Goal: Task Accomplishment & Management: Manage account settings

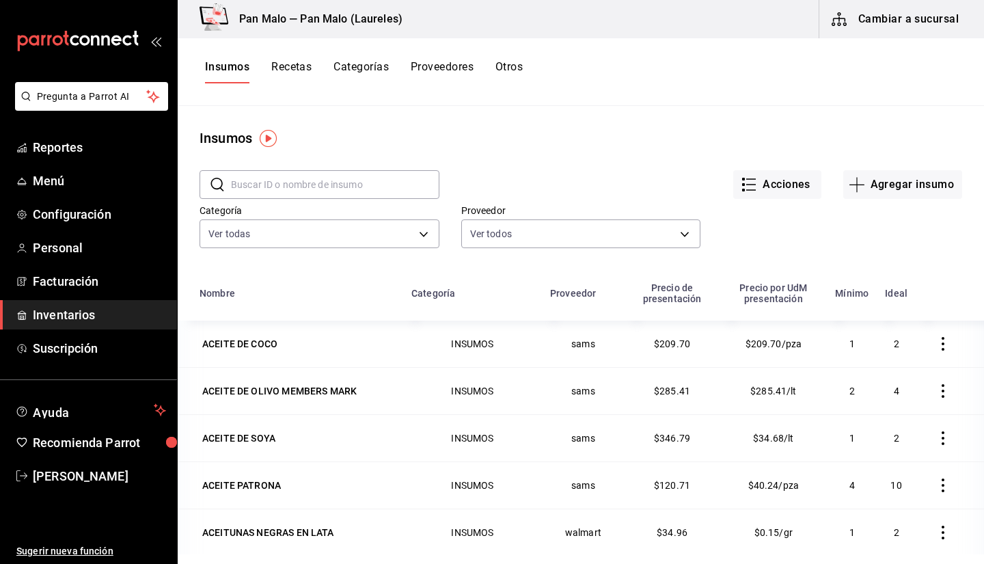
click at [480, 79] on button "Otros" at bounding box center [508, 71] width 27 height 23
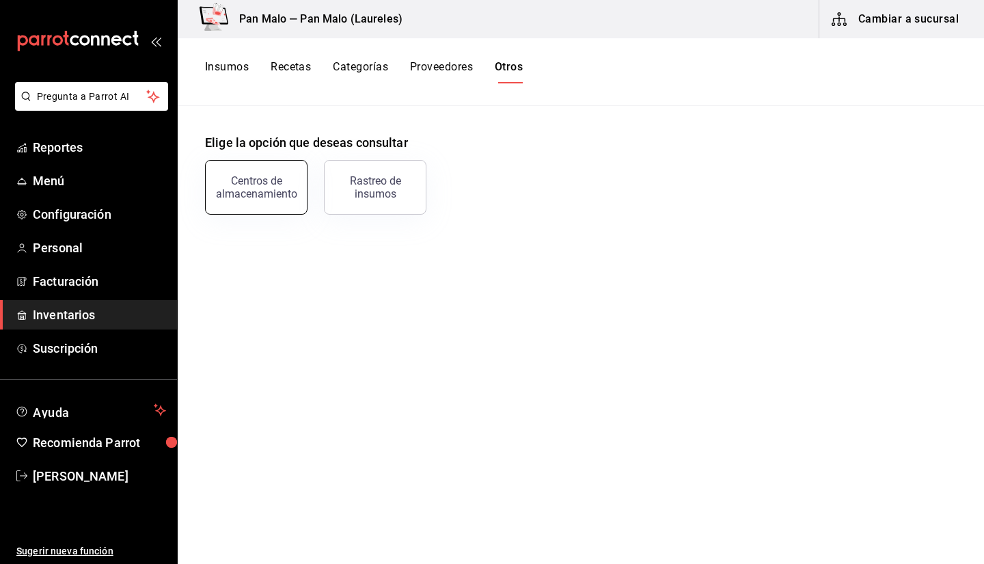
click at [287, 172] on button "Centros de almacenamiento" at bounding box center [256, 187] width 102 height 55
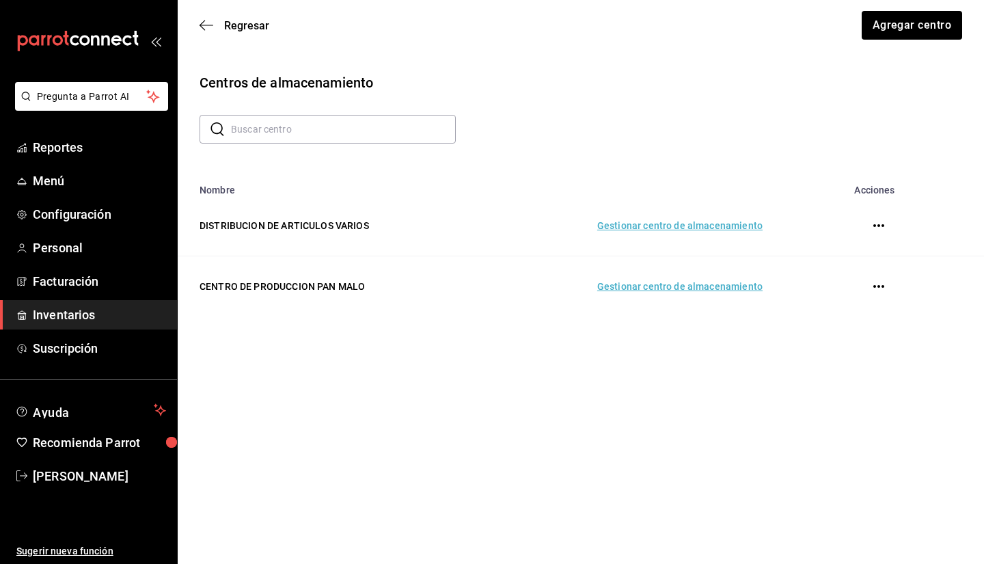
click at [480, 294] on td "Gestionar centro de almacenamiento" at bounding box center [632, 286] width 294 height 61
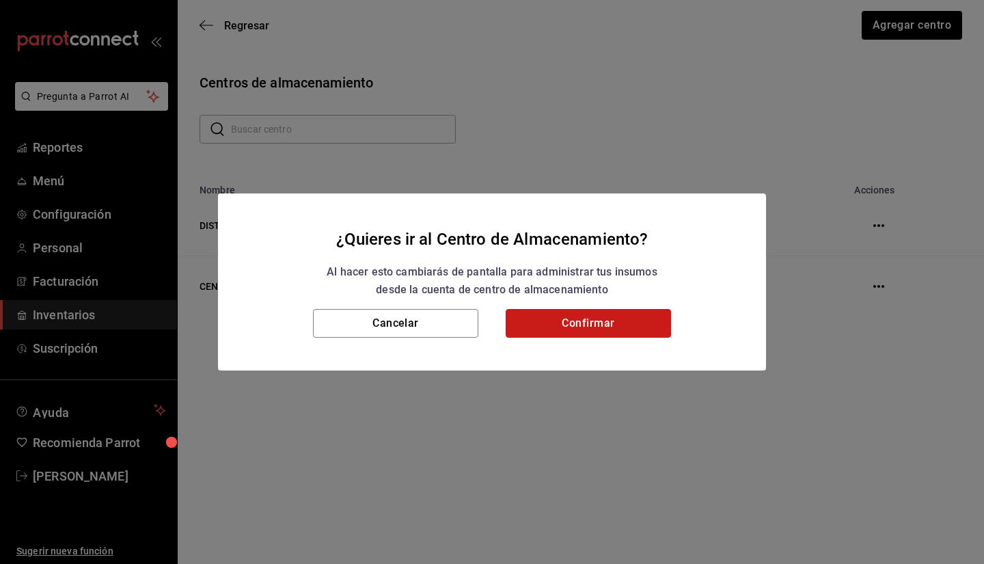
click at [480, 329] on button "Confirmar" at bounding box center [588, 323] width 165 height 29
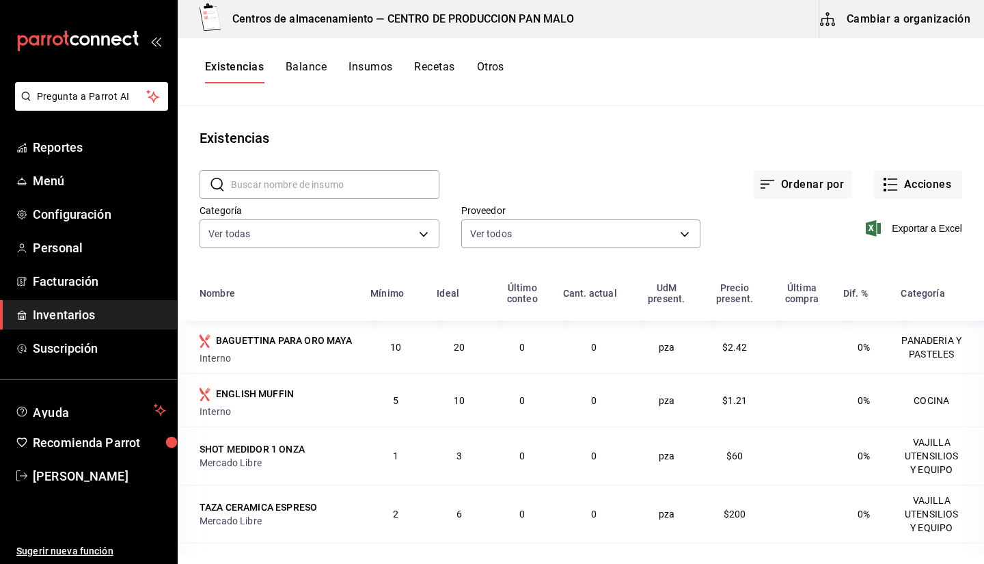
click at [480, 76] on button "Otros" at bounding box center [490, 71] width 27 height 23
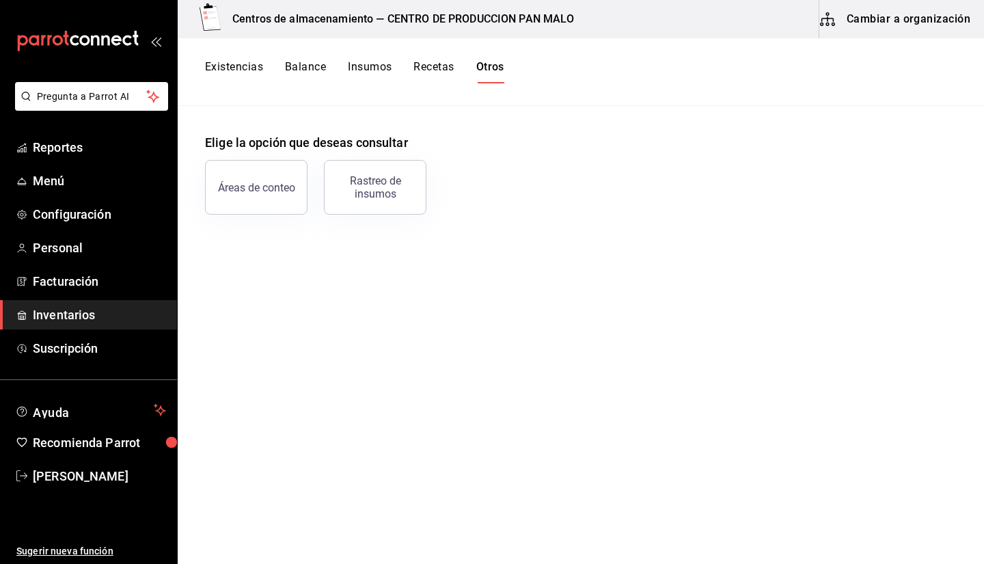
drag, startPoint x: 353, startPoint y: 193, endPoint x: 355, endPoint y: 302, distance: 108.7
click at [355, 302] on main "Elige la opción que deseas consultar Áreas de conteo Rastreo de insumos" at bounding box center [581, 330] width 806 height 448
click at [241, 59] on div "Existencias Balance Insumos Recetas Otros" at bounding box center [581, 72] width 806 height 68
click at [248, 73] on button "Existencias" at bounding box center [234, 71] width 58 height 23
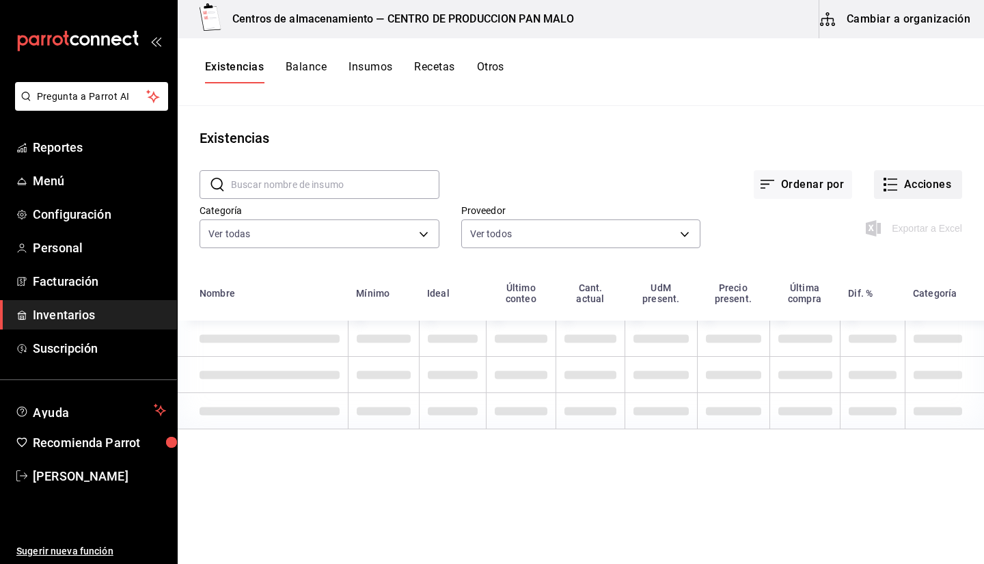
click at [480, 193] on button "Acciones" at bounding box center [918, 184] width 88 height 29
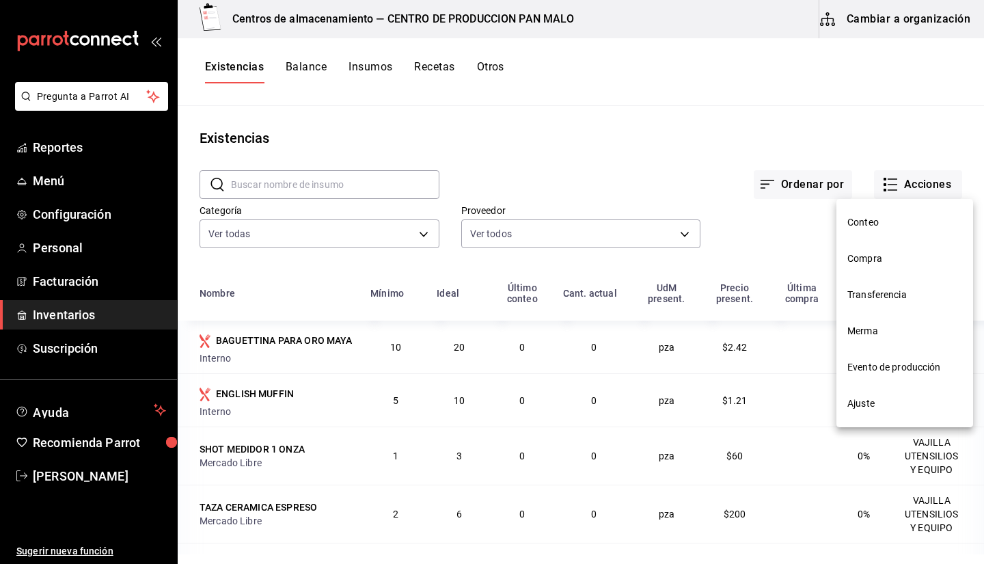
click at [480, 370] on span "Evento de producción" at bounding box center [904, 367] width 115 height 14
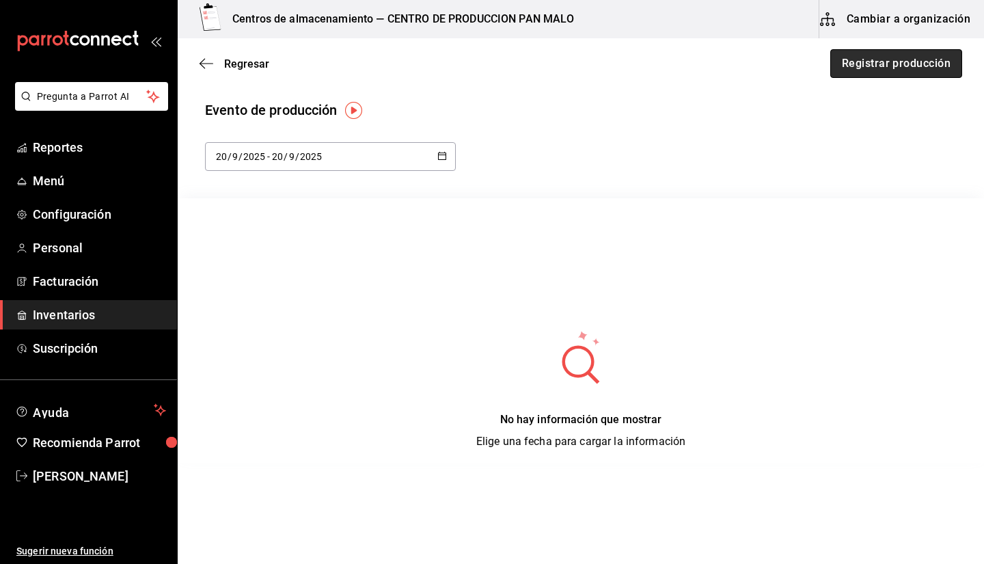
click at [480, 60] on button "Registrar producción" at bounding box center [896, 63] width 132 height 29
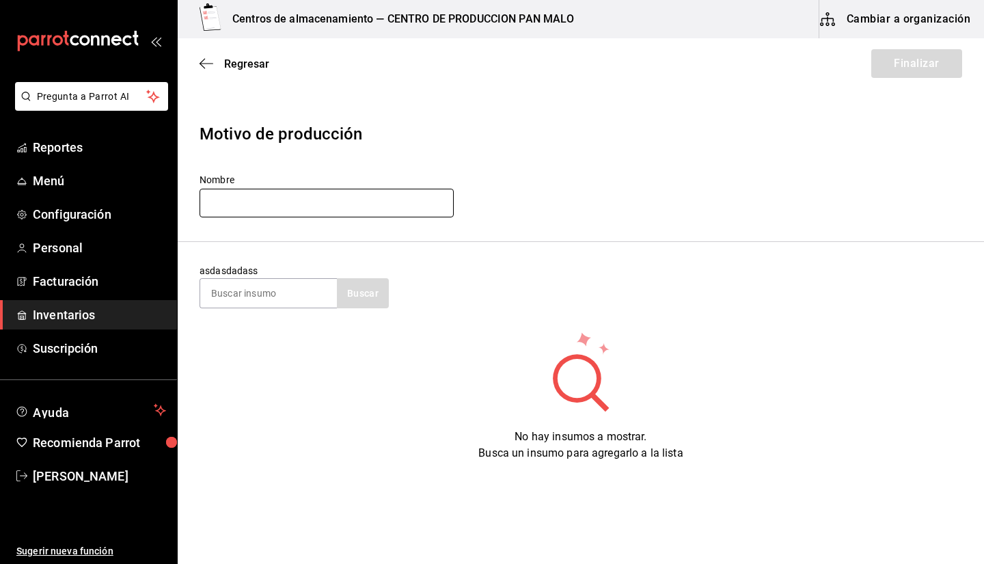
click at [273, 211] on input "text" at bounding box center [327, 203] width 254 height 29
click at [430, 204] on input "text" at bounding box center [327, 203] width 254 height 29
click at [256, 281] on input at bounding box center [268, 293] width 137 height 29
click at [199, 61] on div "Regresar Finalizar" at bounding box center [581, 63] width 806 height 51
click at [204, 61] on icon "button" at bounding box center [207, 63] width 14 height 12
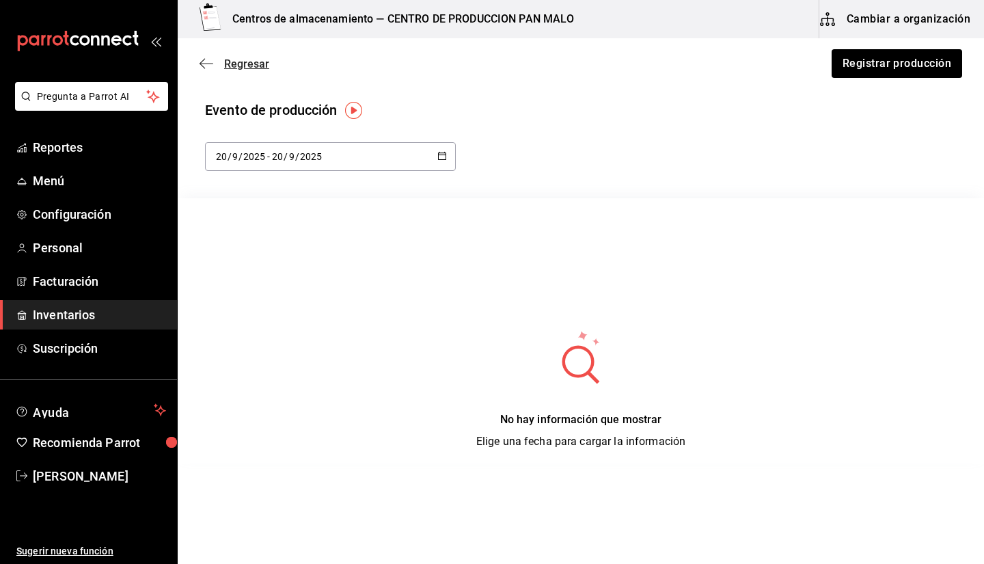
click at [248, 61] on span "Regresar" at bounding box center [246, 63] width 45 height 13
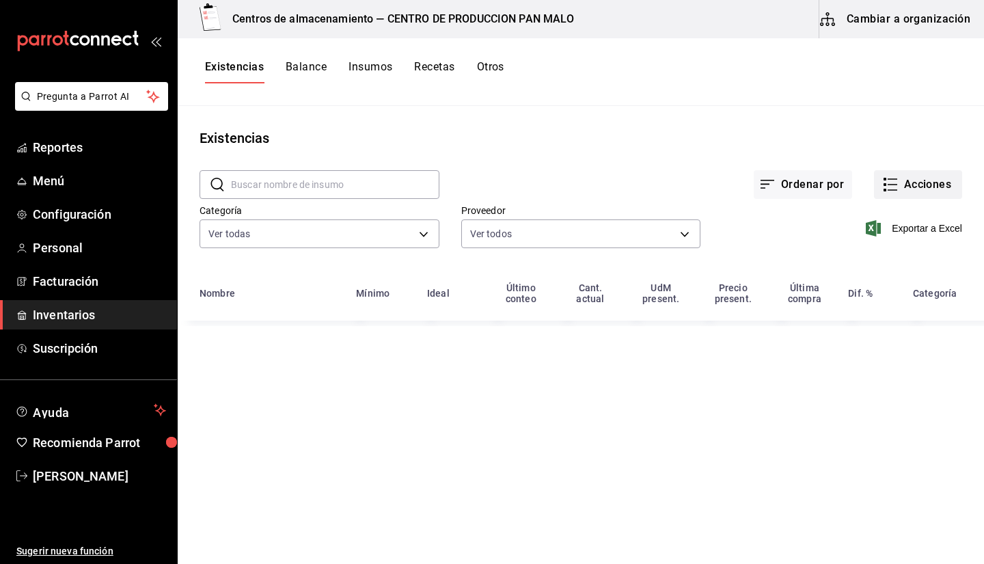
click at [480, 188] on icon "button" at bounding box center [890, 184] width 16 height 16
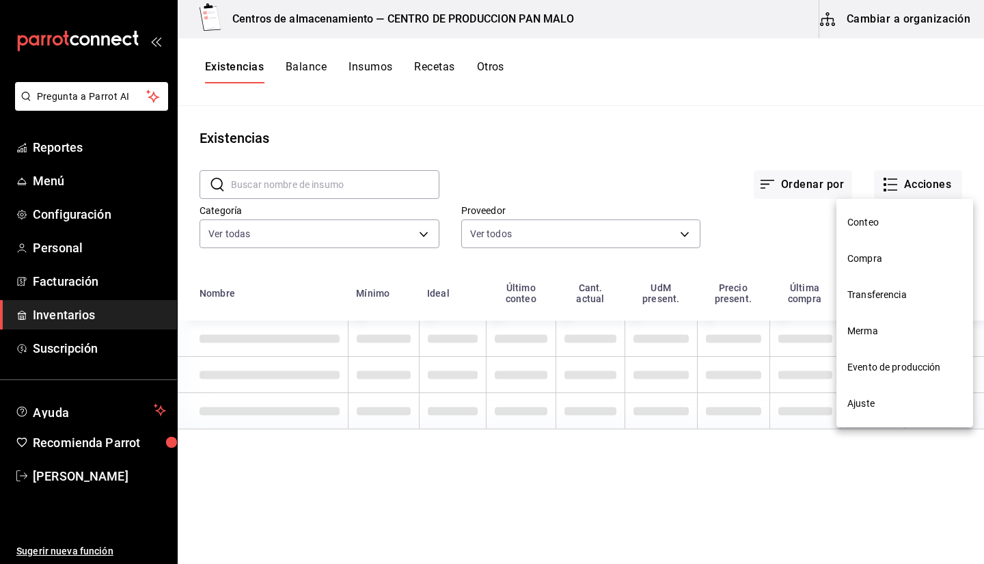
click at [480, 269] on li "Compra" at bounding box center [904, 259] width 137 height 36
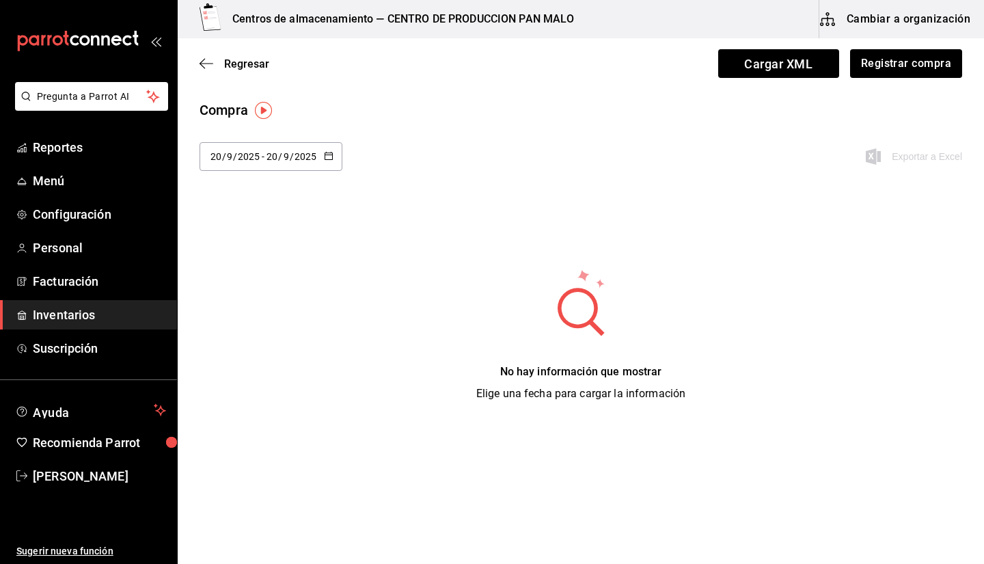
click at [264, 155] on div "[DATE] [DATE]" at bounding box center [290, 156] width 53 height 11
click at [280, 232] on li "Ayer" at bounding box center [264, 230] width 129 height 31
type input "[DATE]"
type input "19"
type input "[DATE]"
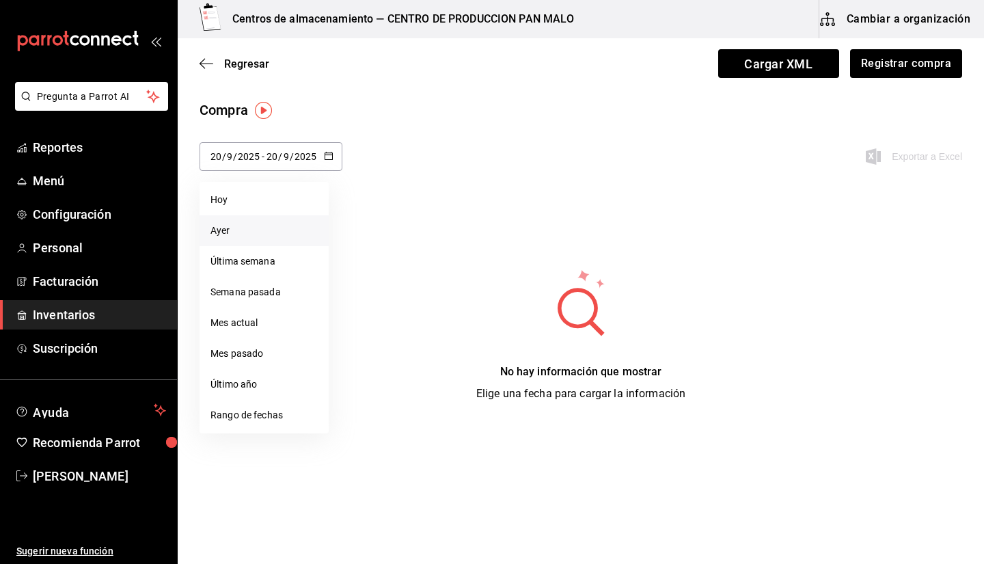
type input "19"
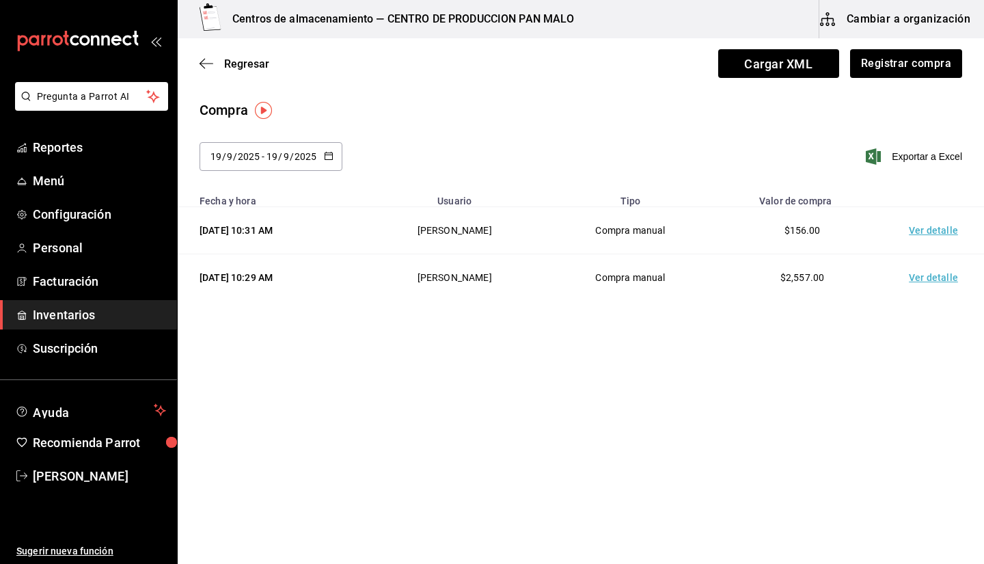
click at [480, 230] on td "Ver detalle" at bounding box center [936, 230] width 96 height 47
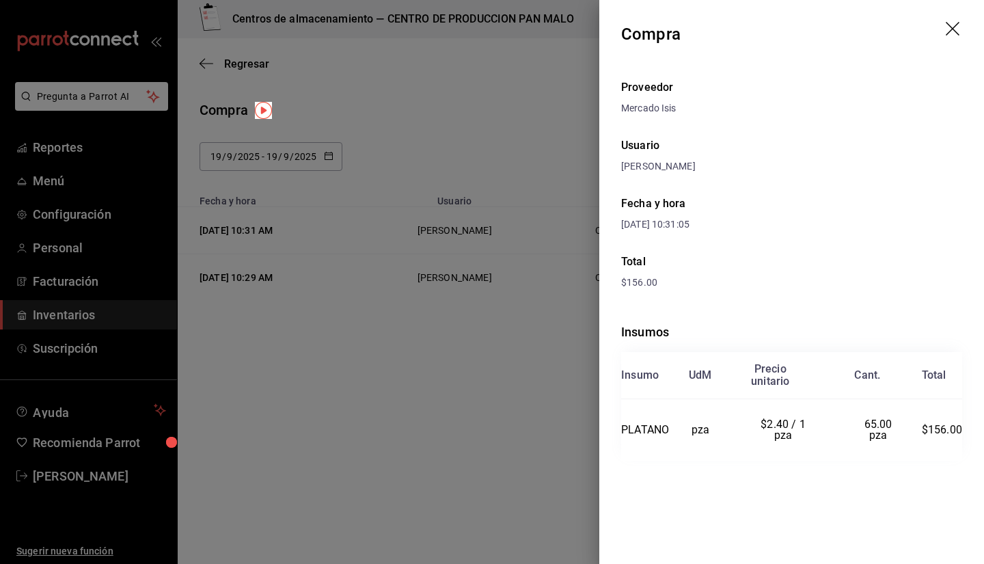
click at [480, 29] on icon "drag" at bounding box center [954, 30] width 16 height 16
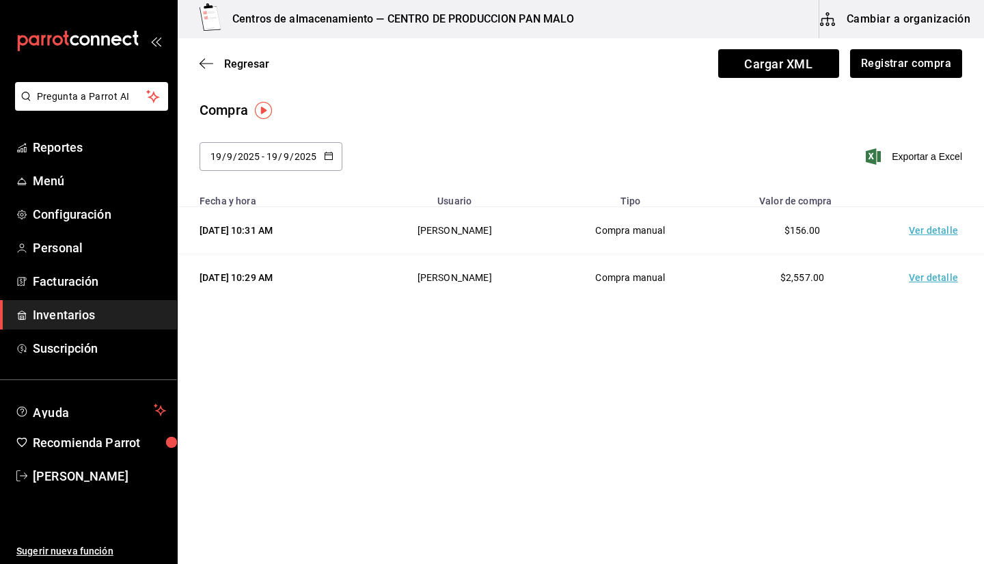
click at [480, 277] on td "Ver detalle" at bounding box center [936, 277] width 96 height 47
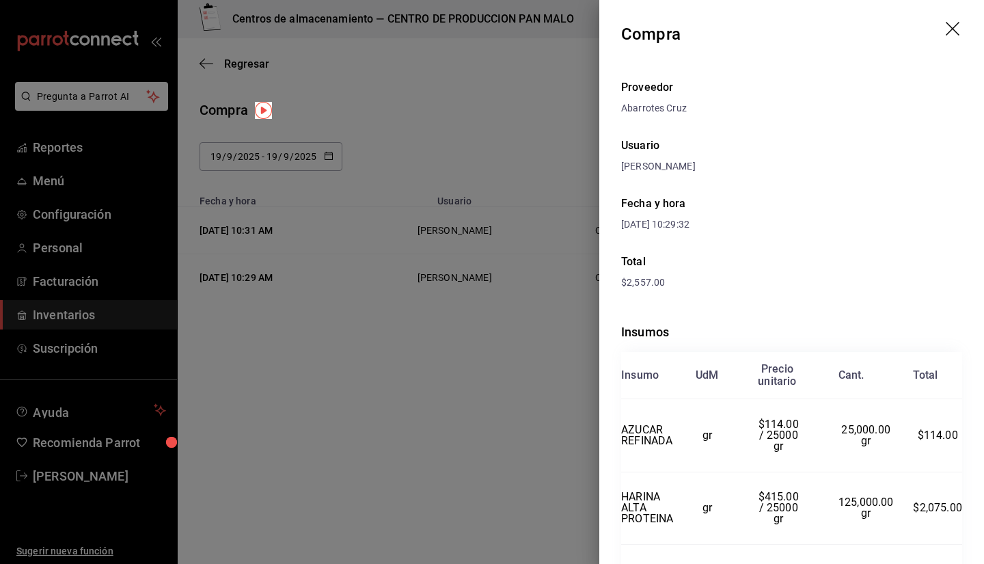
click at [480, 35] on icon "drag" at bounding box center [953, 29] width 14 height 14
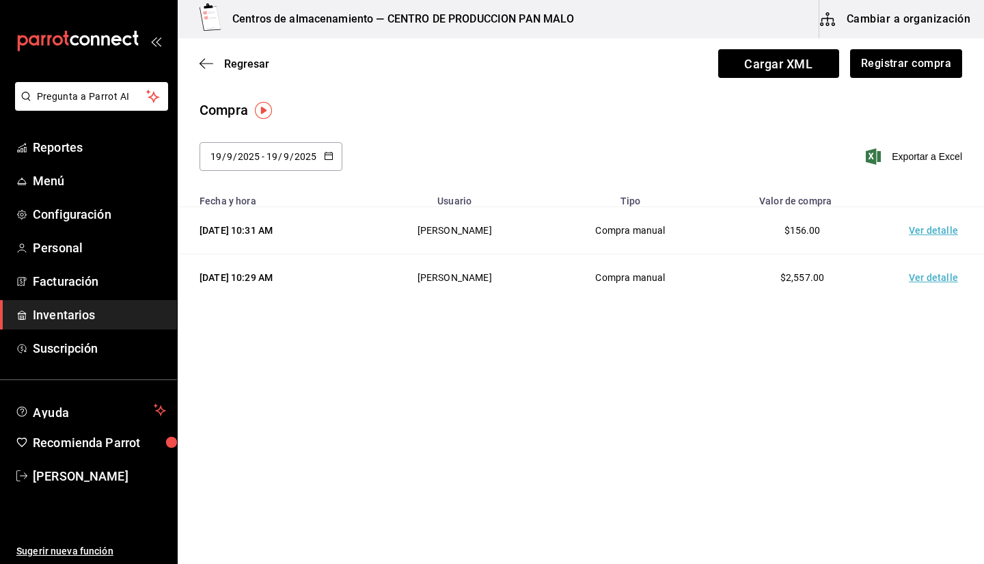
click at [212, 71] on div "Regresar Cargar XML Registrar compra" at bounding box center [581, 63] width 806 height 51
click at [210, 69] on icon "button" at bounding box center [207, 63] width 14 height 12
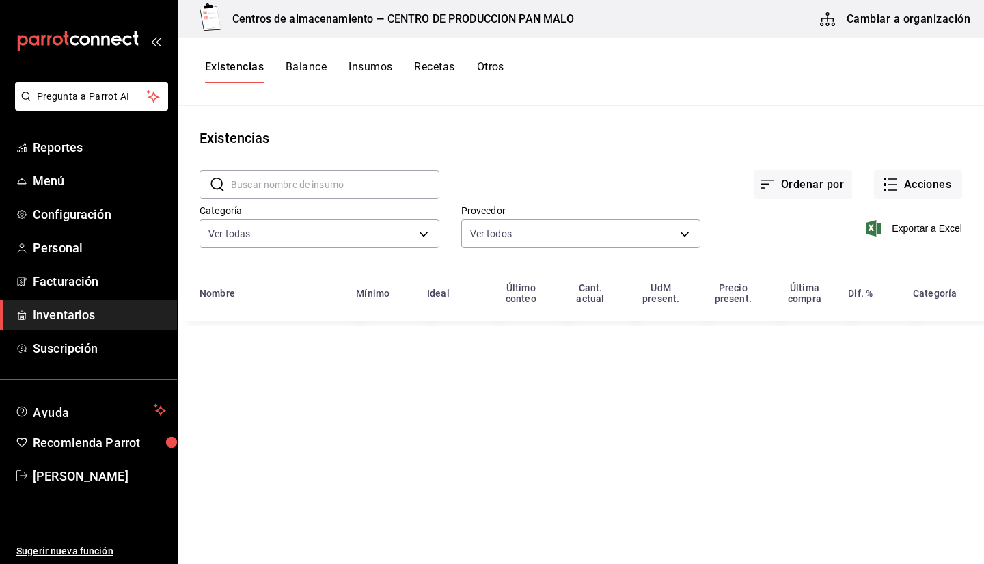
click at [219, 66] on button "Existencias" at bounding box center [234, 71] width 59 height 23
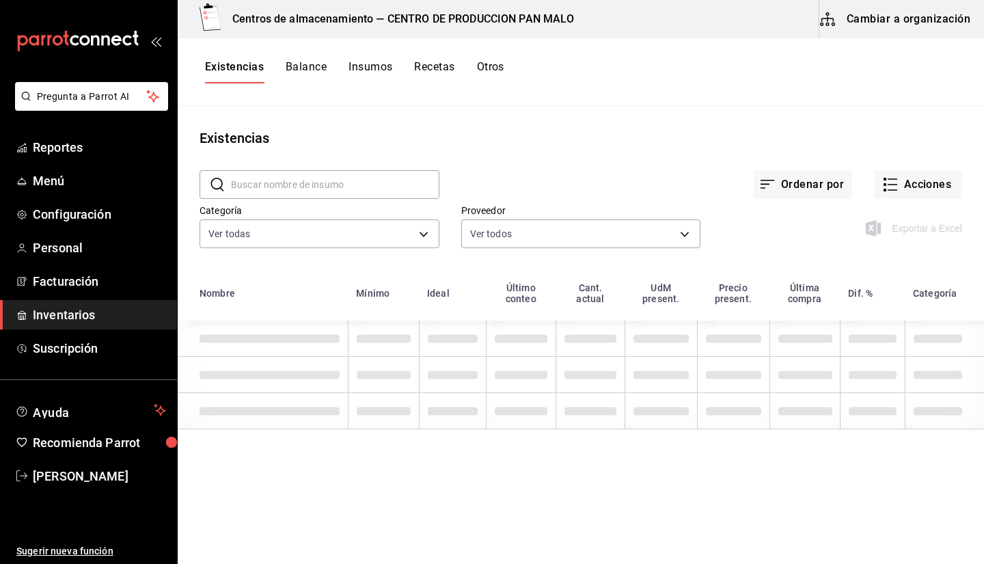
click at [120, 307] on span "Inventarios" at bounding box center [99, 314] width 133 height 18
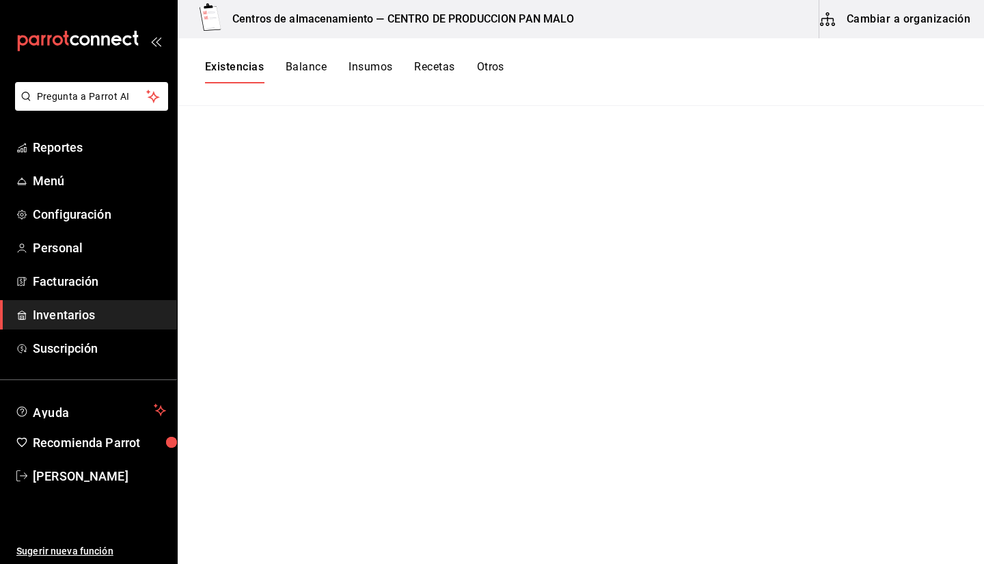
click at [480, 20] on button "Cambiar a organización" at bounding box center [896, 19] width 154 height 38
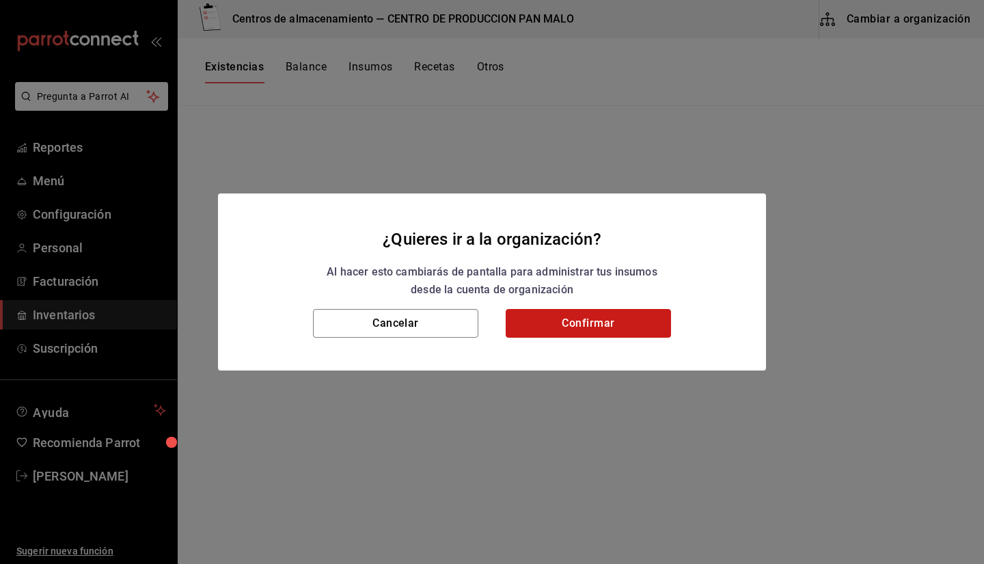
click at [480, 324] on button "Confirmar" at bounding box center [588, 323] width 165 height 29
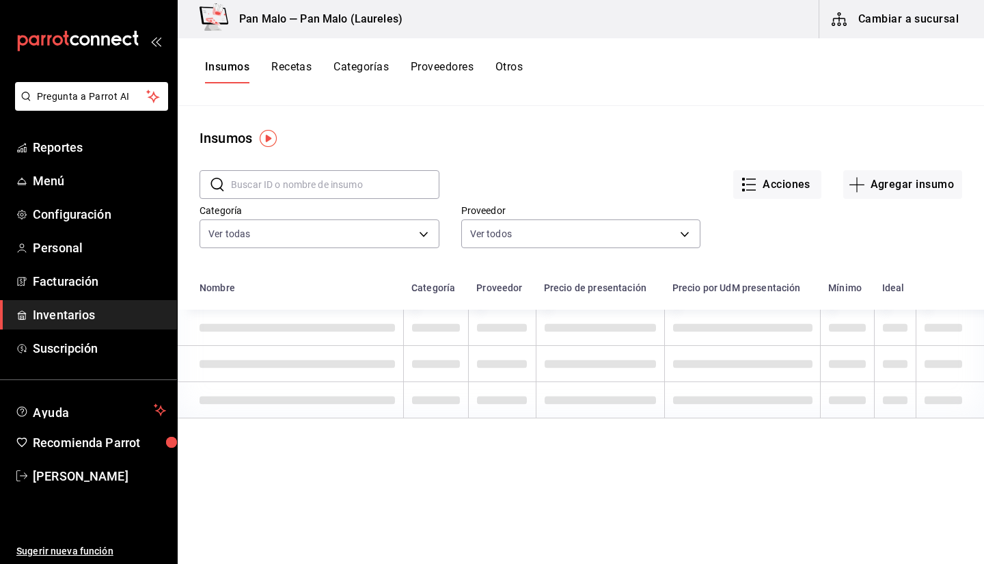
click at [480, 15] on button "Cambiar a sucursal" at bounding box center [896, 19] width 154 height 38
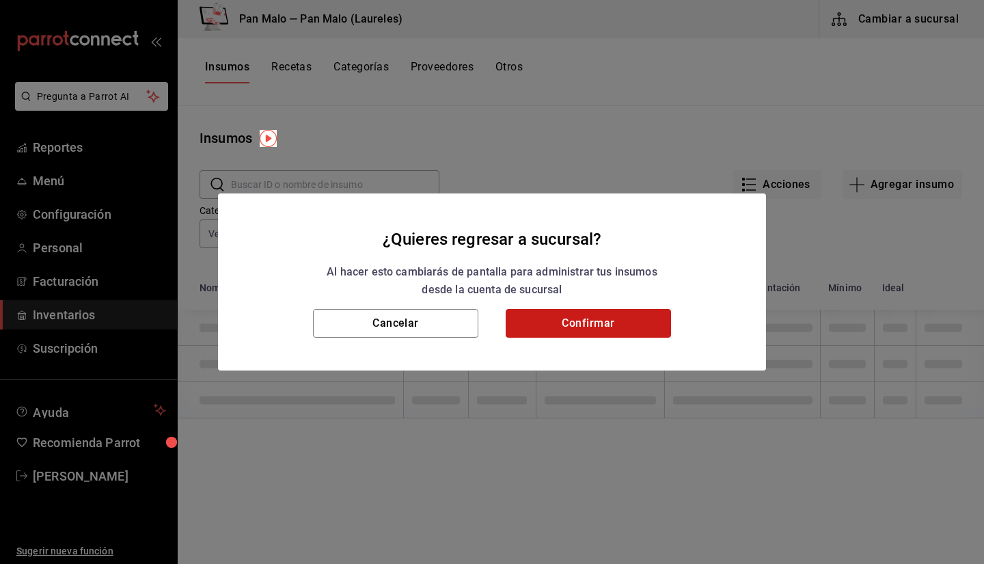
click at [480, 331] on button "Confirmar" at bounding box center [588, 323] width 165 height 29
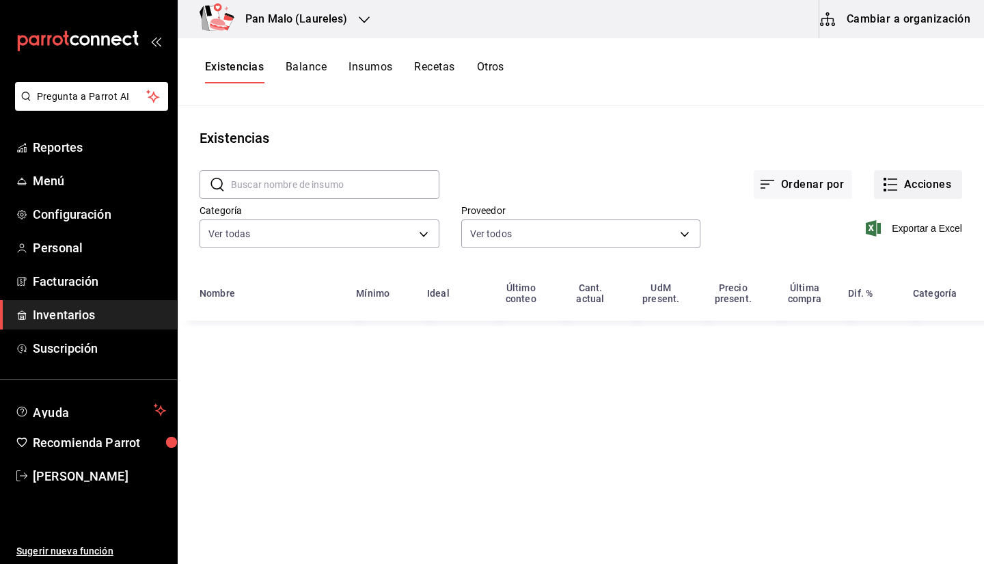
click at [480, 184] on button "Acciones" at bounding box center [918, 184] width 88 height 29
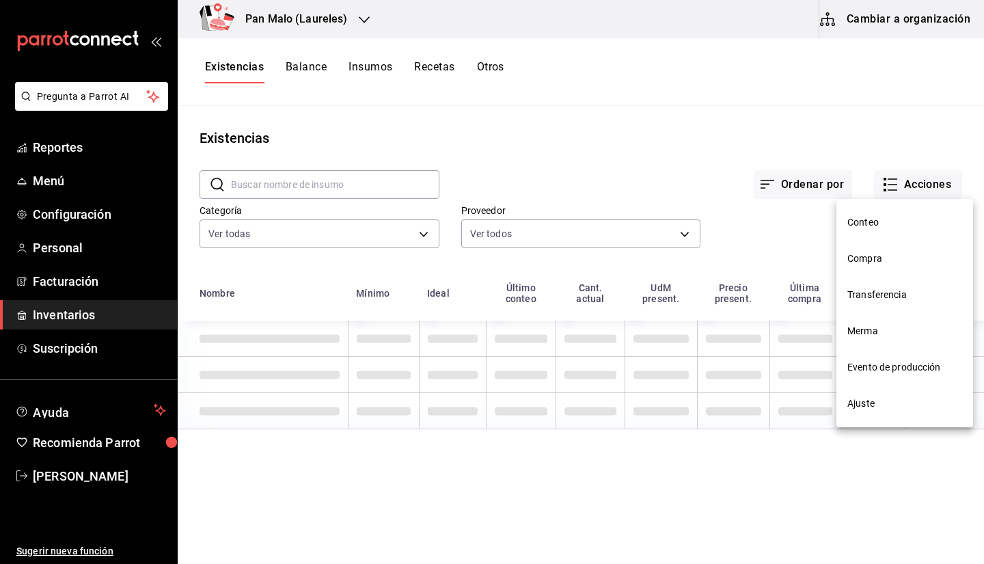
click at [480, 307] on li "Transferencia" at bounding box center [904, 295] width 137 height 36
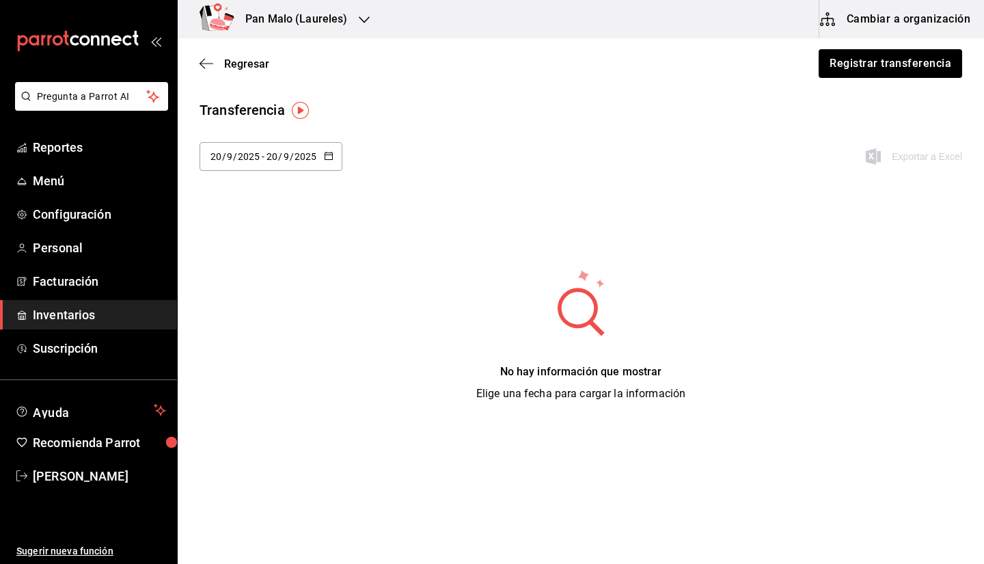
click at [284, 149] on div "[DATE] [DATE] - [DATE] [DATE]" at bounding box center [271, 156] width 143 height 29
click at [260, 237] on li "Ayer" at bounding box center [264, 230] width 129 height 31
type input "[DATE]"
type input "19"
type input "[DATE]"
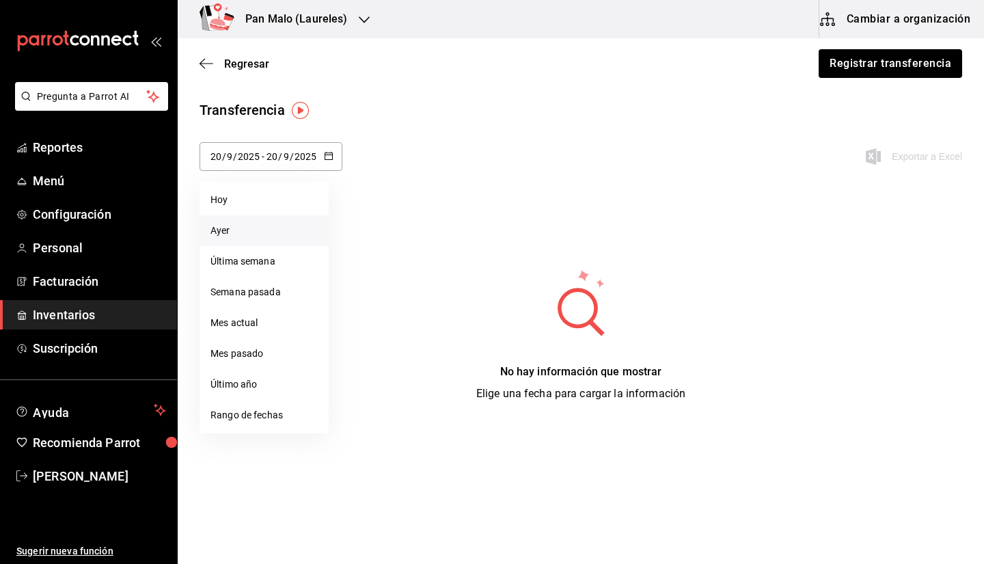
type input "19"
click at [259, 154] on input "2025" at bounding box center [248, 156] width 23 height 11
click at [284, 269] on li "Última semana" at bounding box center [264, 261] width 129 height 31
type input "[DATE]"
type input "14"
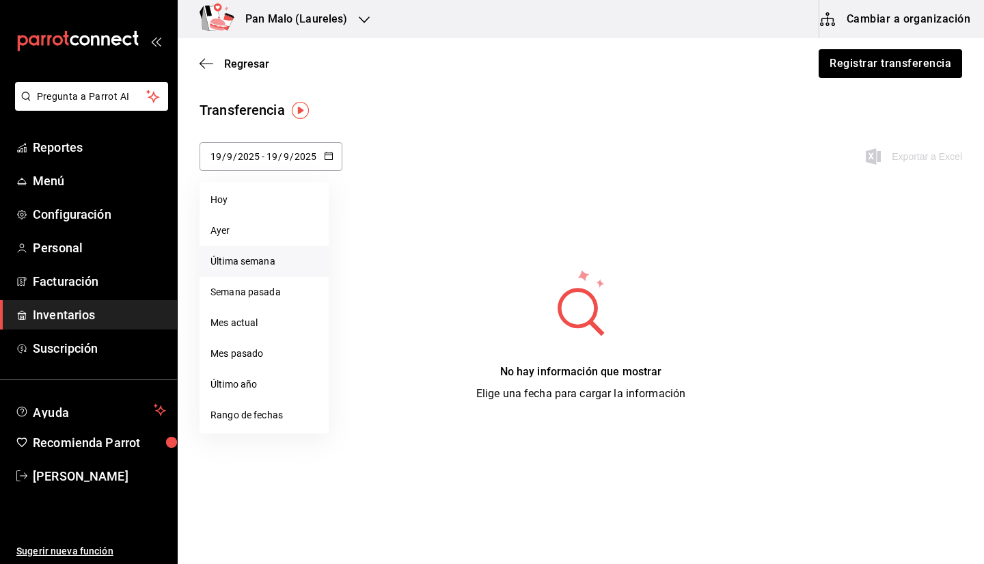
type input "[DATE]"
type input "20"
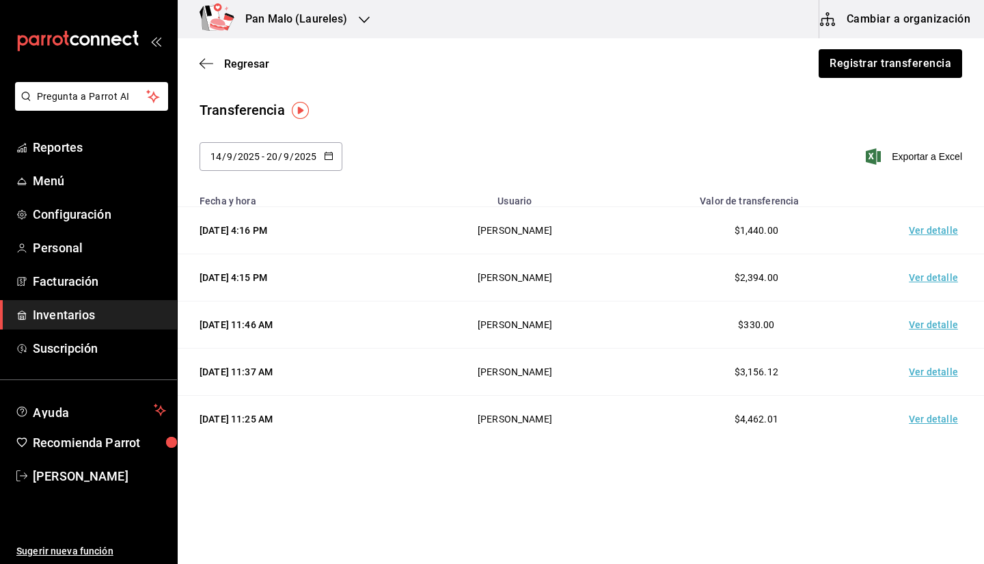
click at [480, 254] on td "[PERSON_NAME]" at bounding box center [514, 230] width 219 height 47
click at [292, 167] on div "[DATE] [DATE] - [DATE] [DATE]" at bounding box center [271, 156] width 143 height 29
click at [480, 75] on button "Registrar transferencia" at bounding box center [889, 63] width 145 height 29
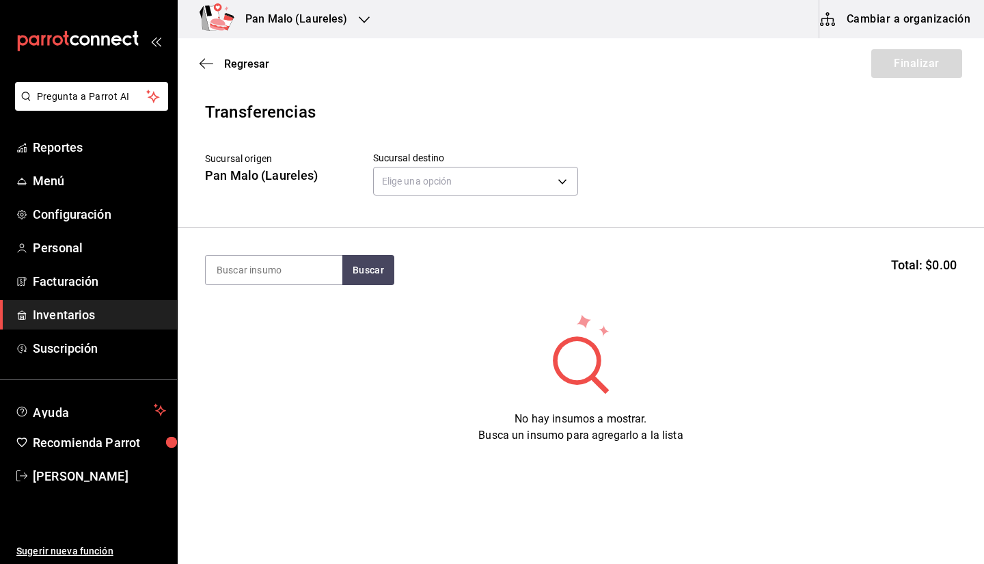
click at [287, 285] on section "Buscar Total: $0.00" at bounding box center [581, 270] width 806 height 85
click at [246, 267] on input at bounding box center [274, 270] width 137 height 29
click at [441, 191] on body "Pregunta a Parrot AI Reportes Menú Configuración Personal Facturación Inventari…" at bounding box center [492, 243] width 984 height 487
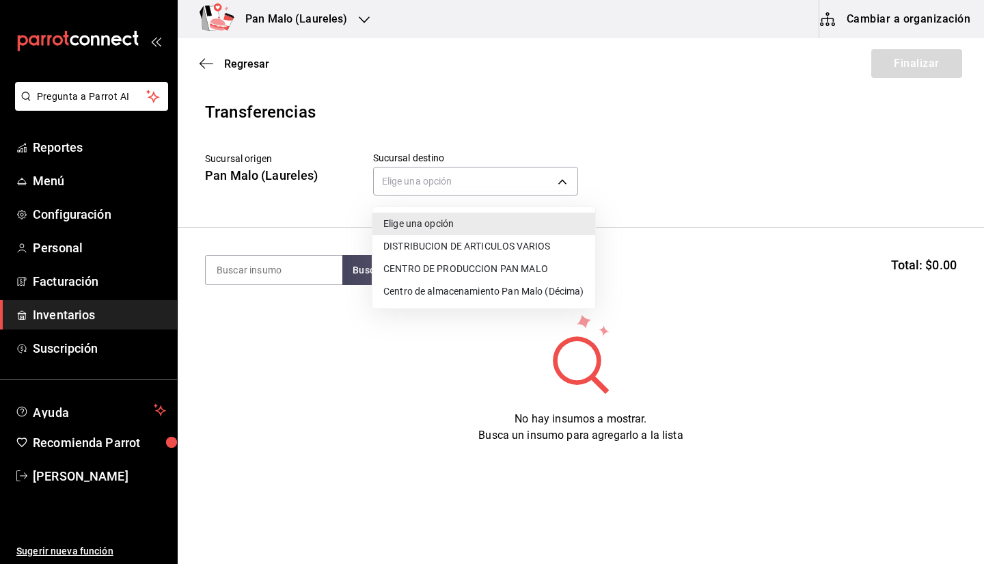
click at [446, 232] on li "Elige una opción" at bounding box center [483, 224] width 223 height 23
click at [452, 187] on body "Pregunta a Parrot AI Reportes Menú Configuración Personal Facturación Inventari…" at bounding box center [492, 243] width 984 height 487
click at [476, 269] on li "CENTRO DE PRODUCCION PAN MALO" at bounding box center [483, 269] width 223 height 23
type input "8a187977-a48d-4bc5-901f-3822dc5f4125"
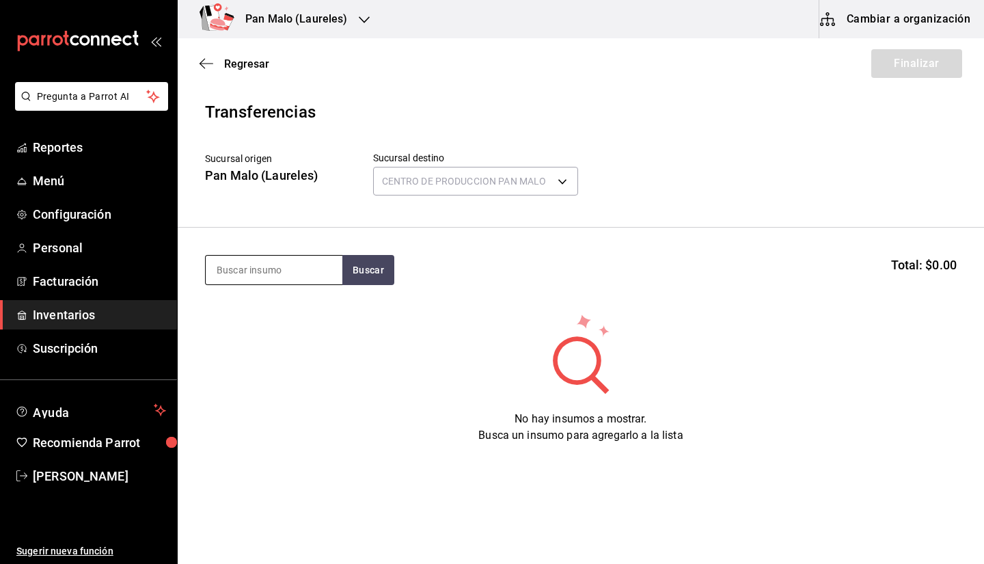
click at [269, 268] on input at bounding box center [274, 270] width 137 height 29
type input "z"
type input "elote"
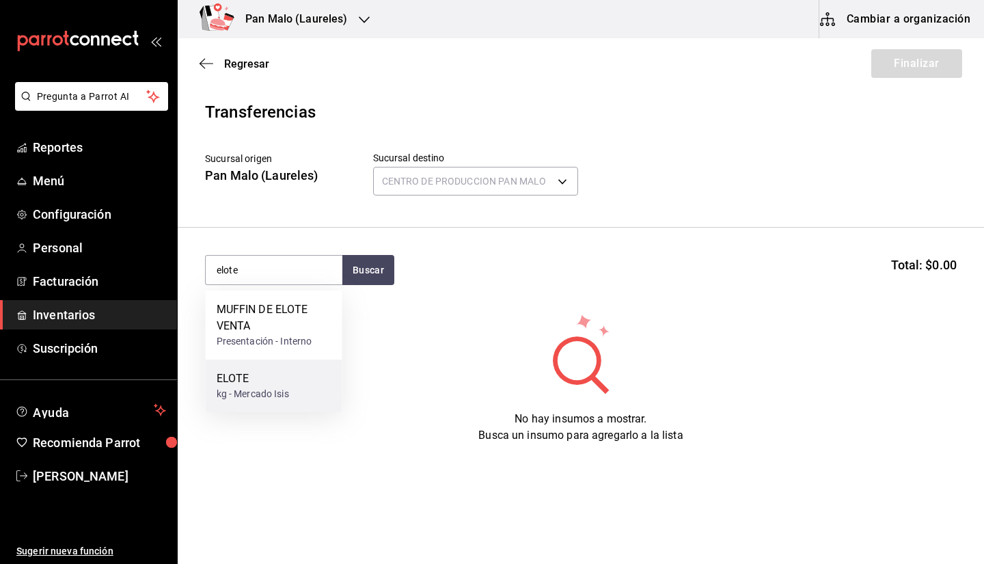
click at [290, 366] on div "ELOTE kg - Mercado Isis" at bounding box center [274, 385] width 137 height 53
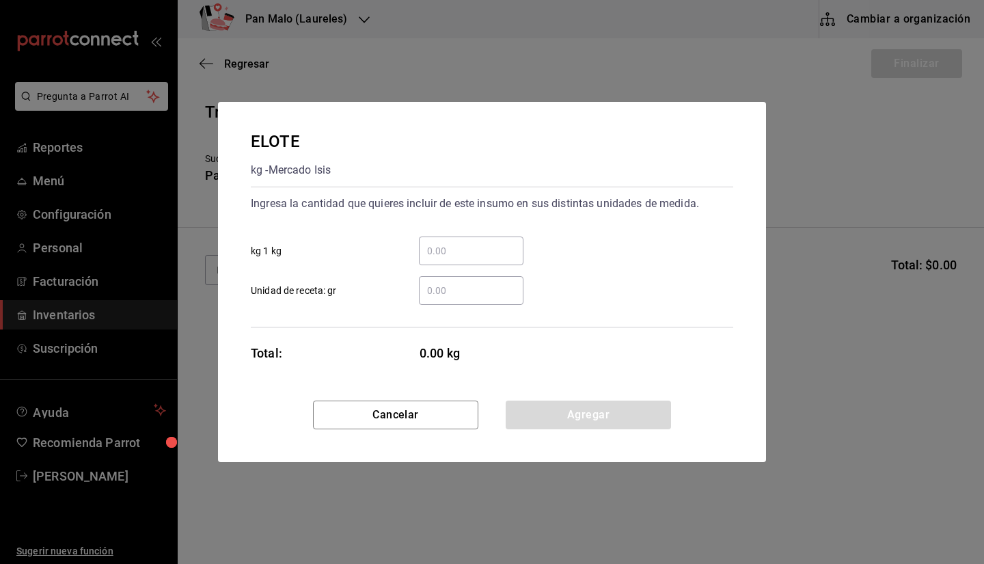
click at [471, 241] on div "​" at bounding box center [471, 250] width 105 height 29
click at [471, 243] on input "​ kg 1 kg" at bounding box center [471, 251] width 105 height 16
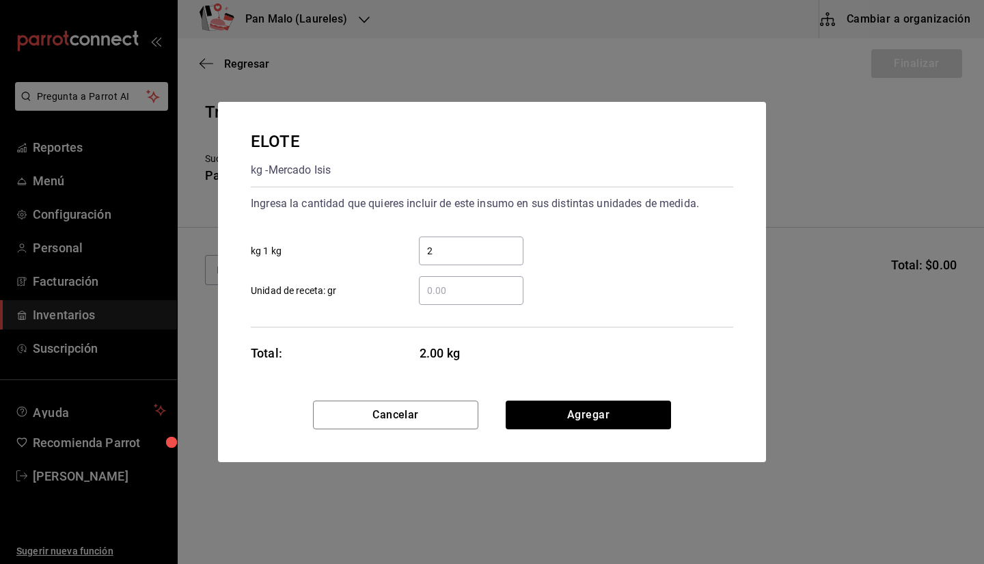
type input "2"
click at [480, 402] on button "Agregar" at bounding box center [588, 414] width 165 height 29
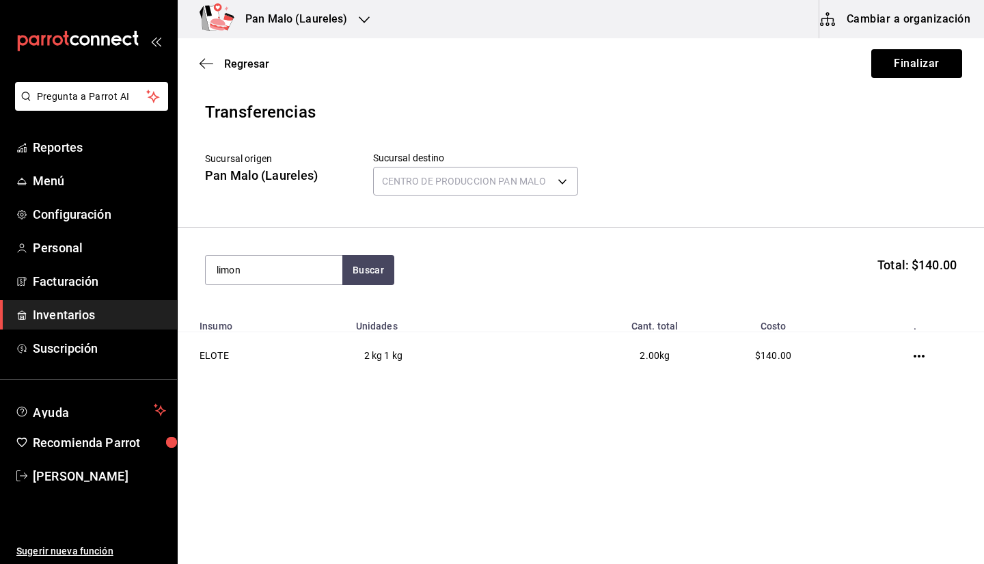
type input "limon"
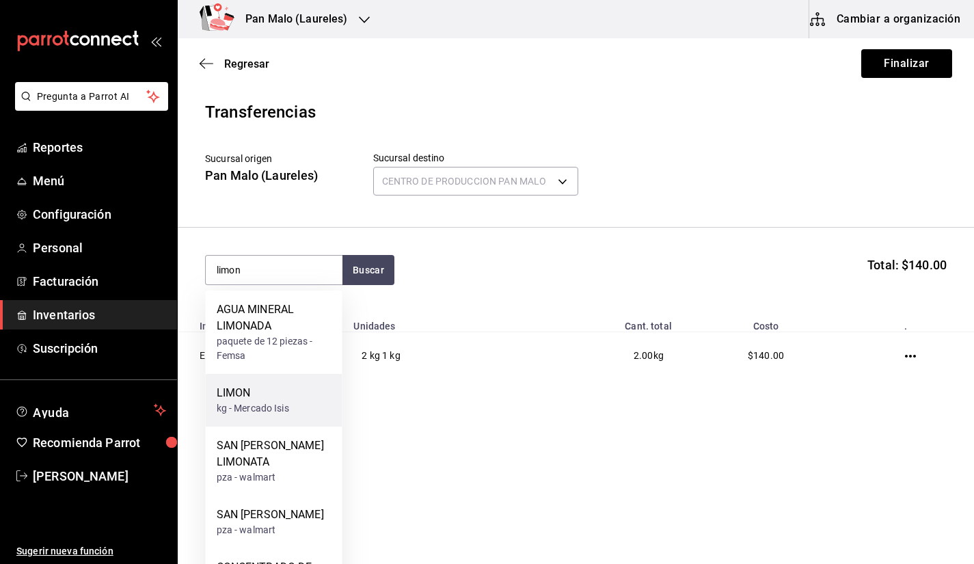
click at [307, 396] on div "LIMON kg - Mercado Isis" at bounding box center [274, 400] width 137 height 53
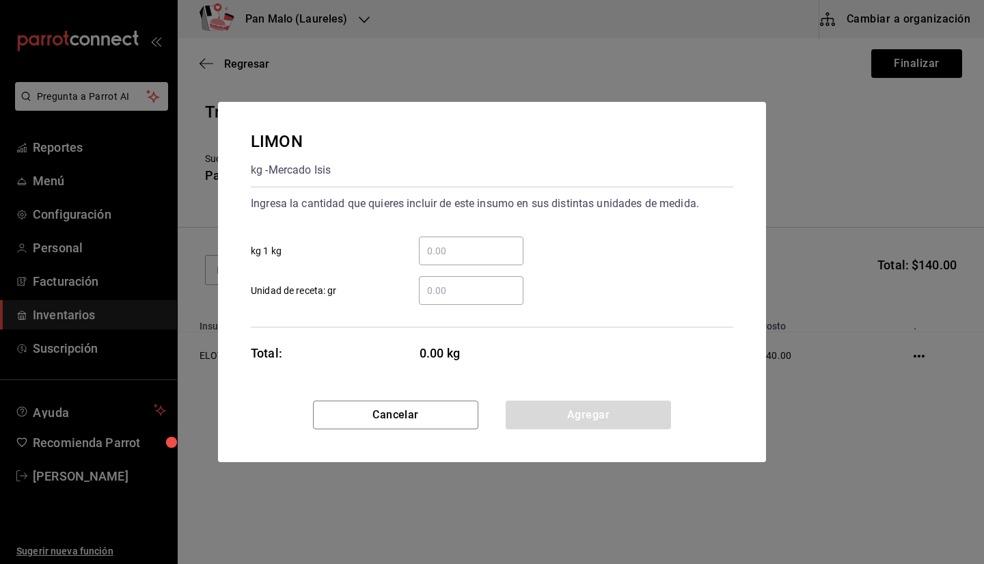
click at [440, 226] on div "​ kg 1 kg" at bounding box center [486, 245] width 493 height 40
click at [439, 260] on div "​" at bounding box center [471, 250] width 105 height 29
click at [439, 259] on input "​ kg 1 kg" at bounding box center [471, 251] width 105 height 16
type input "4"
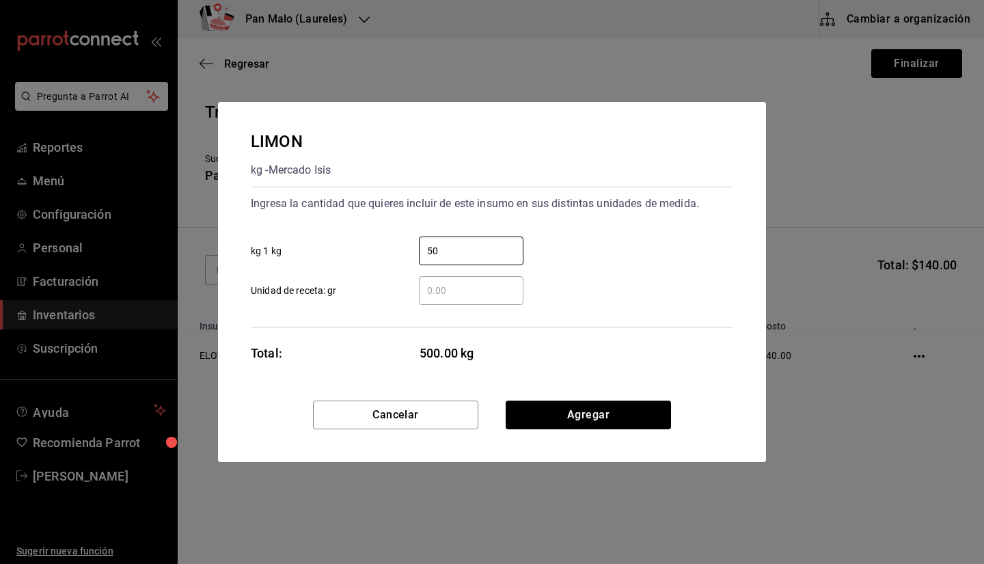
type input "5"
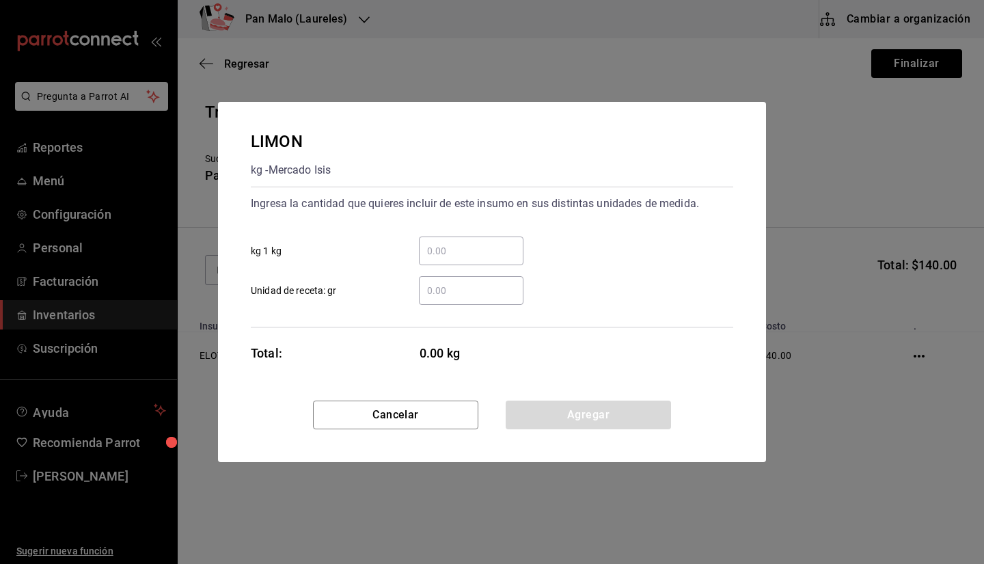
click at [428, 286] on input "​ Unidad de receta: gr" at bounding box center [471, 290] width 105 height 16
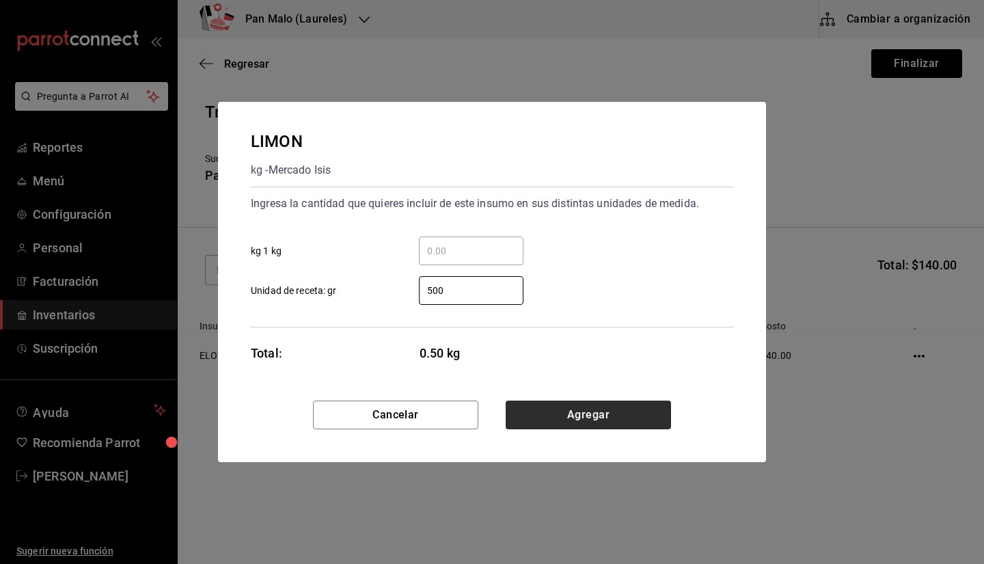
type input "500"
click at [480, 415] on button "Agregar" at bounding box center [588, 414] width 165 height 29
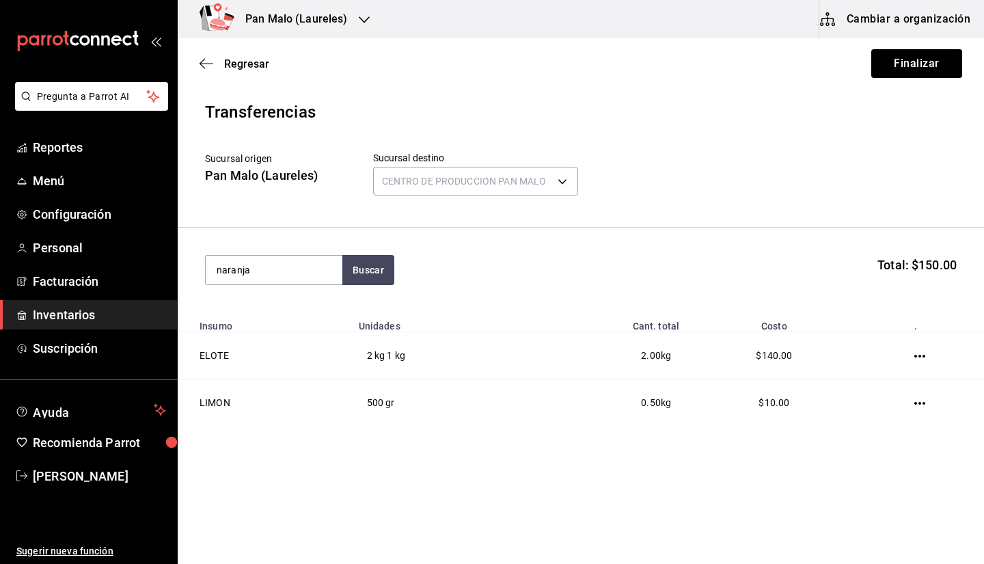
type input "naranja"
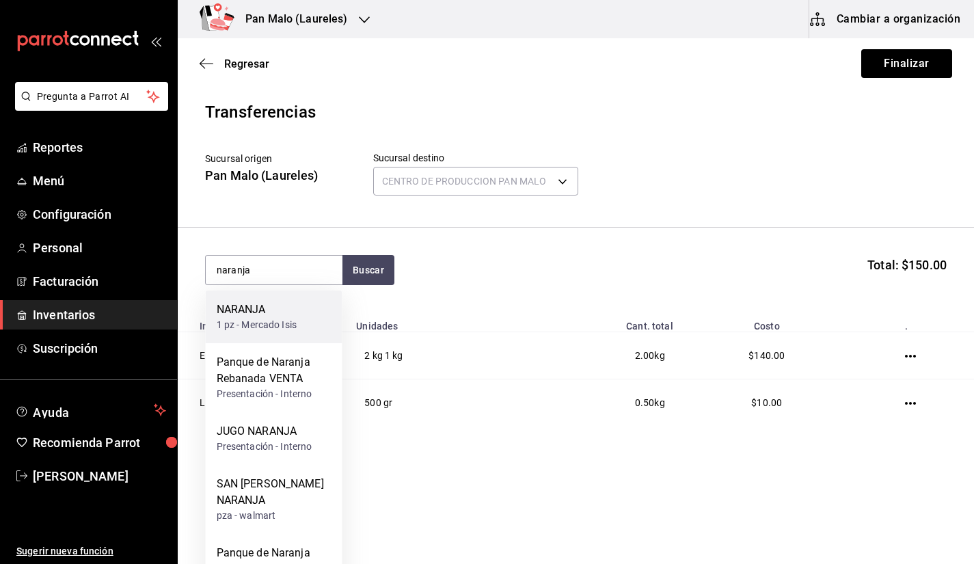
click at [282, 322] on div "1 pz - Mercado Isis" at bounding box center [257, 325] width 81 height 14
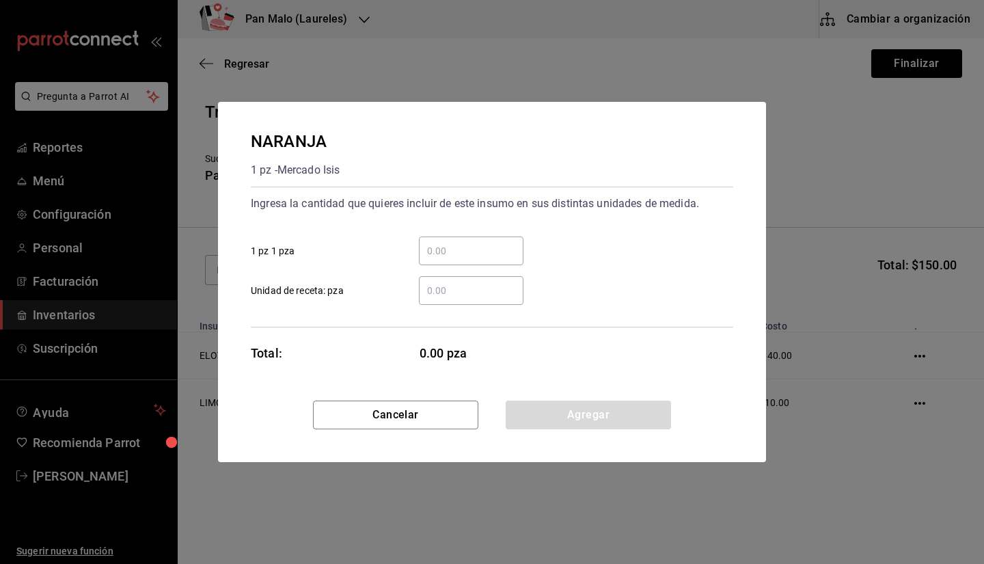
click at [431, 253] on input "​ 1 pz 1 pza" at bounding box center [471, 251] width 105 height 16
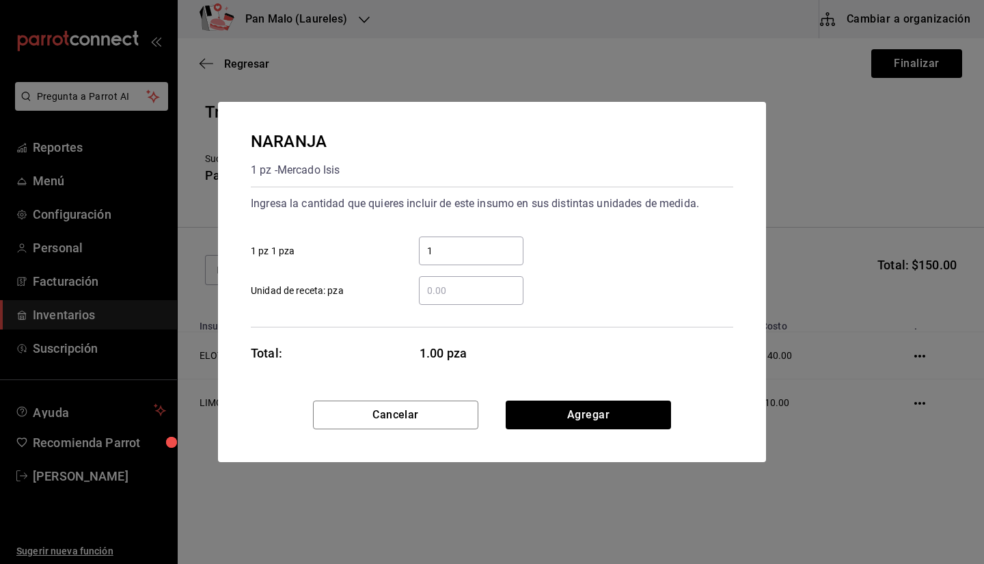
type input "15"
click at [480, 420] on button "Agregar" at bounding box center [588, 414] width 165 height 29
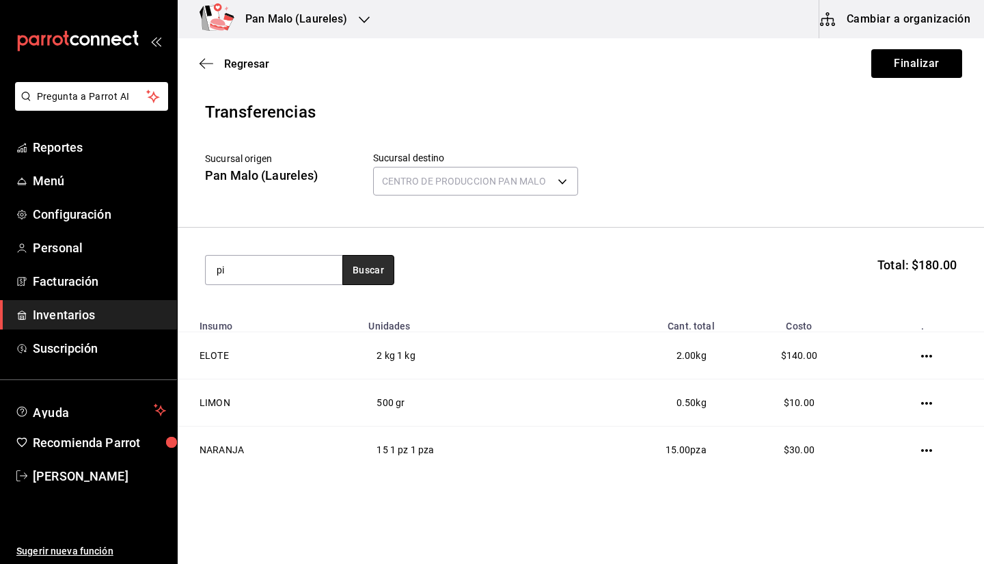
click at [346, 269] on button "Buscar" at bounding box center [368, 270] width 52 height 30
click at [283, 277] on input "pi" at bounding box center [274, 270] width 137 height 29
type input "p"
type input "zanahoria"
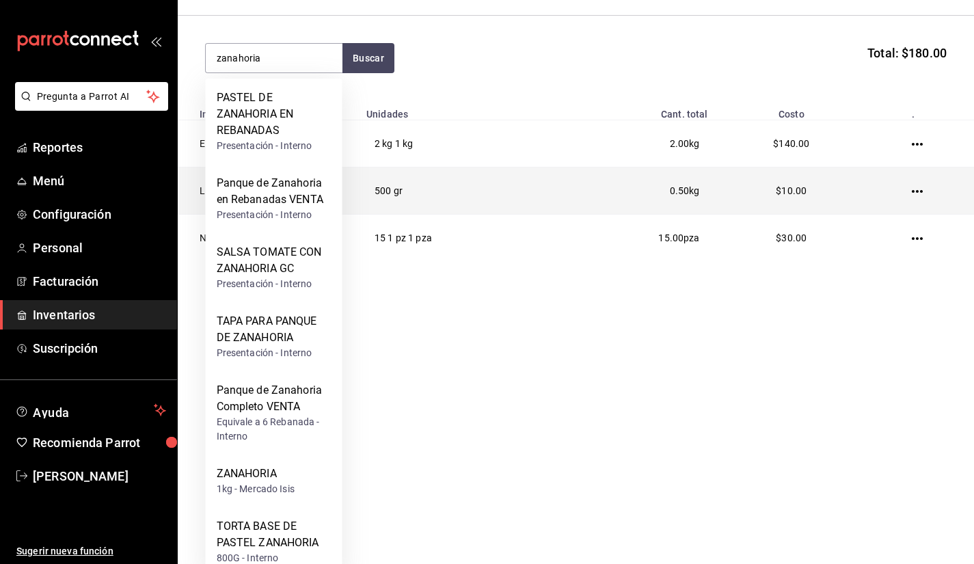
scroll to position [230, 0]
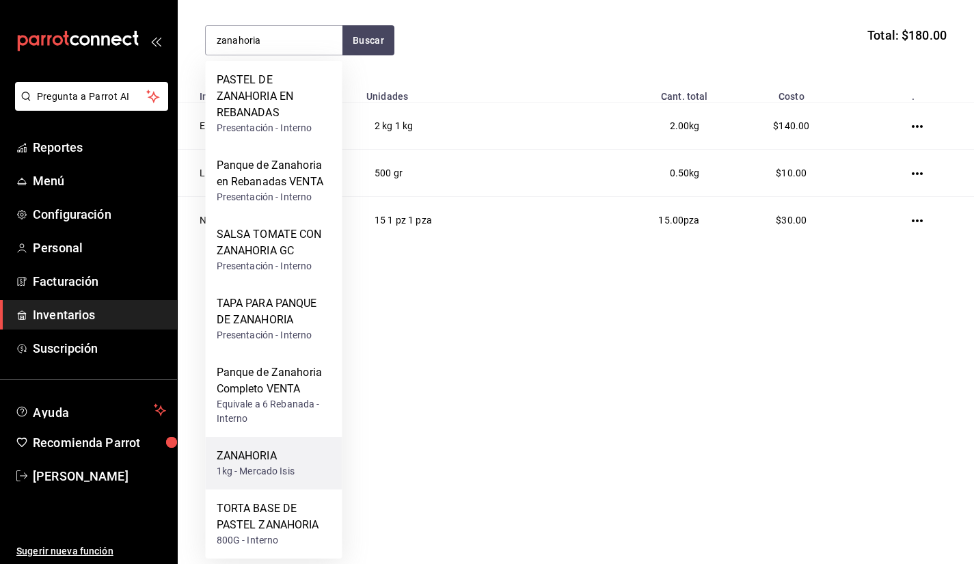
click at [294, 465] on div "1kg - Mercado Isis" at bounding box center [256, 471] width 78 height 14
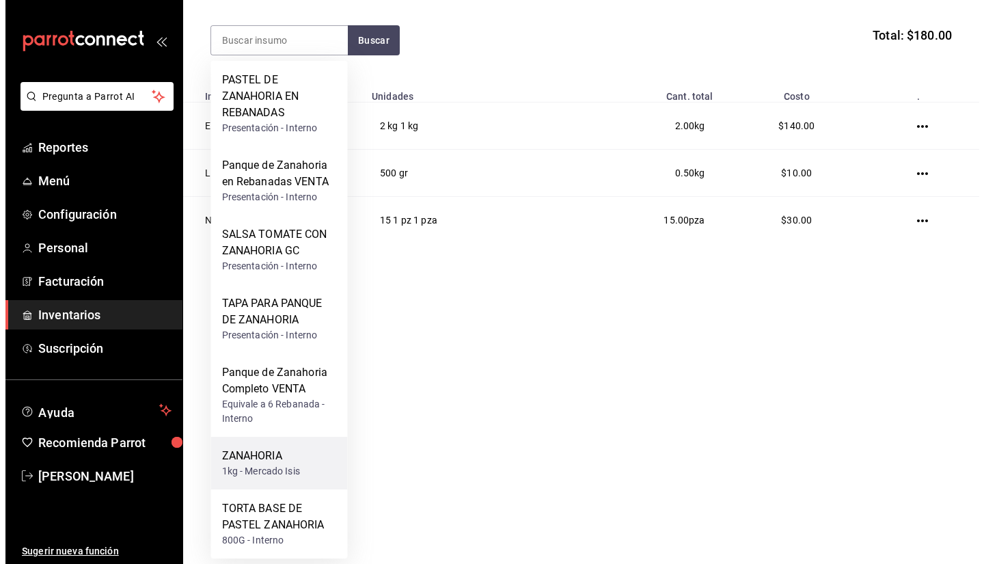
scroll to position [0, 0]
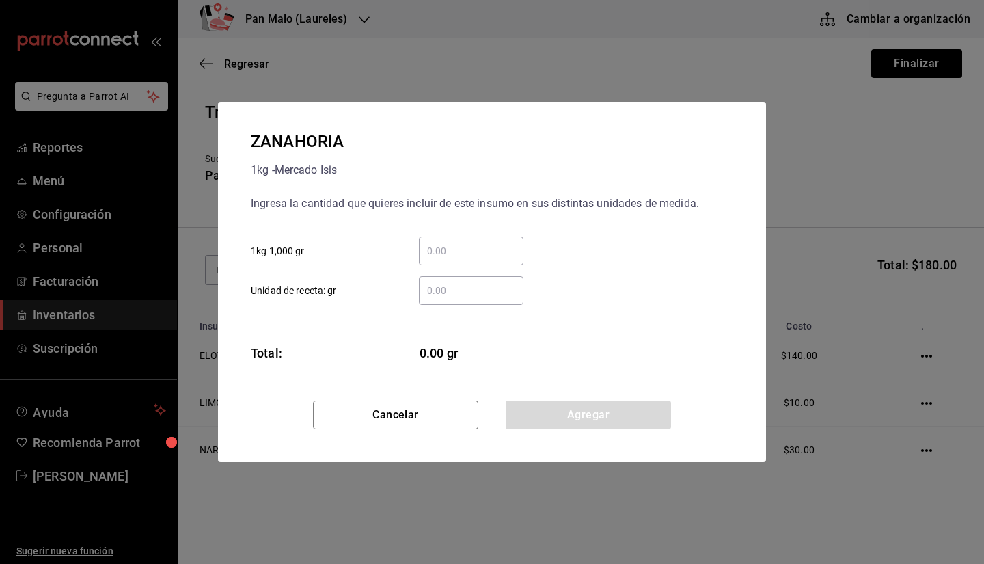
click at [430, 307] on div "Ingresa la cantidad que quieres incluir de este insumo en sus distintas unidade…" at bounding box center [492, 257] width 482 height 141
click at [436, 303] on div "​" at bounding box center [471, 290] width 105 height 29
click at [436, 299] on input "​ Unidad de receta: gr" at bounding box center [471, 290] width 105 height 16
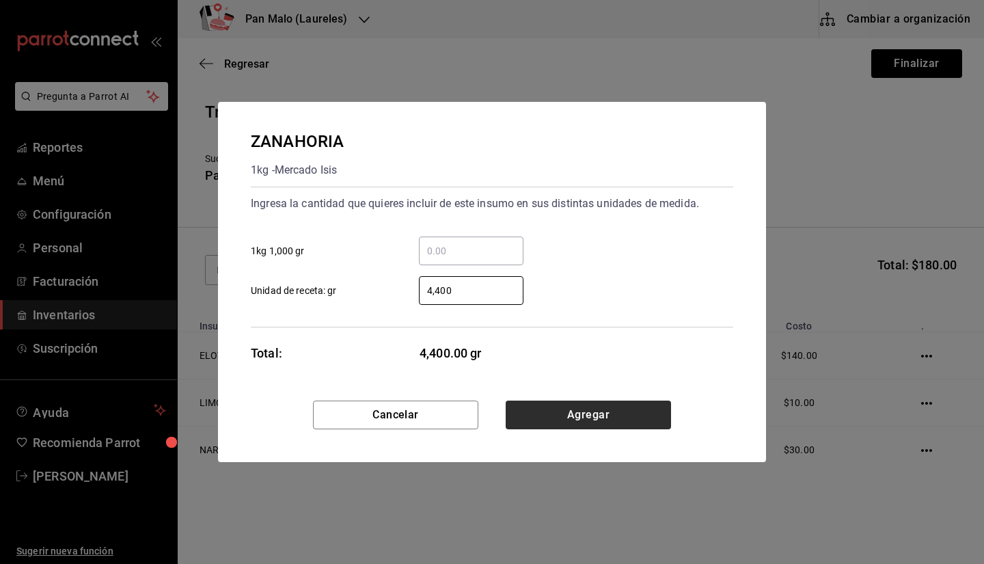
type input "4,400"
click at [480, 421] on button "Agregar" at bounding box center [588, 414] width 165 height 29
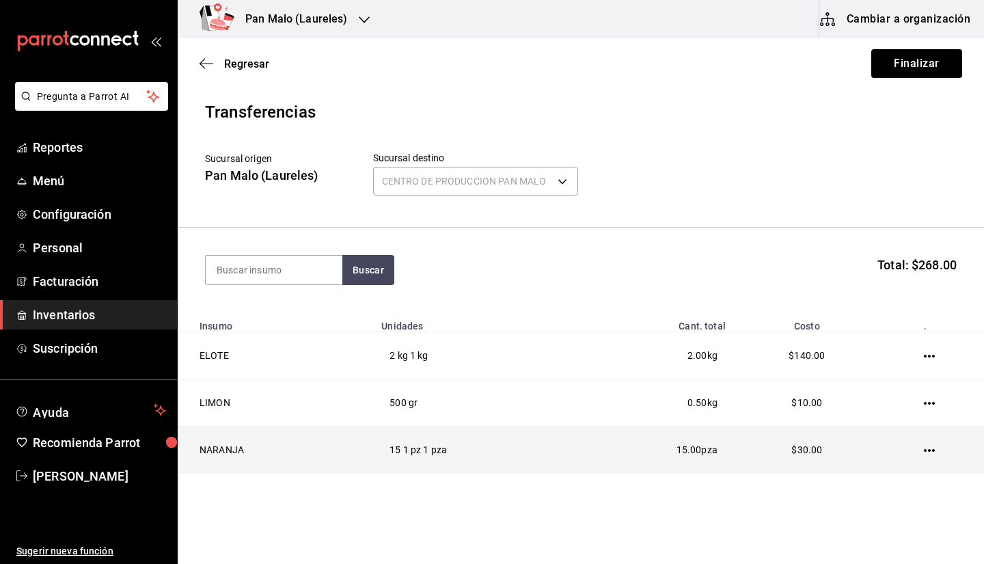
click at [480, 454] on td at bounding box center [932, 449] width 104 height 47
click at [480, 451] on icon "button" at bounding box center [929, 450] width 11 height 3
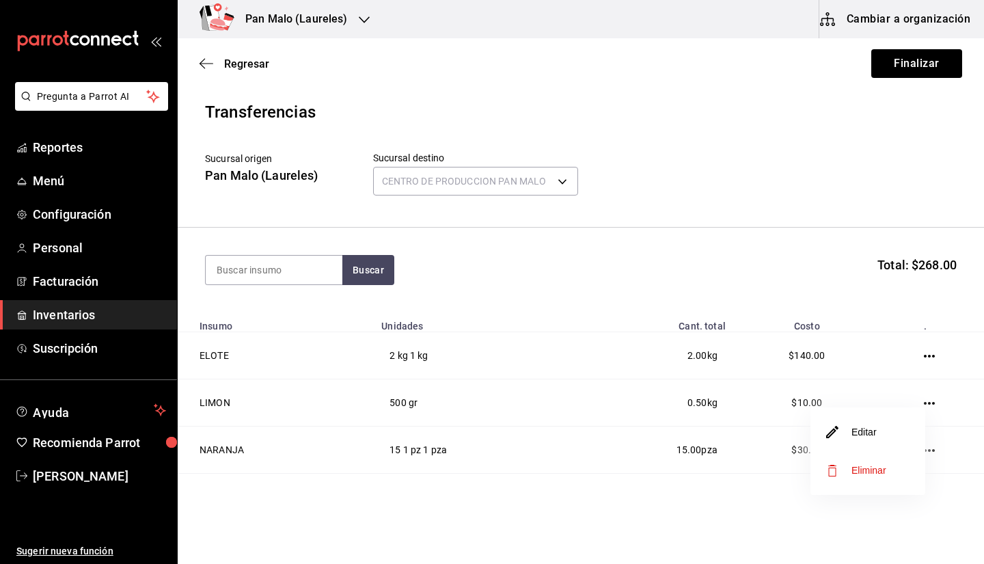
click at [480, 475] on div at bounding box center [492, 282] width 984 height 564
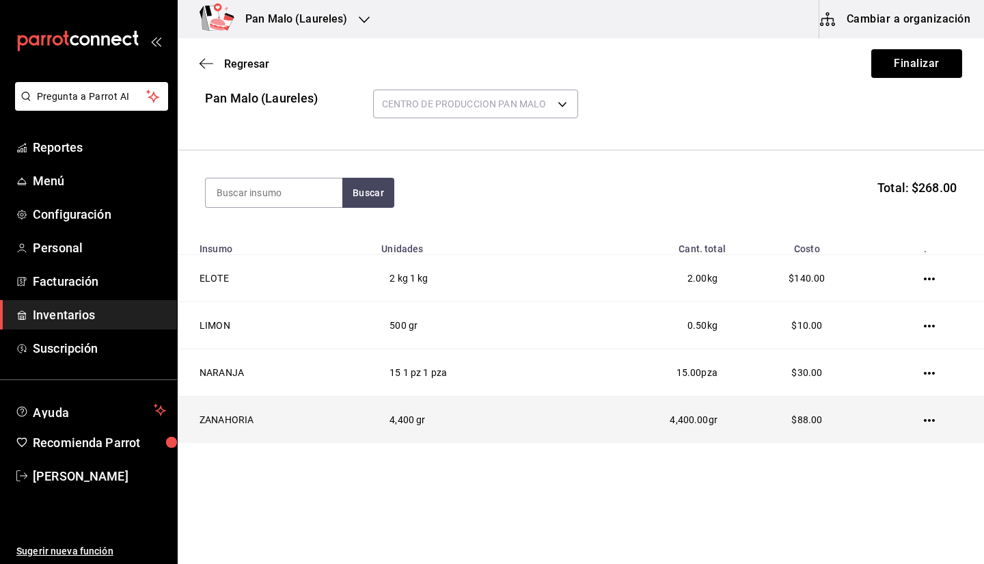
click at [480, 422] on icon "button" at bounding box center [929, 420] width 11 height 11
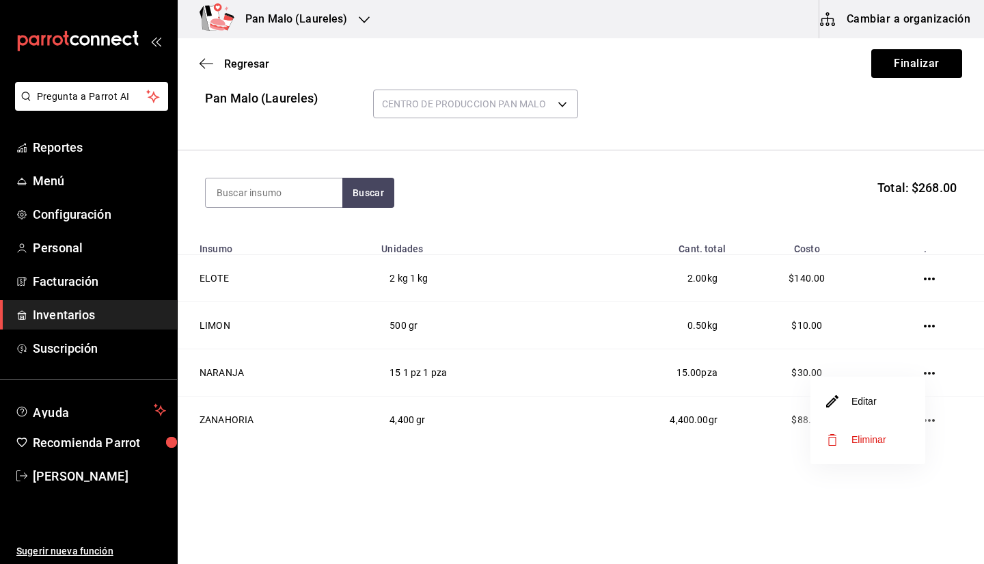
click at [480, 480] on div at bounding box center [492, 282] width 984 height 564
click at [287, 196] on input at bounding box center [274, 192] width 137 height 29
type input "fresa"
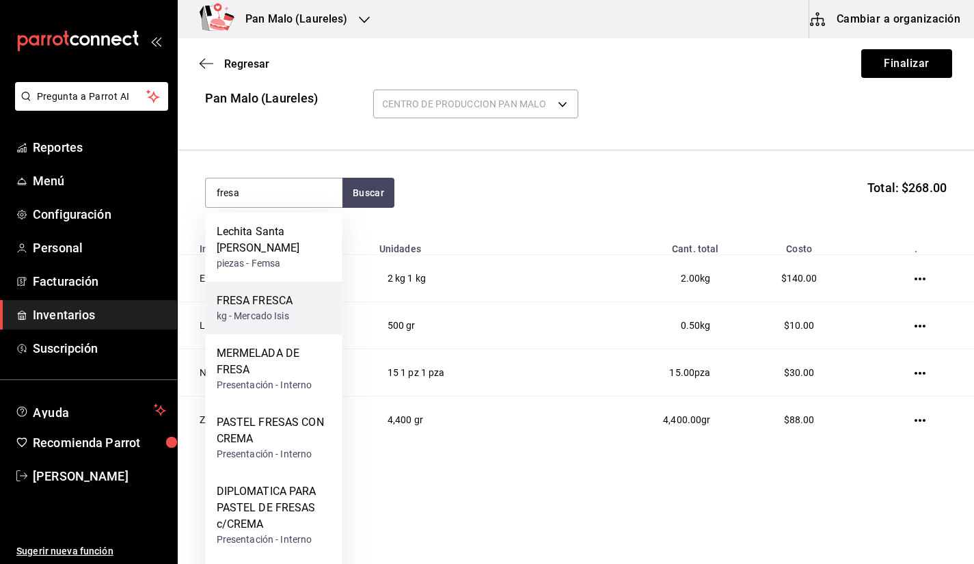
click at [260, 310] on div "kg - Mercado Isis" at bounding box center [255, 316] width 77 height 14
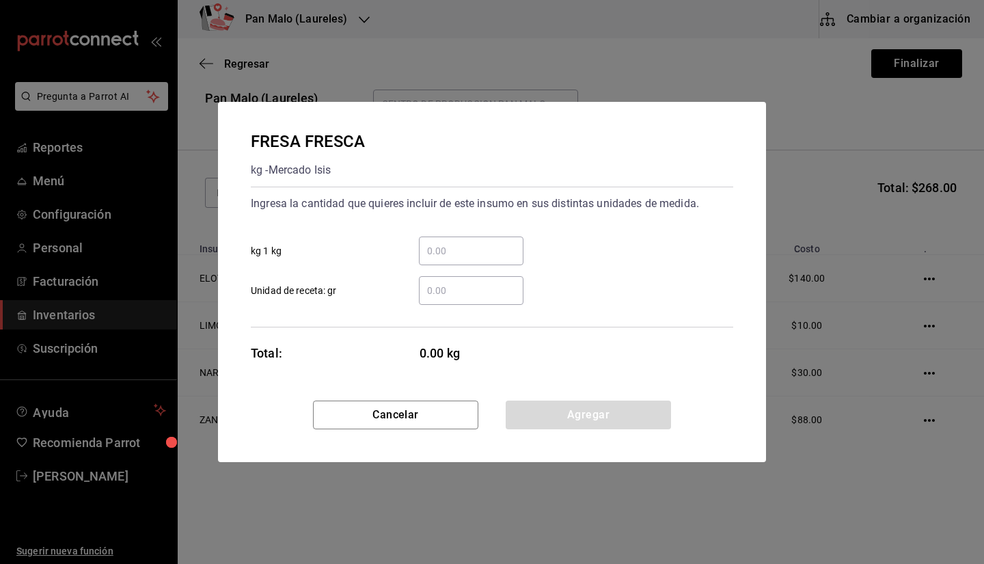
click at [480, 247] on input "​ kg 1 kg" at bounding box center [471, 251] width 105 height 16
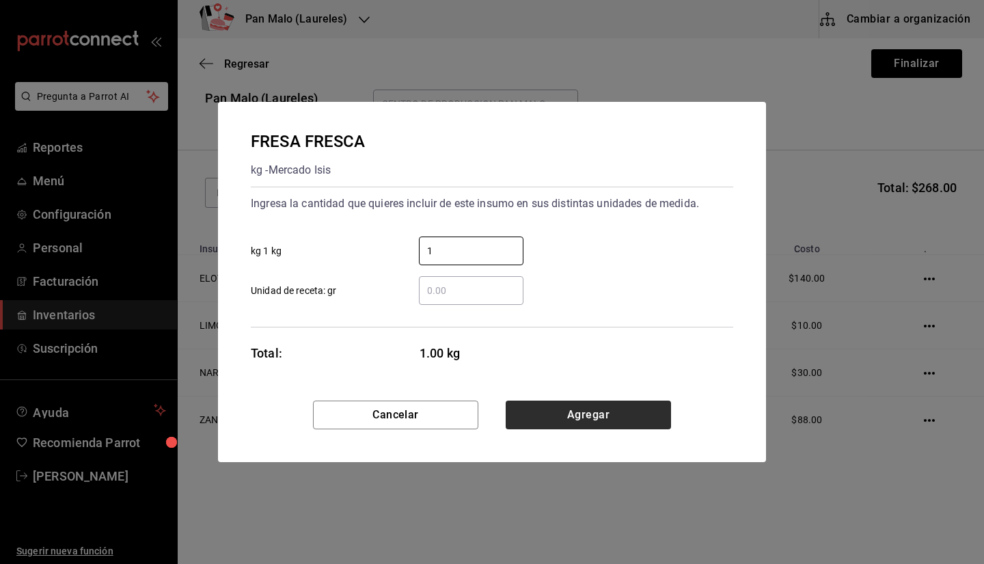
type input "1"
click at [480, 418] on button "Agregar" at bounding box center [588, 414] width 165 height 29
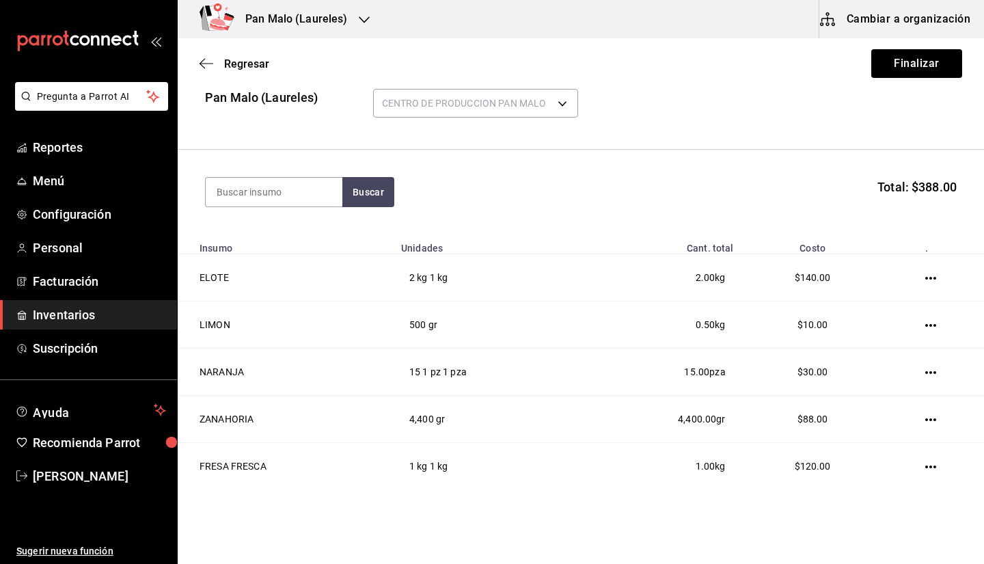
scroll to position [125, 0]
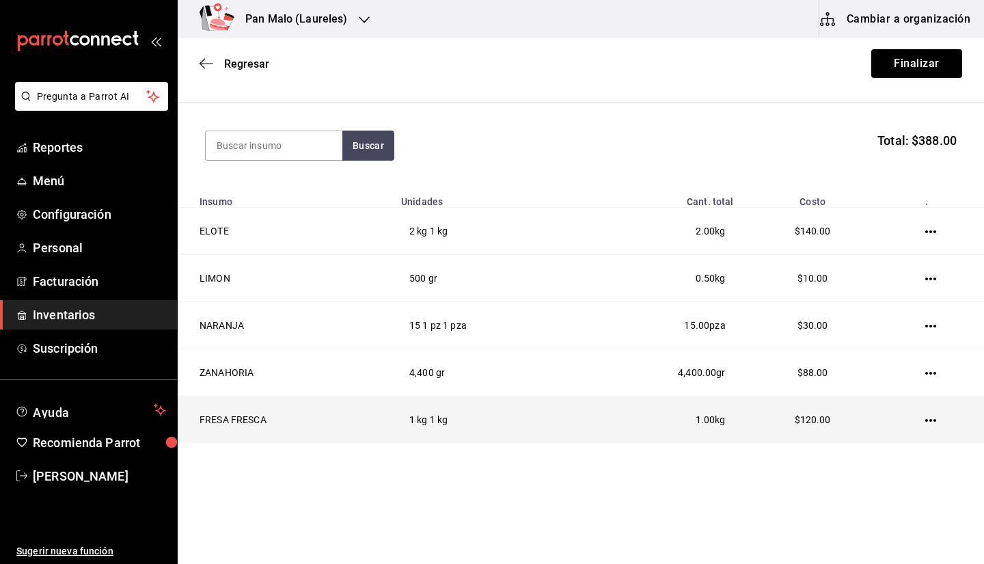
click at [436, 401] on td "1 kg 1 kg" at bounding box center [485, 419] width 184 height 47
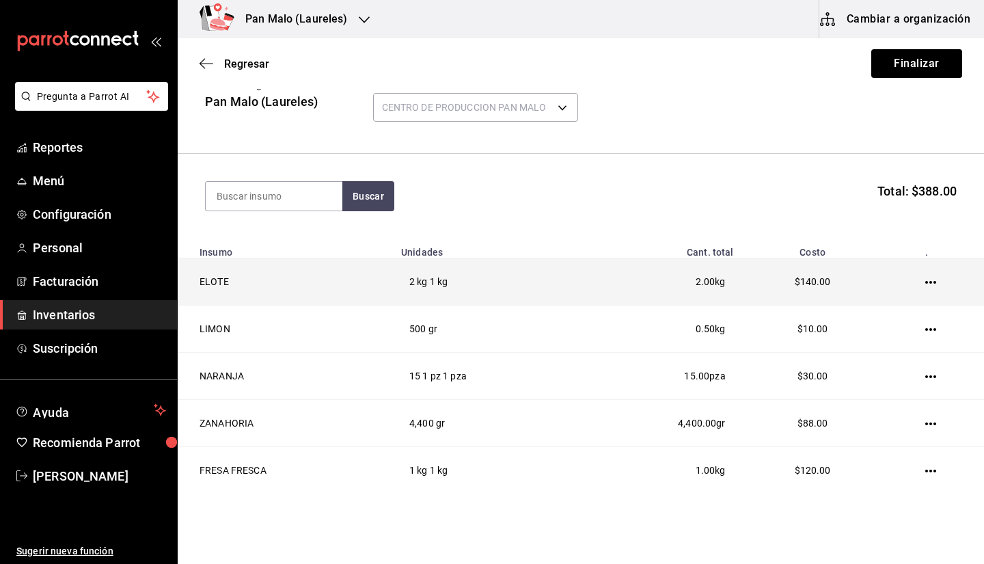
scroll to position [70, 0]
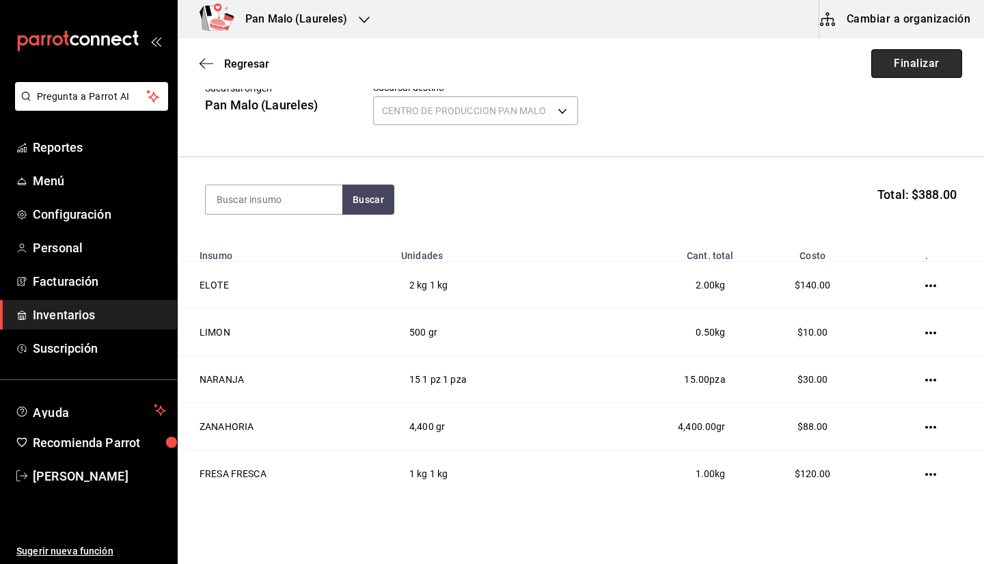
click at [480, 73] on button "Finalizar" at bounding box center [916, 63] width 91 height 29
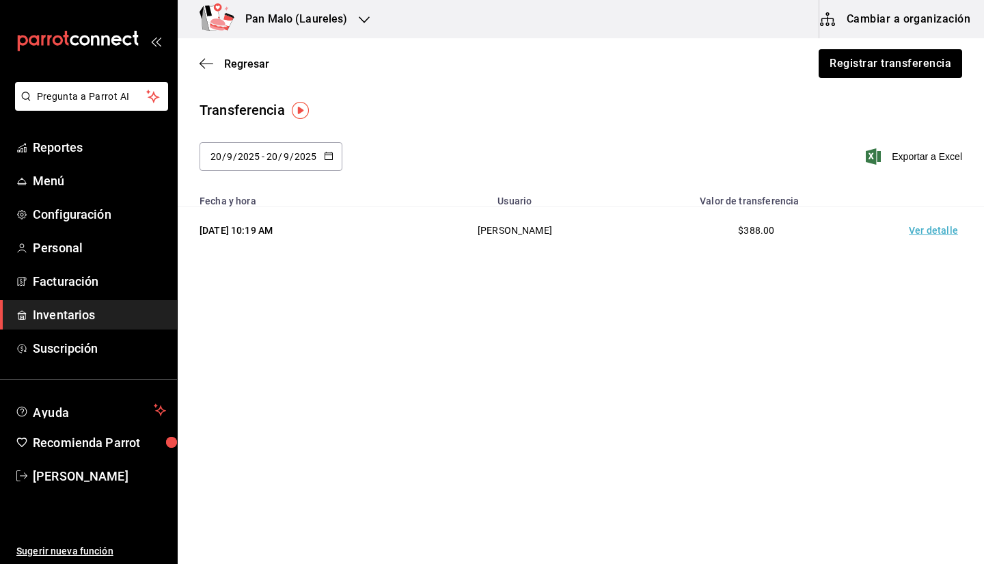
click at [306, 16] on h3 "Pan Malo (Laureles)" at bounding box center [290, 19] width 113 height 16
click at [480, 10] on div at bounding box center [492, 282] width 984 height 564
click at [480, 10] on button "Cambiar a organización" at bounding box center [896, 19] width 154 height 38
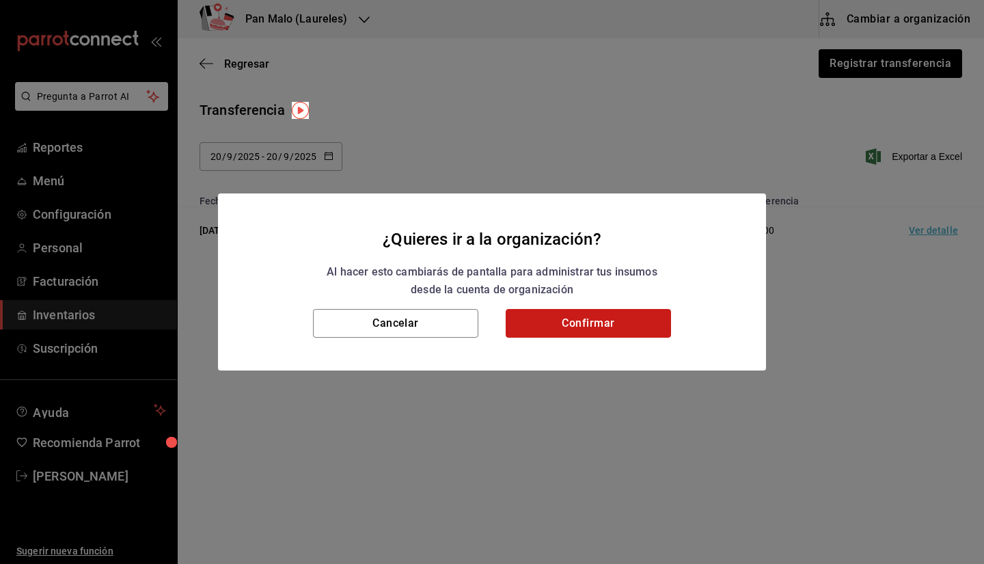
click at [480, 315] on button "Confirmar" at bounding box center [588, 323] width 165 height 29
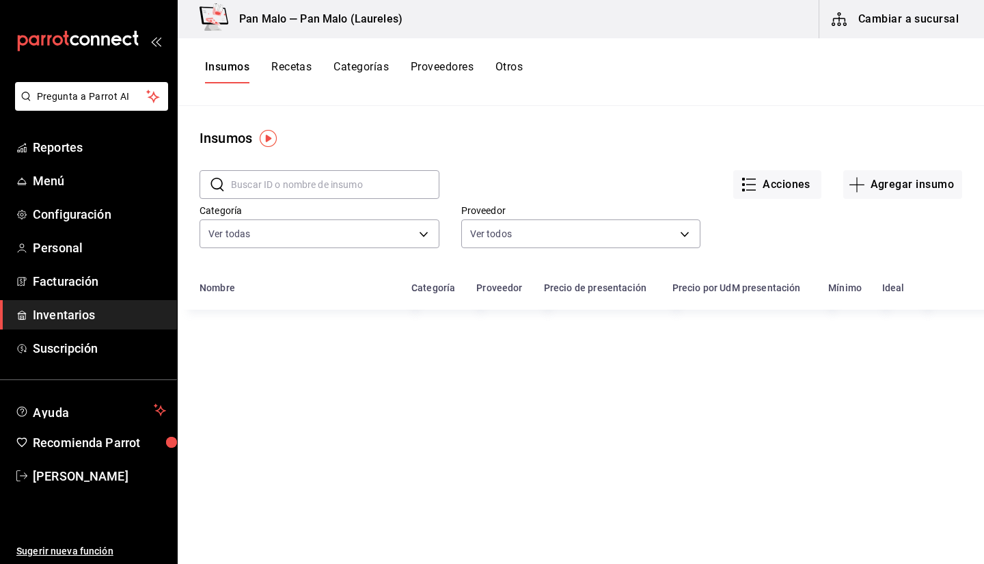
click at [480, 77] on button "Otros" at bounding box center [508, 71] width 27 height 23
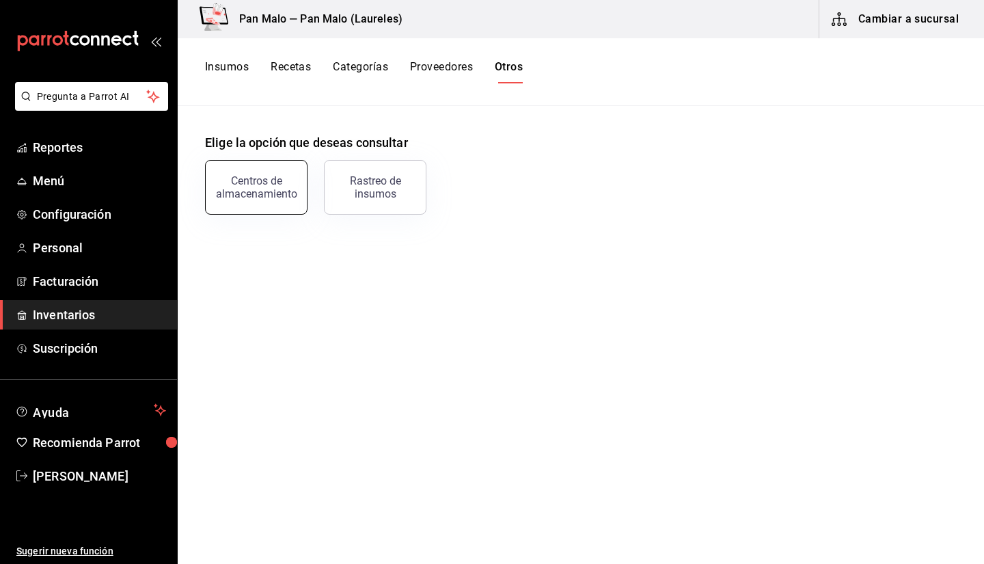
click at [277, 209] on button "Centros de almacenamiento" at bounding box center [256, 187] width 102 height 55
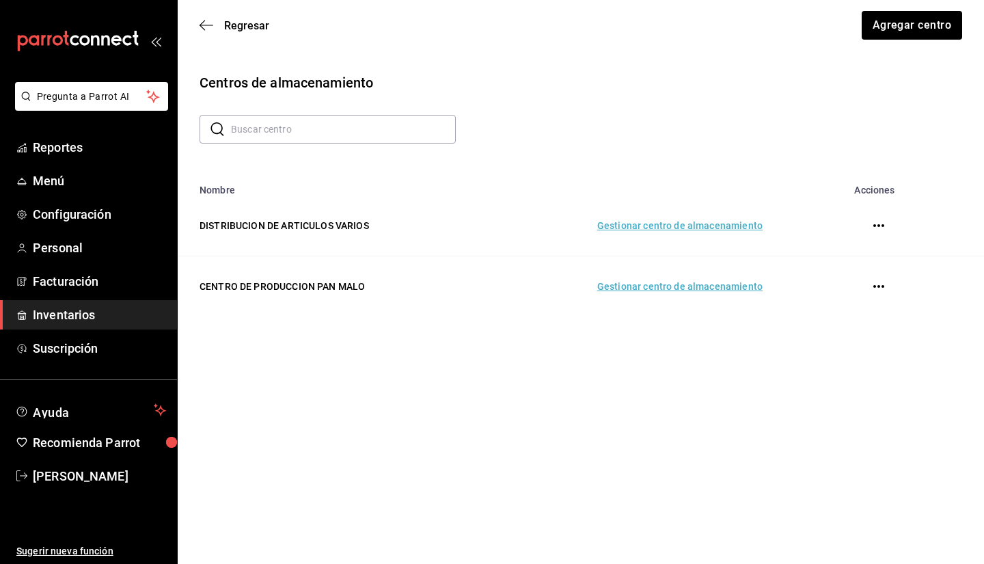
click at [480, 278] on td "Gestionar centro de almacenamiento" at bounding box center [632, 286] width 294 height 61
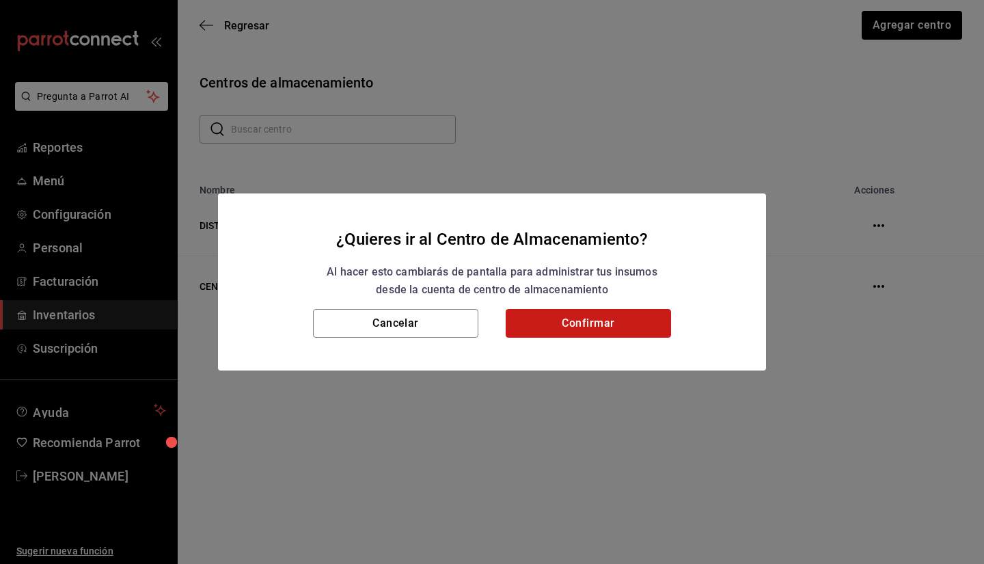
click at [480, 336] on button "Confirmar" at bounding box center [588, 323] width 165 height 29
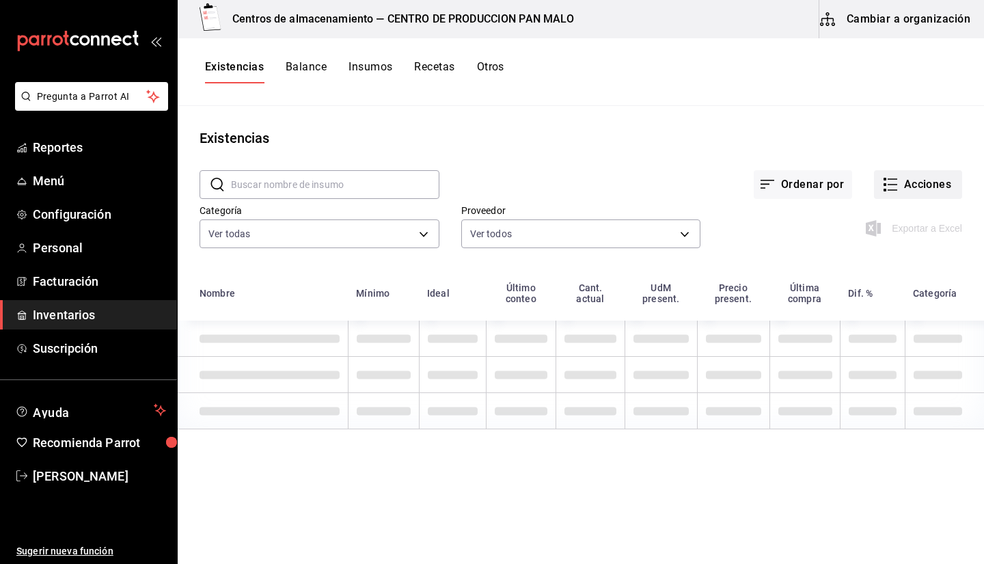
click at [480, 185] on button "Acciones" at bounding box center [918, 184] width 88 height 29
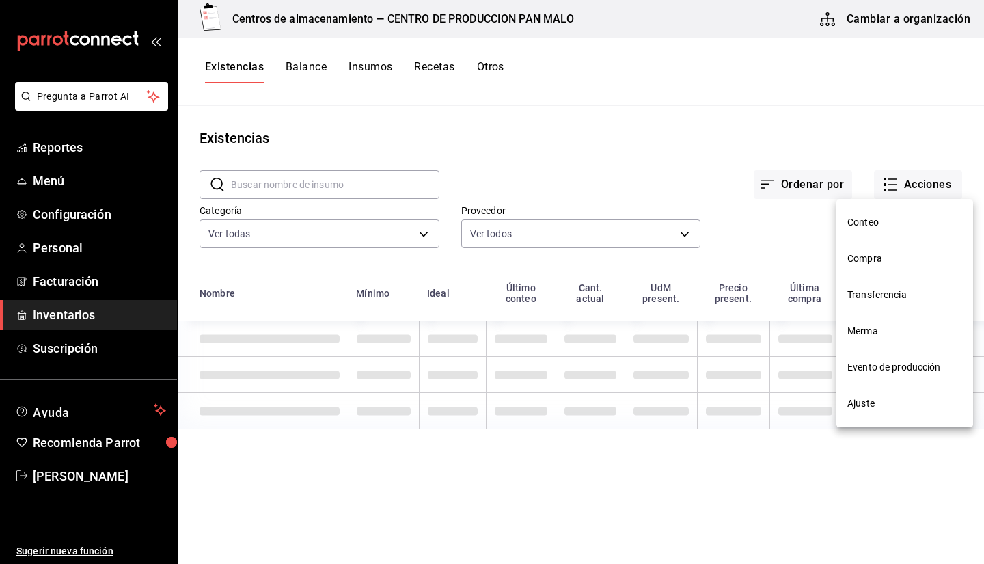
click at [480, 260] on span "Compra" at bounding box center [904, 258] width 115 height 14
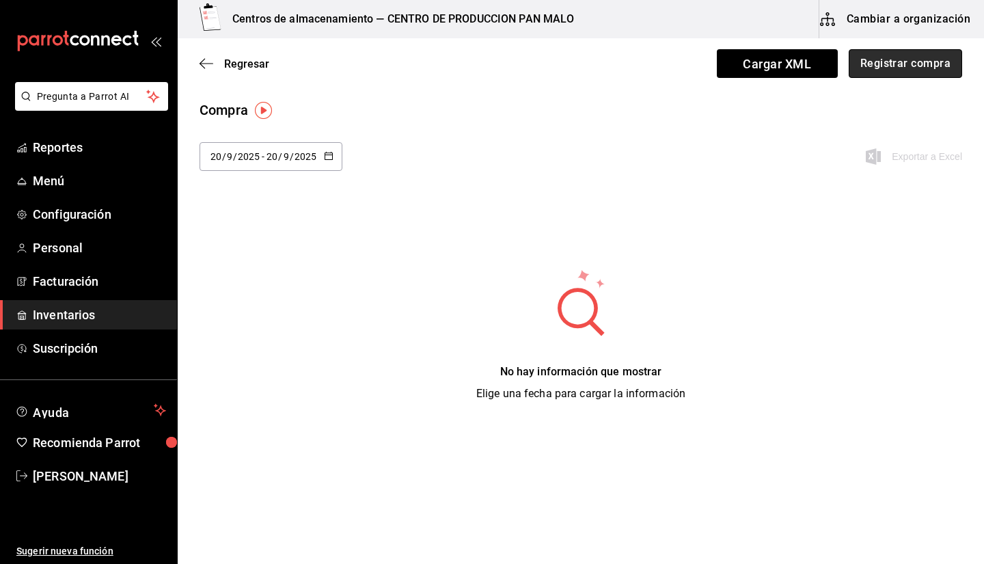
click at [480, 66] on button "Registrar compra" at bounding box center [905, 63] width 113 height 29
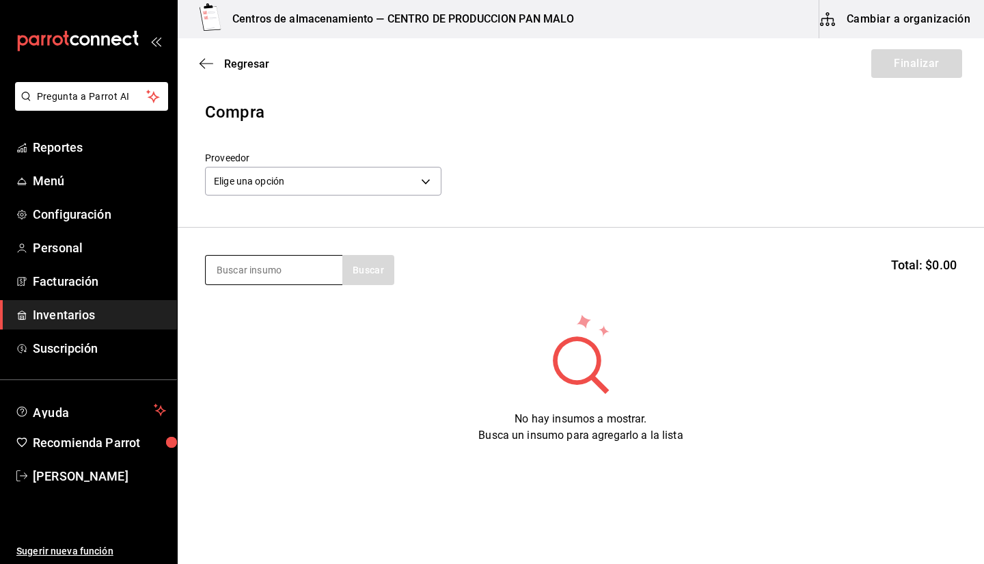
click at [247, 269] on input at bounding box center [274, 270] width 137 height 29
type input "gloria"
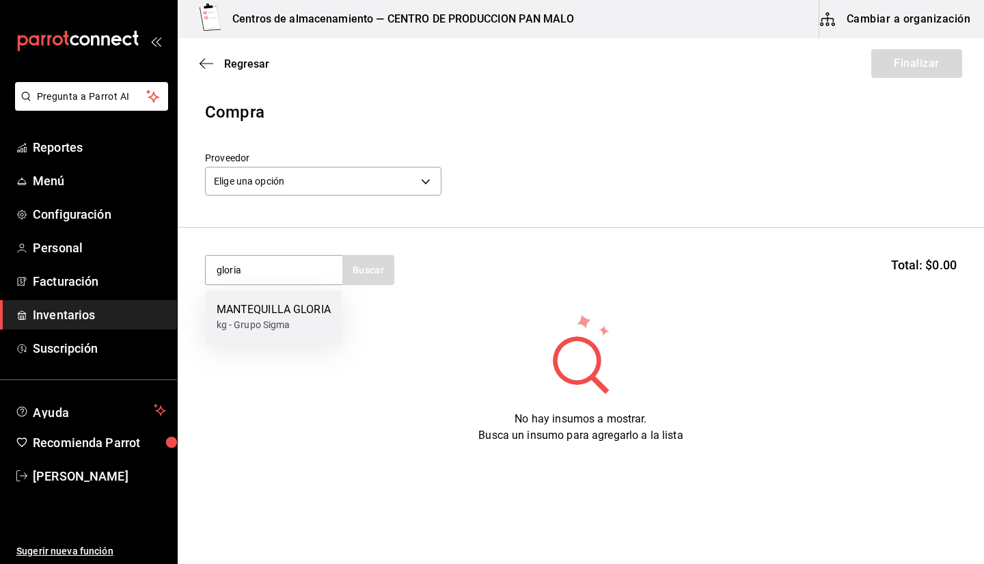
click at [262, 314] on div "MANTEQUILLA GLORIA" at bounding box center [274, 309] width 114 height 16
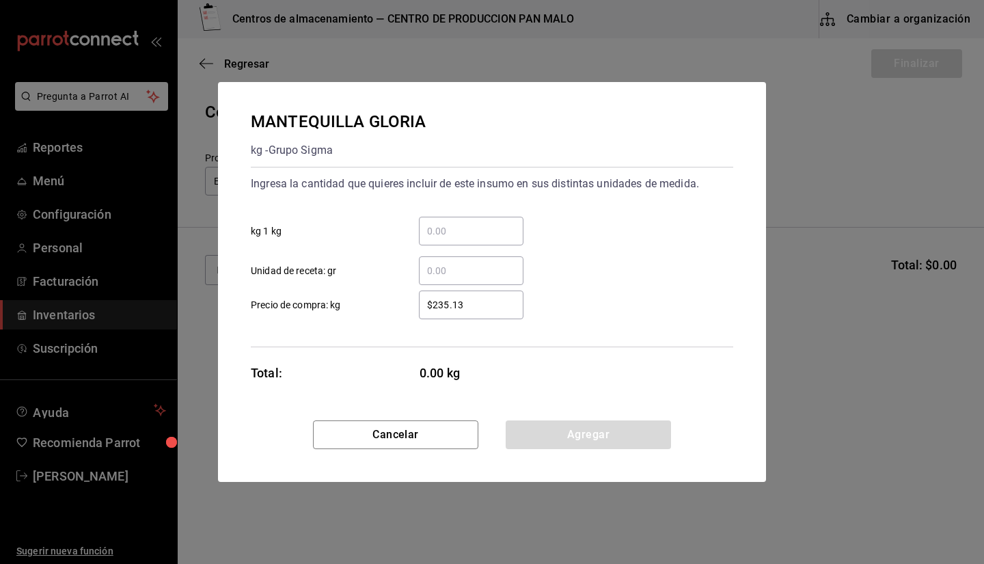
click at [449, 234] on input "​ kg 1 kg" at bounding box center [471, 231] width 105 height 16
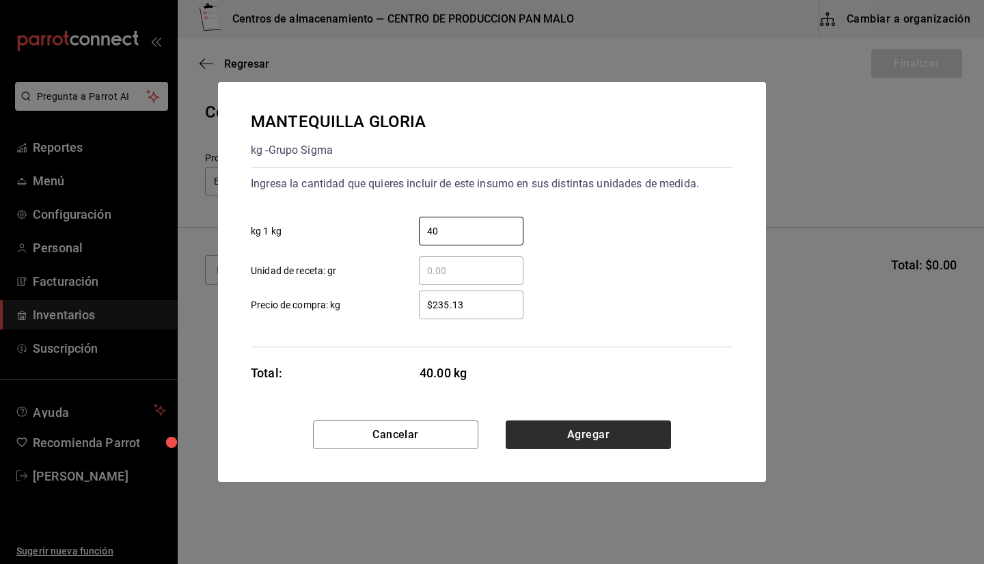
type input "40"
click at [480, 433] on button "Agregar" at bounding box center [588, 434] width 165 height 29
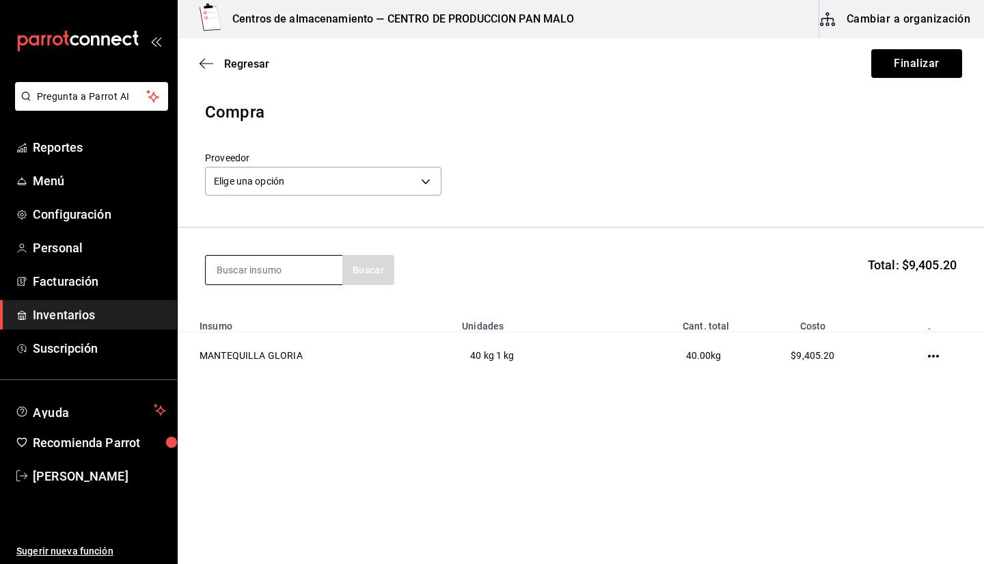
click at [258, 267] on input at bounding box center [274, 270] width 137 height 29
type input "nona"
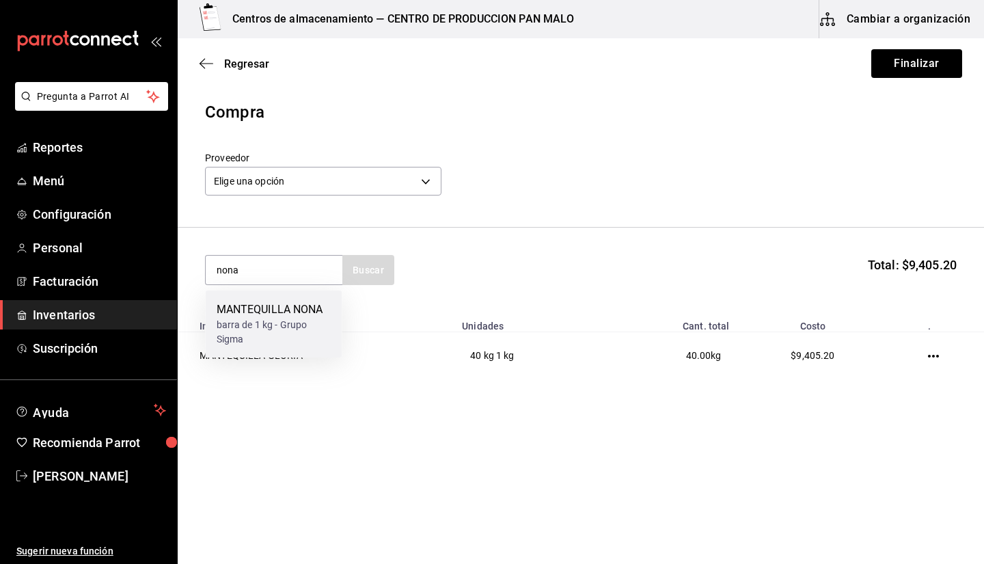
click at [271, 312] on div "MANTEQUILLA NONA" at bounding box center [274, 309] width 115 height 16
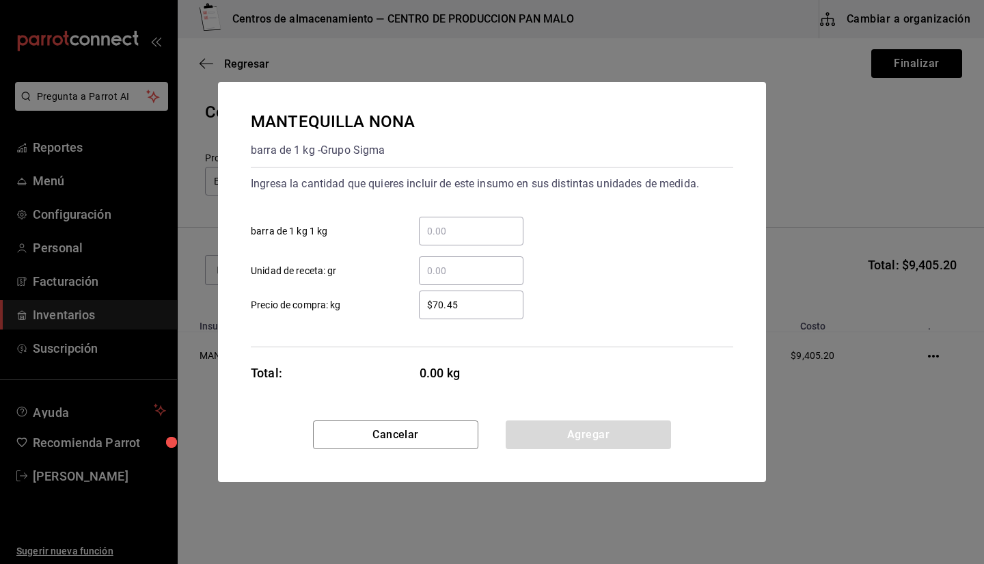
click at [476, 239] on div "​" at bounding box center [471, 231] width 105 height 29
click at [476, 239] on input "​ barra de 1 kg 1 kg" at bounding box center [471, 231] width 105 height 16
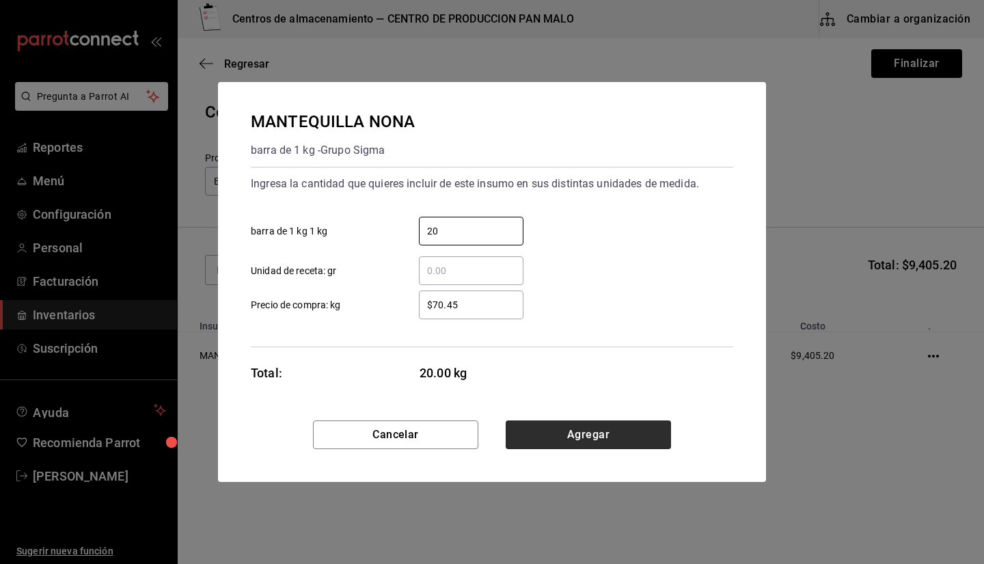
type input "20"
click at [480, 431] on button "Agregar" at bounding box center [588, 434] width 165 height 29
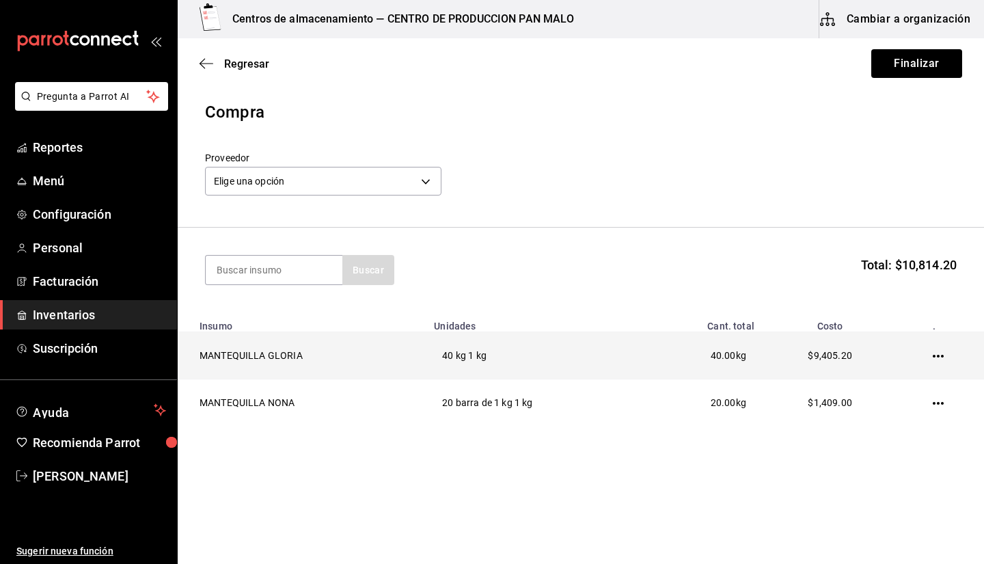
click at [480, 355] on icon "button" at bounding box center [938, 356] width 11 height 11
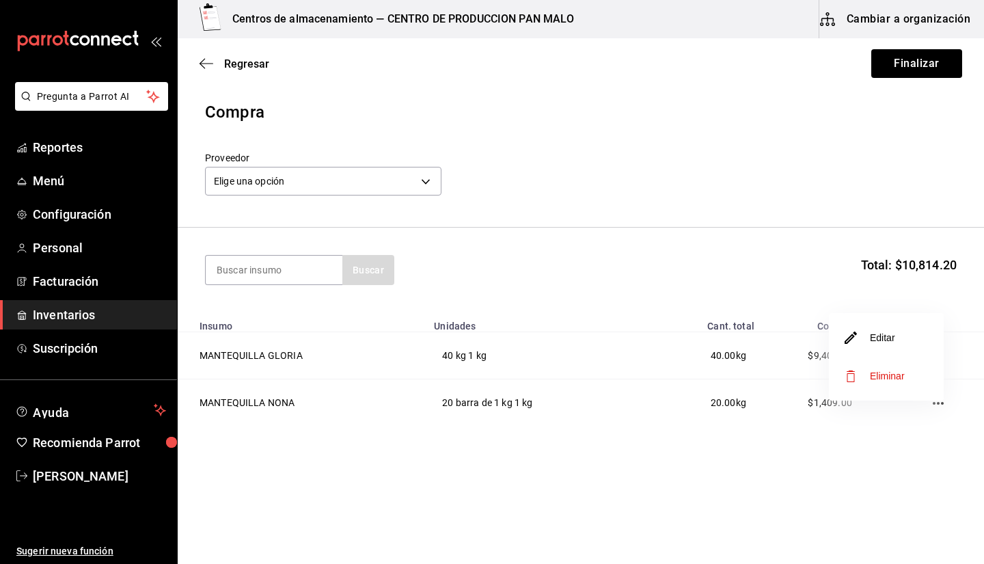
click at [480, 348] on li "Editar" at bounding box center [886, 337] width 115 height 38
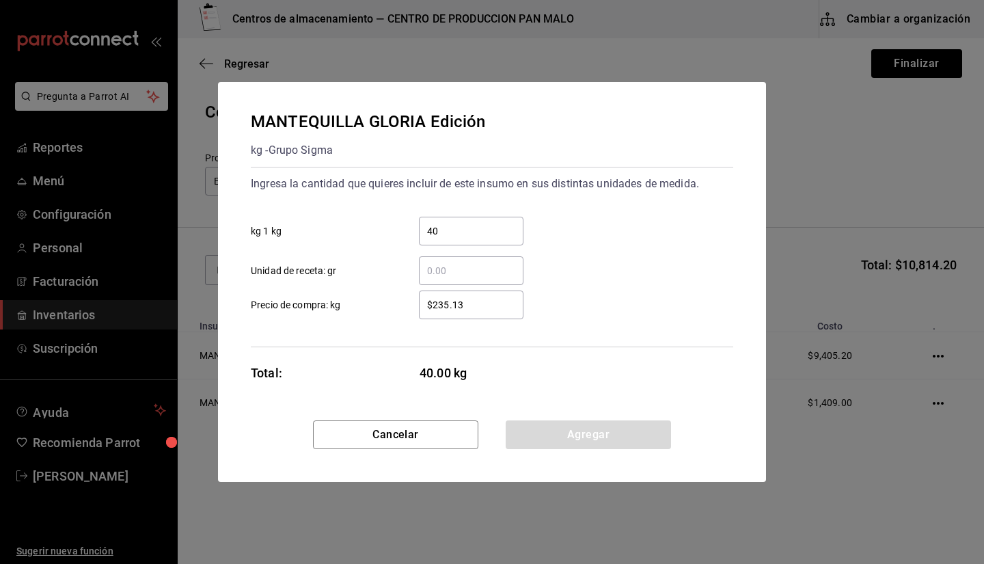
click at [461, 299] on input "$235.13" at bounding box center [471, 305] width 105 height 16
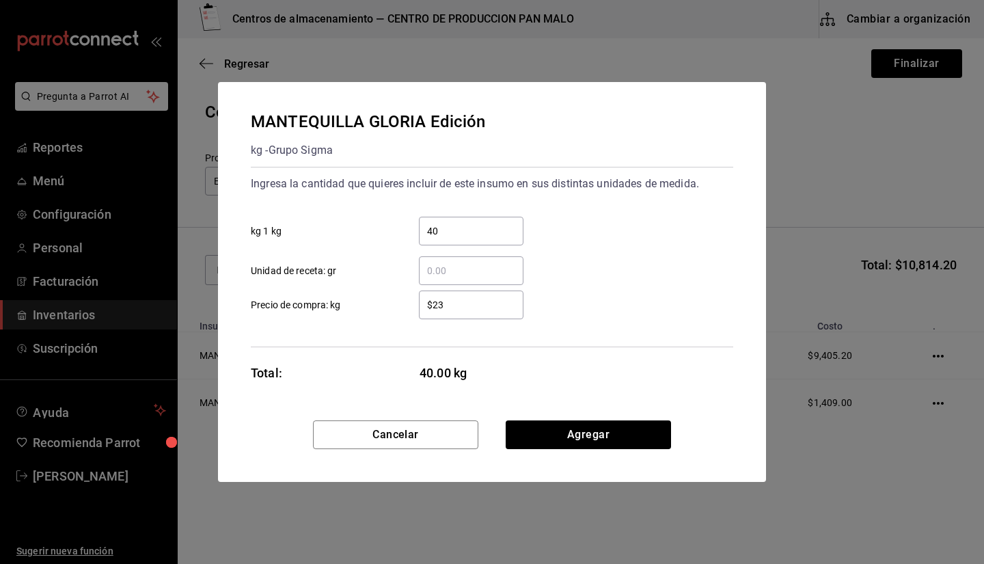
type input "$2"
type input "$199.30"
click at [480, 426] on button "Agregar" at bounding box center [588, 434] width 165 height 29
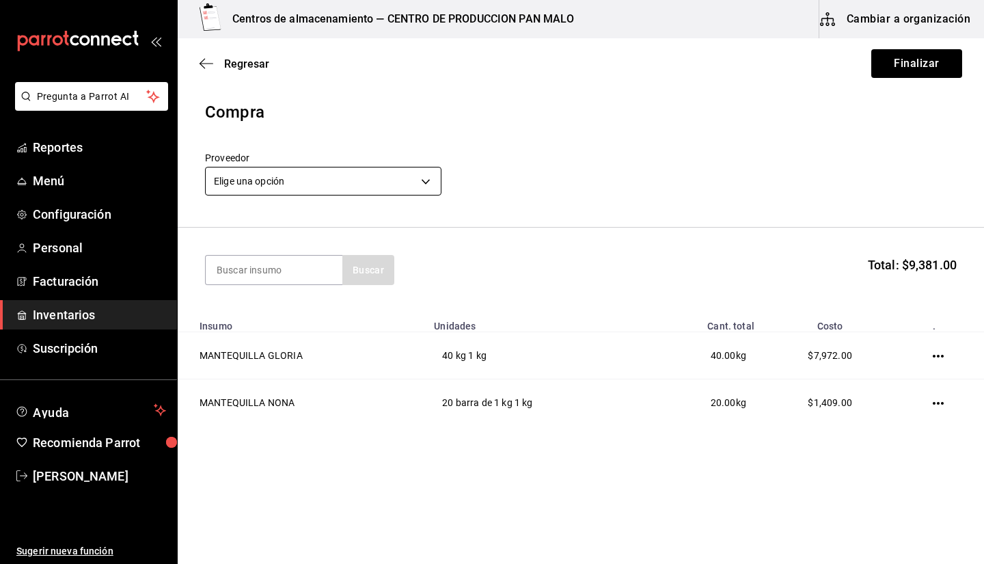
click at [381, 177] on body "Pregunta a Parrot AI Reportes Menú Configuración Personal Facturación Inventari…" at bounding box center [492, 243] width 984 height 487
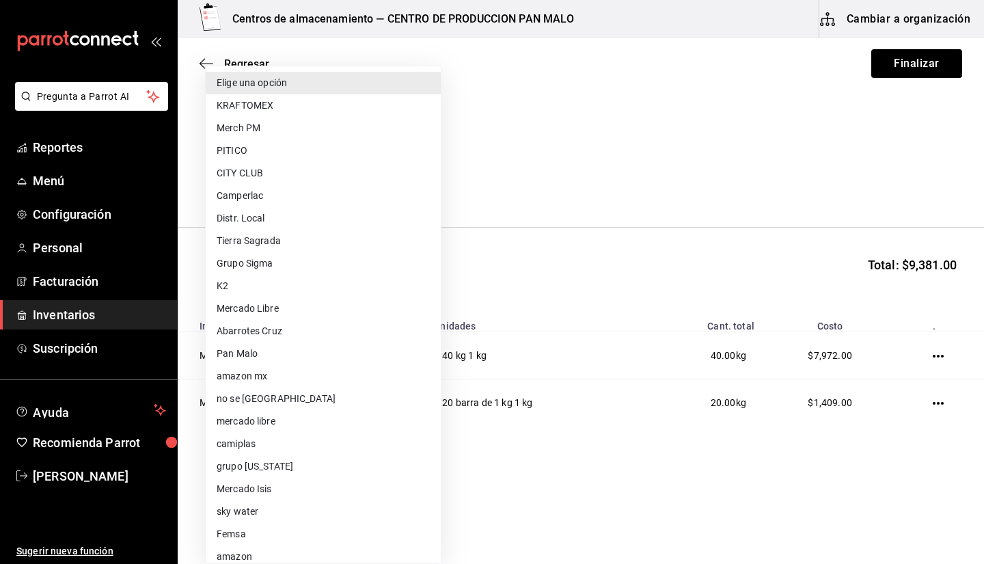
click at [299, 254] on li "Grupo Sigma" at bounding box center [323, 263] width 235 height 23
type input "8f81ebe1-45b3-42c3-afac-65fa33287308"
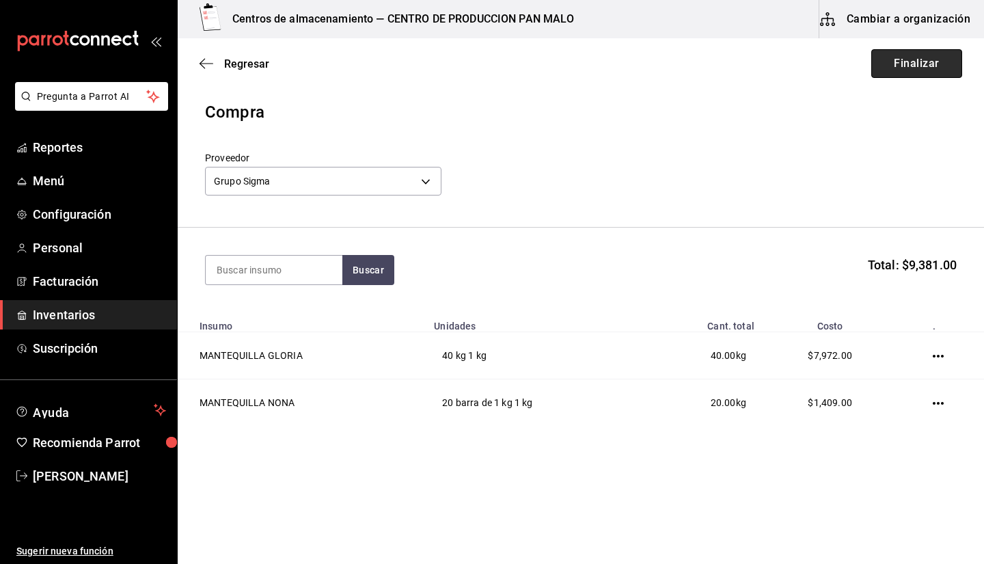
click at [480, 72] on button "Finalizar" at bounding box center [916, 63] width 91 height 29
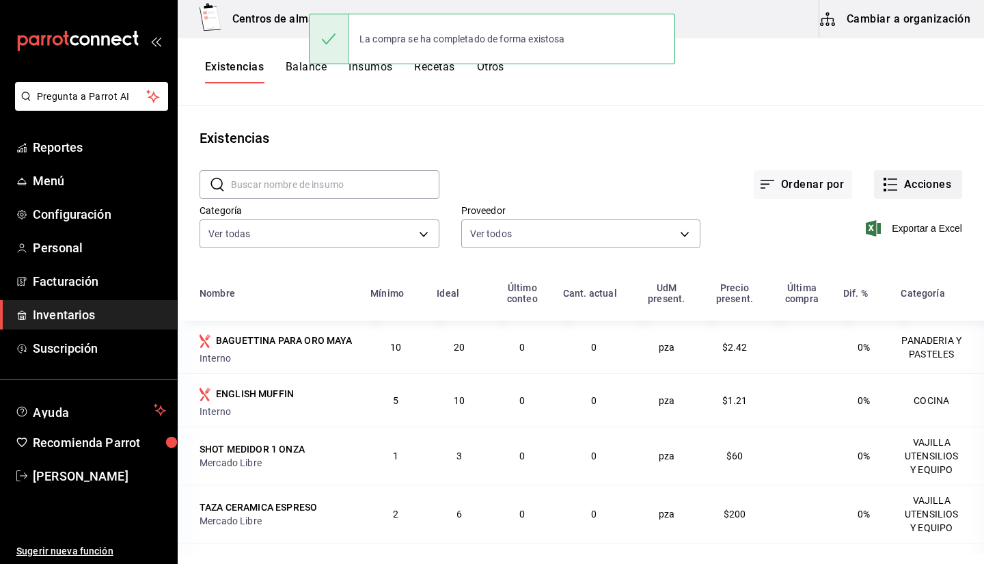
click at [480, 178] on button "Acciones" at bounding box center [918, 184] width 88 height 29
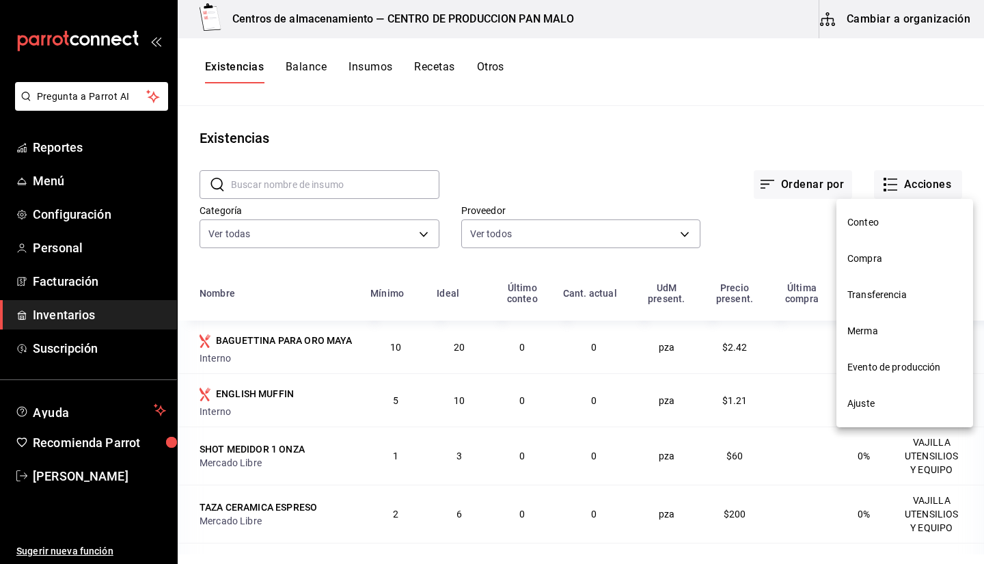
click at [480, 137] on div at bounding box center [492, 282] width 984 height 564
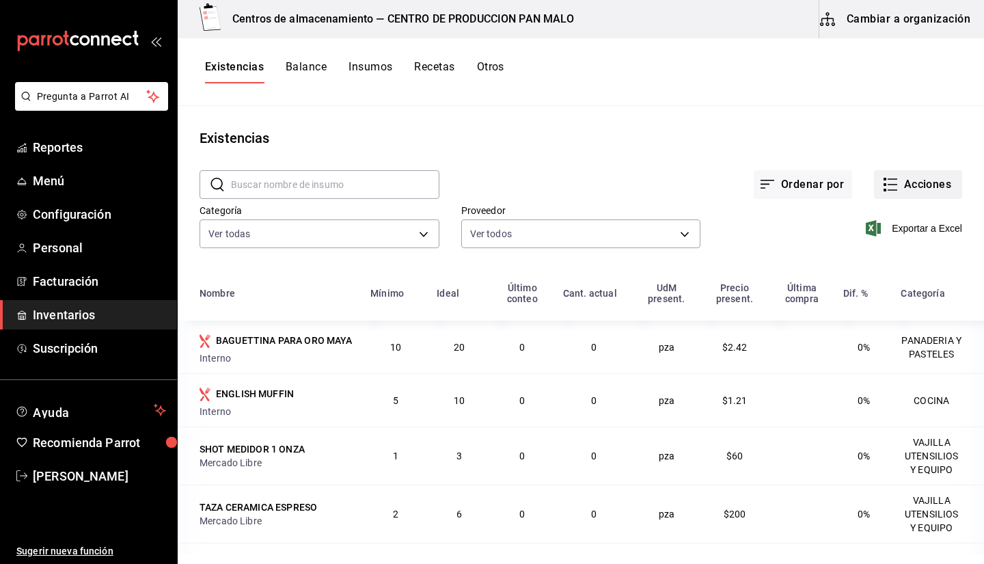
click at [480, 183] on button "Acciones" at bounding box center [918, 184] width 88 height 29
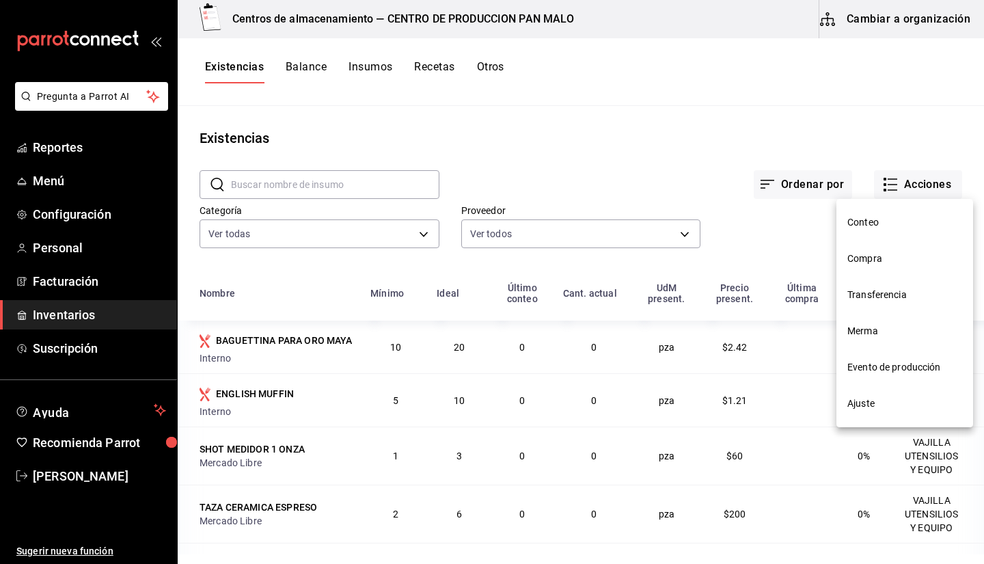
click at [480, 370] on span "Evento de producción" at bounding box center [904, 367] width 115 height 14
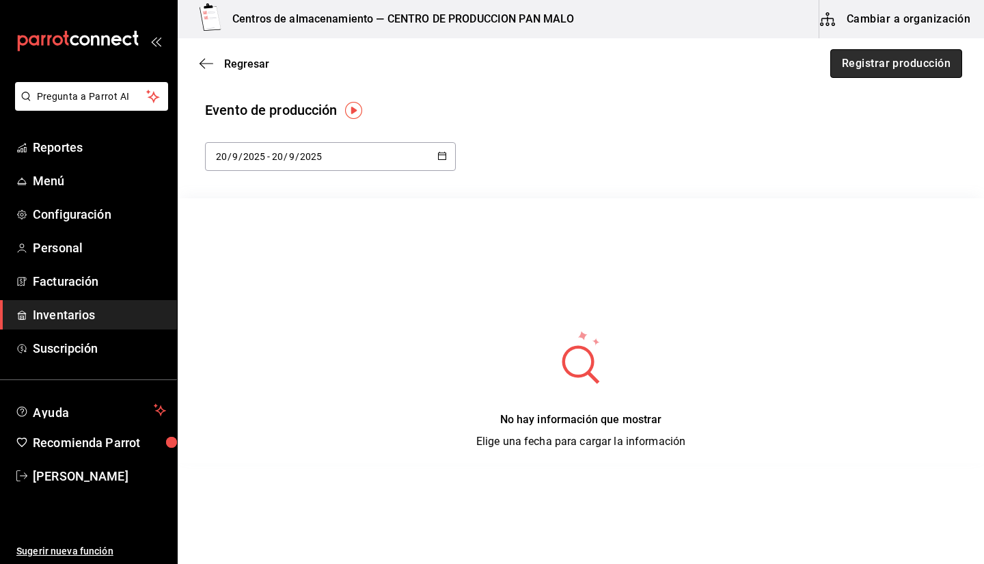
click at [480, 71] on button "Registrar producción" at bounding box center [896, 63] width 132 height 29
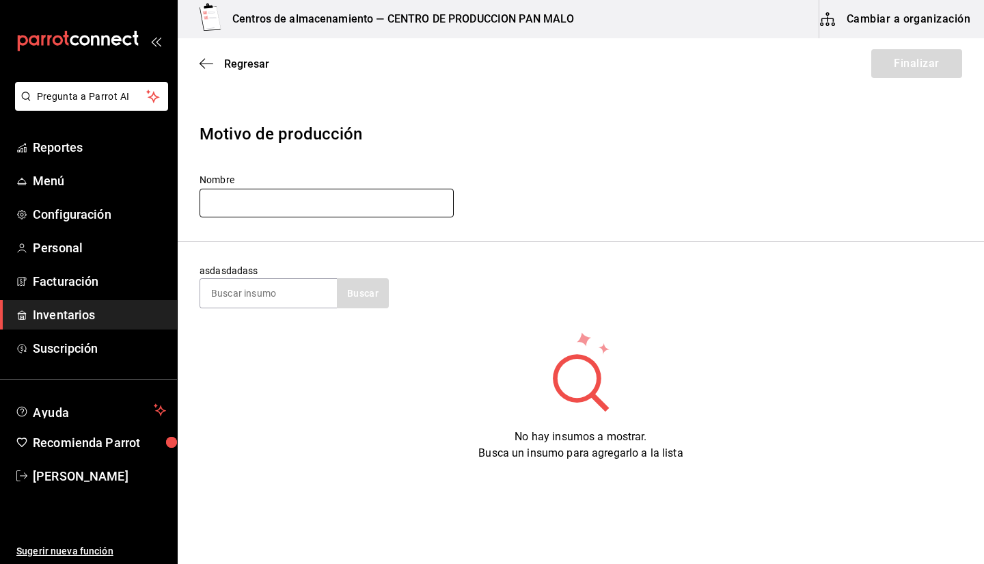
click at [247, 197] on input "text" at bounding box center [327, 203] width 254 height 29
type input "S"
type input "PRODUCCION DE SABADO"
click at [324, 303] on input at bounding box center [268, 293] width 137 height 29
click at [253, 288] on input at bounding box center [268, 293] width 137 height 29
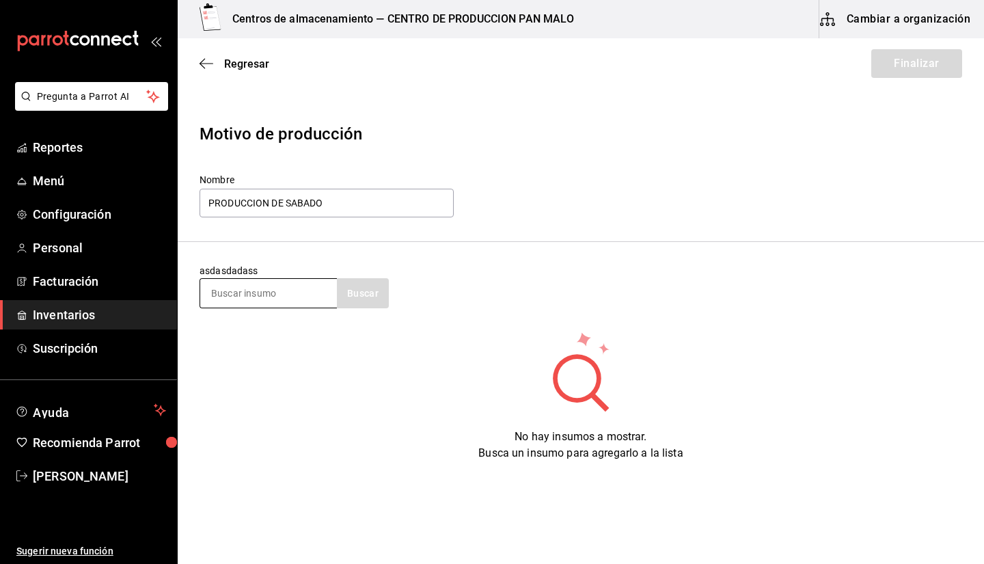
click at [288, 295] on input at bounding box center [268, 293] width 137 height 29
click at [340, 371] on div "No hay insumos a mostrar. Busca un insumo para agregarlo a la lista" at bounding box center [581, 395] width 806 height 131
click at [230, 66] on span "Regresar" at bounding box center [246, 63] width 45 height 13
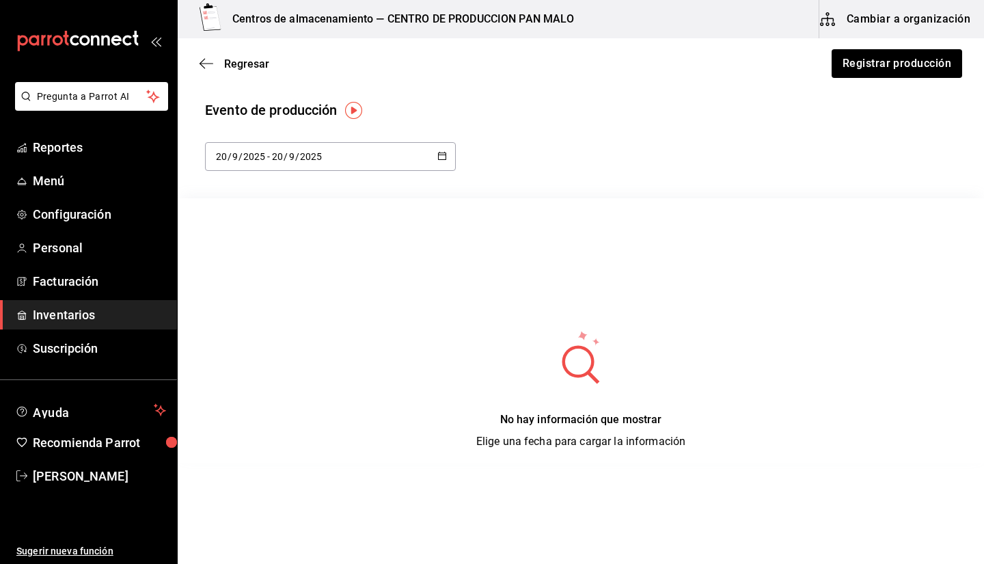
click at [212, 53] on div "Regresar Registrar producción" at bounding box center [581, 63] width 806 height 51
click at [207, 59] on icon "button" at bounding box center [207, 63] width 14 height 12
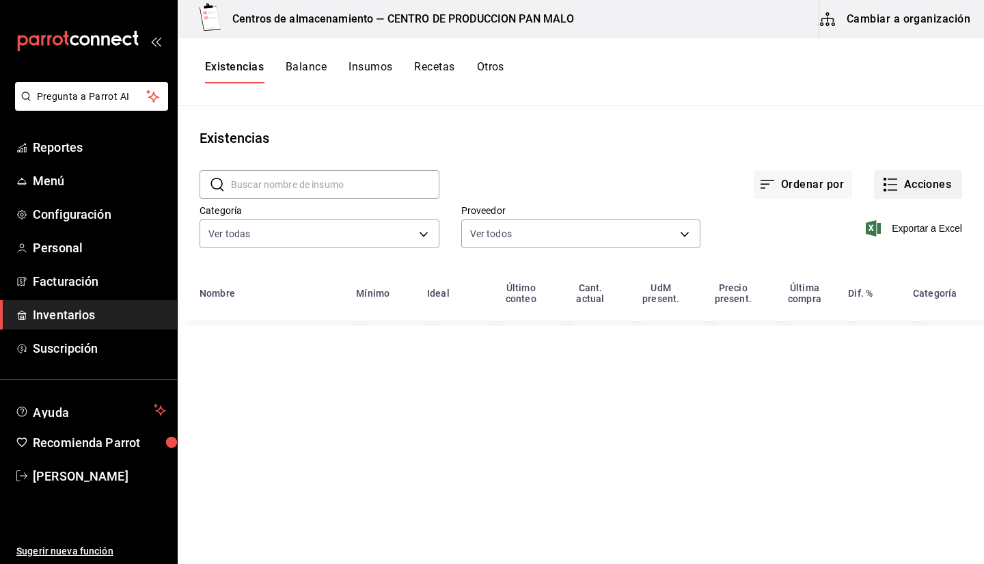
click at [480, 193] on button "Acciones" at bounding box center [918, 184] width 88 height 29
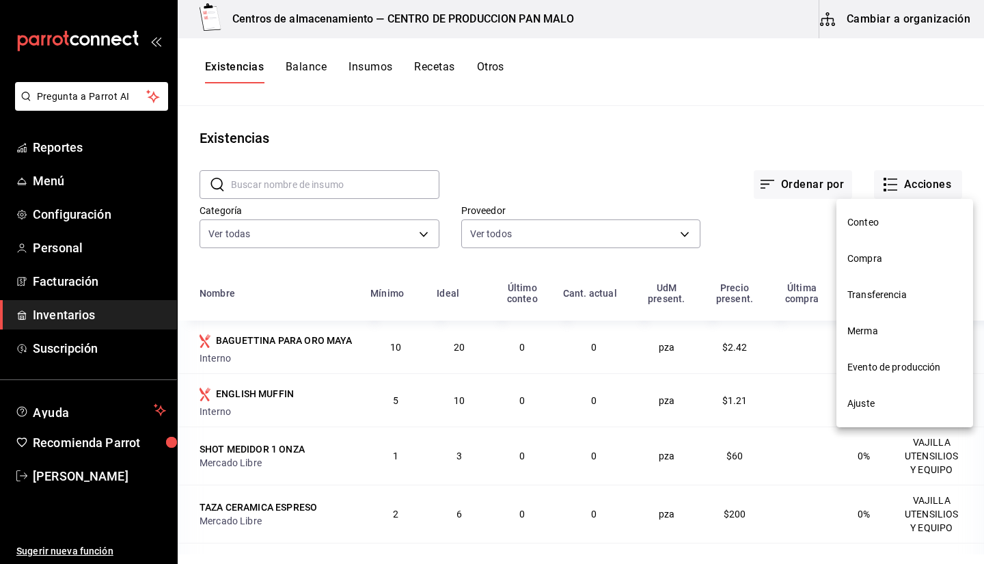
click at [480, 258] on span "Compra" at bounding box center [904, 258] width 115 height 14
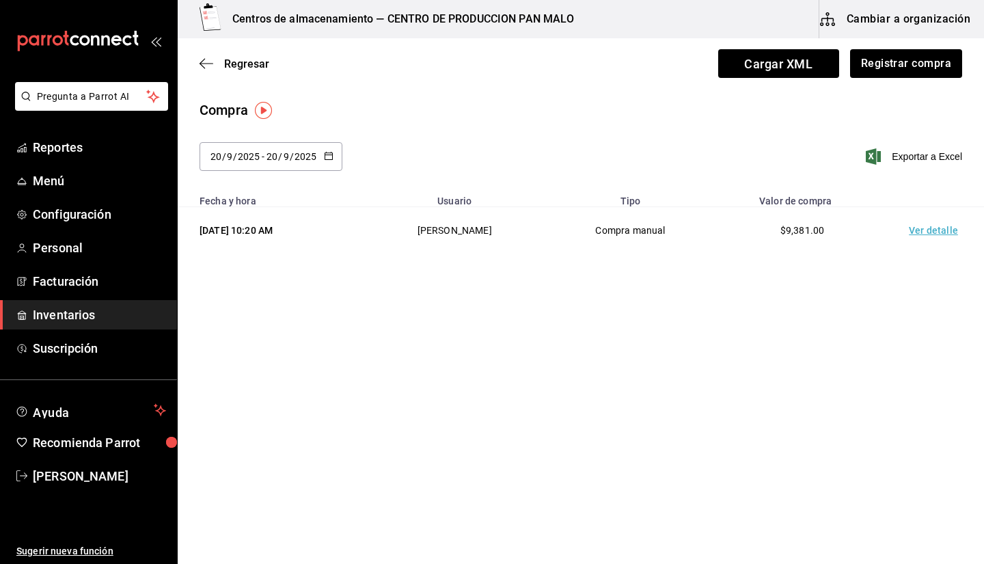
click at [285, 159] on input "9" at bounding box center [286, 156] width 7 height 11
click at [286, 241] on li "Ayer" at bounding box center [264, 230] width 129 height 31
type input "[DATE]"
type input "19"
type input "[DATE]"
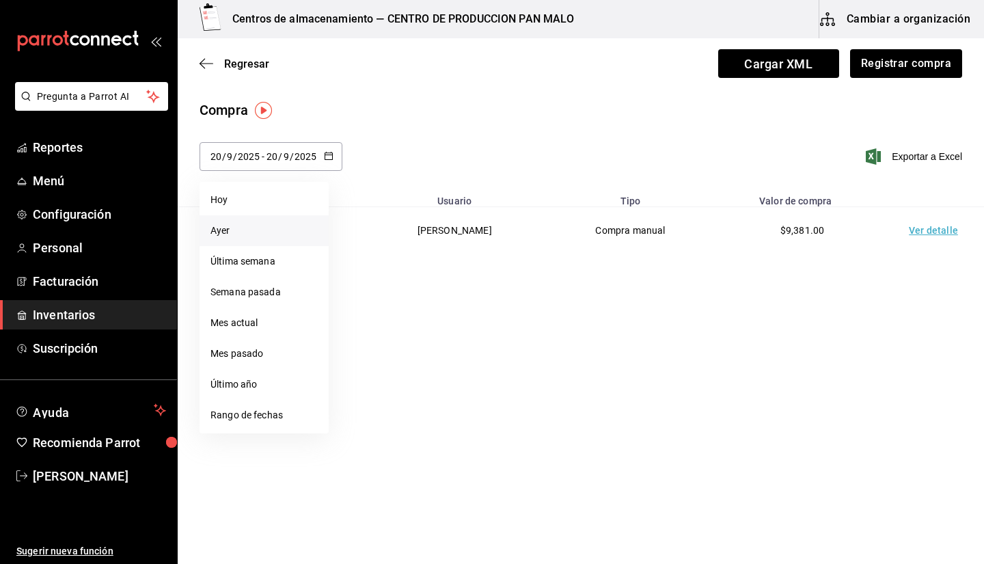
type input "19"
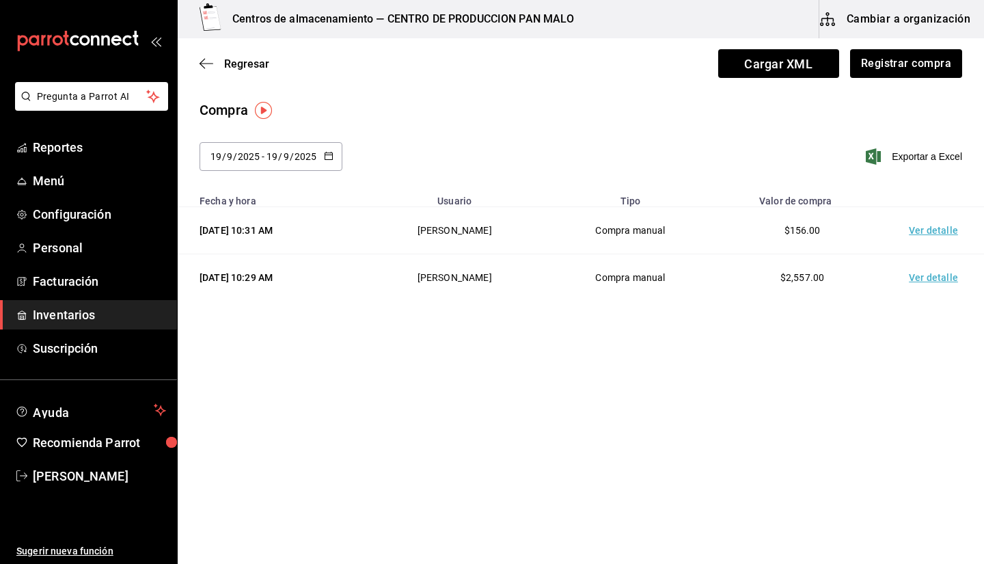
click at [480, 272] on td "Ver detalle" at bounding box center [936, 277] width 96 height 47
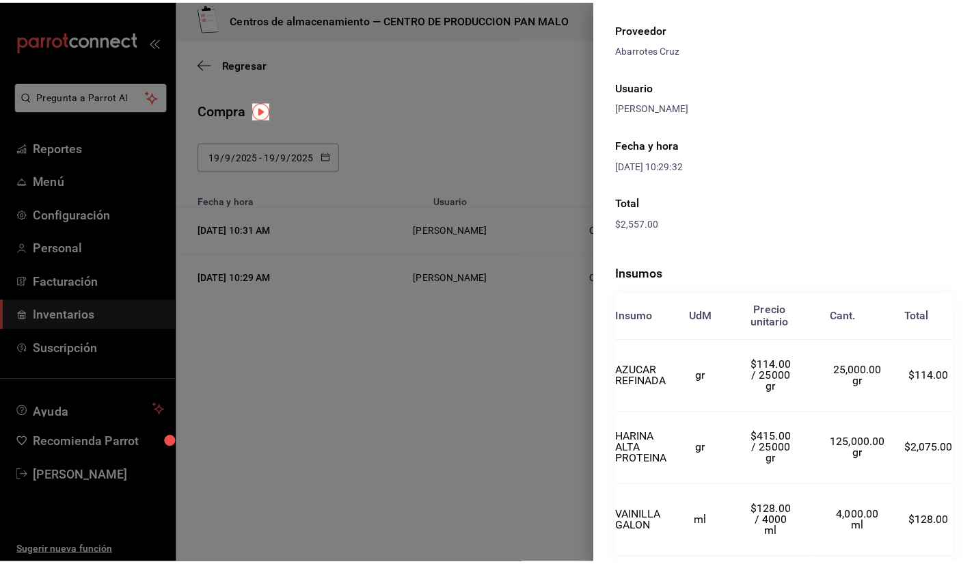
scroll to position [159, 0]
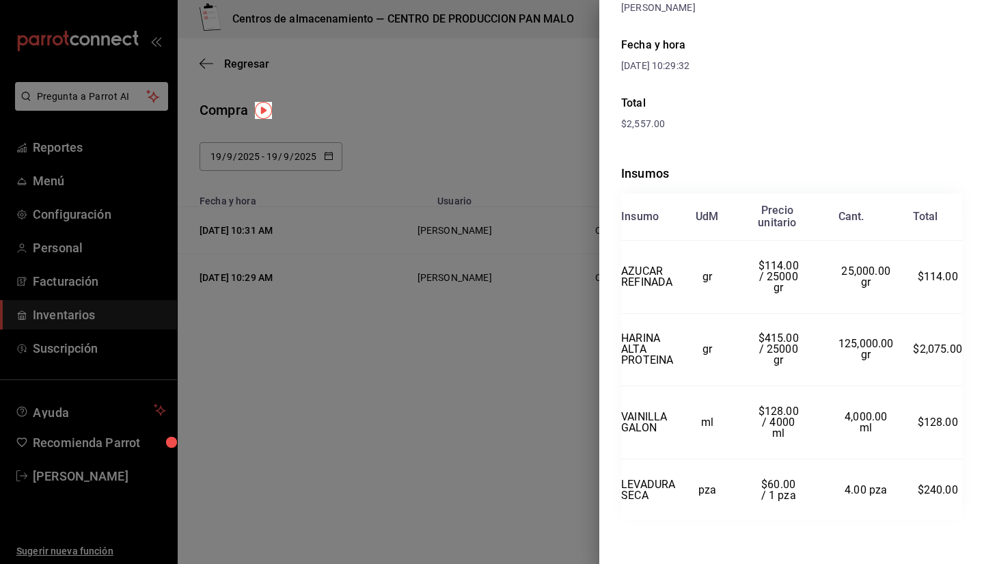
click at [399, 308] on div at bounding box center [492, 282] width 984 height 564
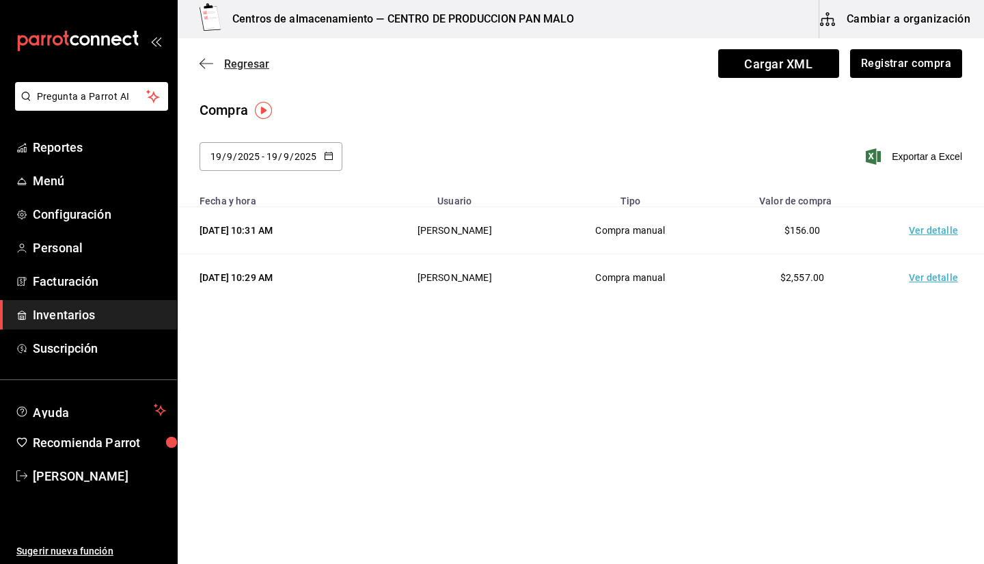
click at [213, 66] on icon "button" at bounding box center [207, 63] width 14 height 12
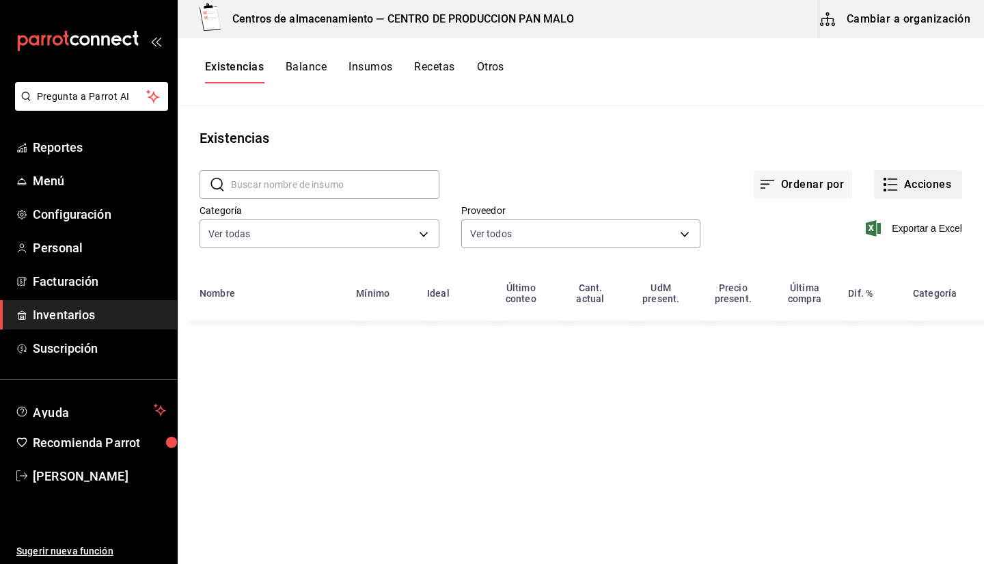
click at [480, 180] on icon "button" at bounding box center [890, 184] width 16 height 16
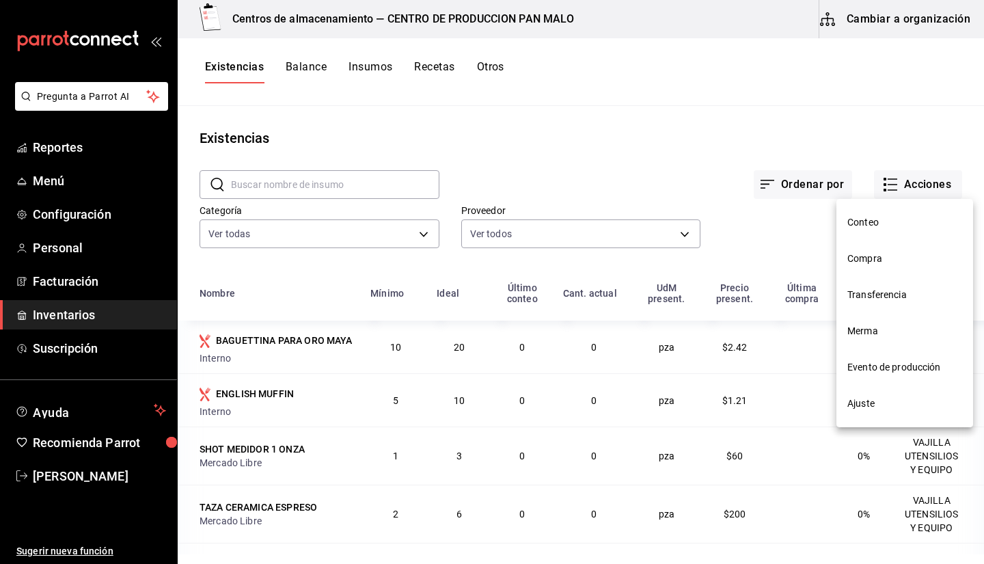
click at [480, 370] on span "Evento de producción" at bounding box center [904, 367] width 115 height 14
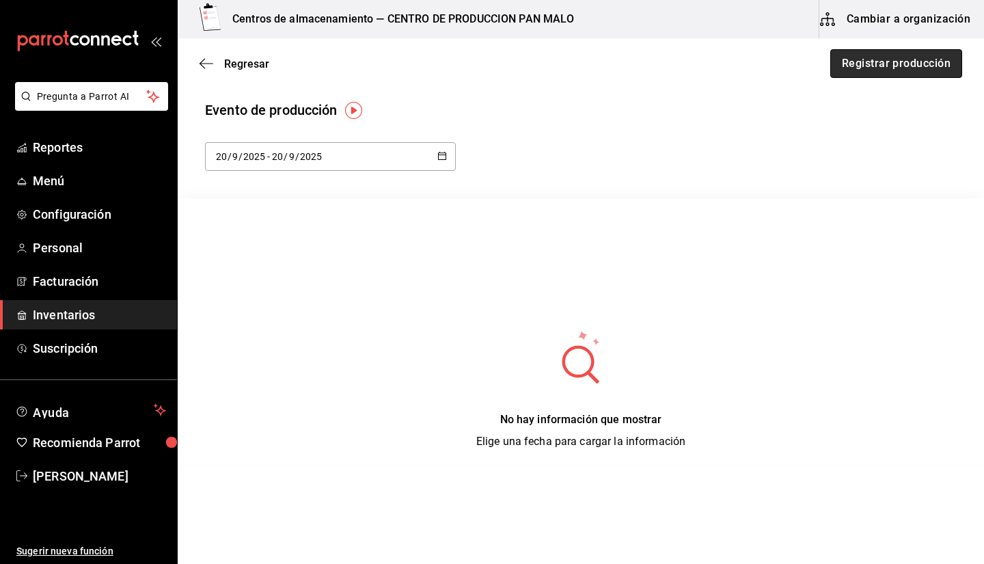
click at [480, 68] on button "Registrar producción" at bounding box center [896, 63] width 132 height 29
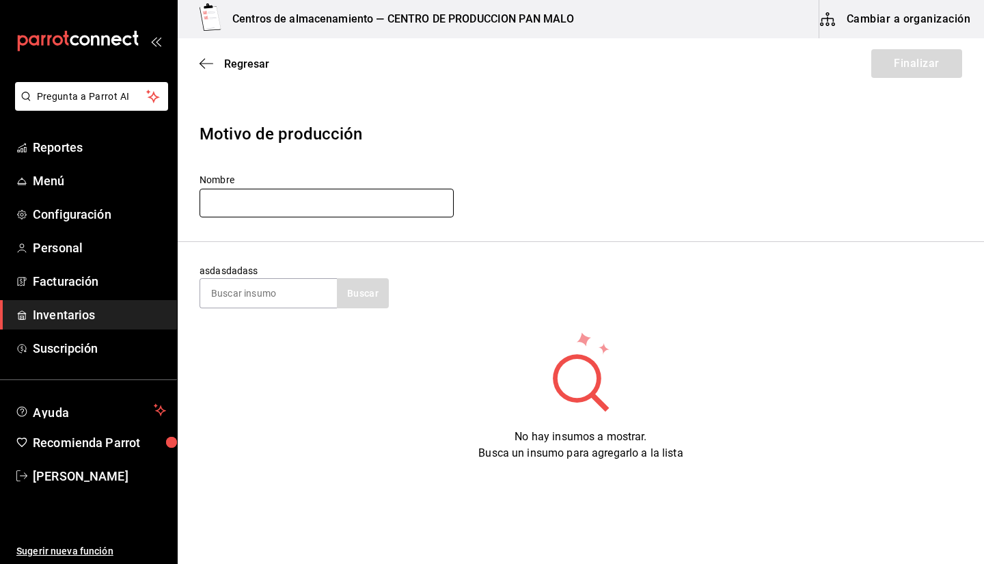
click at [262, 195] on input "text" at bounding box center [327, 203] width 254 height 29
type input "p"
type input "PRODUCCION SABADO"
click at [230, 292] on input at bounding box center [268, 293] width 137 height 29
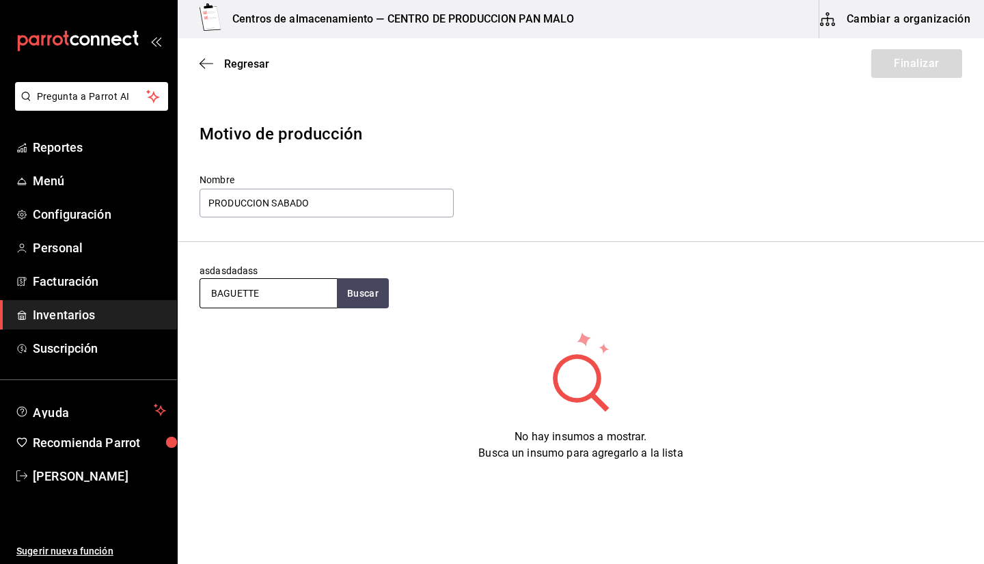
type input "BAGUETTE"
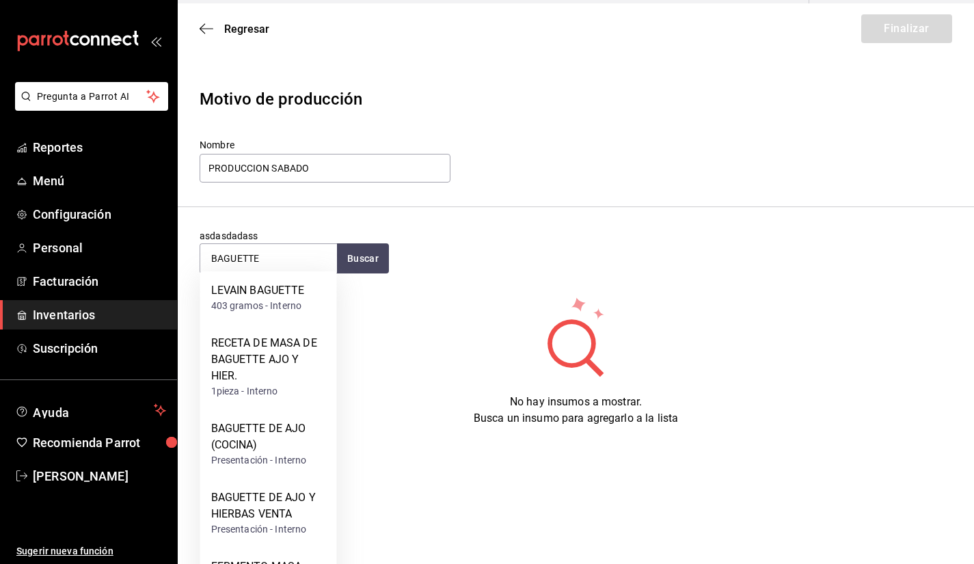
scroll to position [8, 0]
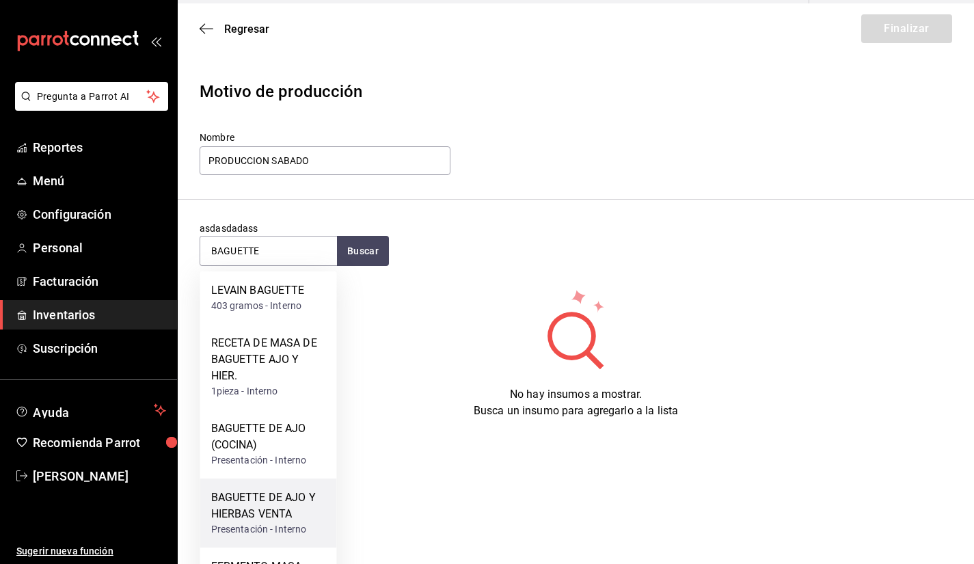
click at [260, 509] on div "BAGUETTE DE AJO Y HIERBAS VENTA" at bounding box center [268, 505] width 115 height 33
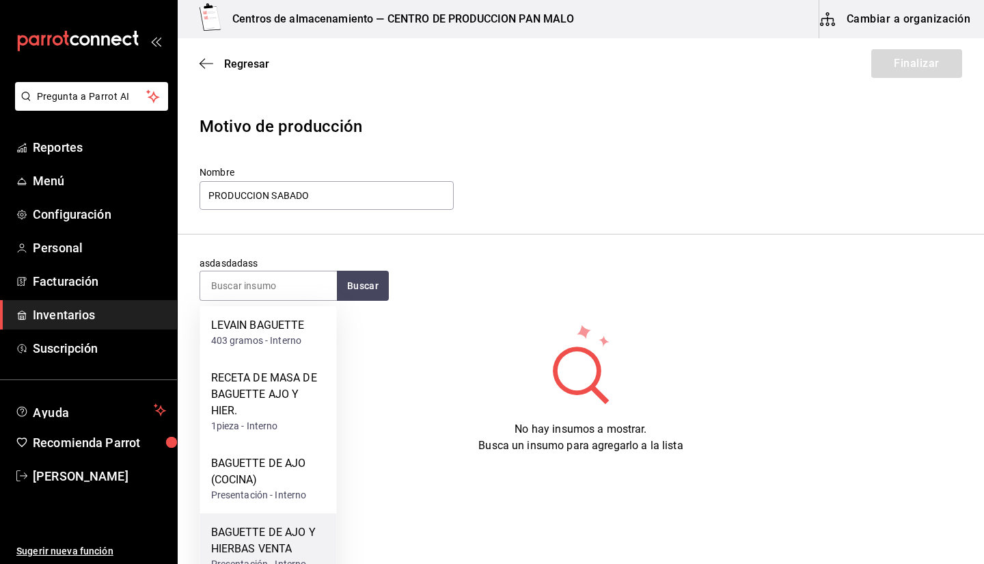
scroll to position [0, 0]
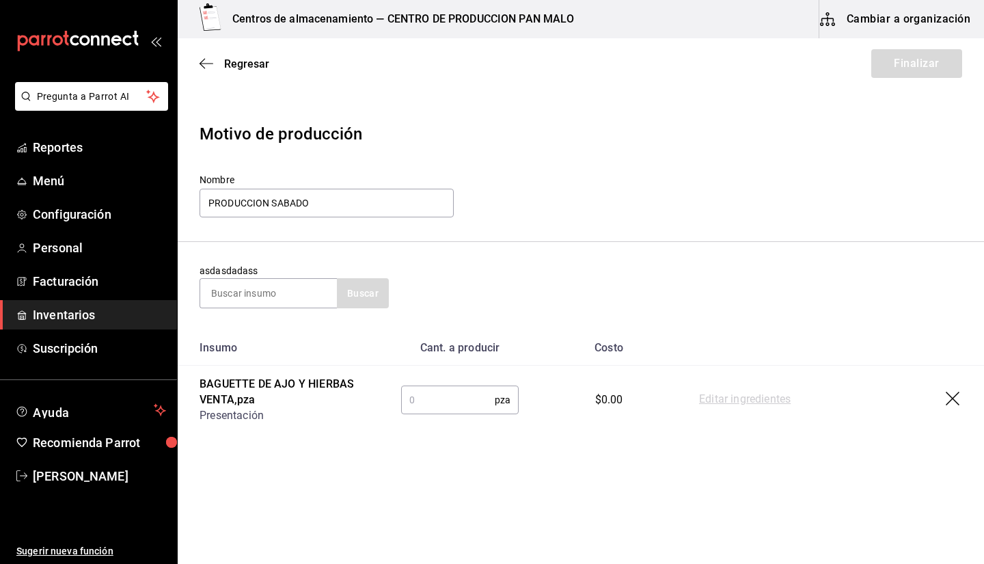
click at [444, 407] on input "text" at bounding box center [448, 399] width 94 height 27
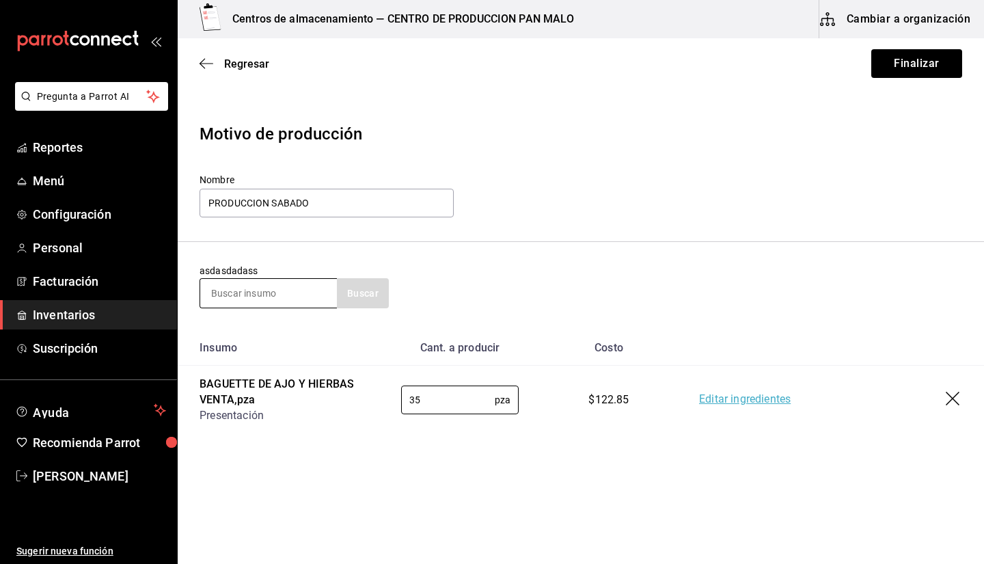
type input "35"
click at [231, 293] on input at bounding box center [268, 293] width 137 height 29
type input "BOLLO DE CARDAMOMO"
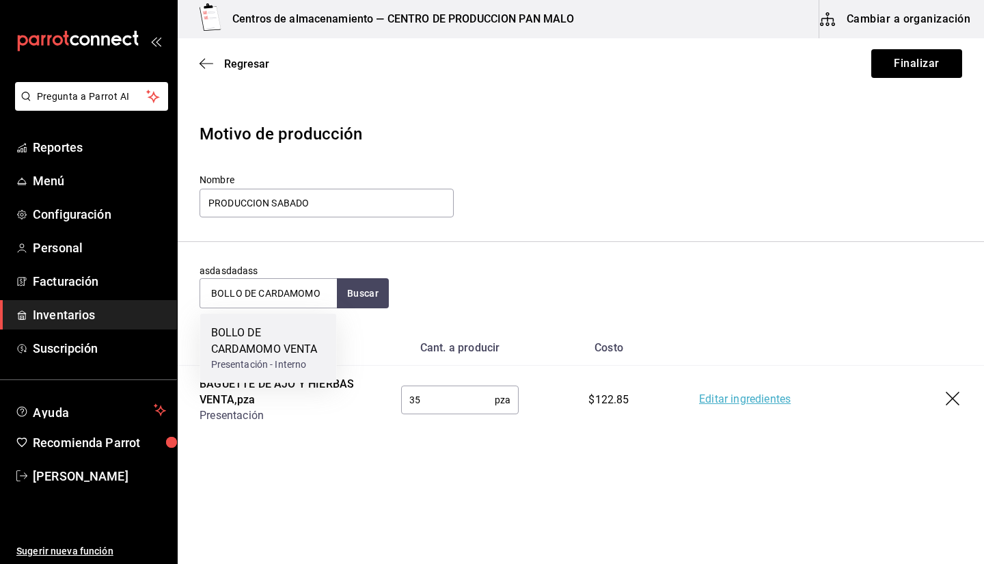
click at [248, 339] on div "BOLLO DE CARDAMOMO VENTA" at bounding box center [268, 341] width 115 height 33
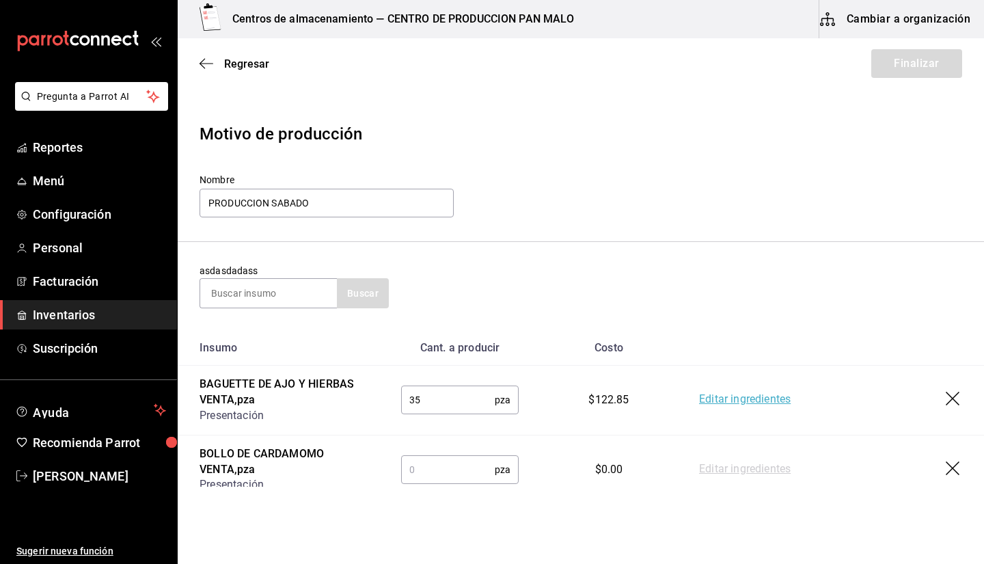
click at [419, 452] on td "pza ​" at bounding box center [459, 469] width 161 height 69
click at [415, 469] on input "text" at bounding box center [448, 469] width 94 height 27
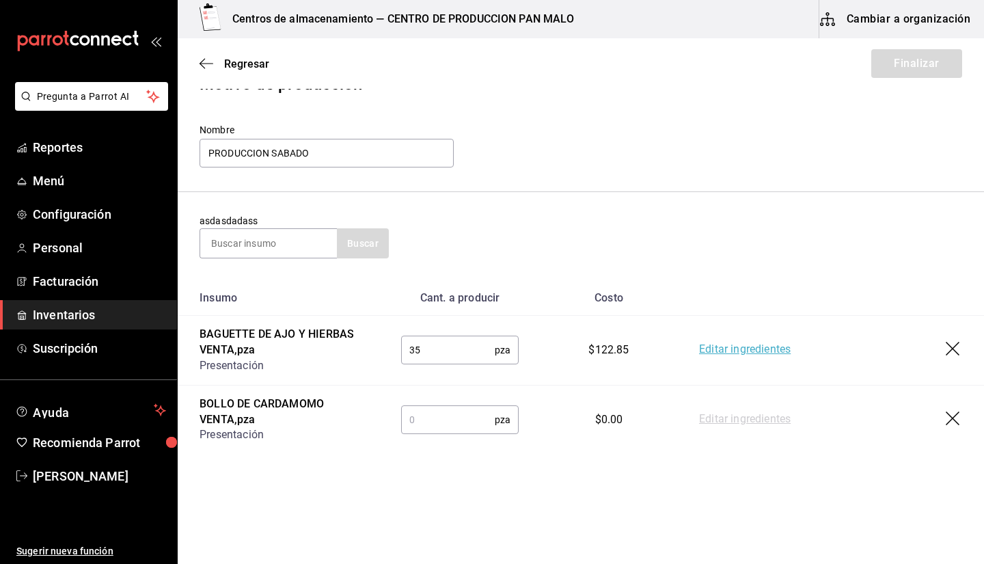
click at [409, 423] on input "text" at bounding box center [448, 419] width 94 height 27
type input "9"
click at [254, 253] on input at bounding box center [268, 243] width 137 height 29
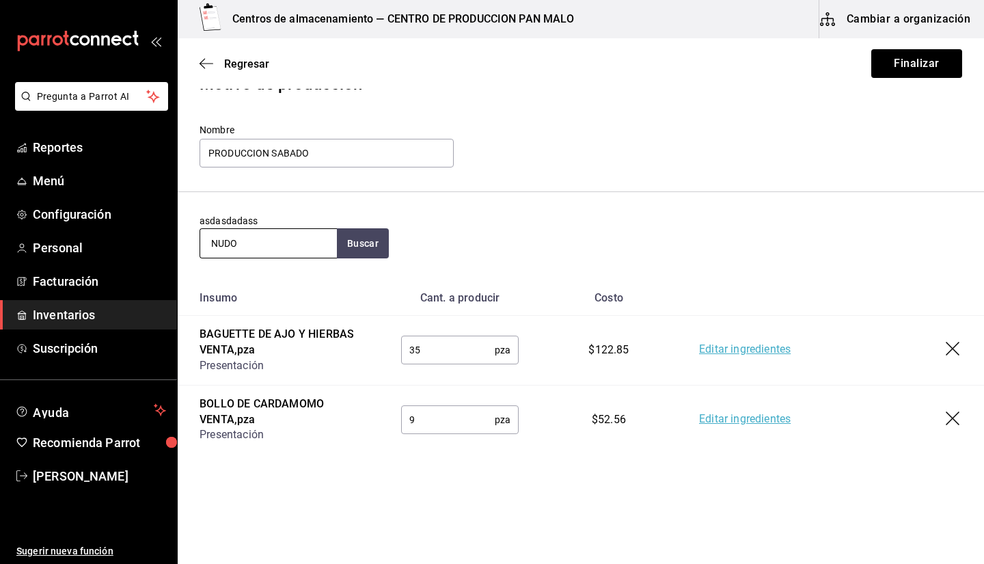
type input "NUDO"
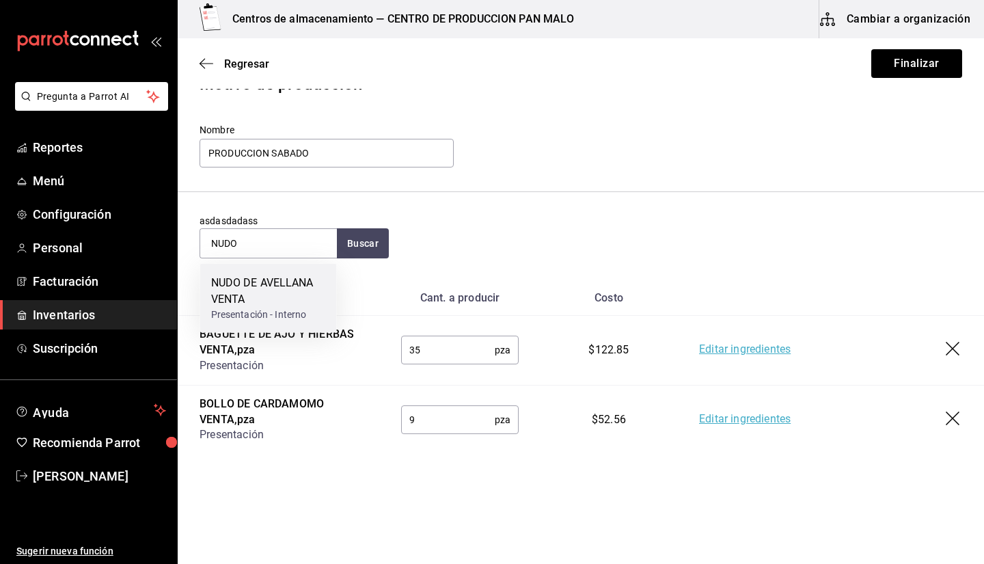
click at [276, 282] on div "NUDO DE AVELLANA VENTA" at bounding box center [268, 291] width 115 height 33
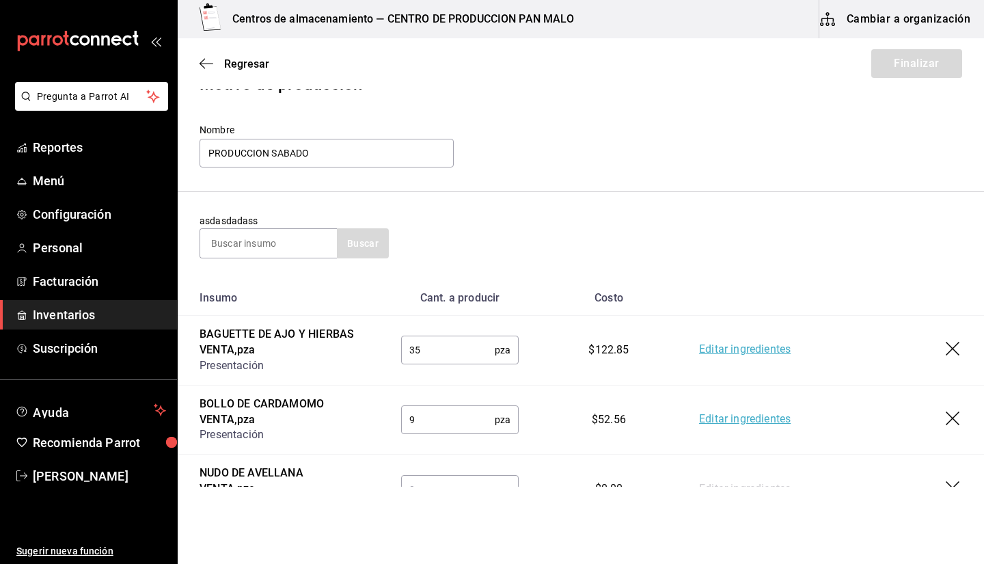
click at [480, 271] on section "asdasdadass Buscar" at bounding box center [581, 236] width 806 height 88
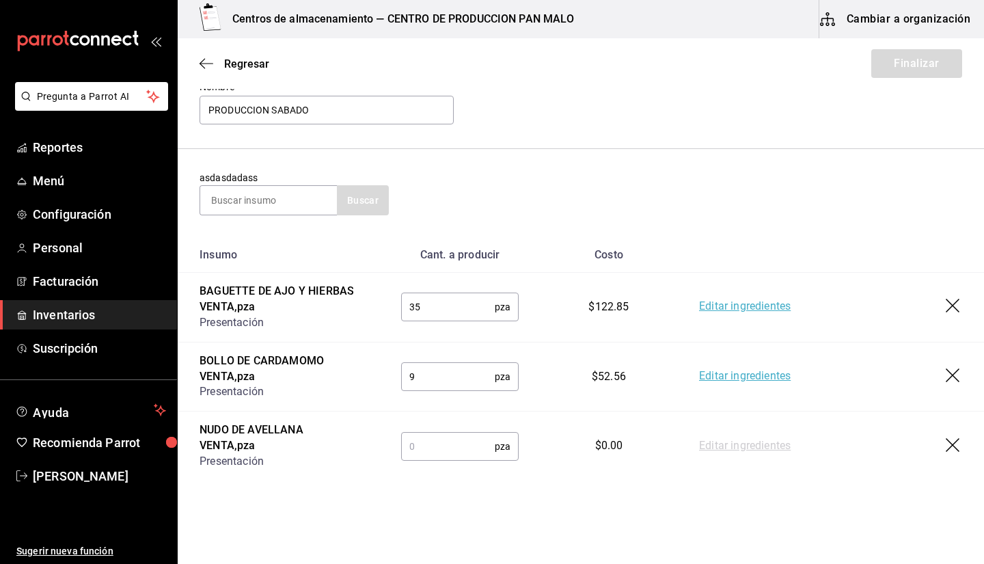
scroll to position [120, 0]
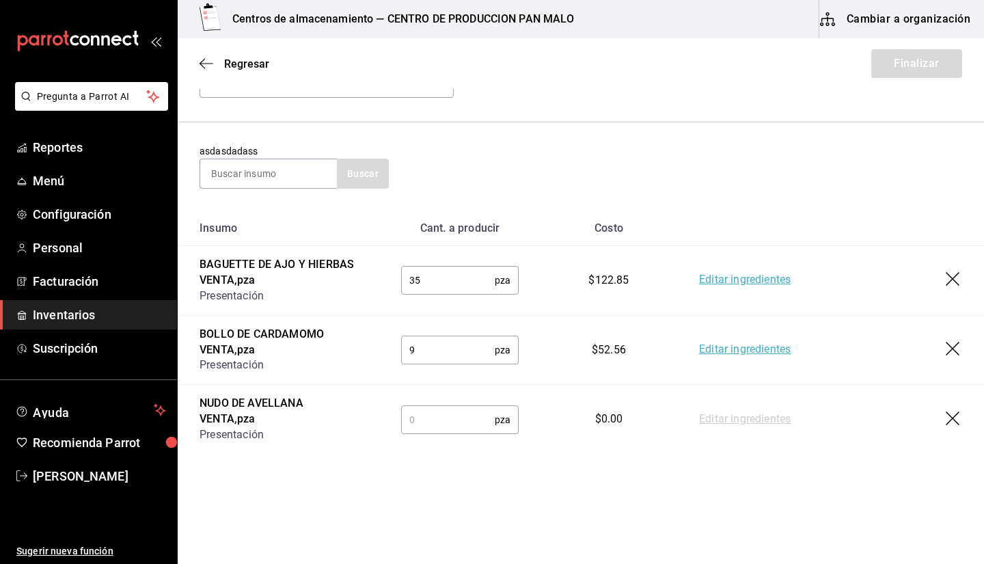
click at [446, 415] on input "text" at bounding box center [448, 419] width 94 height 27
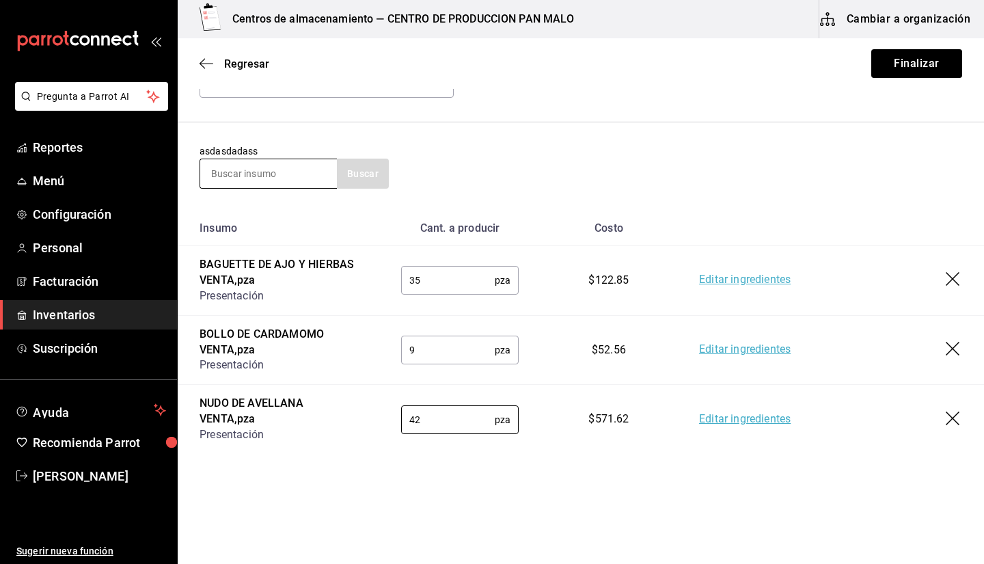
type input "42"
click at [280, 181] on input at bounding box center [268, 173] width 137 height 29
type input "CROISSANT"
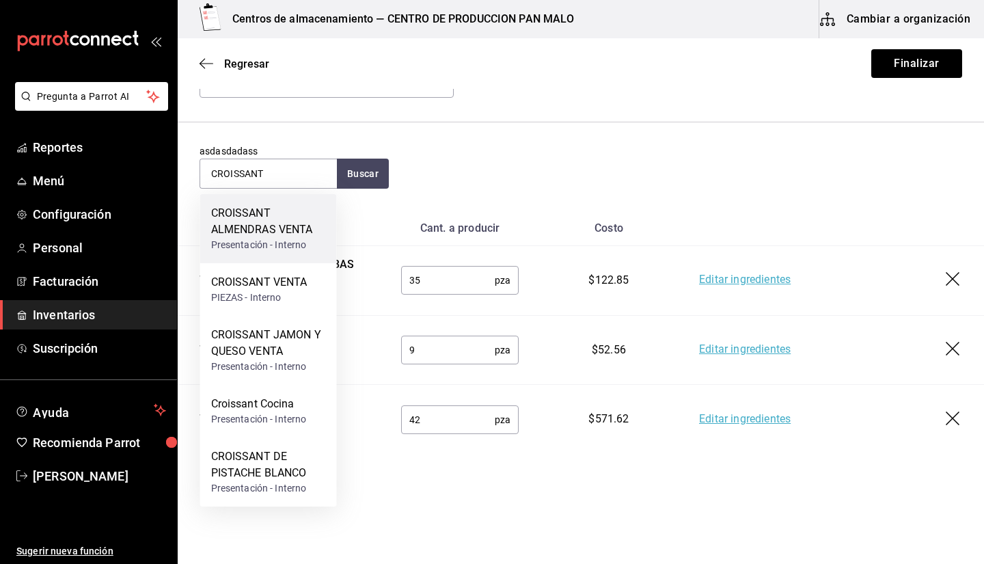
click at [297, 233] on div "CROISSANT ALMENDRAS VENTA" at bounding box center [268, 221] width 115 height 33
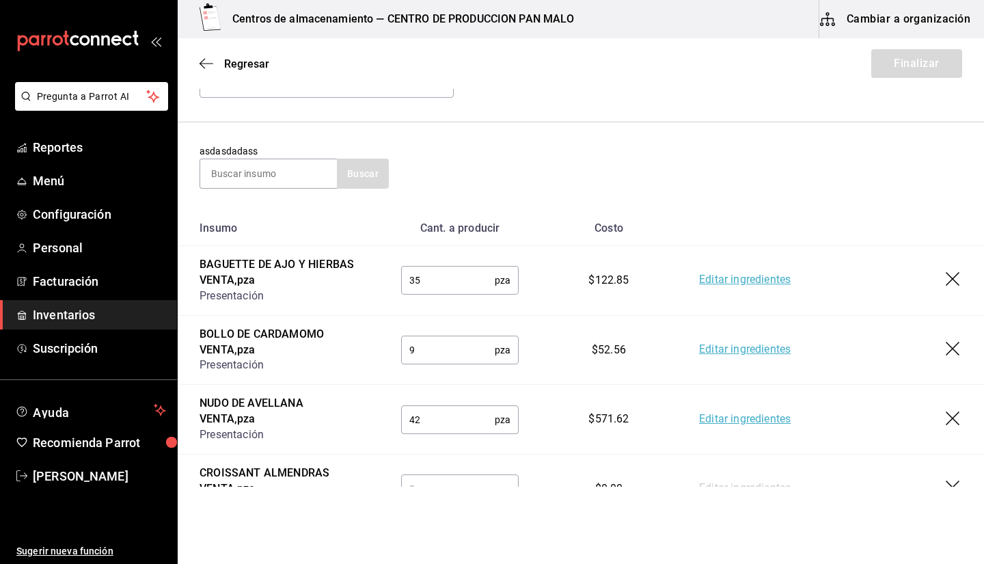
scroll to position [189, 0]
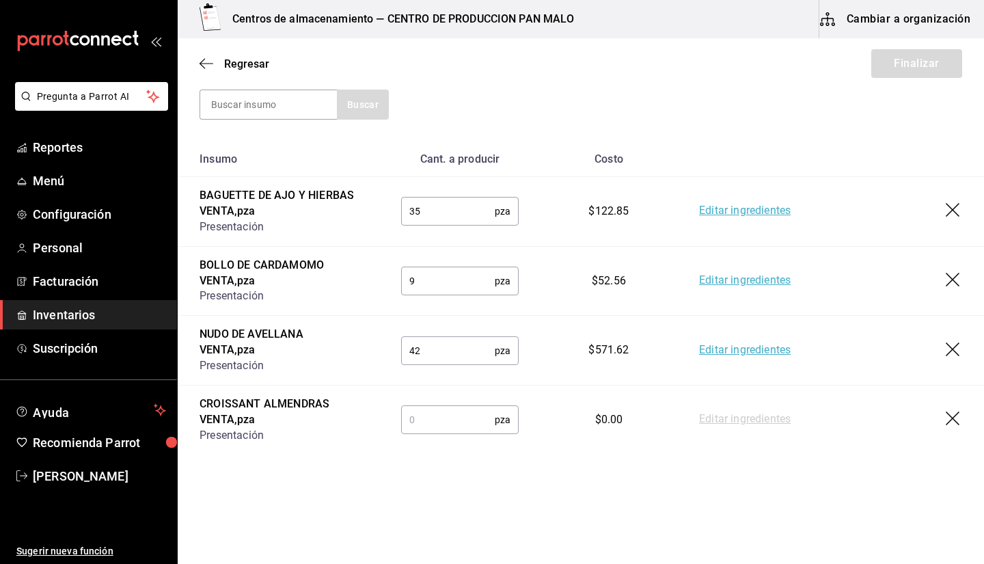
click at [424, 418] on input "text" at bounding box center [448, 419] width 94 height 27
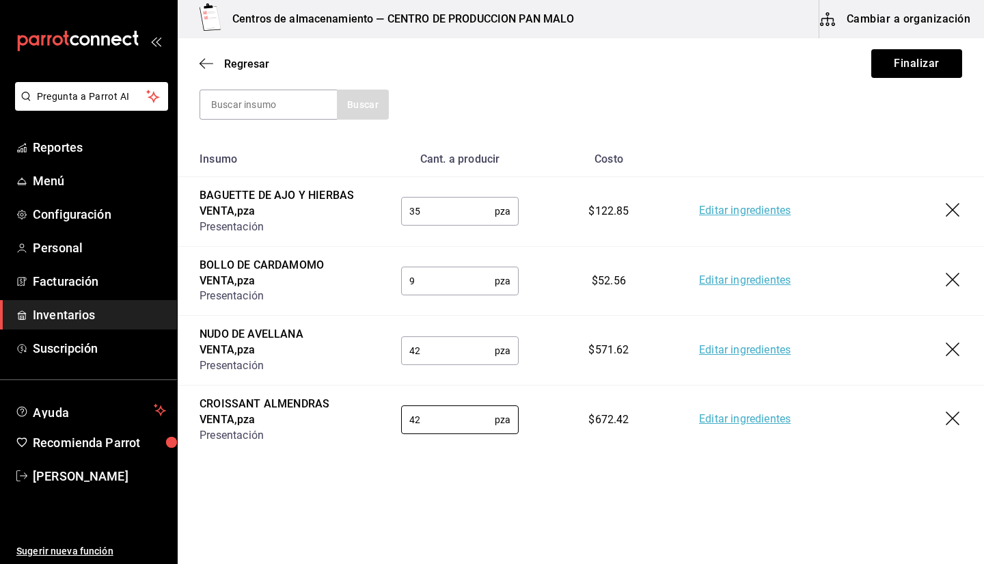
type input "4"
type input "15"
click at [242, 100] on input at bounding box center [268, 104] width 137 height 29
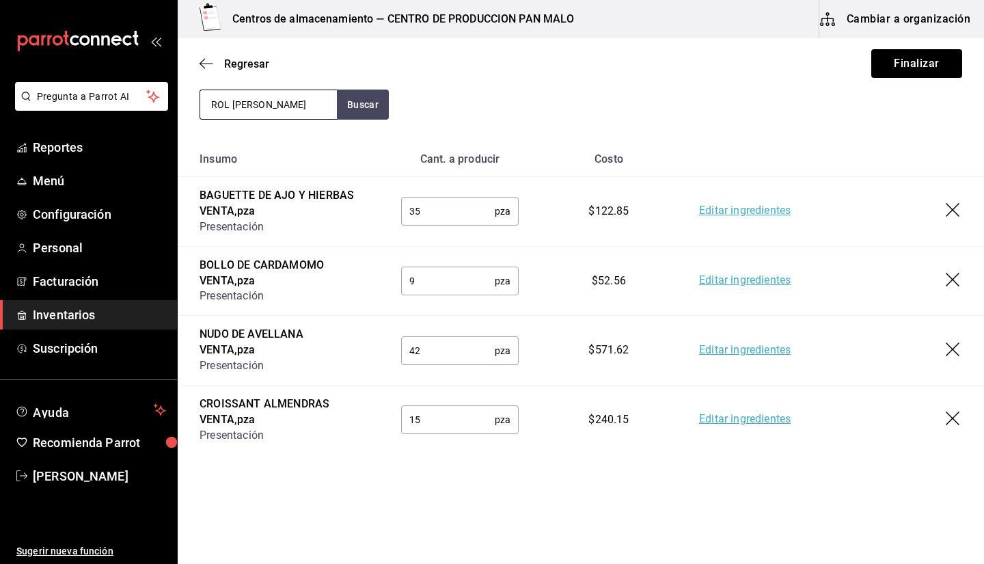
type input "ROL [PERSON_NAME]"
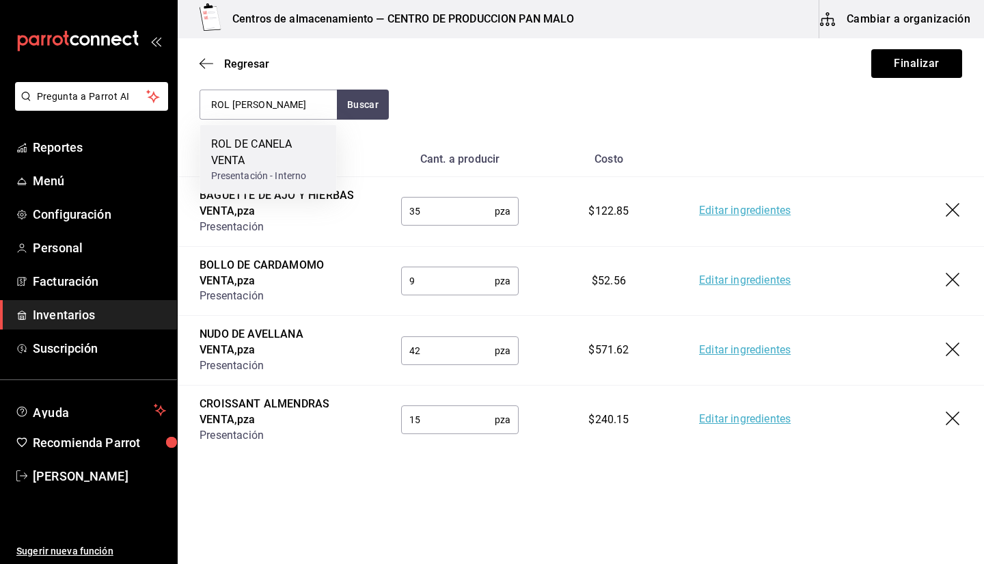
click at [267, 163] on div "ROL DE CANELA VENTA" at bounding box center [268, 152] width 115 height 33
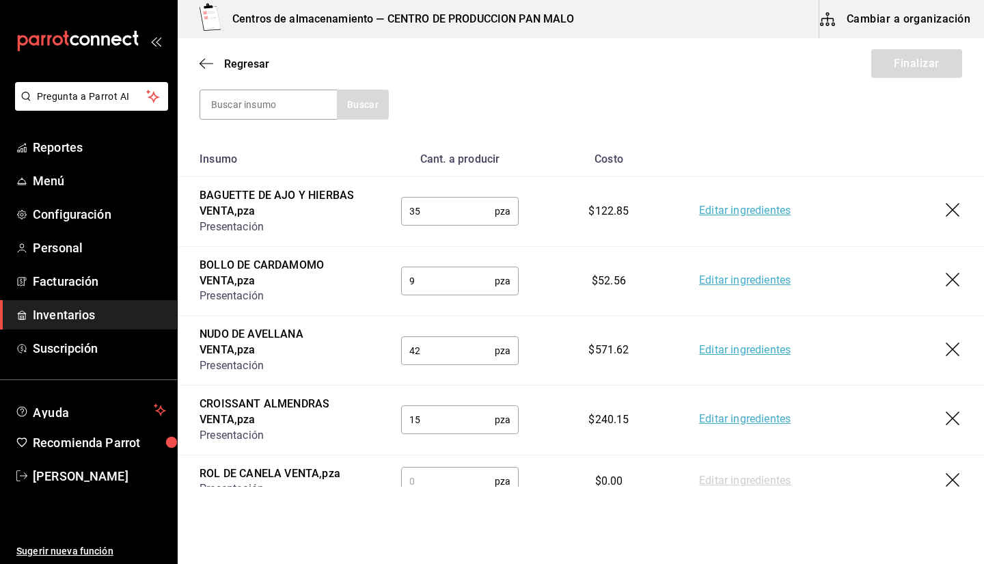
scroll to position [243, 0]
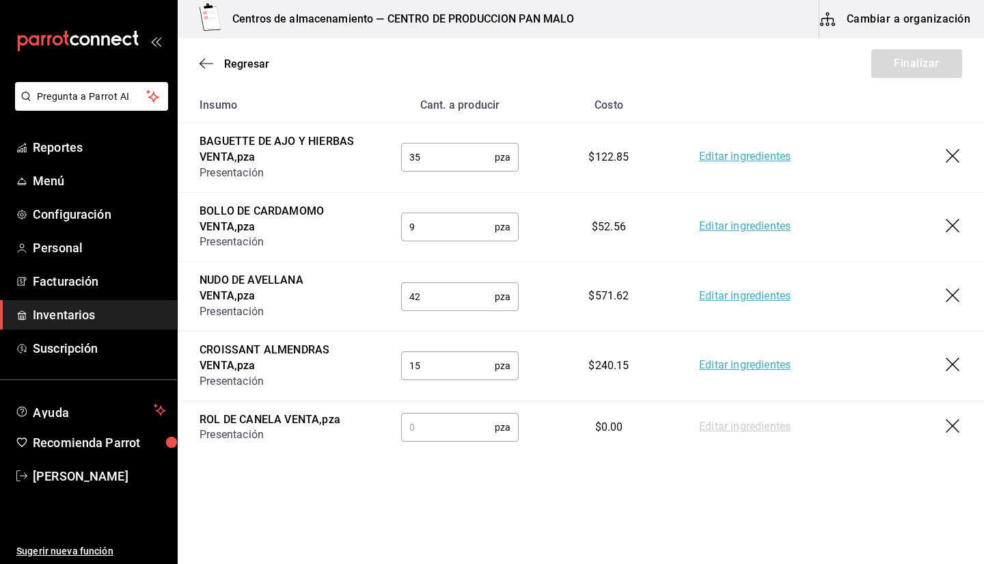
click at [435, 417] on input "text" at bounding box center [448, 426] width 94 height 27
type input "34"
click at [480, 381] on td "Editar ingredientes" at bounding box center [830, 366] width 307 height 70
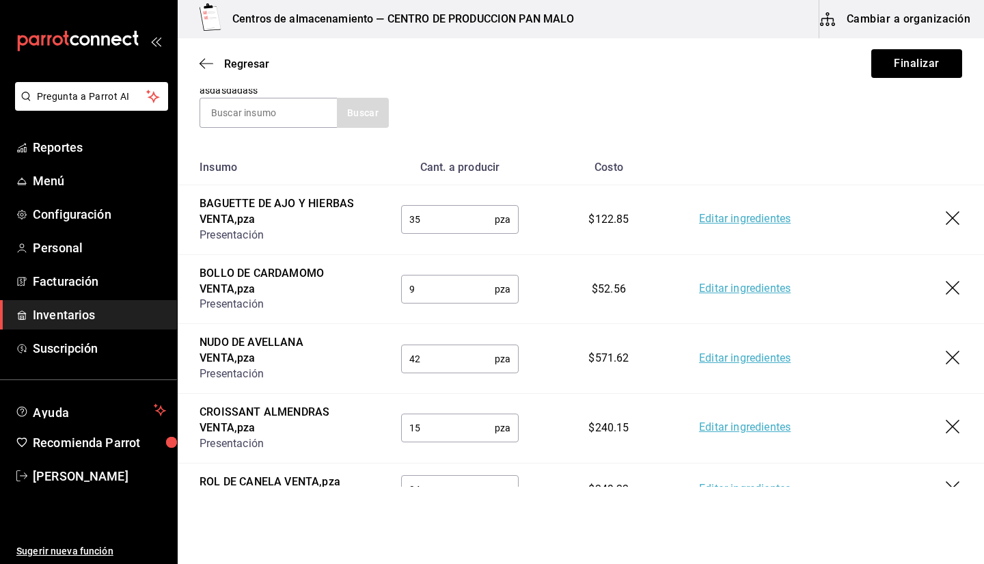
scroll to position [164, 0]
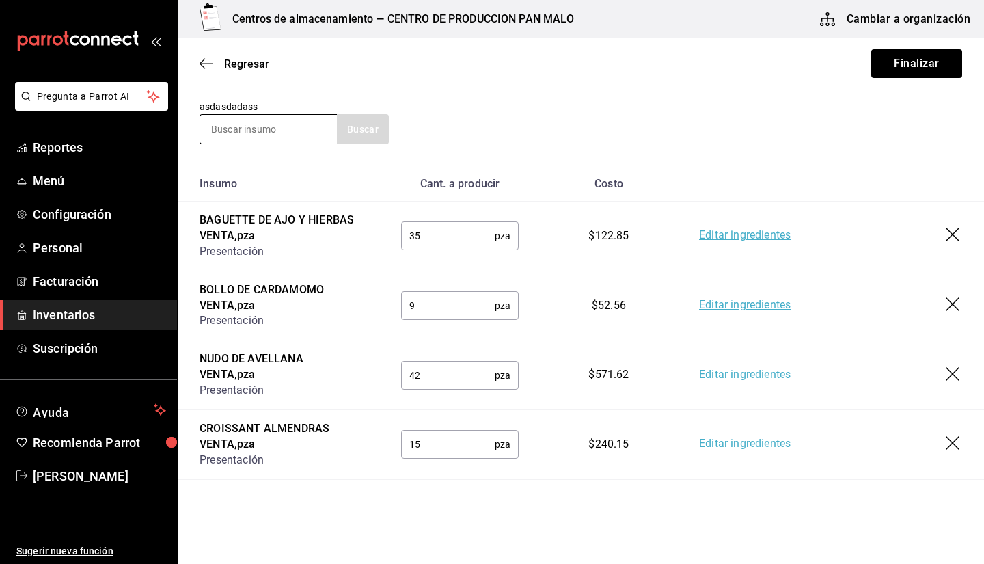
click at [258, 135] on input at bounding box center [268, 129] width 137 height 29
type input "POLVORON"
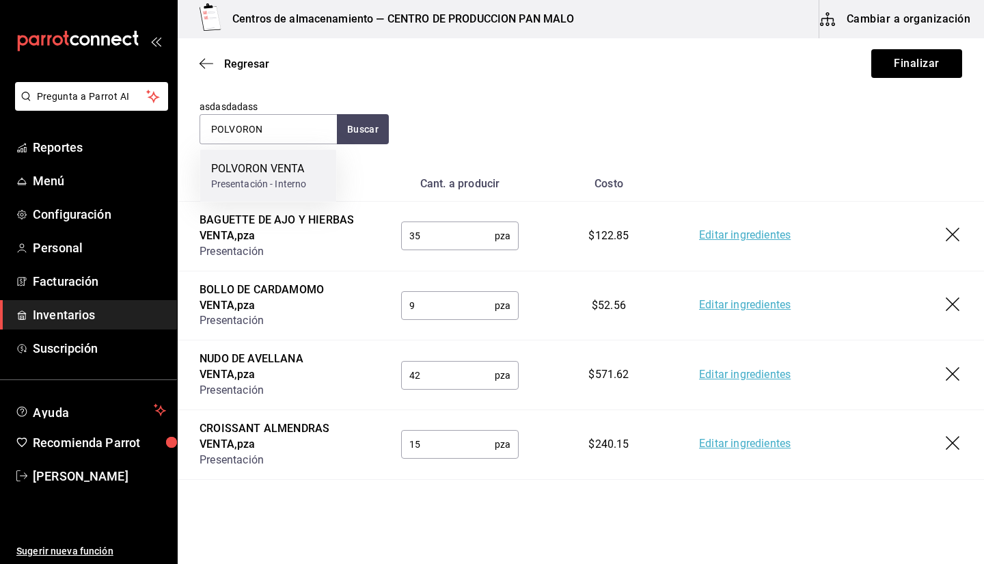
click at [276, 176] on div "POLVORON VENTA" at bounding box center [259, 169] width 96 height 16
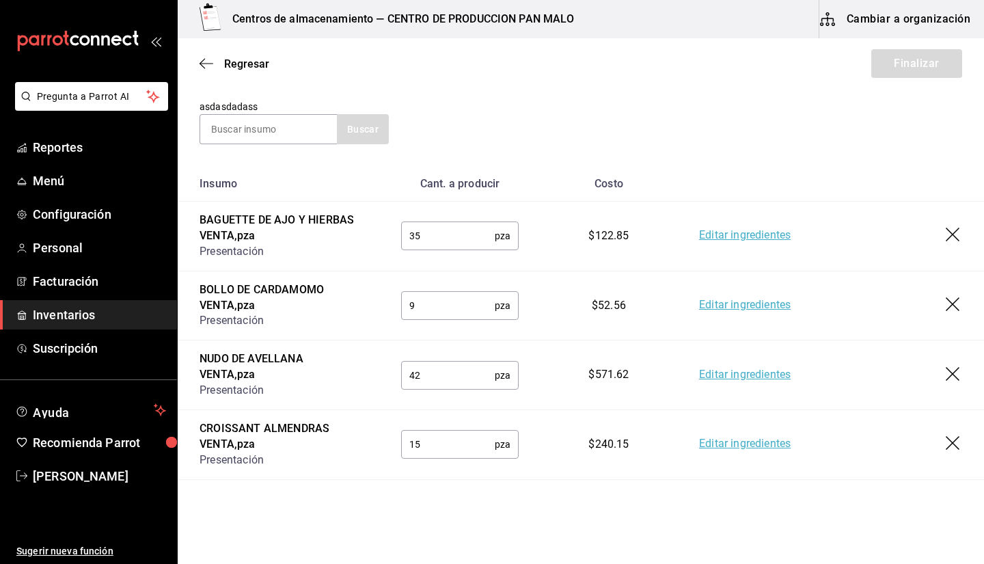
scroll to position [297, 0]
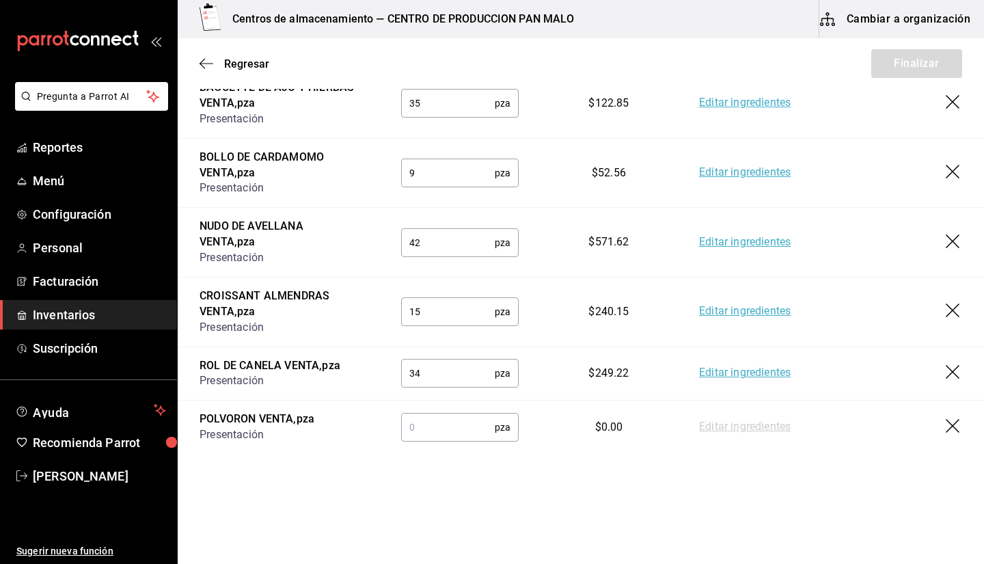
click at [450, 426] on input "text" at bounding box center [448, 426] width 94 height 27
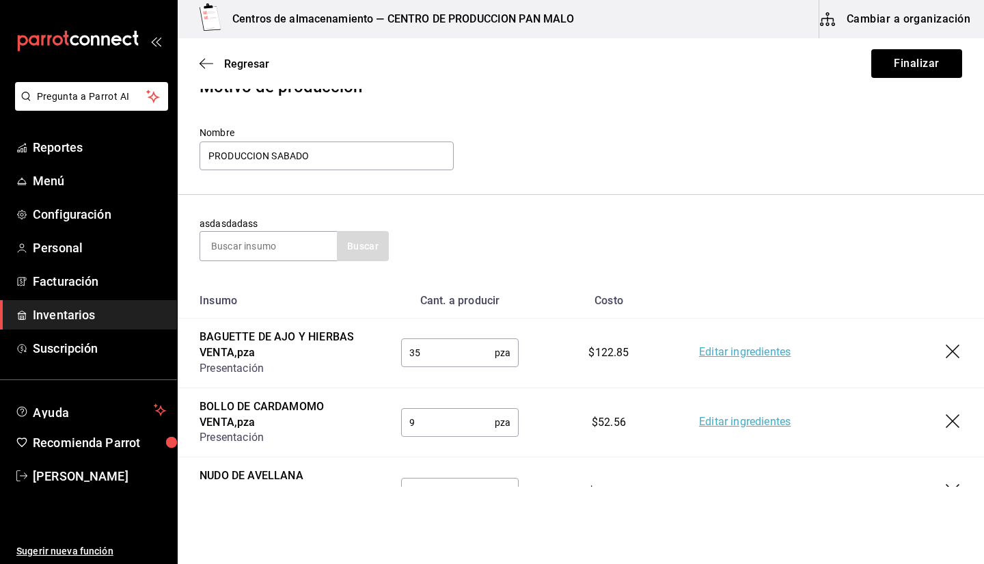
scroll to position [8, 0]
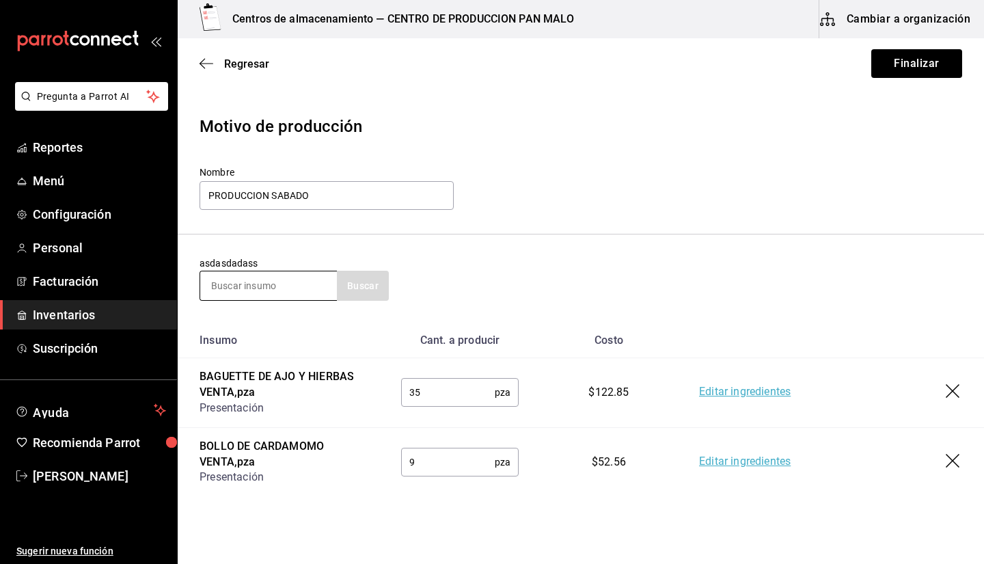
type input "16"
click at [268, 277] on input at bounding box center [268, 285] width 137 height 29
type input "ELOTE"
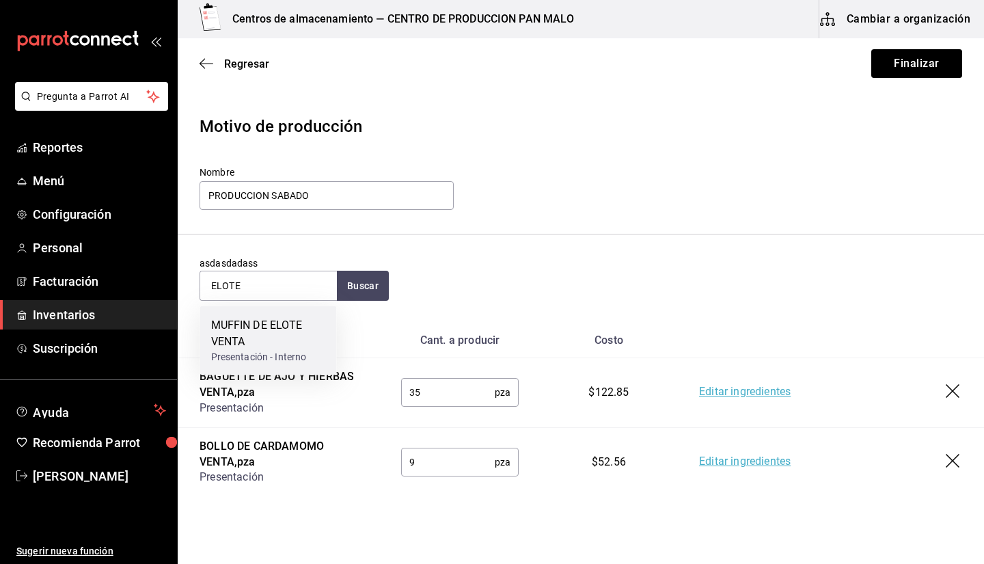
click at [261, 337] on div "MUFFIN DE ELOTE VENTA" at bounding box center [268, 333] width 115 height 33
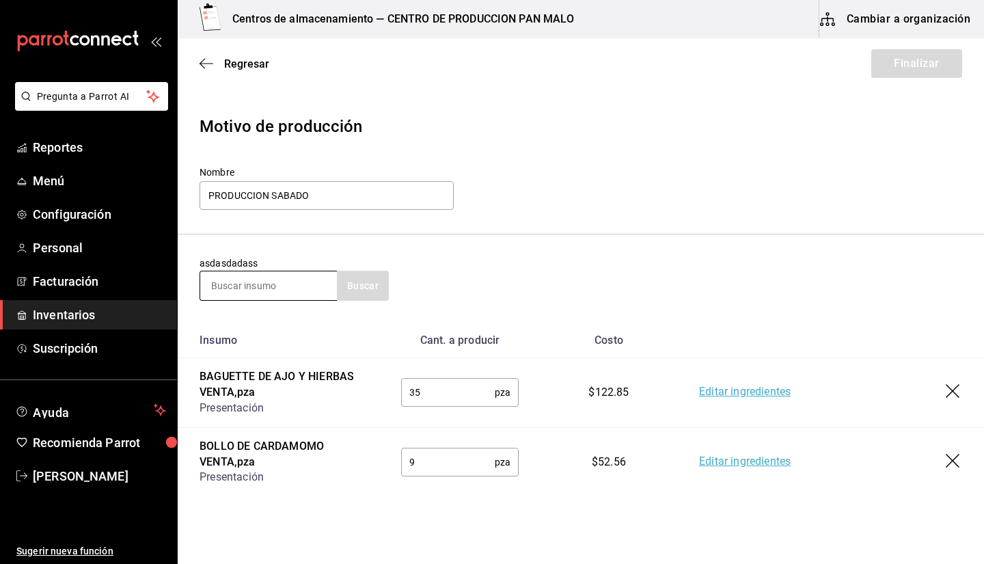
click at [274, 286] on input at bounding box center [268, 285] width 137 height 29
type input "NARANJA"
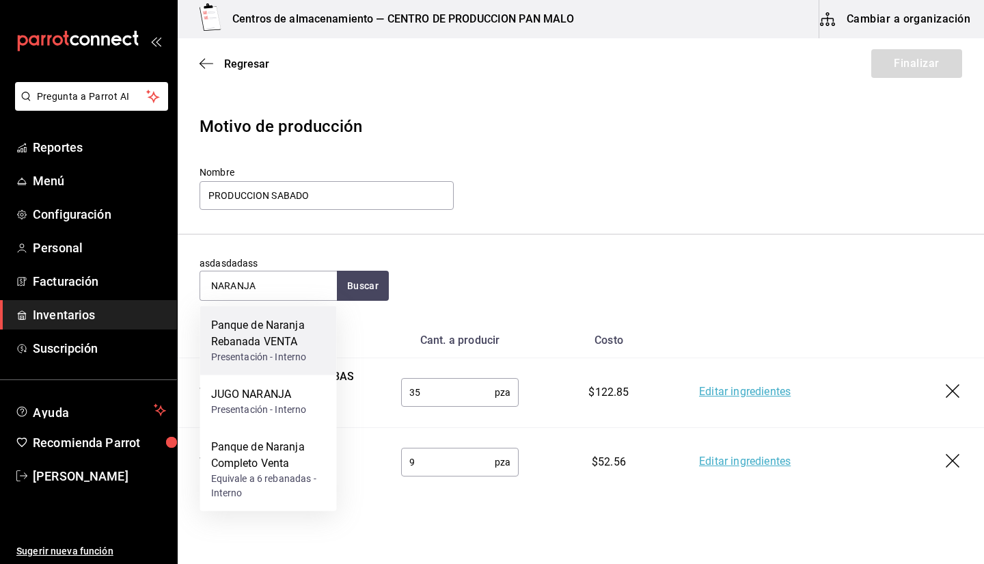
click at [279, 348] on div "Panque de Naranja Rebanada VENTA" at bounding box center [268, 333] width 115 height 33
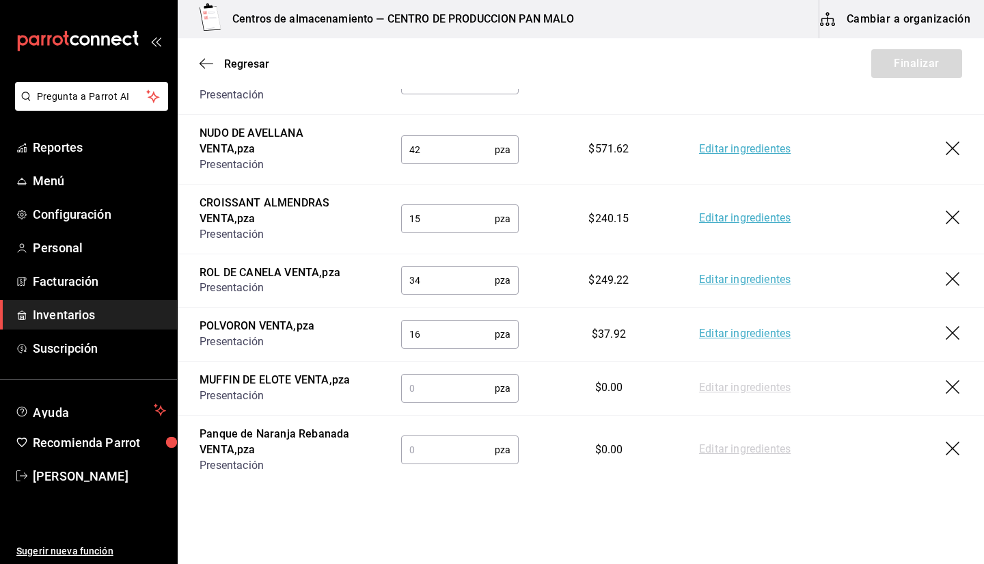
scroll to position [420, 0]
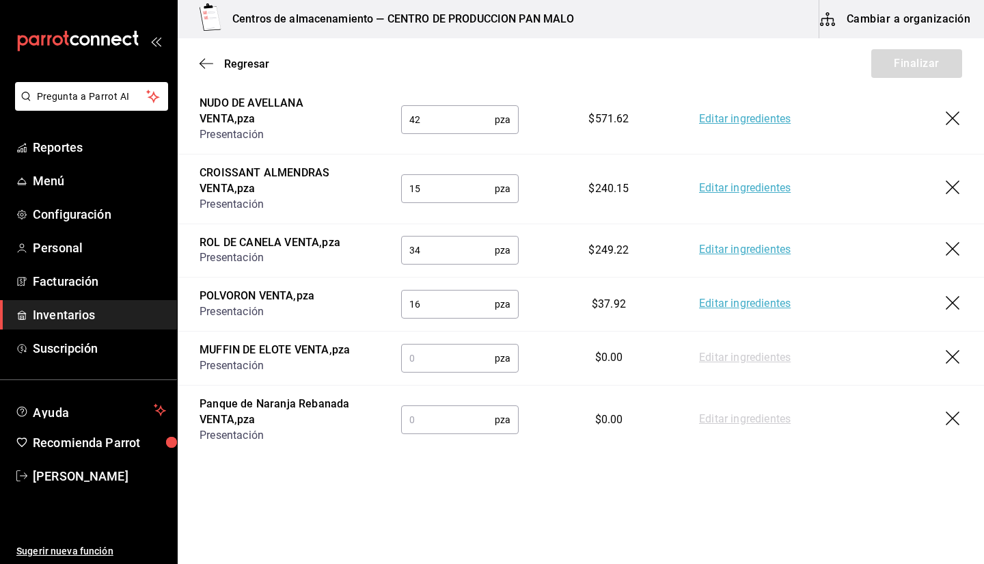
click at [417, 347] on input "text" at bounding box center [448, 357] width 94 height 27
type input "18"
click at [427, 430] on input "text" at bounding box center [448, 419] width 94 height 27
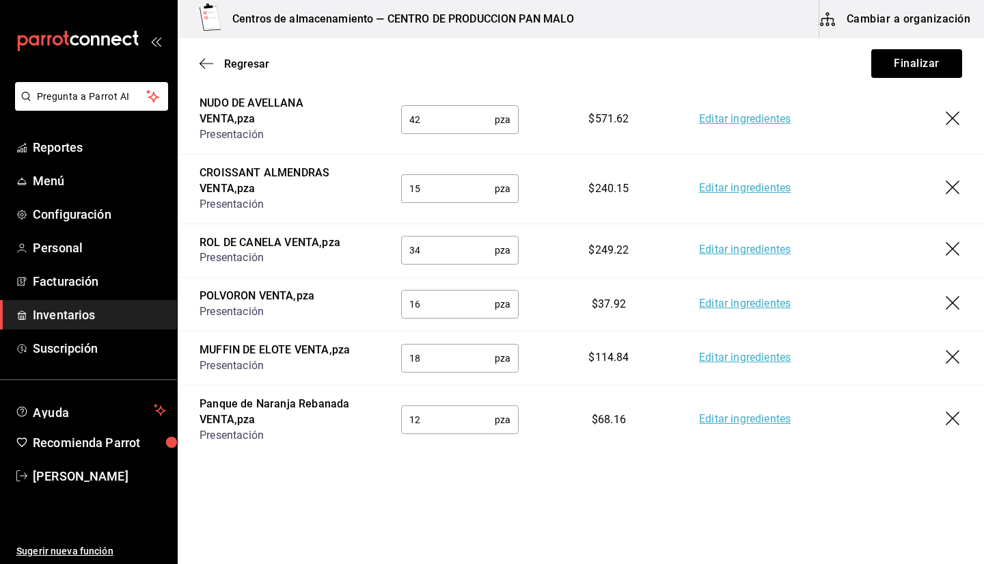
type input "1"
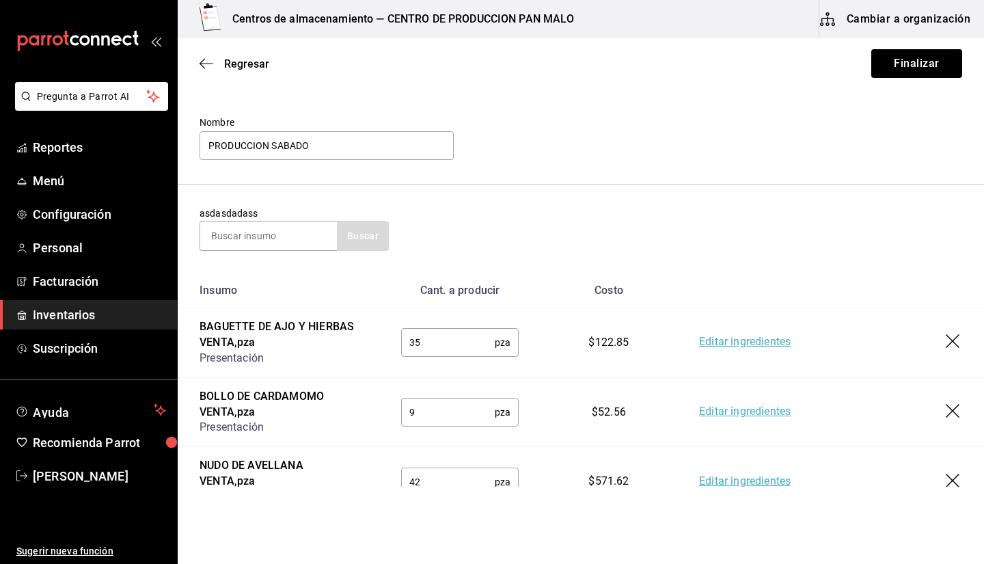
scroll to position [0, 0]
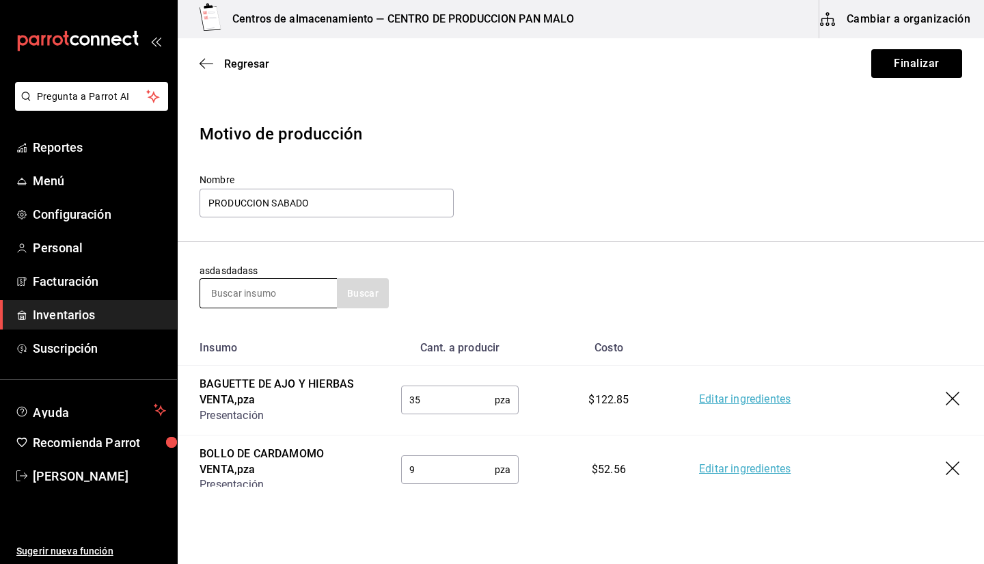
type input "12"
click at [230, 284] on input at bounding box center [268, 293] width 137 height 29
type input "ZANAHORIA"
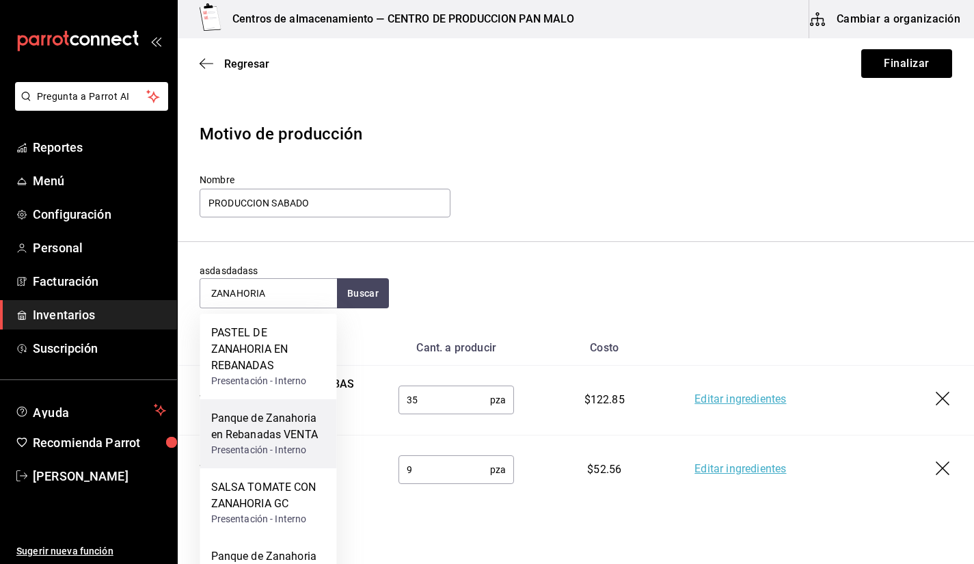
click at [288, 448] on div "Presentación - Interno" at bounding box center [268, 450] width 115 height 14
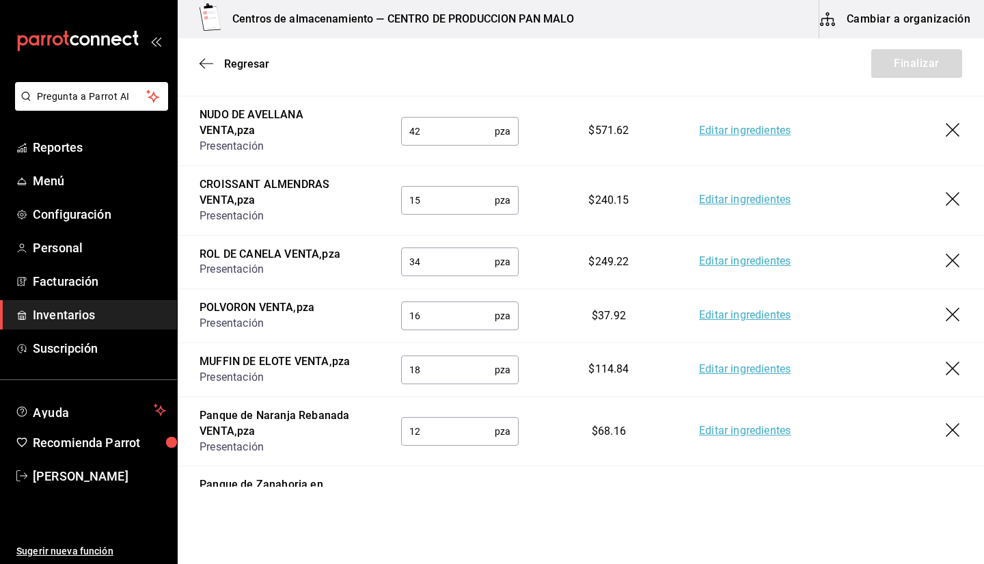
scroll to position [489, 0]
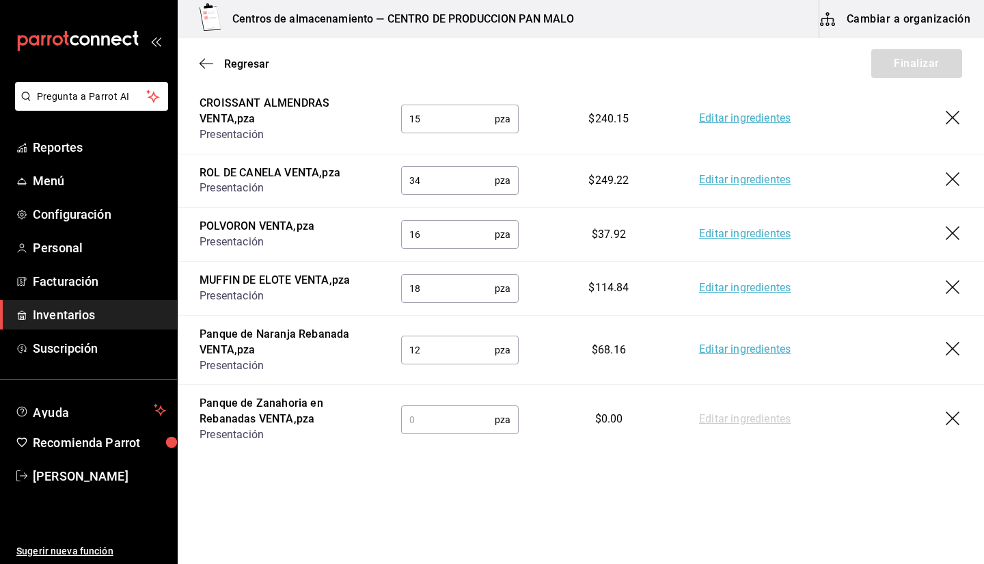
click at [440, 415] on input "text" at bounding box center [448, 419] width 94 height 27
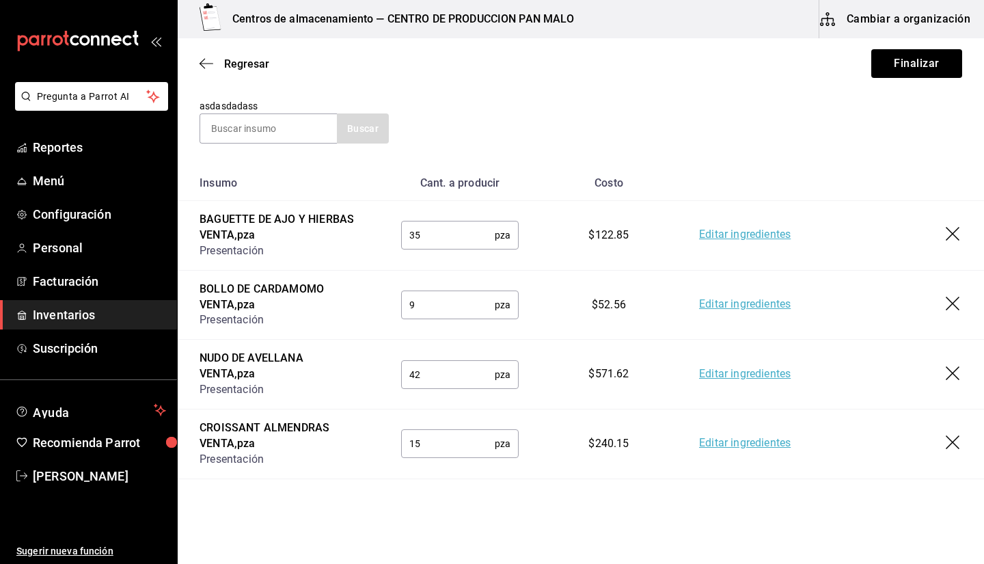
scroll to position [0, 0]
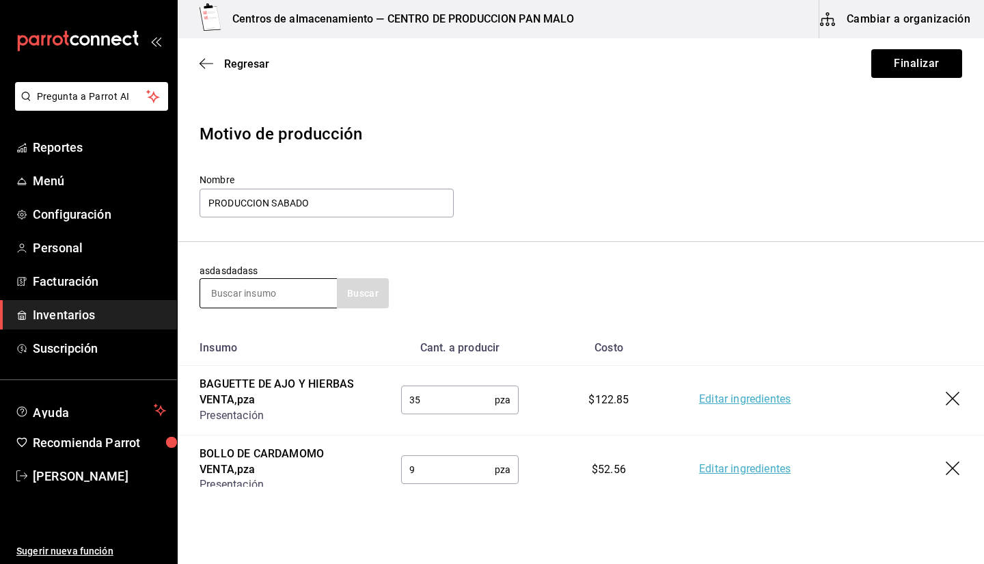
type input "18"
click at [309, 301] on input at bounding box center [268, 293] width 137 height 29
type input "PLATANO"
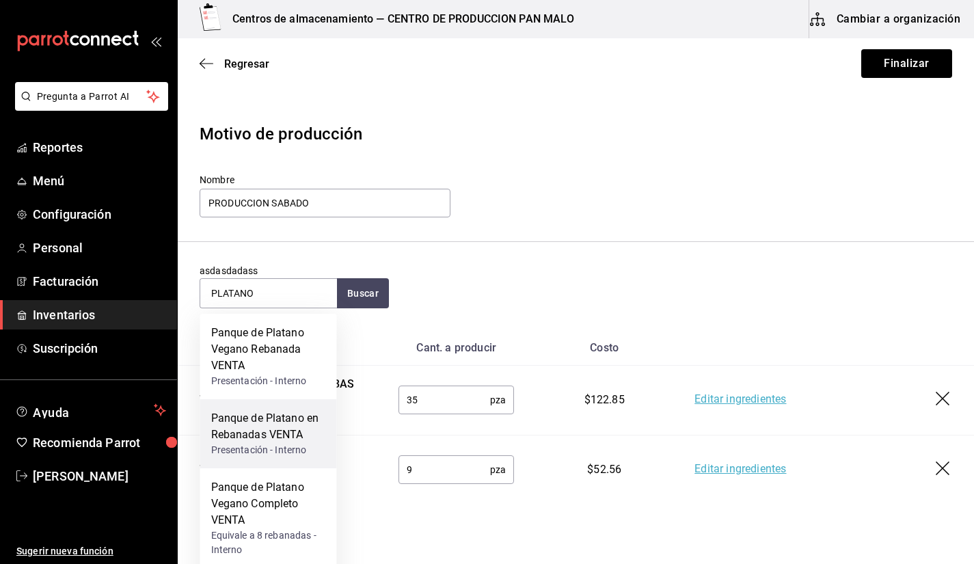
click at [293, 459] on div "Panque de Platano en Rebanadas VENTA Presentación - Interno" at bounding box center [268, 433] width 137 height 69
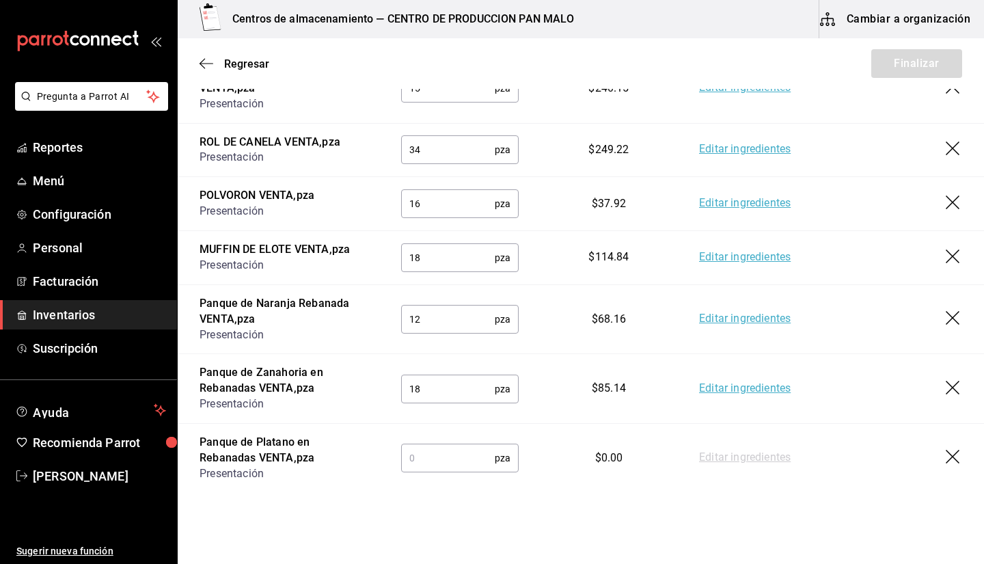
scroll to position [558, 0]
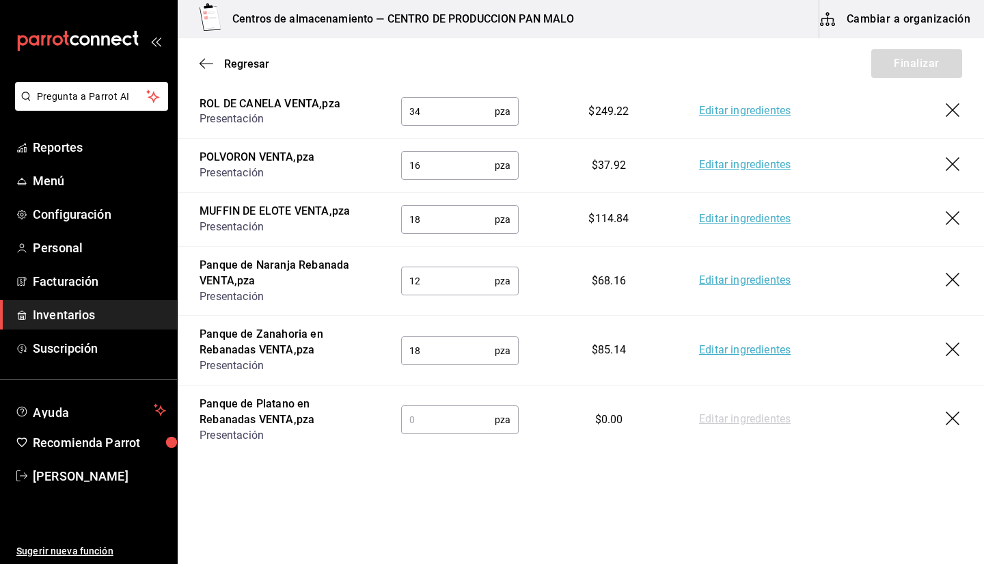
click at [415, 417] on input "text" at bounding box center [448, 419] width 94 height 27
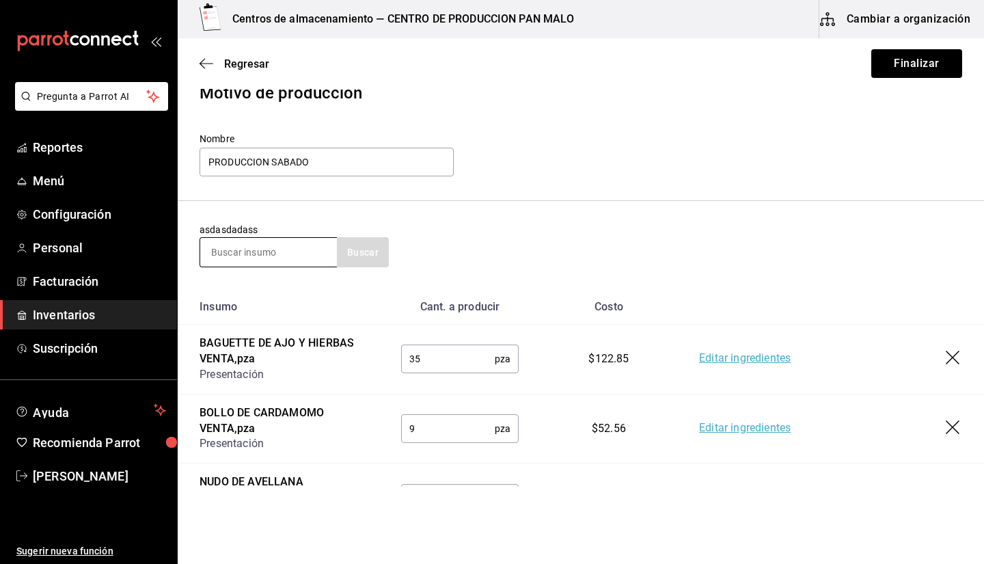
type input "24"
click at [248, 237] on div at bounding box center [268, 252] width 137 height 30
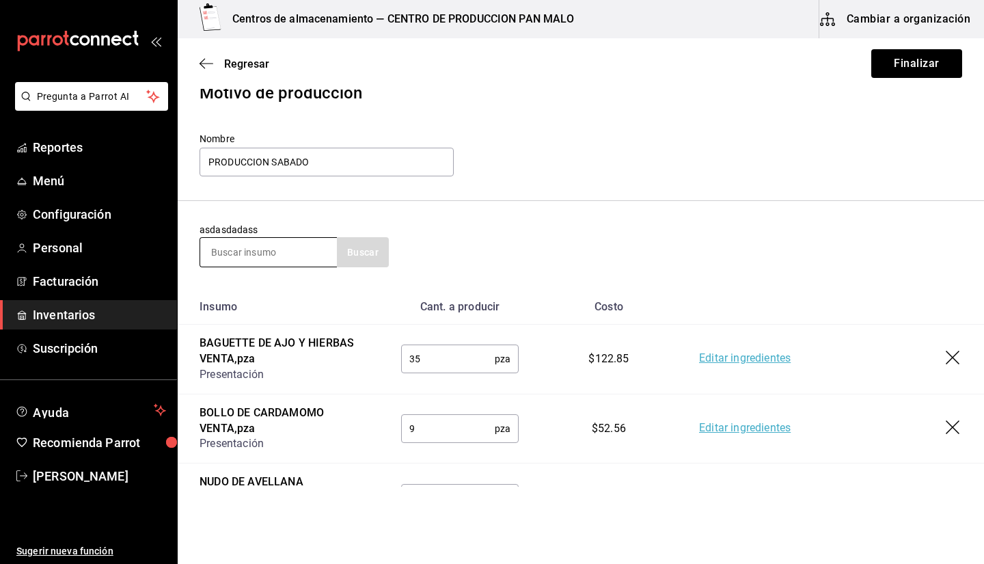
click at [251, 256] on input at bounding box center [268, 252] width 137 height 29
type input "VEGANO"
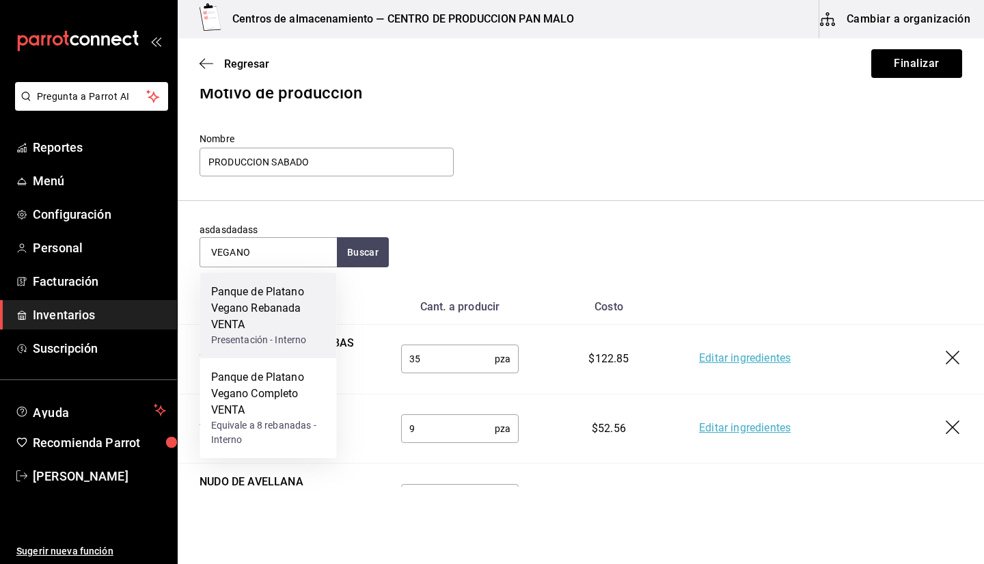
click at [290, 318] on div "Panque de Platano Vegano Rebanada VENTA" at bounding box center [268, 308] width 115 height 49
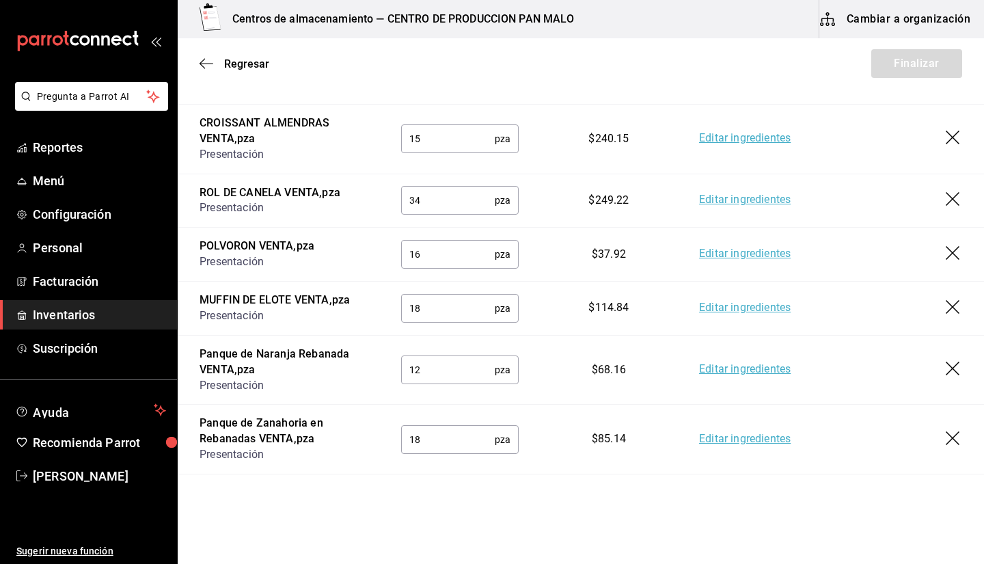
scroll to position [628, 0]
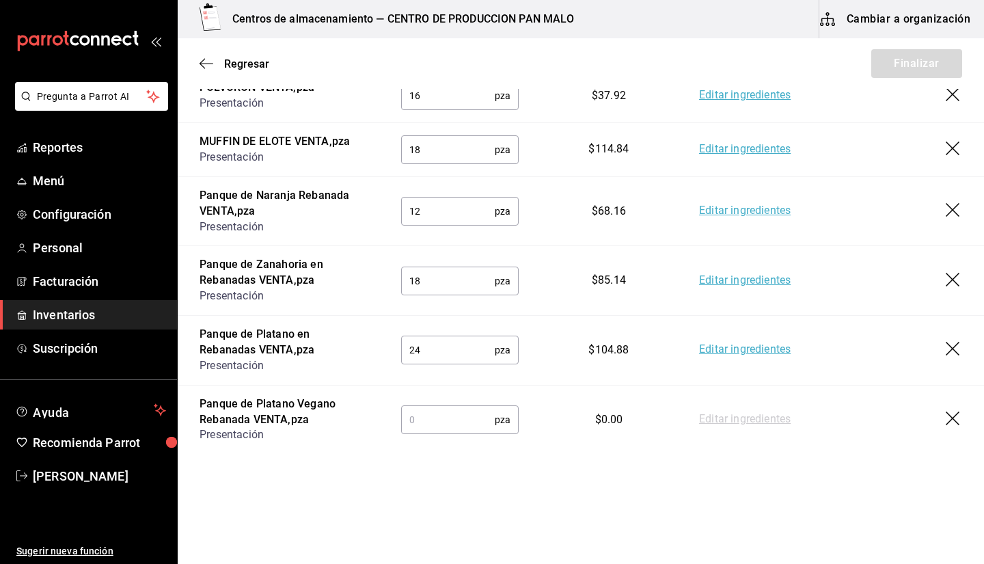
click at [425, 432] on input "text" at bounding box center [448, 419] width 94 height 27
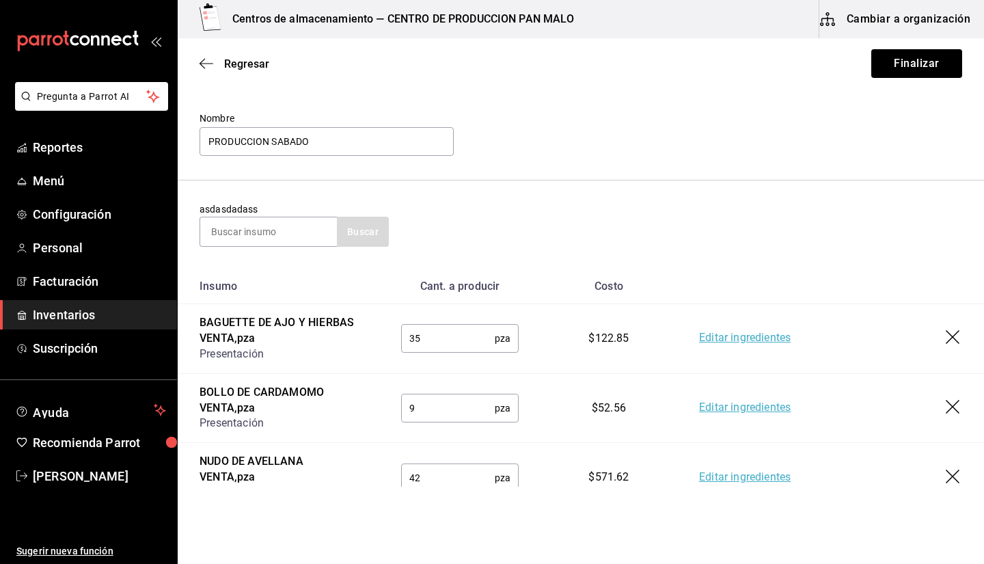
scroll to position [0, 0]
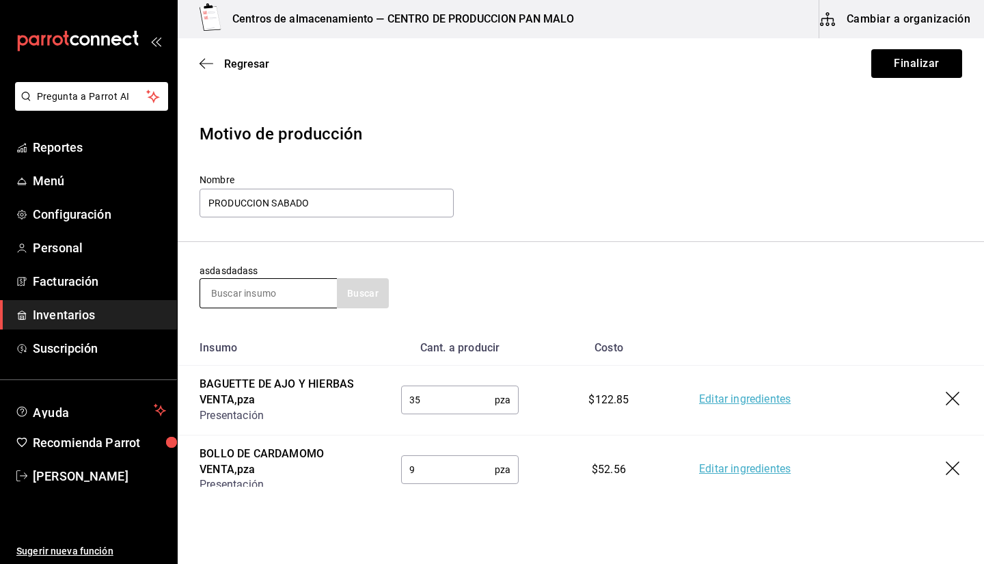
type input "16"
click at [250, 286] on input at bounding box center [268, 293] width 137 height 29
type input "BIZCOCHO"
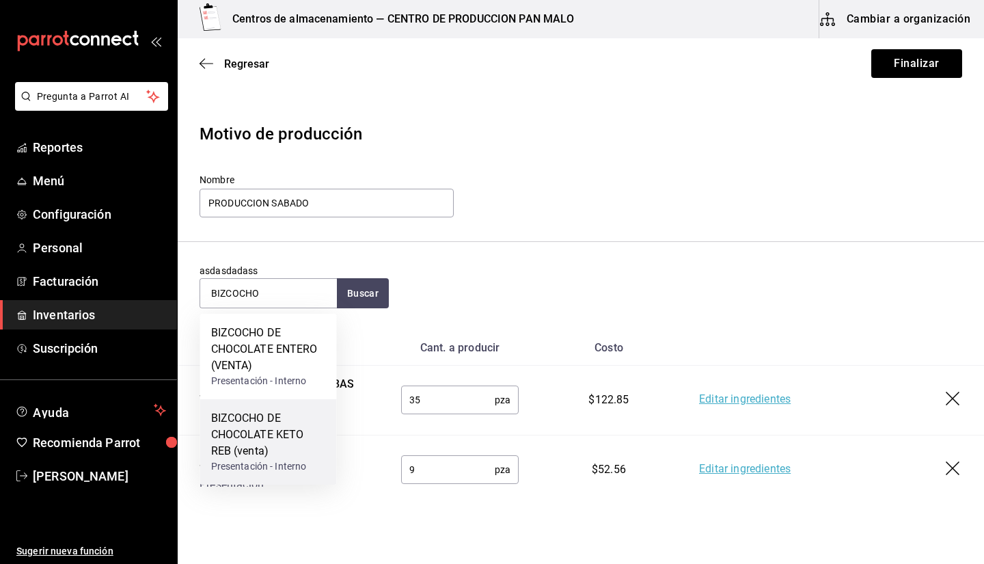
click at [273, 420] on div "BIZCOCHO DE CHOCOLATE KETO REB (venta)" at bounding box center [268, 434] width 115 height 49
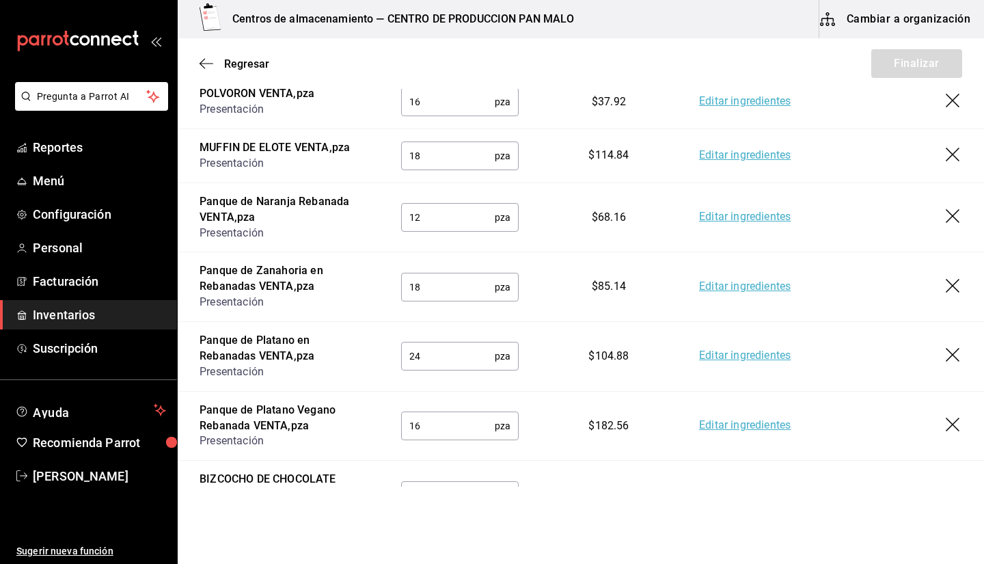
scroll to position [698, 0]
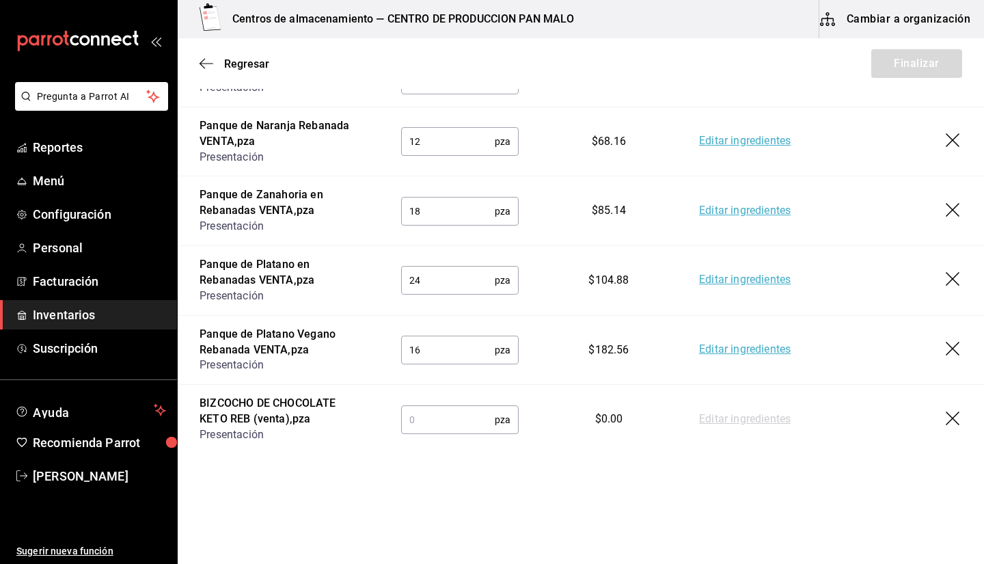
click at [432, 434] on td "pza ​" at bounding box center [459, 419] width 161 height 69
click at [429, 426] on input "text" at bounding box center [448, 419] width 94 height 27
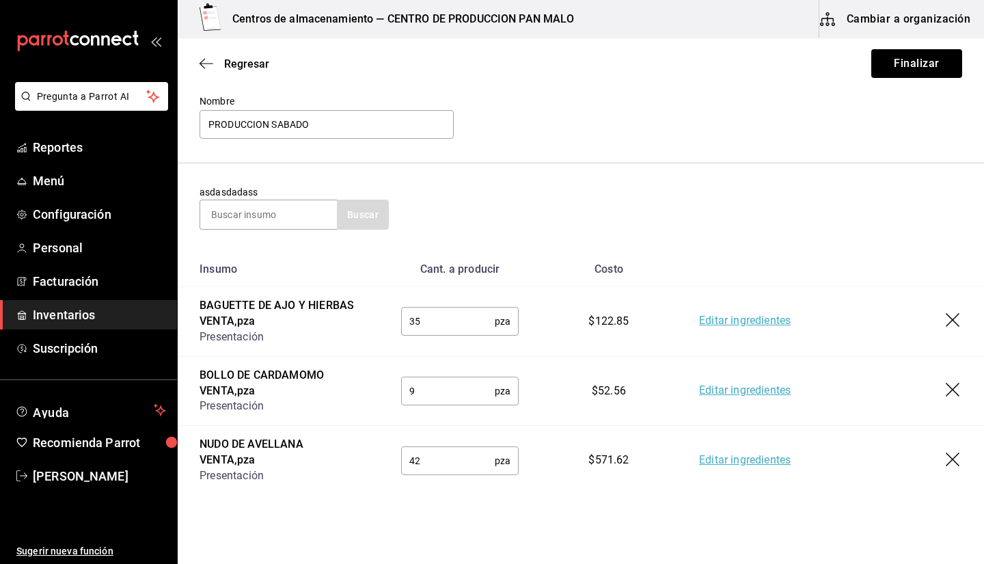
scroll to position [0, 0]
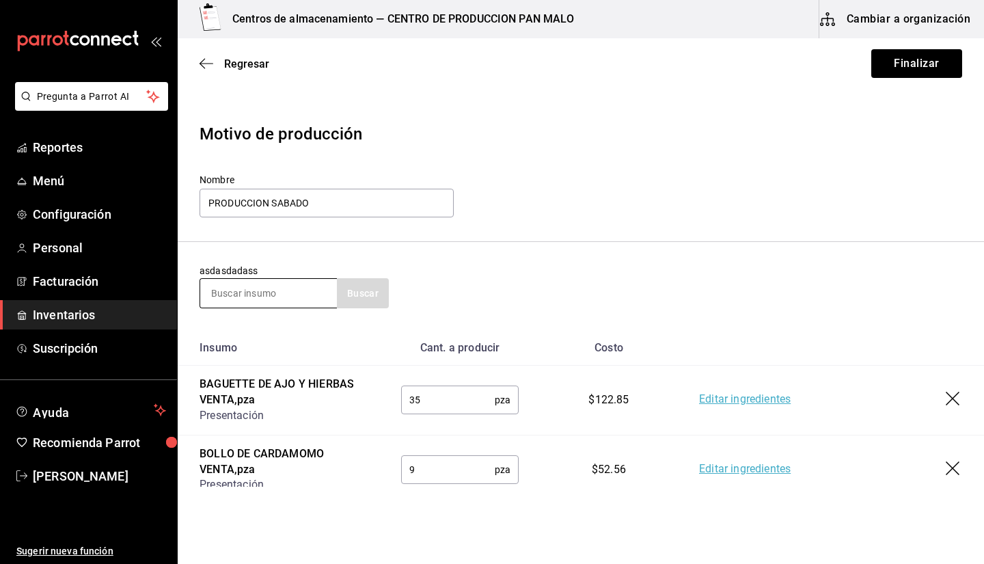
type input "1"
click at [245, 282] on input at bounding box center [268, 293] width 137 height 29
type input "TIRAMISU"
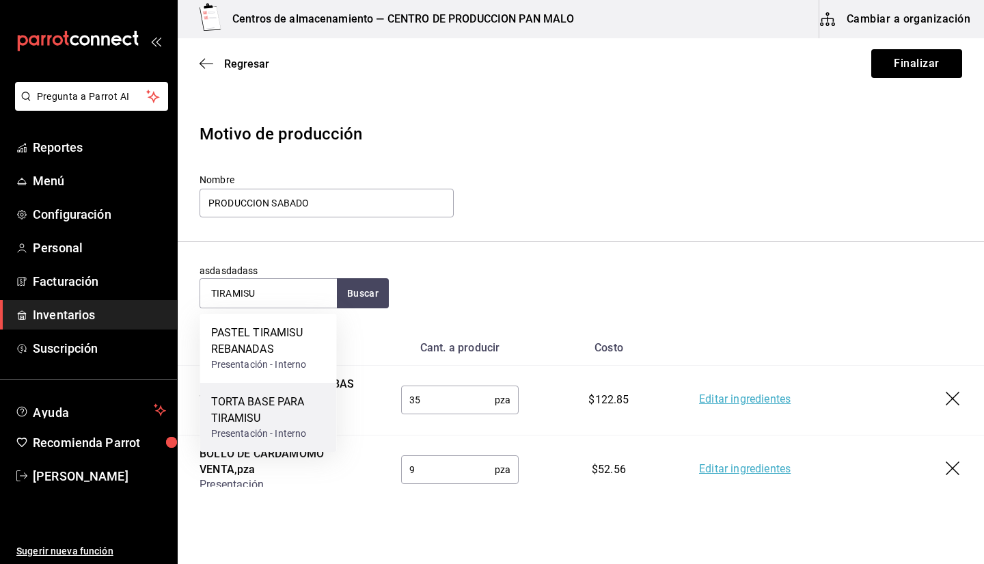
click at [279, 422] on div "TORTA BASE PARA TIRAMISU" at bounding box center [268, 410] width 115 height 33
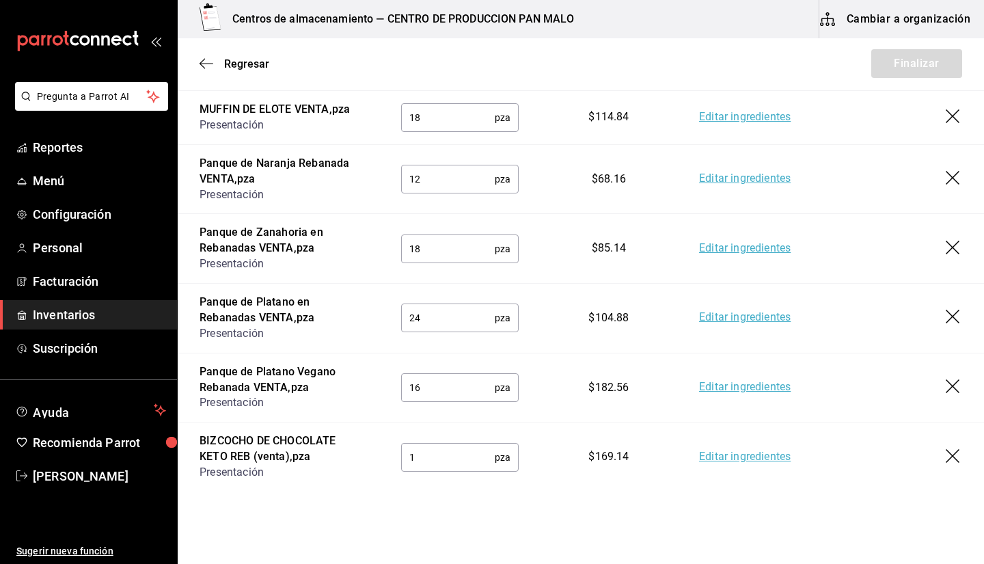
scroll to position [767, 0]
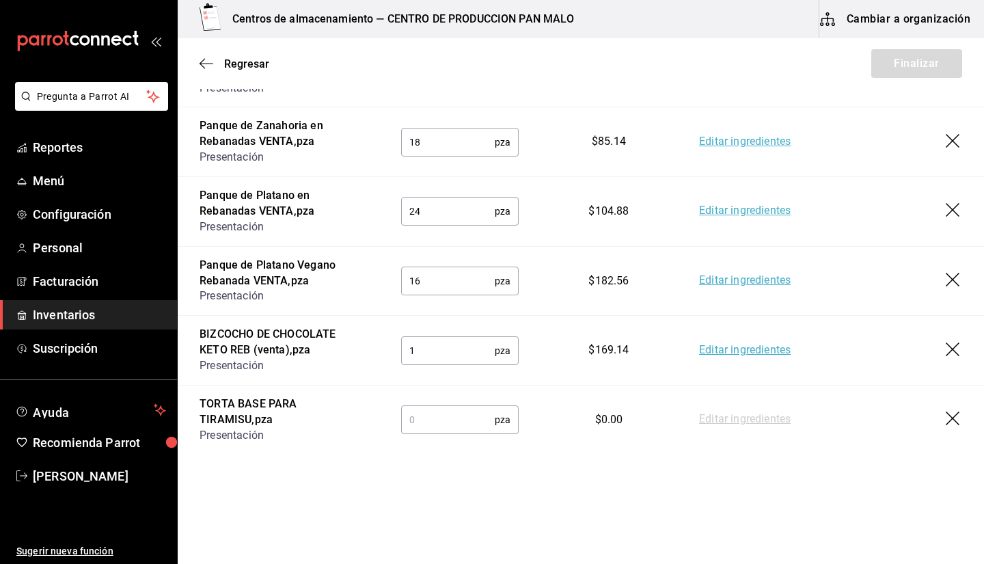
click at [425, 425] on input "text" at bounding box center [448, 419] width 94 height 27
type input "1"
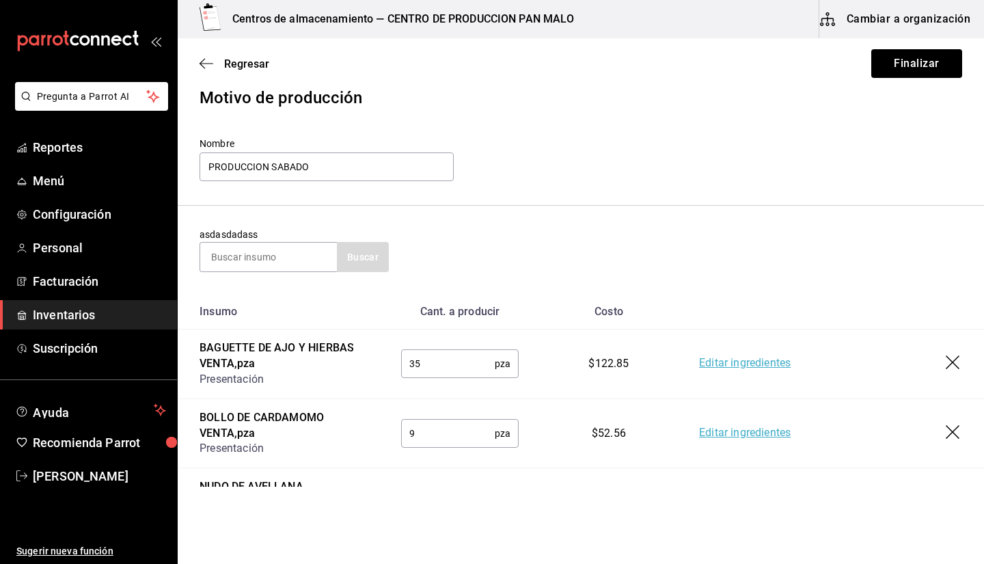
scroll to position [0, 0]
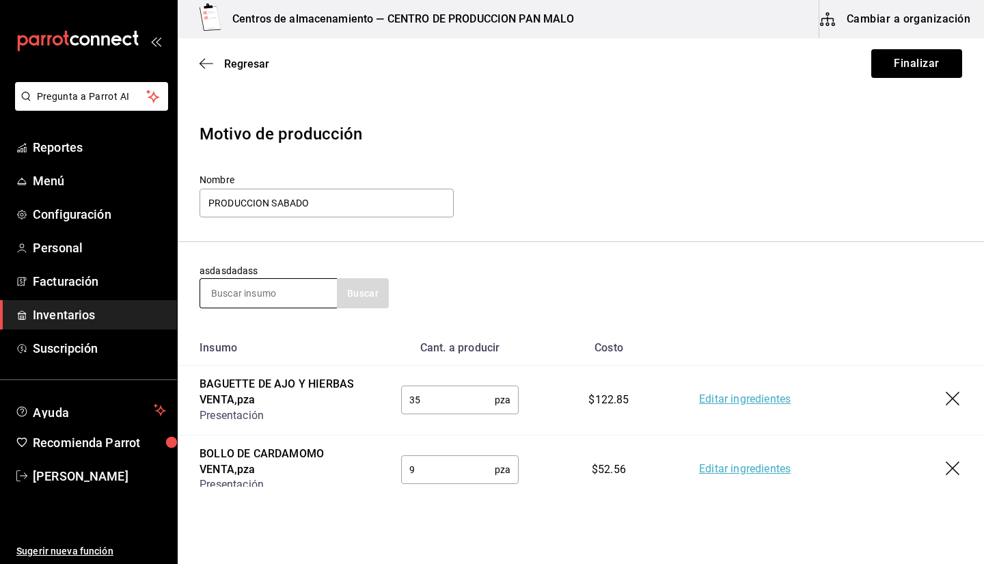
type input "5"
click at [284, 296] on input at bounding box center [268, 293] width 137 height 29
type input "FLAN NAPOLITANO"
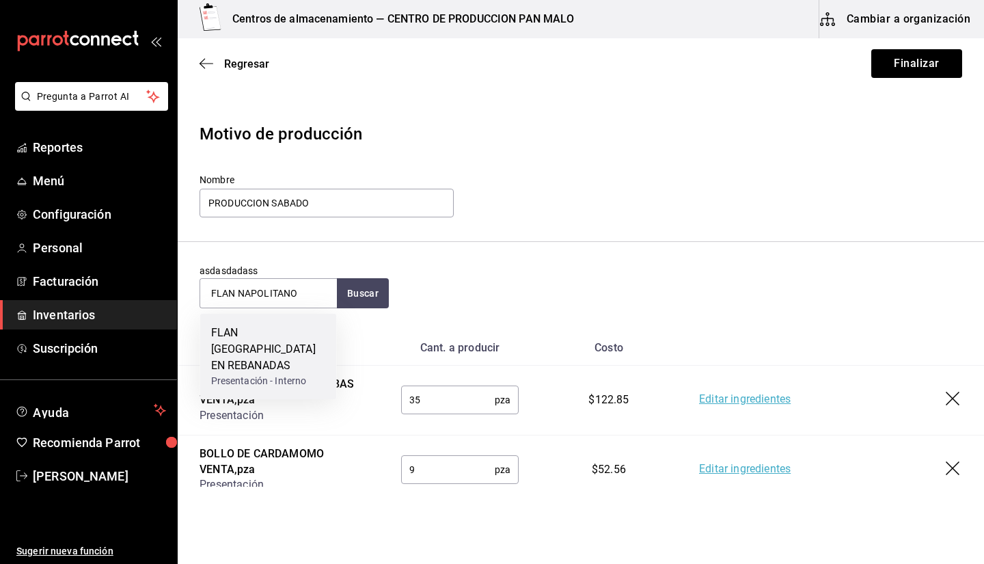
click at [294, 353] on div "FLAN [GEOGRAPHIC_DATA] EN REBANADAS" at bounding box center [268, 349] width 115 height 49
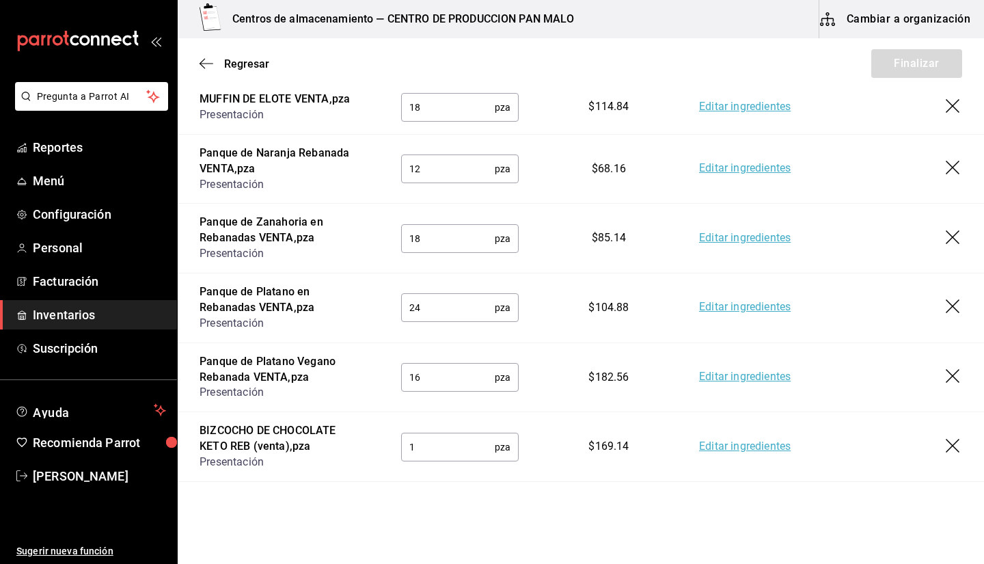
scroll to position [836, 0]
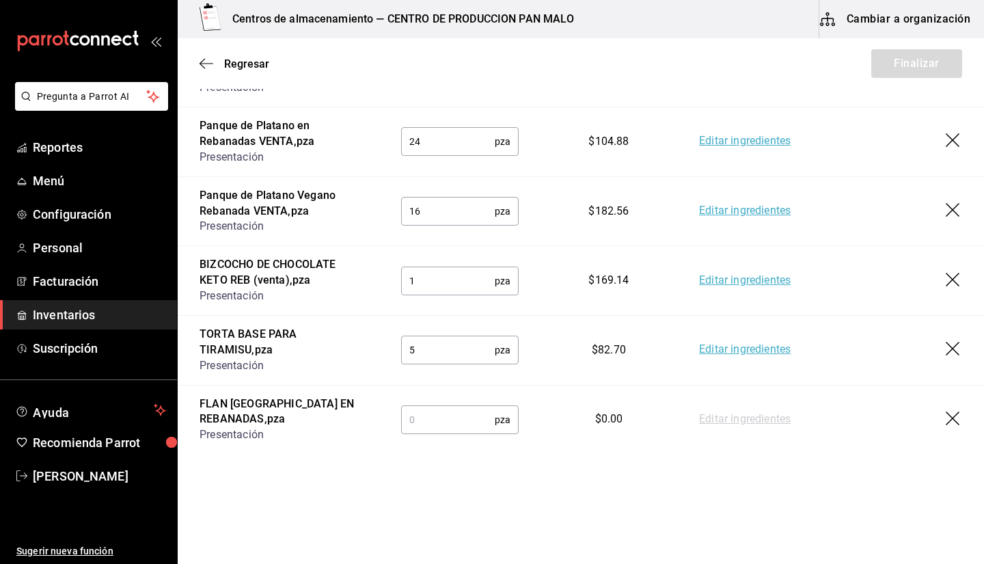
click at [457, 430] on input "text" at bounding box center [448, 419] width 94 height 27
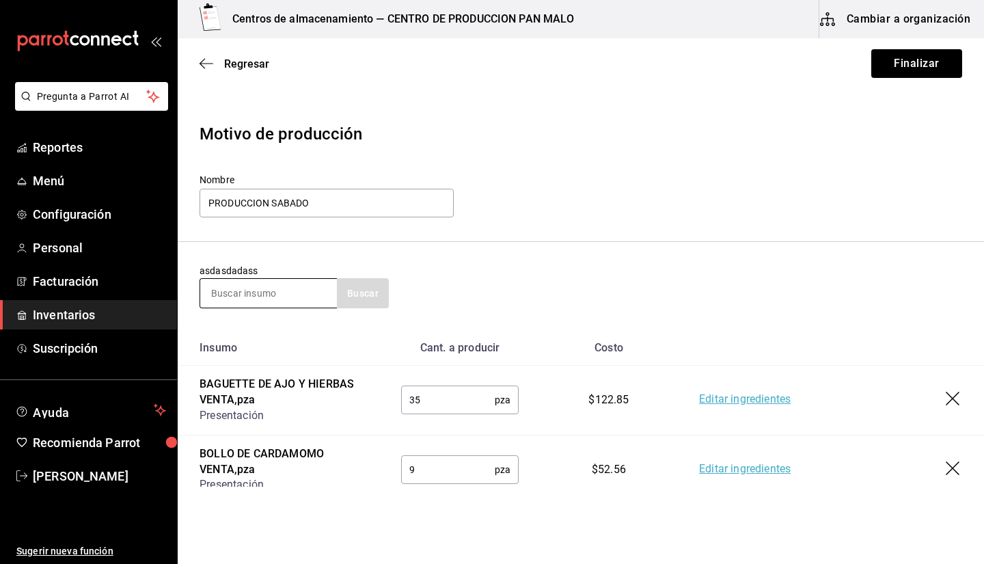
type input "8"
click at [268, 292] on input at bounding box center [268, 293] width 137 height 29
type input "CONCHA"
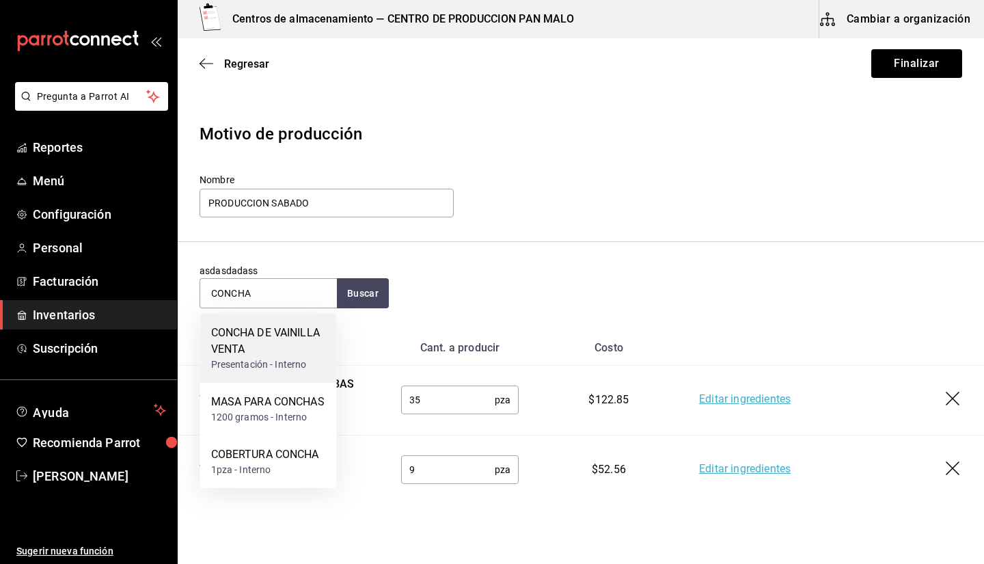
click at [303, 338] on div "CONCHA DE VAINILLA VENTA" at bounding box center [268, 341] width 115 height 33
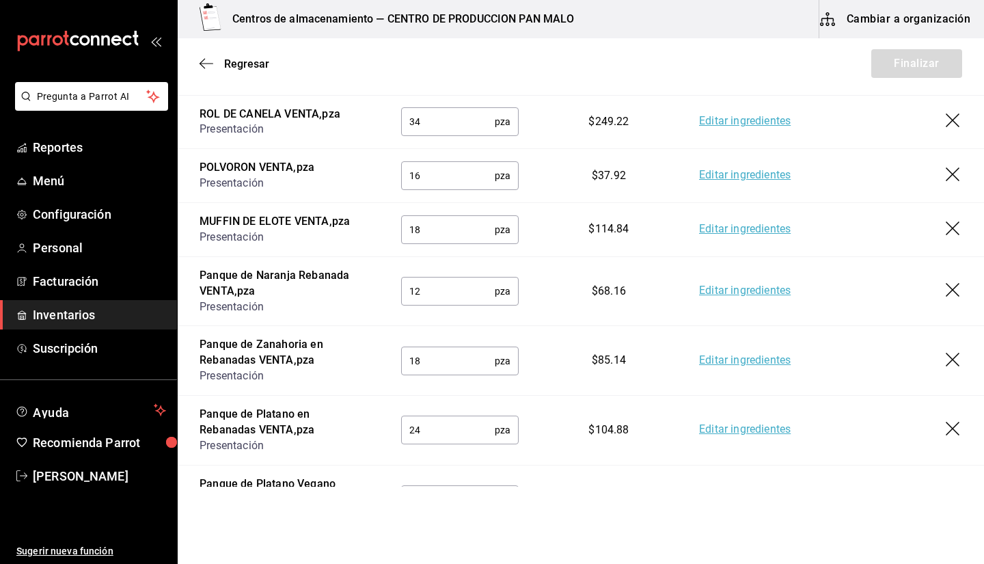
scroll to position [906, 0]
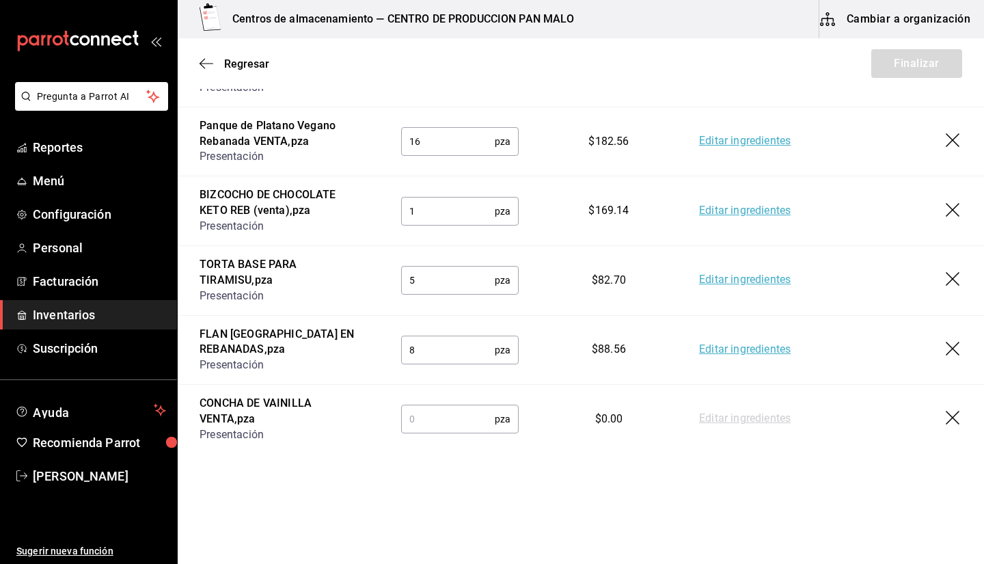
click at [439, 410] on input "text" at bounding box center [448, 418] width 94 height 27
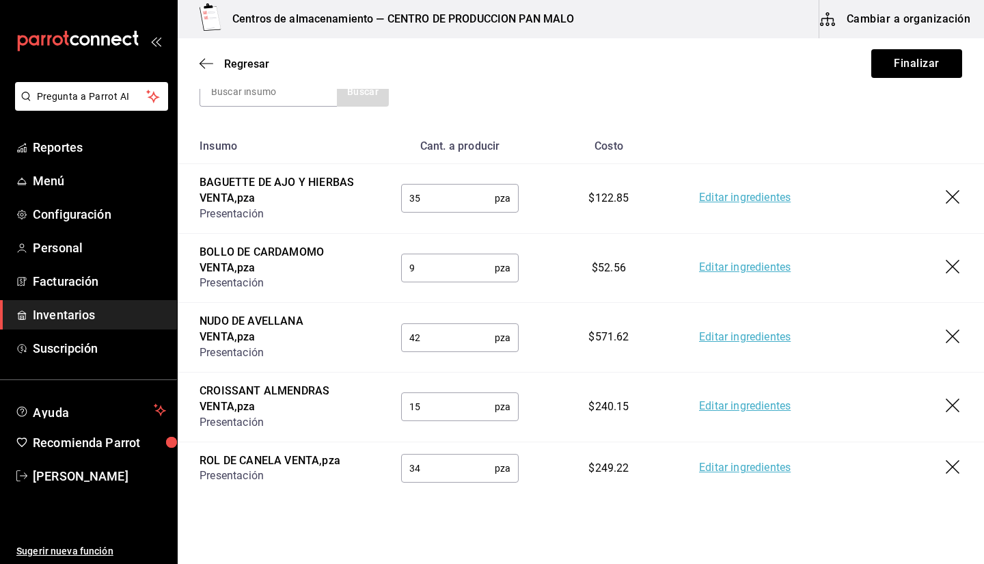
scroll to position [117, 0]
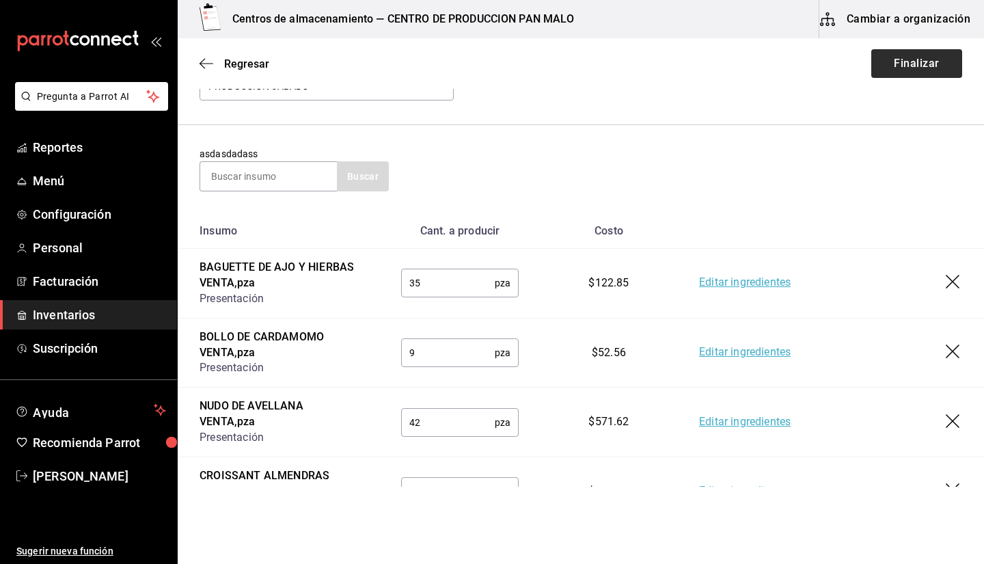
type input "30"
click at [480, 57] on button "Finalizar" at bounding box center [916, 63] width 91 height 29
click at [308, 187] on input at bounding box center [268, 176] width 137 height 29
click at [307, 186] on input at bounding box center [268, 176] width 137 height 29
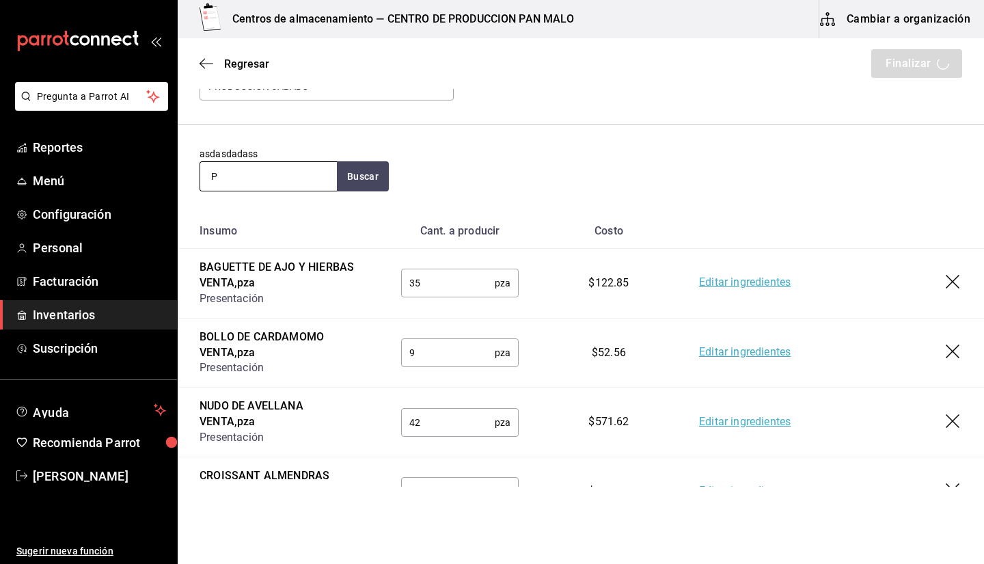
type input "PA"
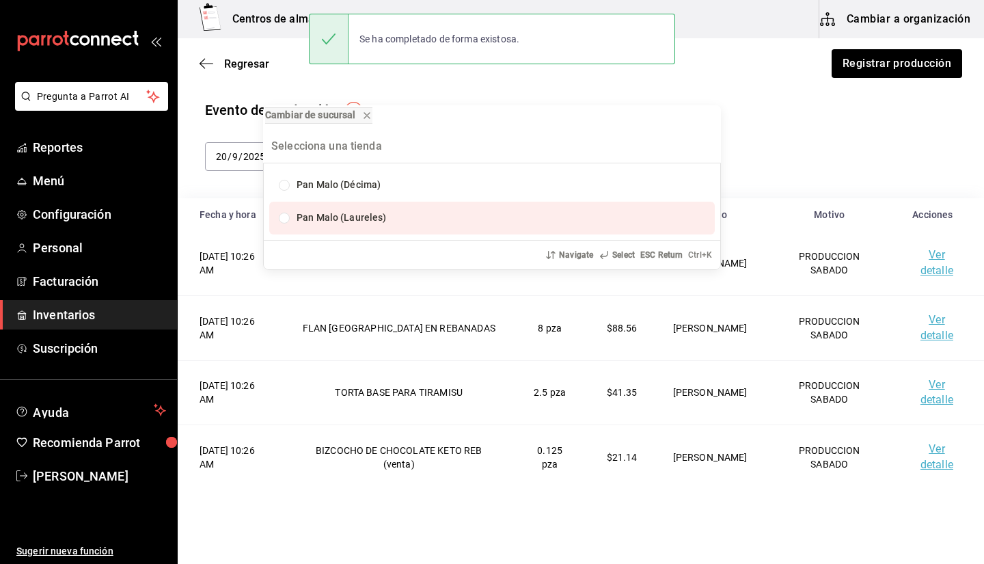
click at [480, 176] on div "Cambiar de sucursal Pan Malo (Décima) Pan Malo ([GEOGRAPHIC_DATA]) Navigate Sel…" at bounding box center [492, 282] width 984 height 564
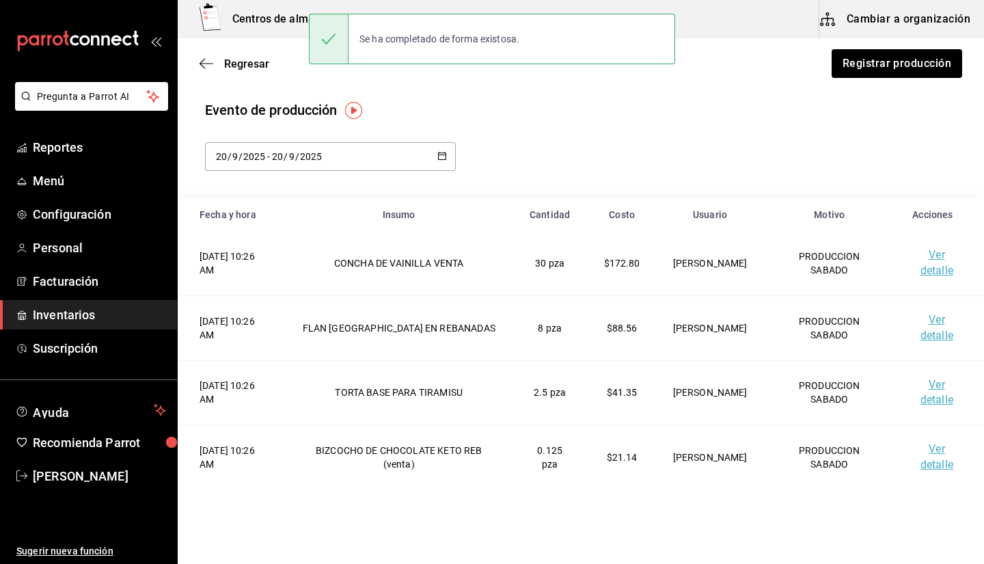
click at [480, 120] on div "Evento de producción" at bounding box center [581, 110] width 752 height 20
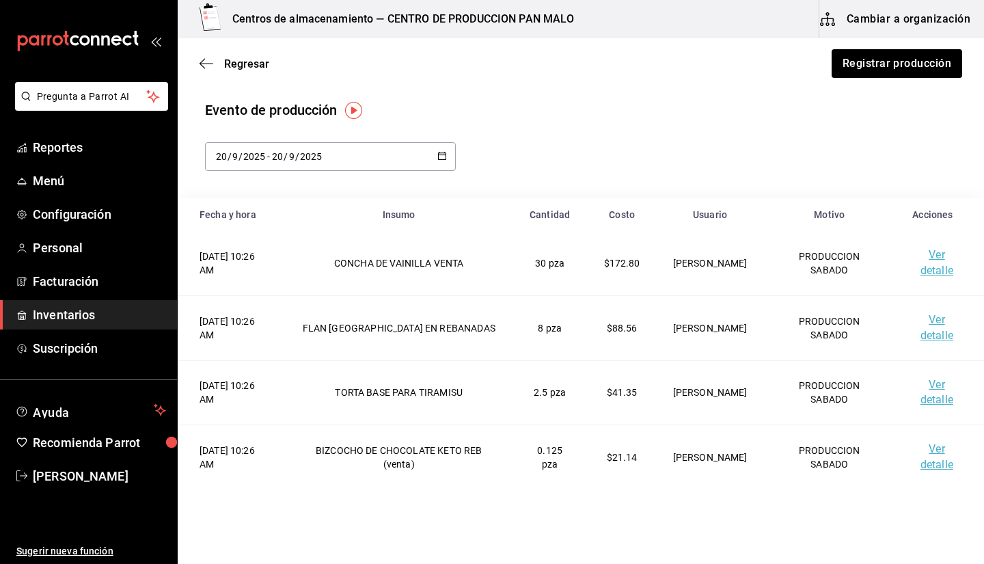
click at [480, 78] on div "Regresar Registrar producción" at bounding box center [581, 63] width 806 height 51
click at [480, 71] on button "Registrar producción" at bounding box center [896, 63] width 132 height 29
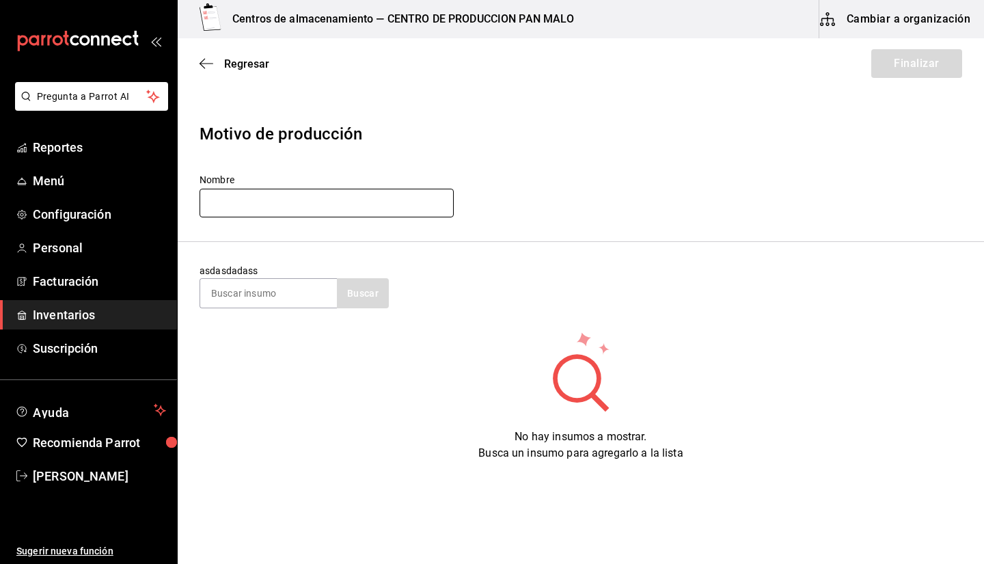
click at [240, 213] on input "text" at bounding box center [327, 203] width 254 height 29
type input "p"
type input "PRODUCCION SABADO"
click at [237, 306] on input at bounding box center [268, 293] width 137 height 29
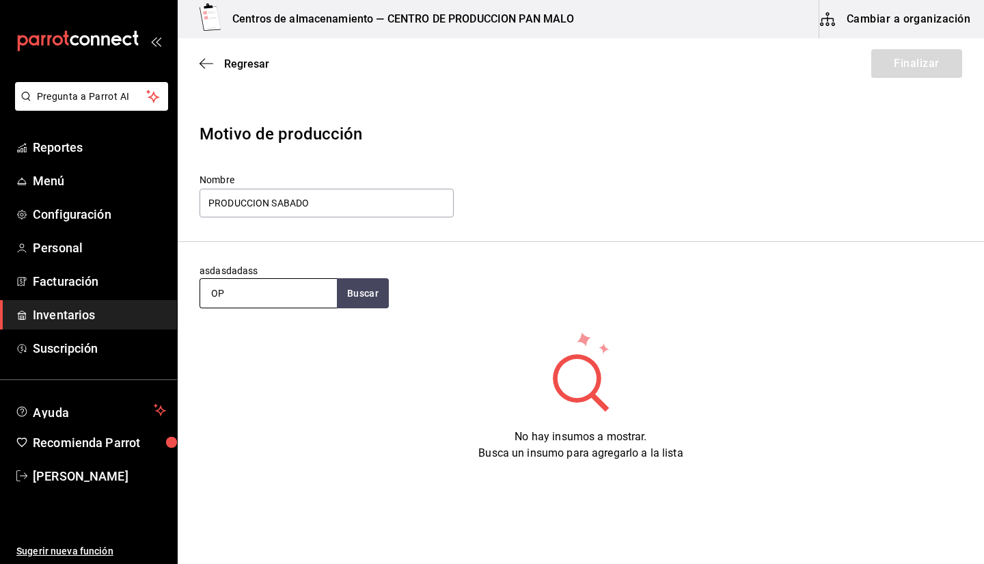
type input "O"
type input "PAN DE CAJA"
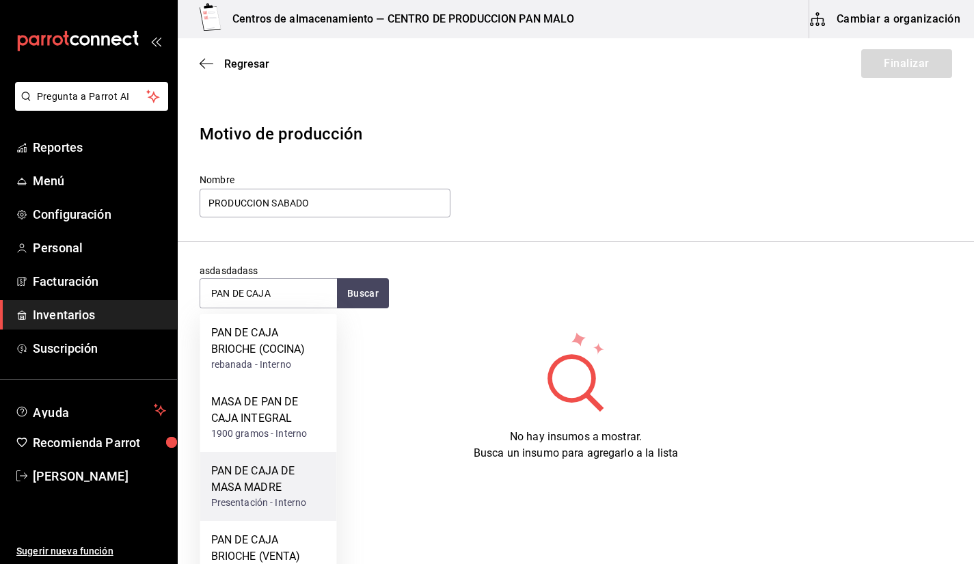
click at [279, 499] on div "Presentación - Interno" at bounding box center [268, 502] width 115 height 14
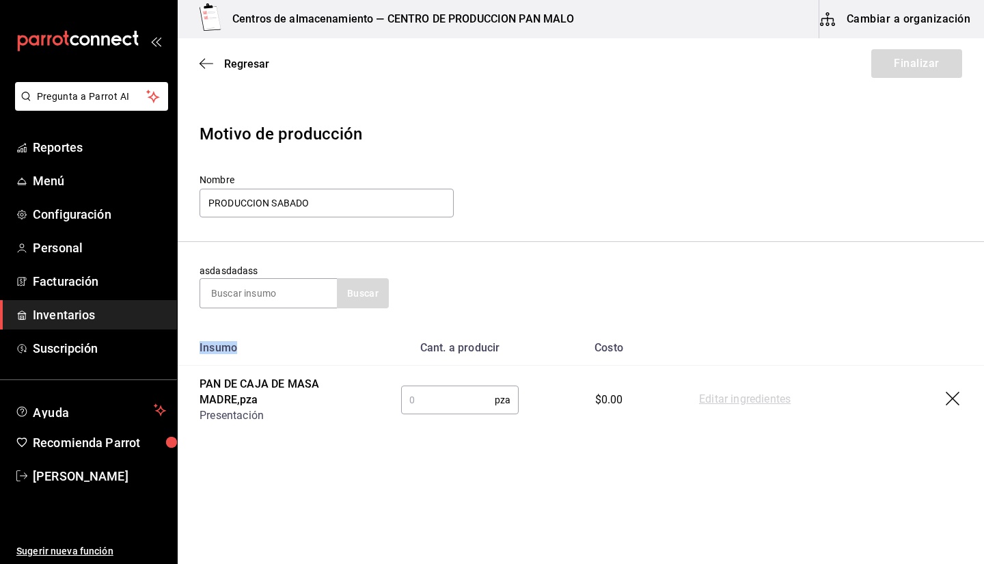
click at [279, 487] on html "Pregunta a Parrot AI Reportes Menú Configuración Personal Facturación Inventari…" at bounding box center [492, 243] width 984 height 487
click at [460, 403] on input "text" at bounding box center [448, 399] width 94 height 27
click at [247, 290] on input at bounding box center [268, 293] width 137 height 29
type input "INTEGRAL"
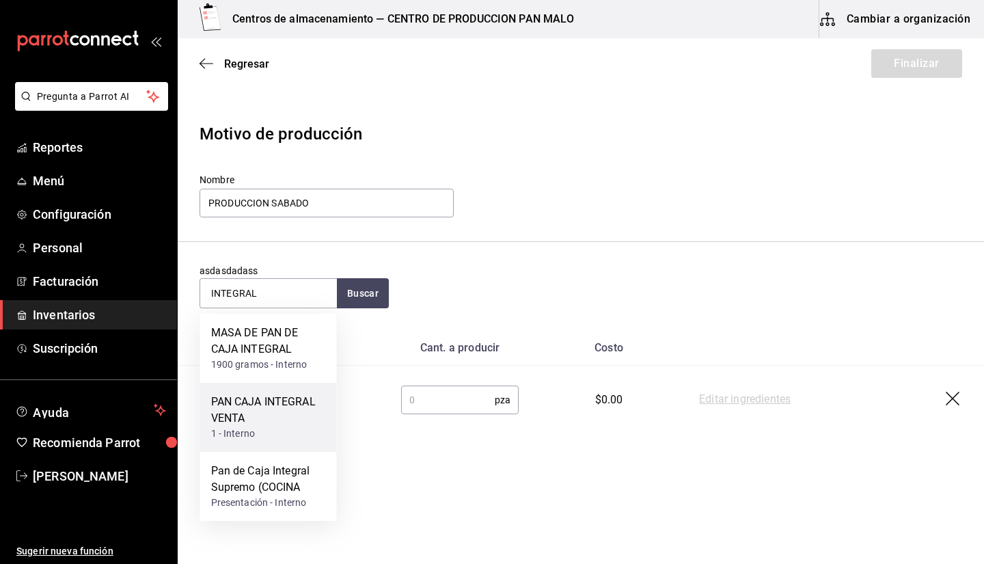
click at [281, 432] on div "1 - Interno" at bounding box center [268, 433] width 115 height 14
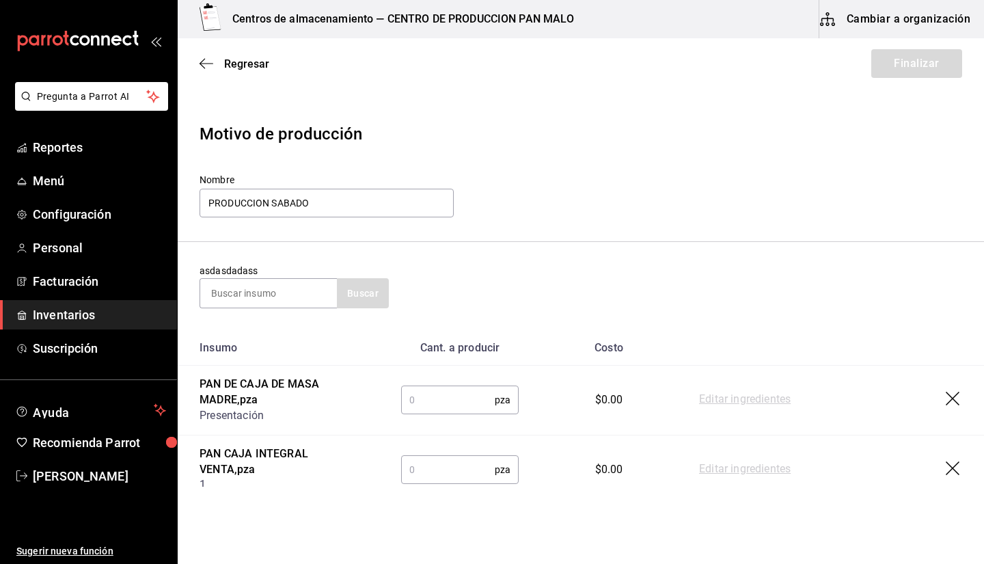
click at [480, 411] on input "text" at bounding box center [448, 399] width 94 height 27
type input "8"
click at [446, 474] on input "text" at bounding box center [448, 469] width 94 height 27
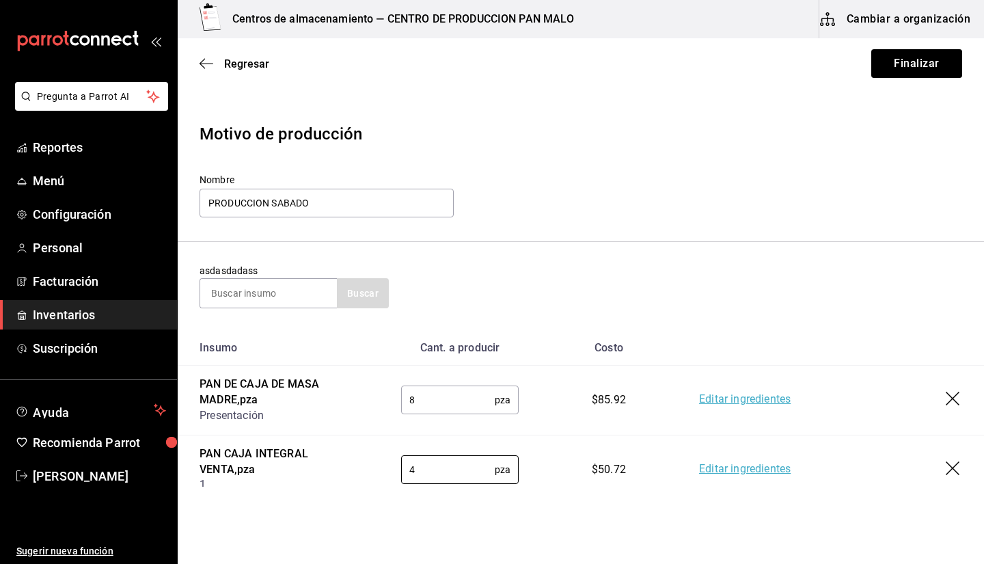
type input "4"
click at [248, 309] on section "asdasdadass Buscar" at bounding box center [581, 286] width 806 height 88
click at [216, 295] on input at bounding box center [268, 293] width 137 height 29
type input "HOGAZA"
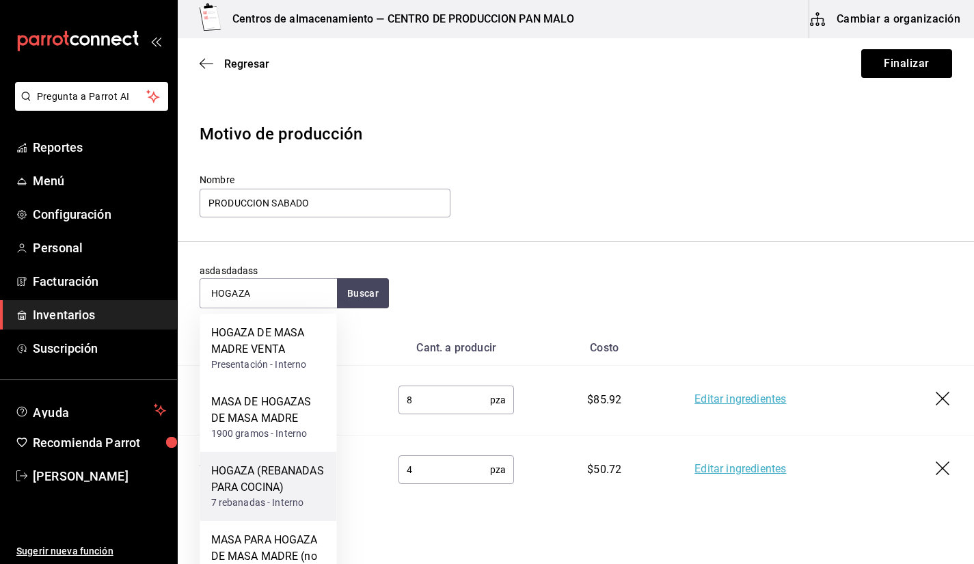
click at [311, 488] on div "HOGAZA (REBANADAS PARA COCINA)" at bounding box center [268, 479] width 115 height 33
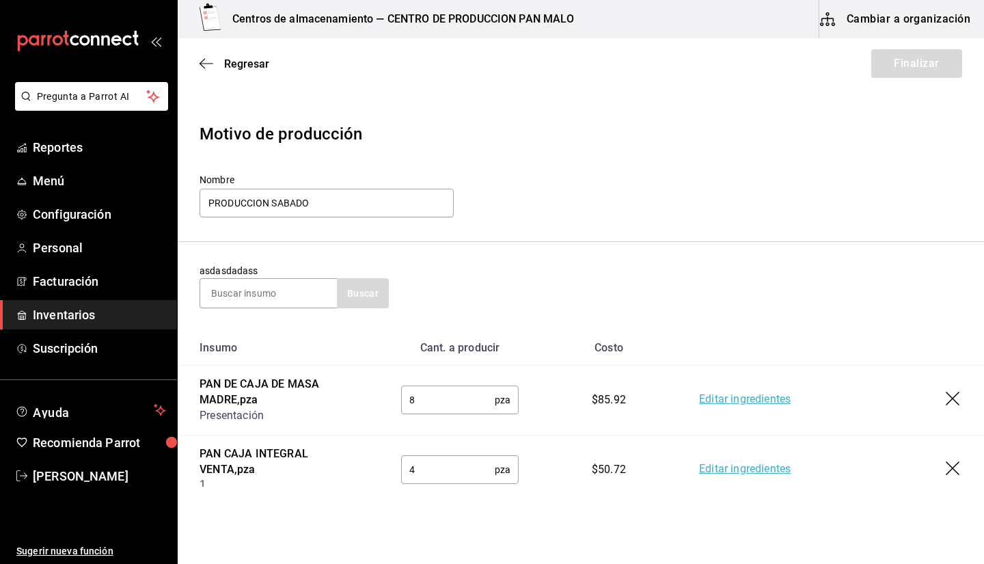
scroll to position [120, 0]
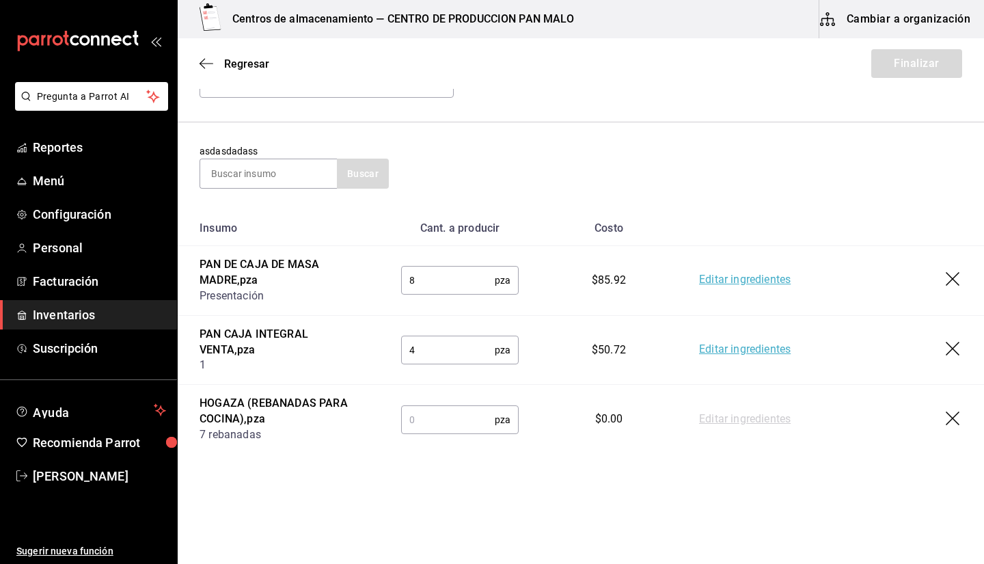
click at [472, 442] on td "pza ​" at bounding box center [459, 419] width 161 height 69
click at [456, 433] on div "pza ​" at bounding box center [460, 419] width 118 height 29
click at [465, 417] on input "2" at bounding box center [448, 419] width 94 height 27
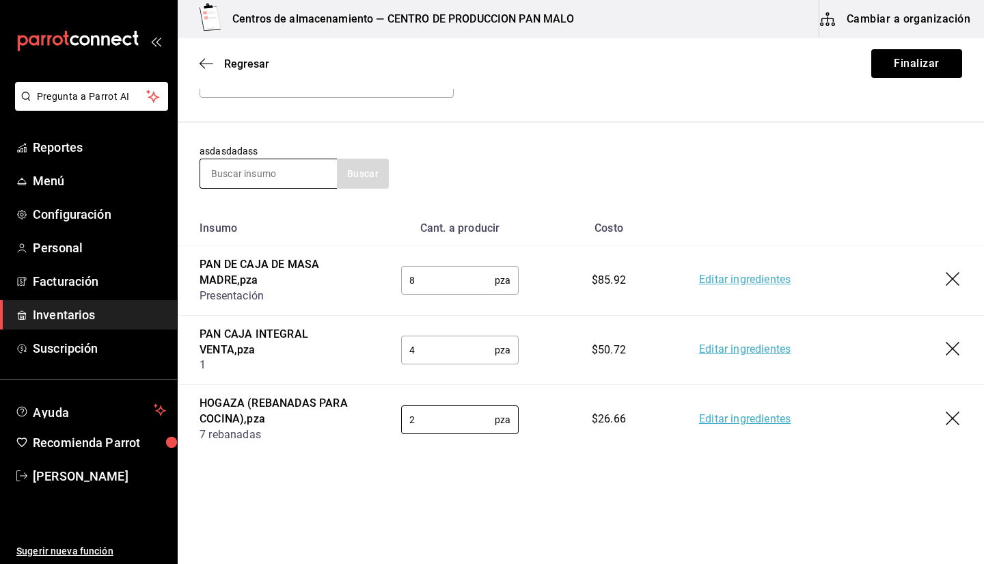
type input "2"
click at [273, 184] on input at bounding box center [268, 173] width 137 height 29
type input "TARTA"
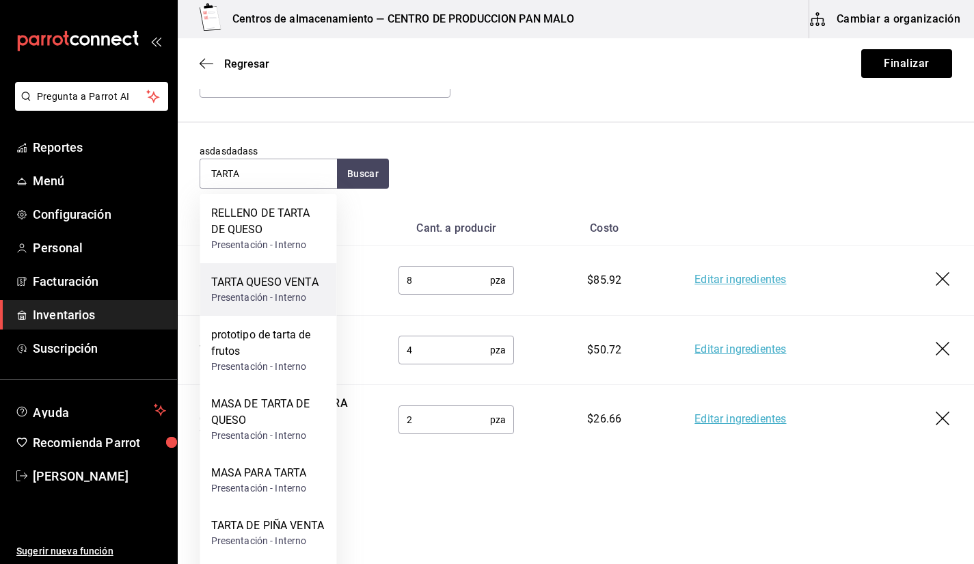
click at [281, 298] on div "Presentación - Interno" at bounding box center [264, 297] width 107 height 14
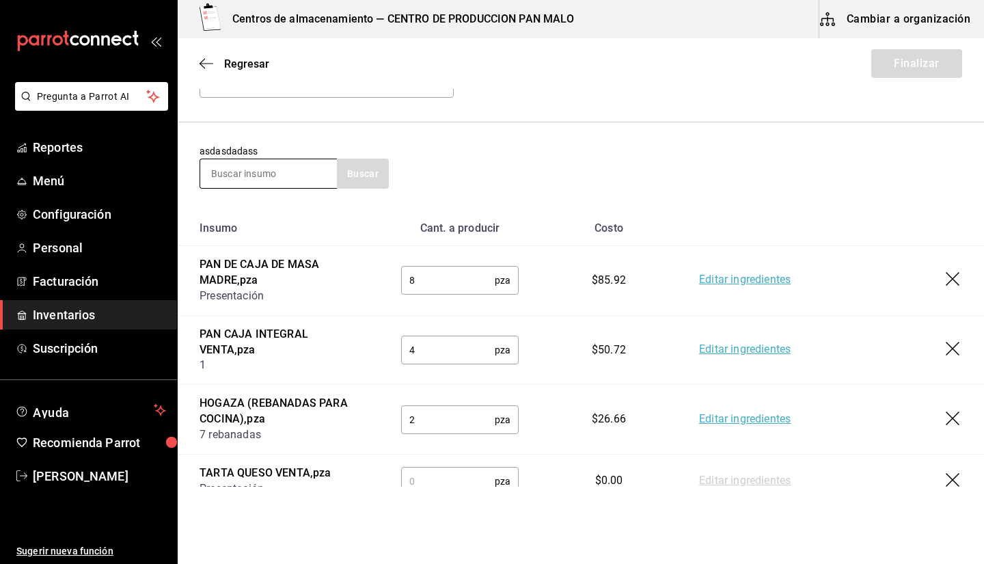
click at [245, 180] on input at bounding box center [268, 173] width 137 height 29
click at [427, 482] on input "text" at bounding box center [448, 480] width 94 height 27
type input "13"
click at [298, 168] on input at bounding box center [268, 173] width 137 height 29
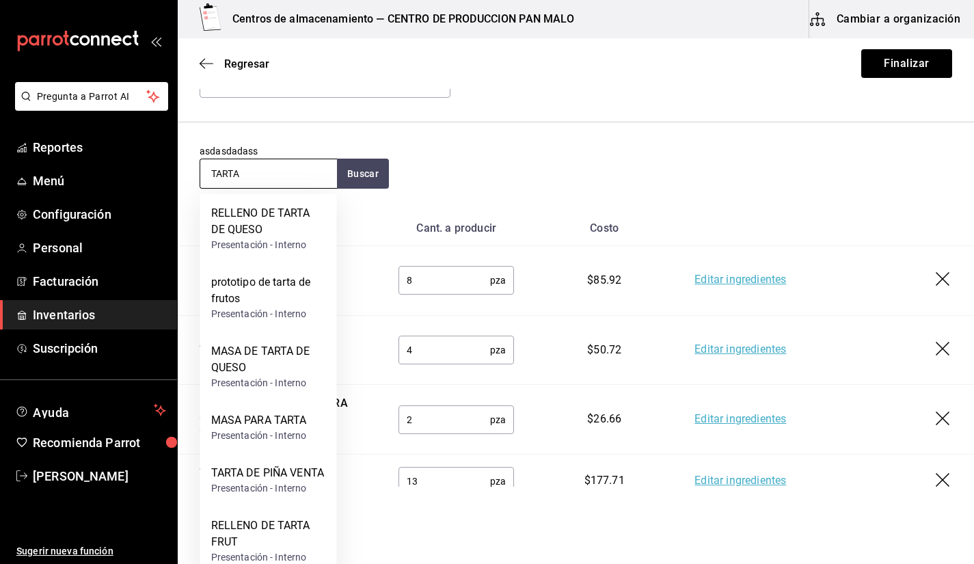
type input "TARTA"
click at [292, 481] on div "TARTA DE PIÑA VENTA" at bounding box center [267, 473] width 113 height 16
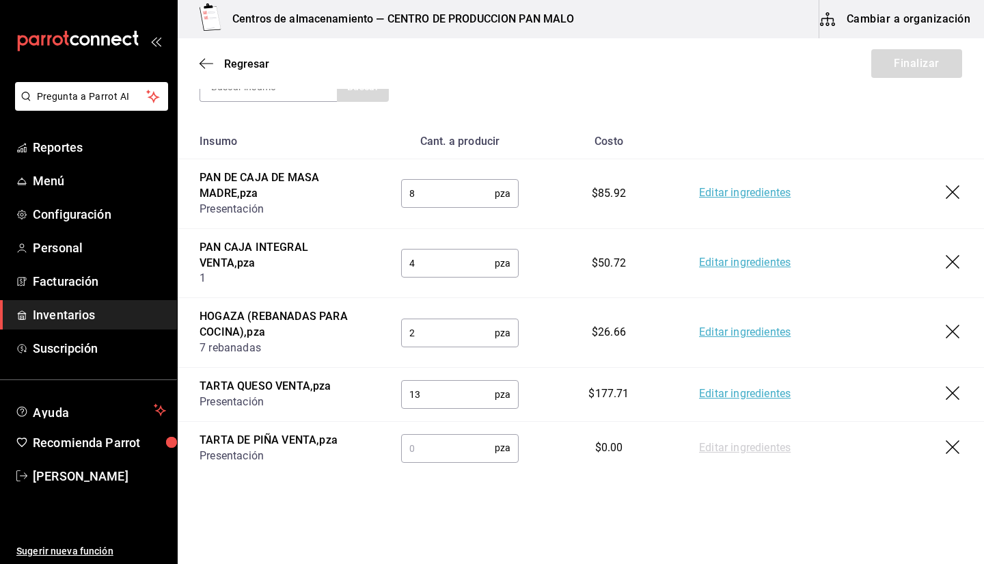
scroll to position [227, 0]
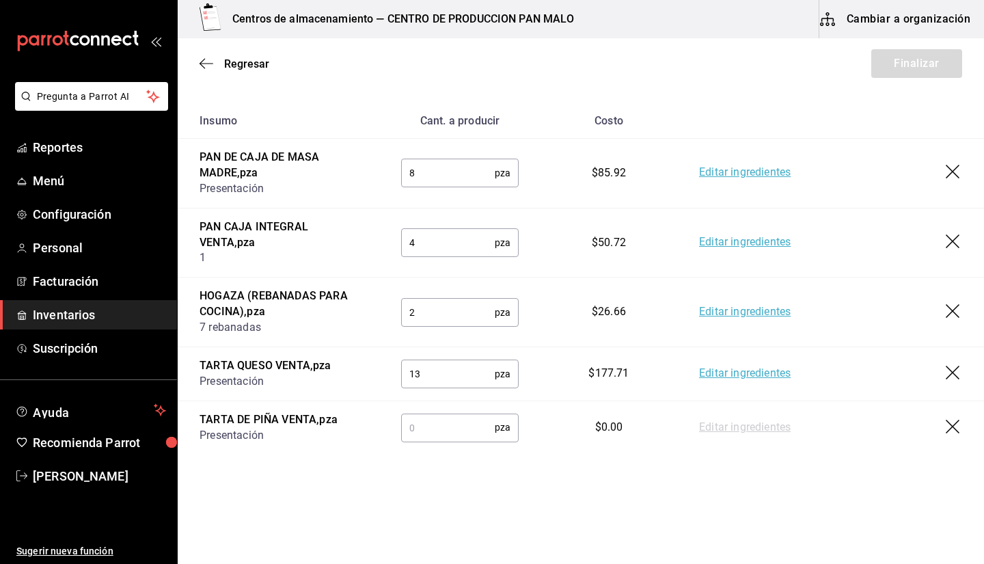
drag, startPoint x: 405, startPoint y: 415, endPoint x: 417, endPoint y: 419, distance: 13.0
click at [417, 419] on input "text" at bounding box center [448, 426] width 94 height 27
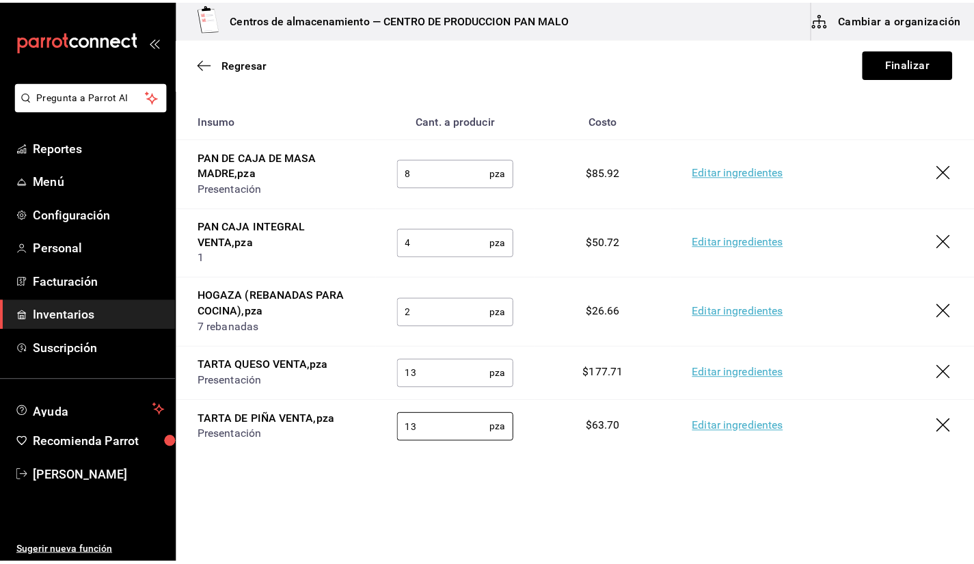
scroll to position [44, 0]
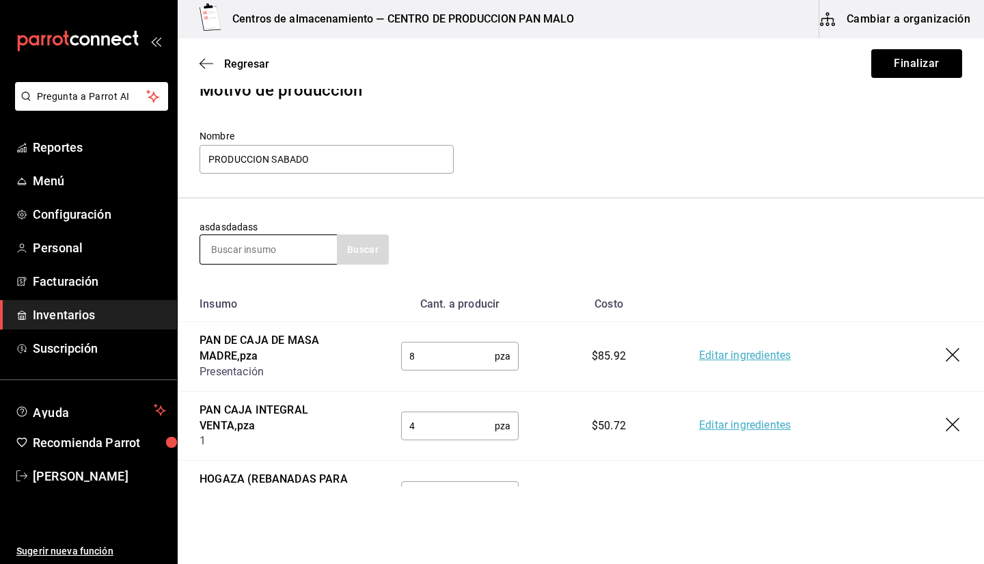
type input "13"
click at [280, 244] on input at bounding box center [268, 249] width 137 height 29
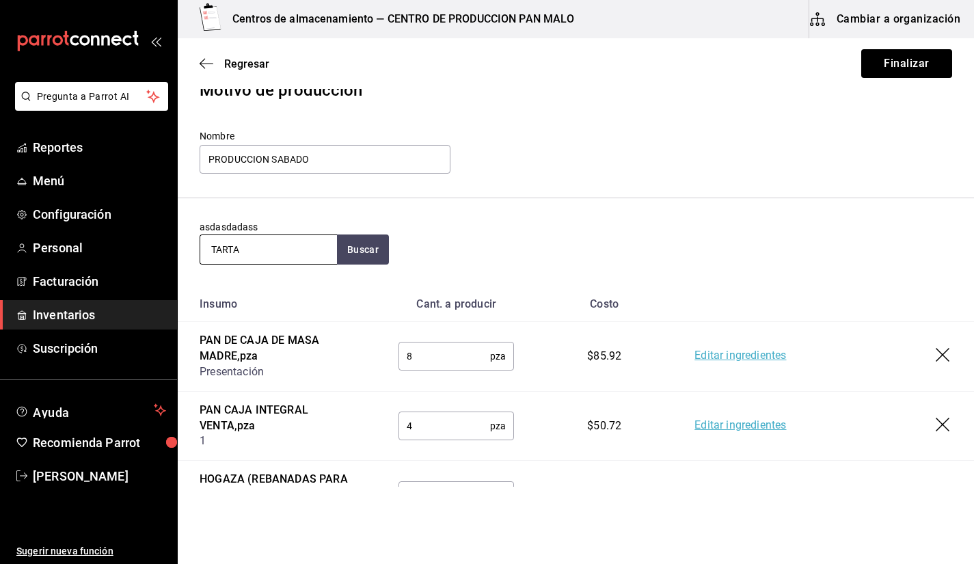
type input "TARTA"
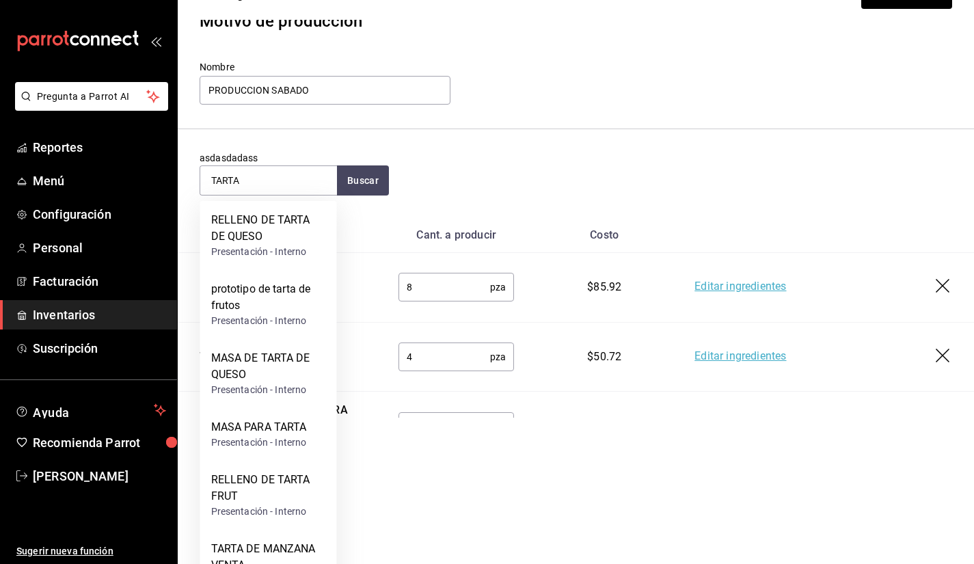
scroll to position [109, 0]
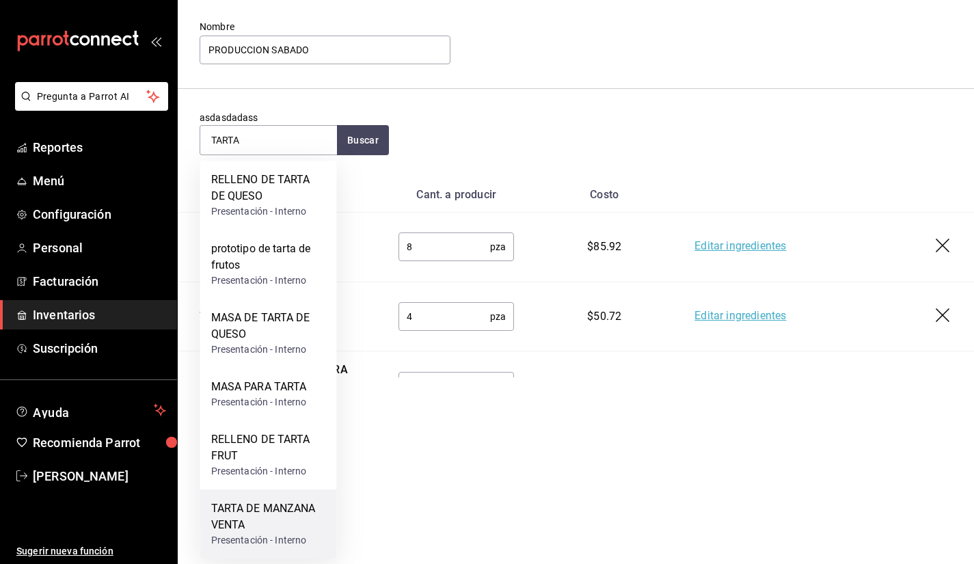
click at [227, 509] on div "TARTA DE MANZANA VENTA" at bounding box center [268, 516] width 115 height 33
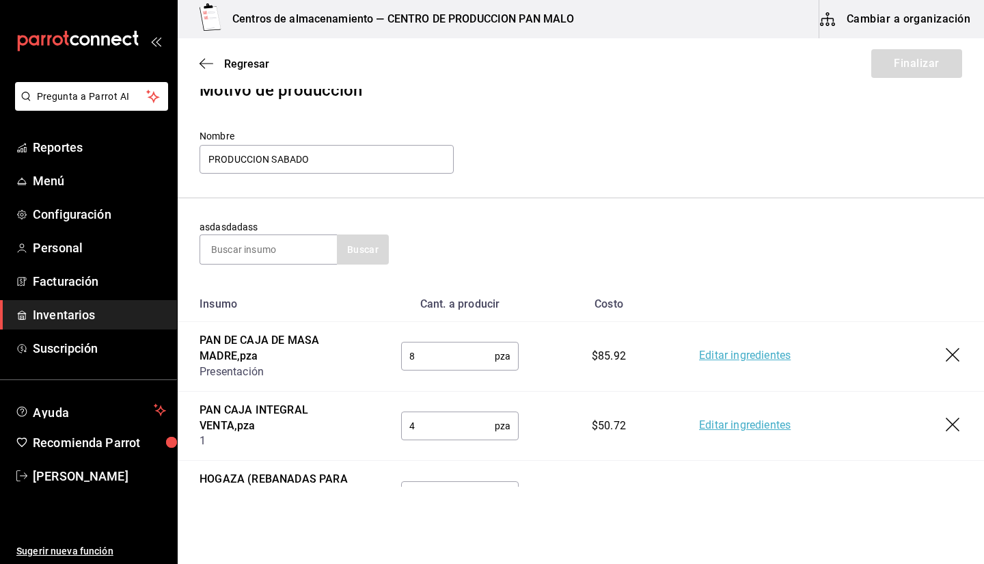
scroll to position [297, 0]
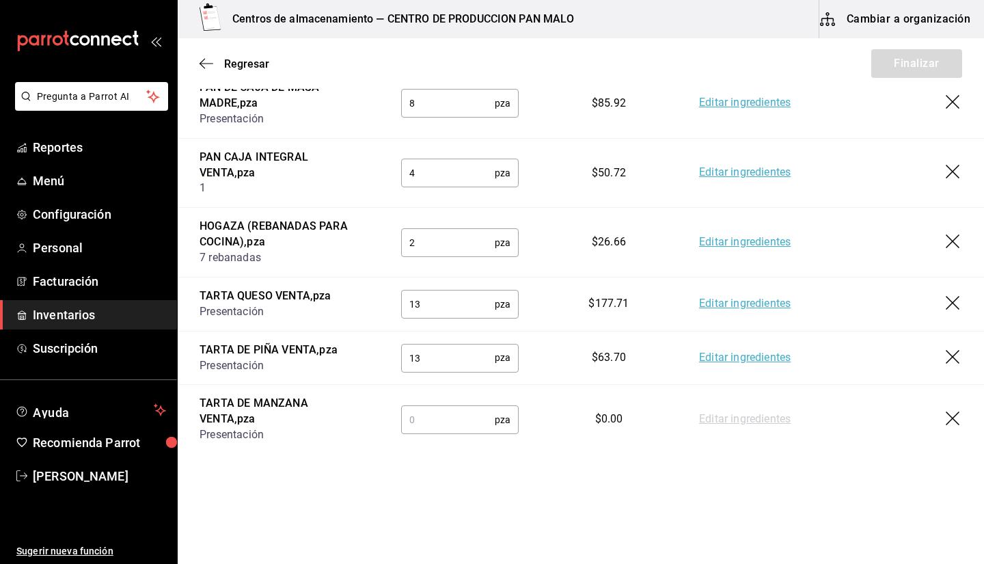
click at [448, 439] on td "pza ​" at bounding box center [459, 419] width 161 height 69
click at [441, 430] on input "text" at bounding box center [448, 419] width 94 height 27
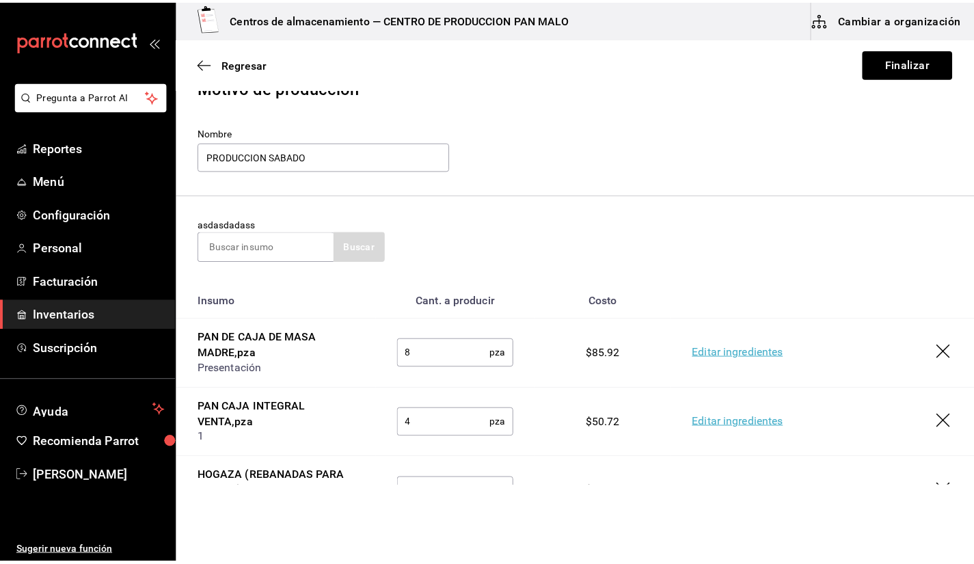
scroll to position [46, 0]
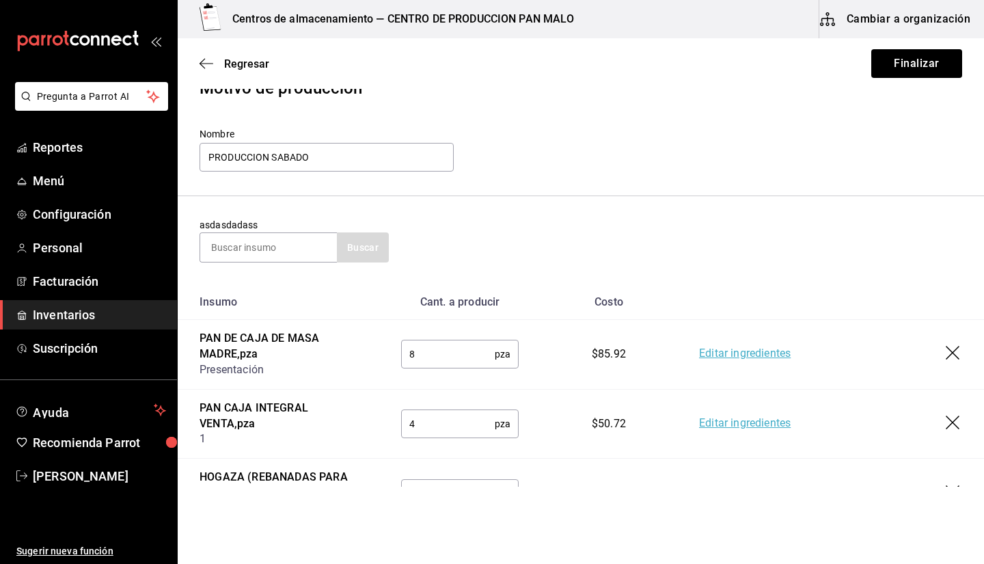
type input "13"
click at [294, 228] on div "asdasdadass Buscar" at bounding box center [294, 240] width 189 height 44
click at [255, 260] on input at bounding box center [268, 247] width 137 height 29
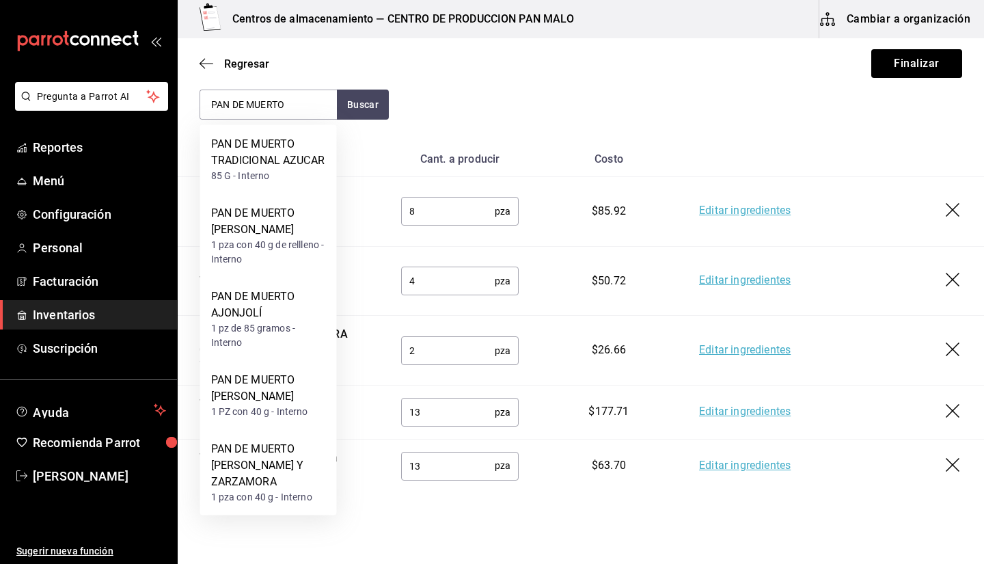
scroll to position [187, 0]
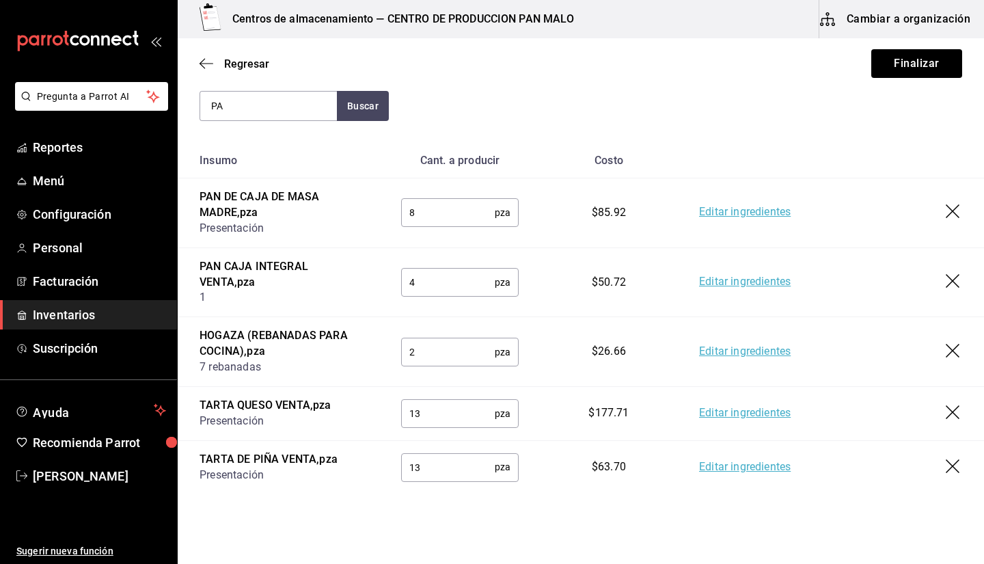
type input "P"
type input "MUERTO"
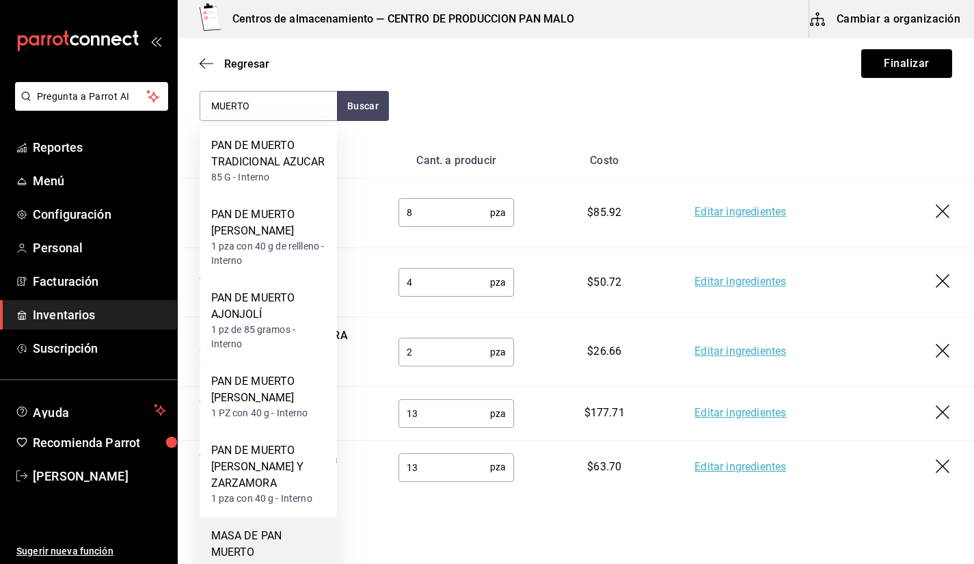
click at [250, 536] on div "MASA DE PAN MUERTO" at bounding box center [268, 544] width 115 height 33
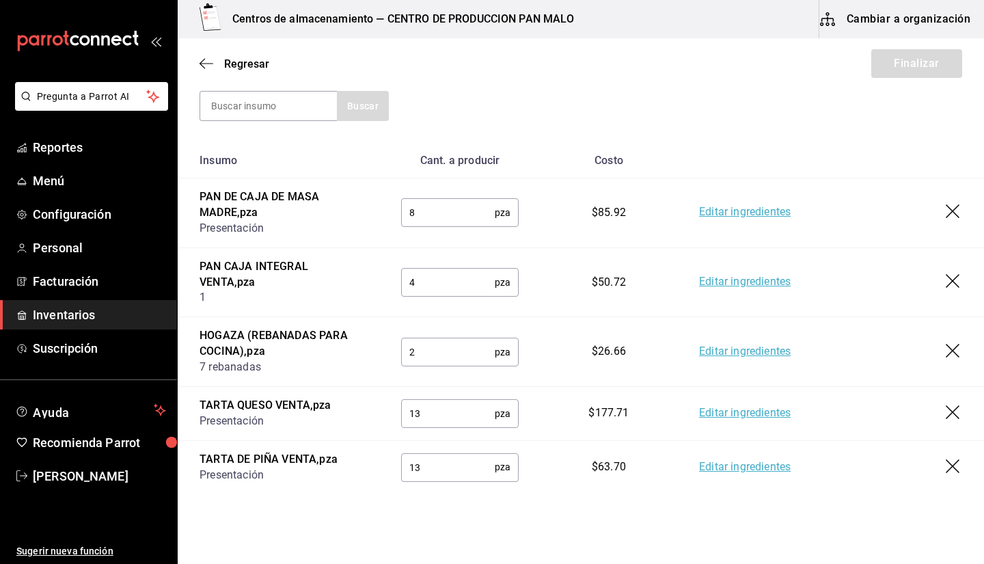
scroll to position [351, 0]
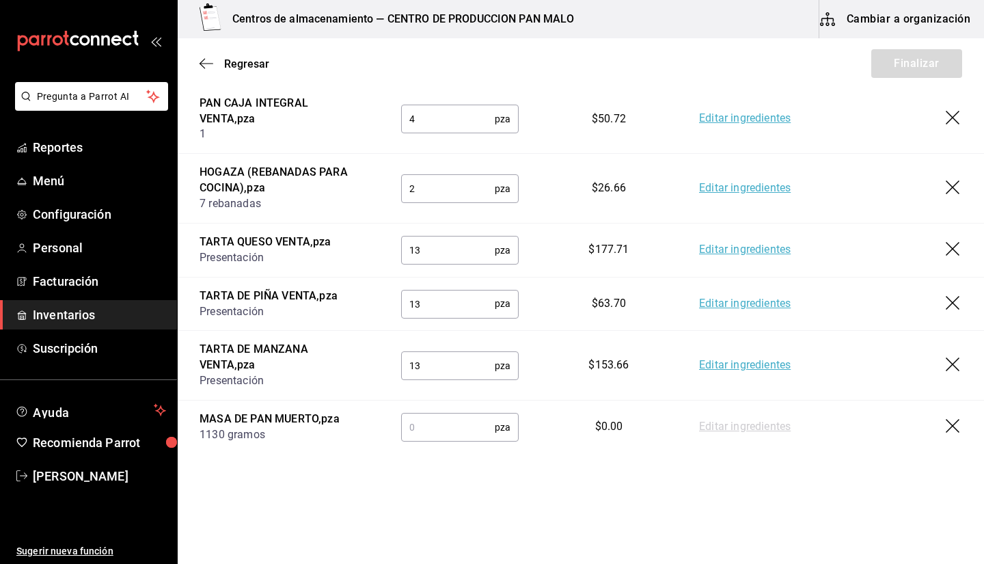
click at [450, 427] on input "text" at bounding box center [448, 426] width 94 height 27
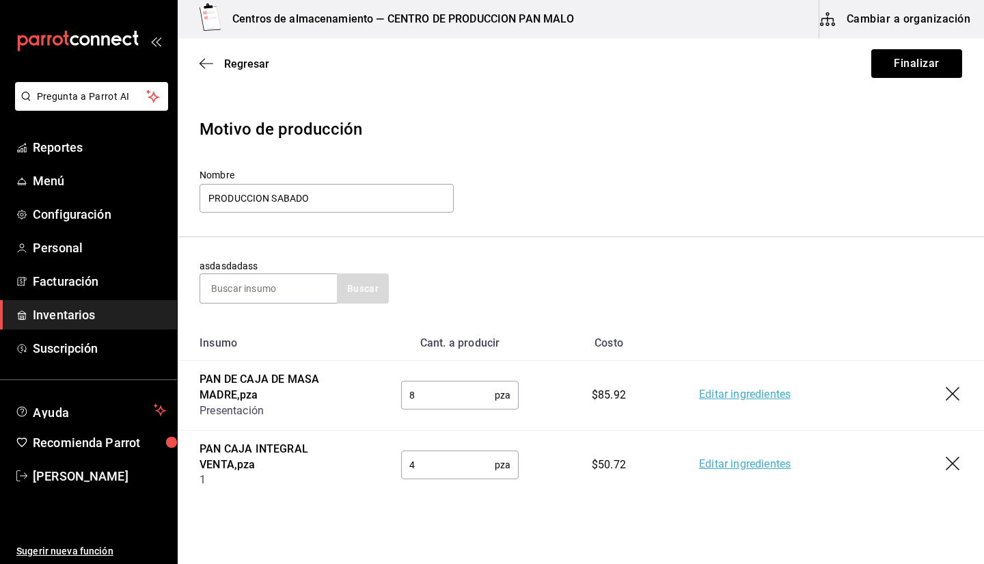
scroll to position [1, 0]
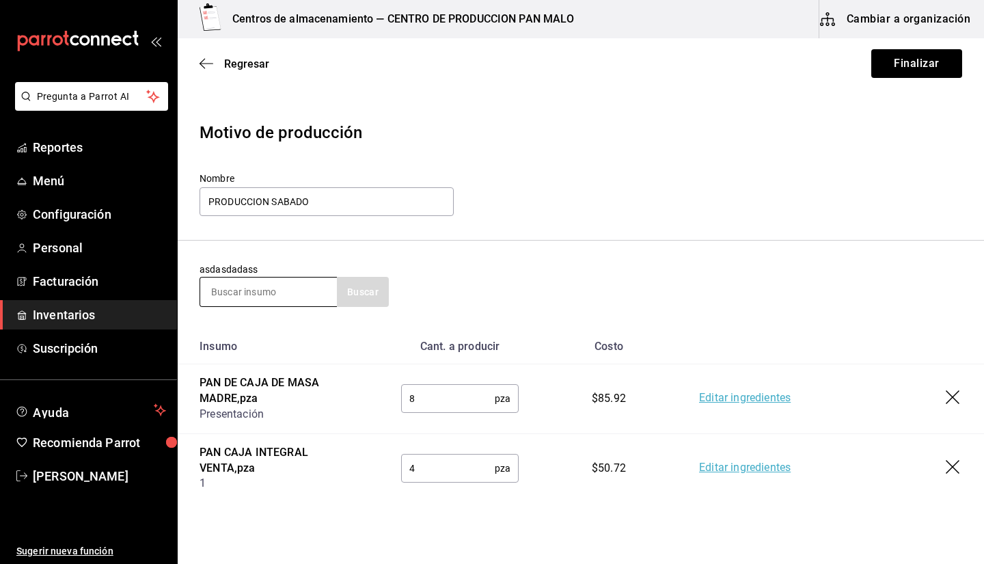
type input "5"
click at [260, 285] on input at bounding box center [268, 291] width 137 height 29
type input "S"
type input "CHOCOLATIN"
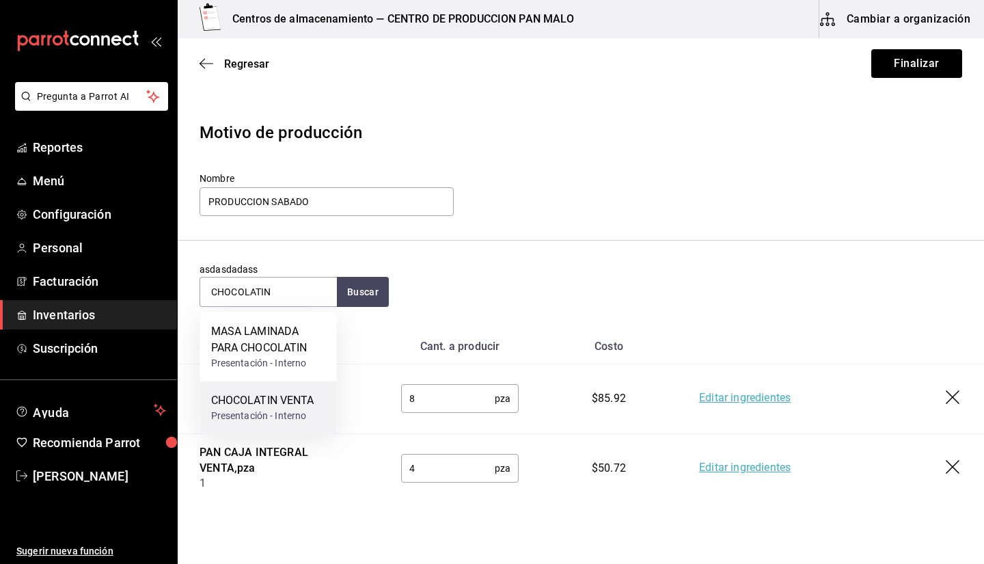
click at [283, 412] on div "Presentación - Interno" at bounding box center [262, 416] width 103 height 14
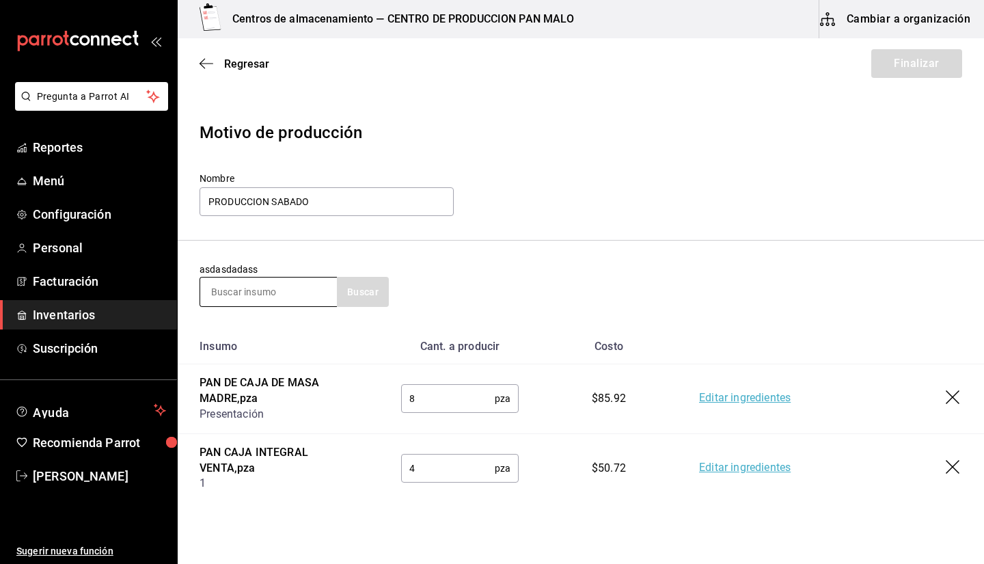
click at [278, 298] on input at bounding box center [268, 291] width 137 height 29
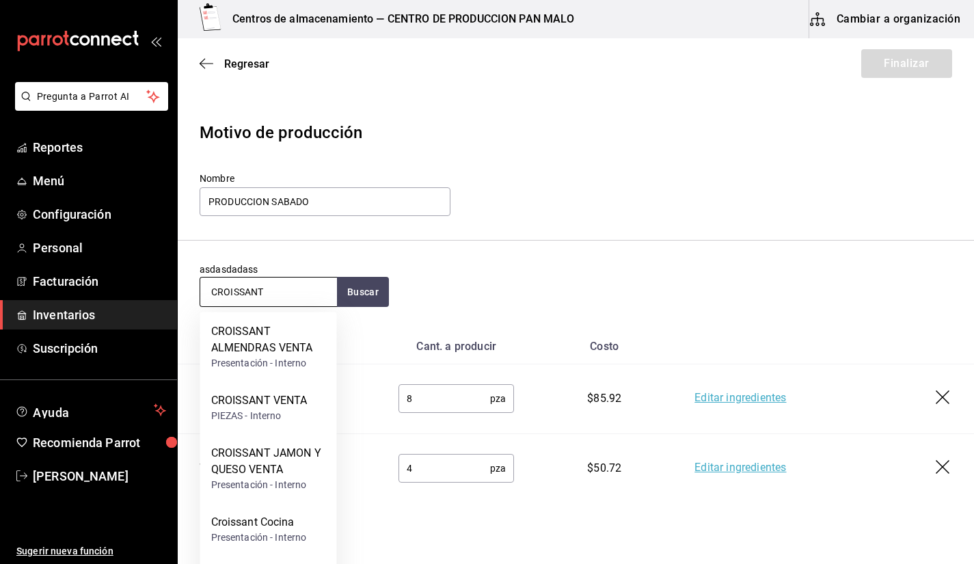
type input "CROISSANT"
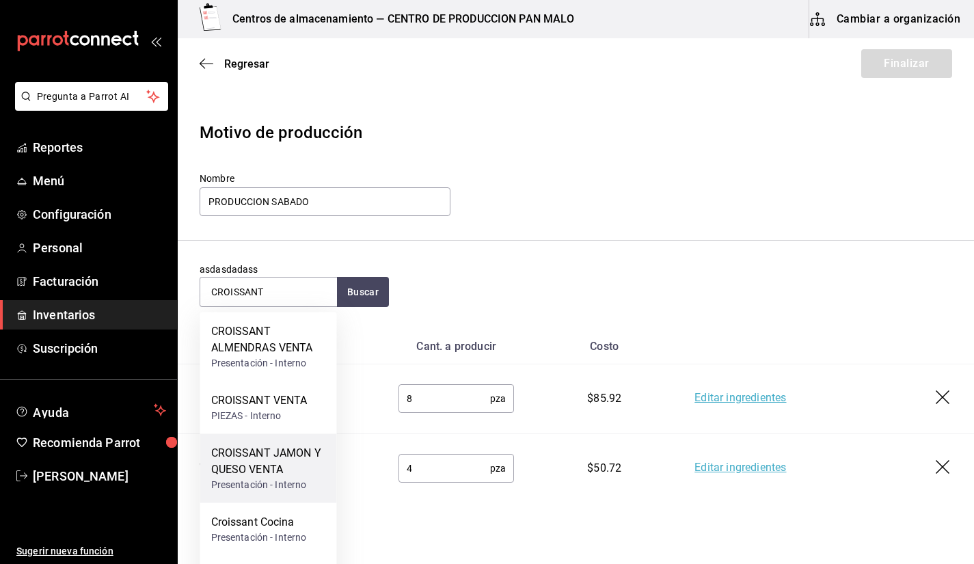
click at [279, 443] on div "CROISSANT JAMON Y QUESO VENTA Presentación - Interno" at bounding box center [268, 468] width 137 height 69
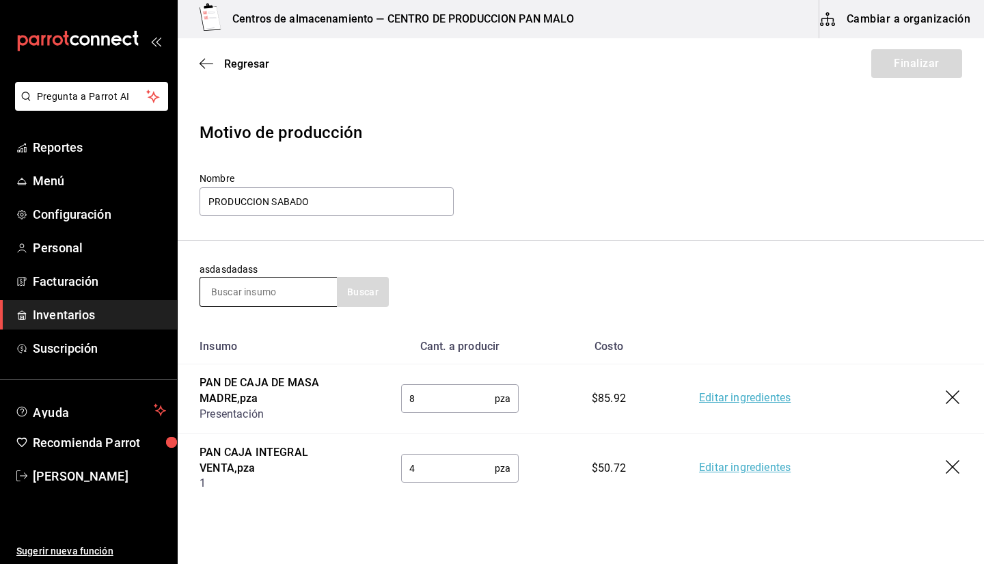
click at [273, 296] on input at bounding box center [268, 291] width 137 height 29
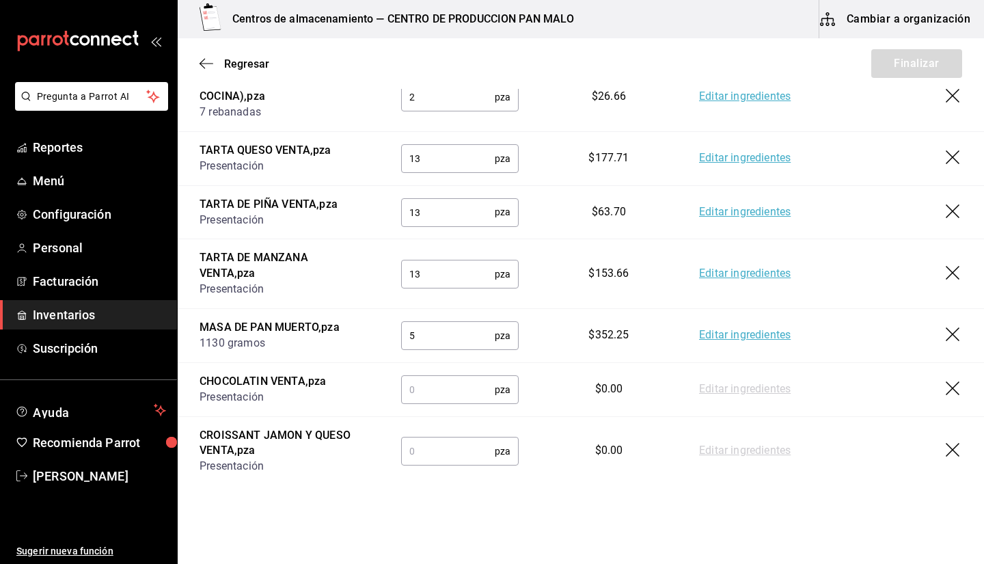
scroll to position [474, 0]
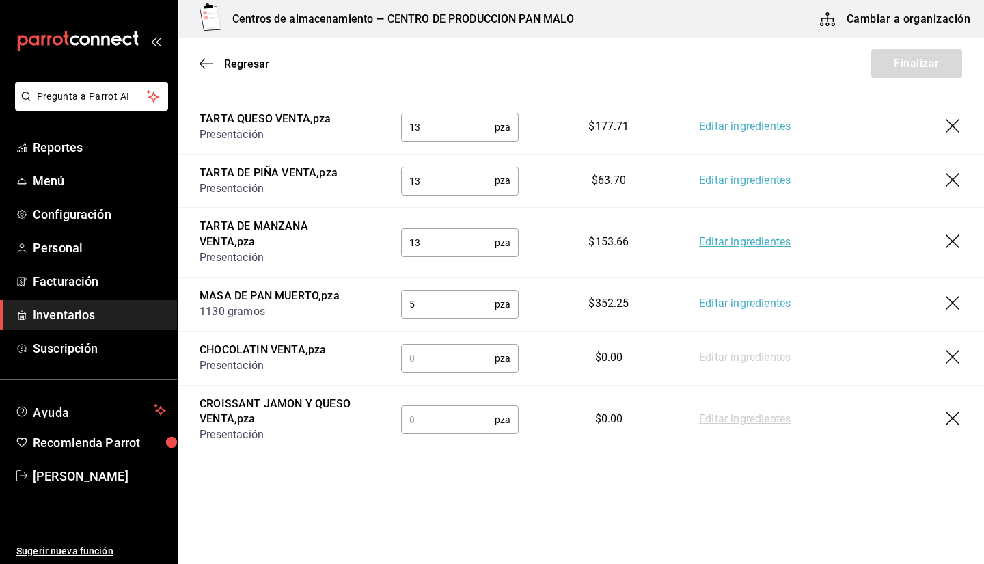
click at [448, 417] on input "text" at bounding box center [448, 419] width 94 height 27
type input "24"
click at [437, 361] on input "text" at bounding box center [448, 357] width 94 height 27
click at [428, 351] on input "text" at bounding box center [448, 357] width 94 height 27
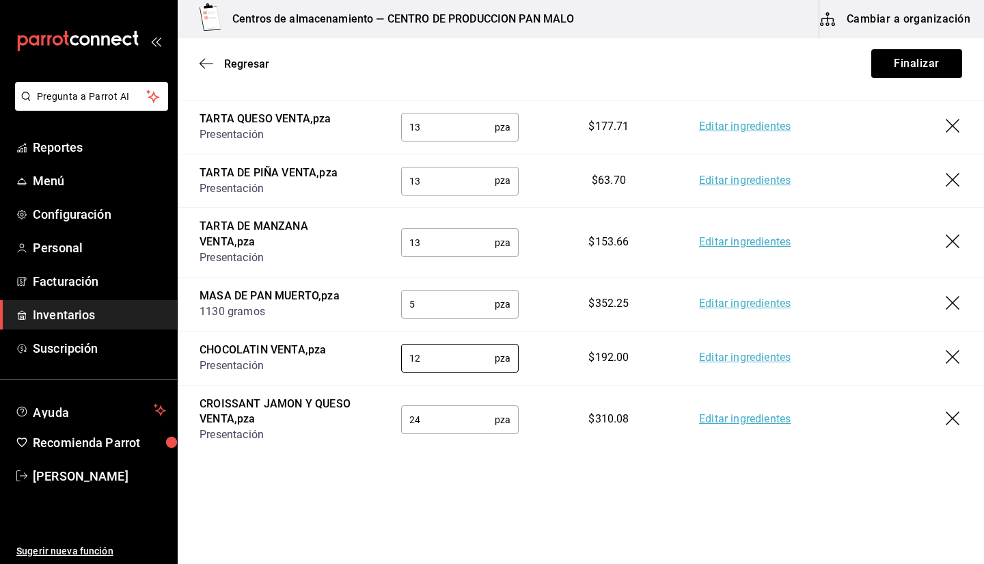
scroll to position [0, 0]
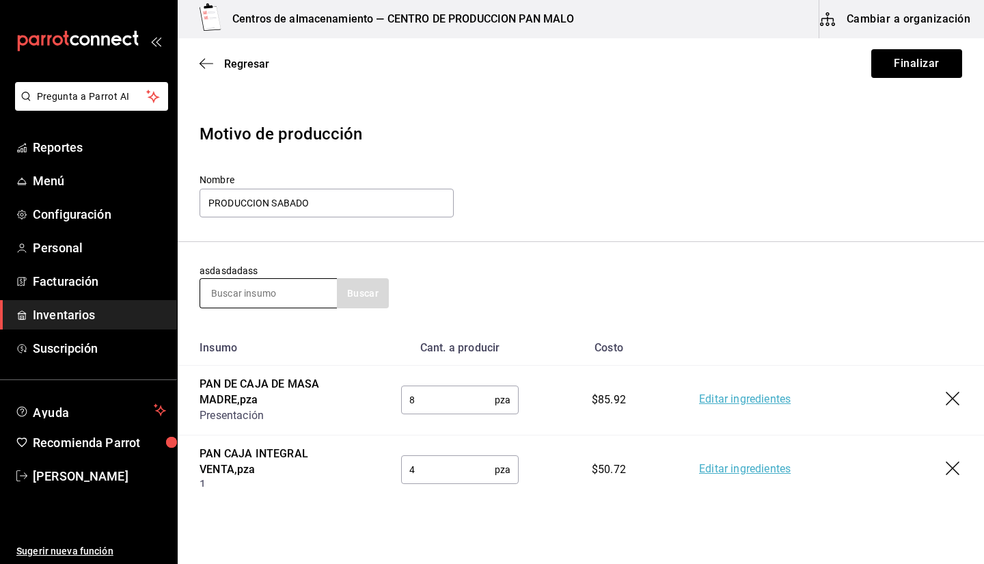
type input "12"
click at [304, 287] on input at bounding box center [268, 293] width 137 height 29
type input "CAF"
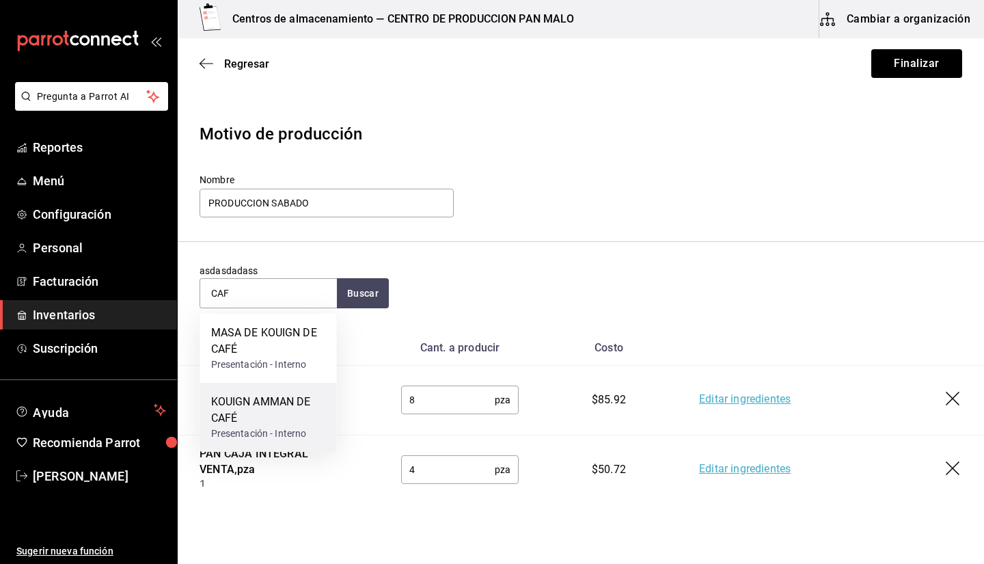
click at [288, 401] on div "KOUIGN AMMAN DE CAFÉ" at bounding box center [268, 410] width 115 height 33
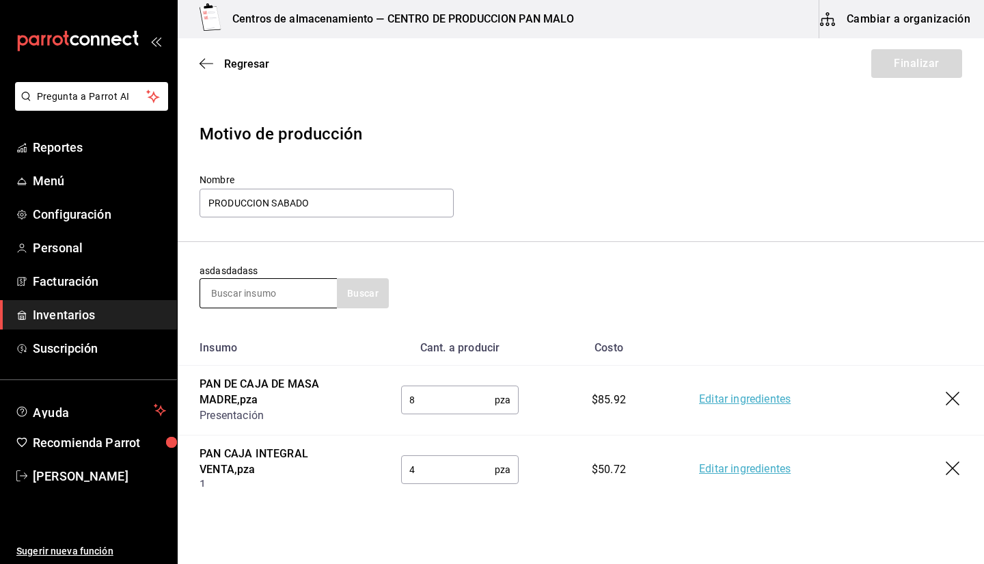
click at [262, 297] on input at bounding box center [268, 293] width 137 height 29
type input "NIDO"
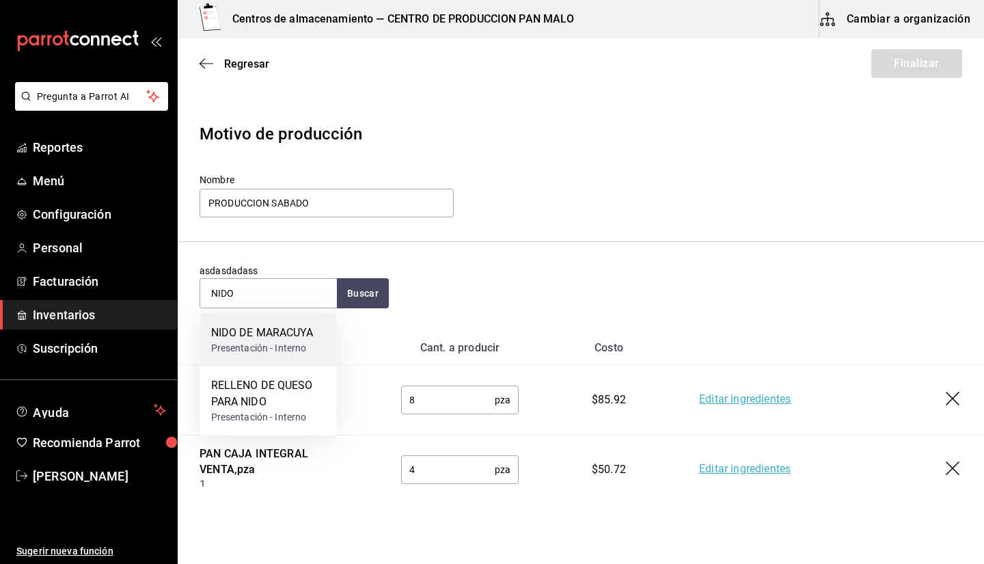
click at [303, 330] on div "NIDO DE MARACUYA" at bounding box center [262, 333] width 102 height 16
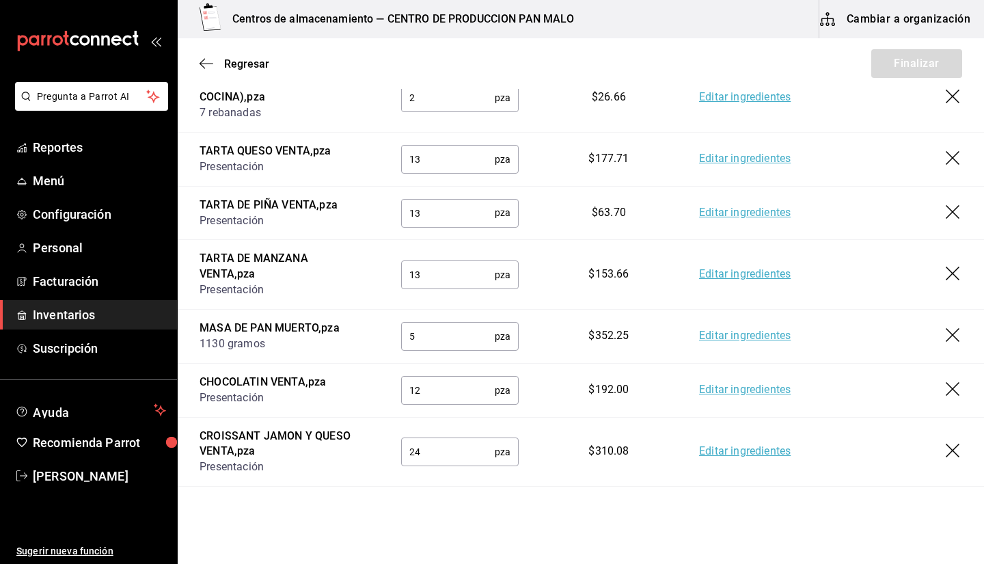
scroll to position [581, 0]
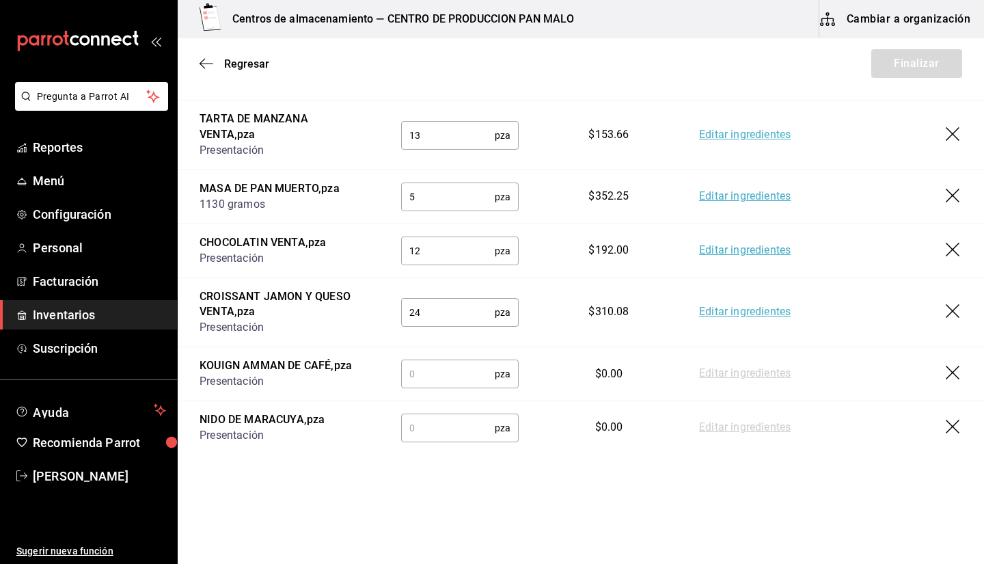
click at [478, 370] on input "text" at bounding box center [448, 373] width 94 height 27
type input "12"
click at [471, 429] on input "text" at bounding box center [448, 427] width 94 height 27
type input "9"
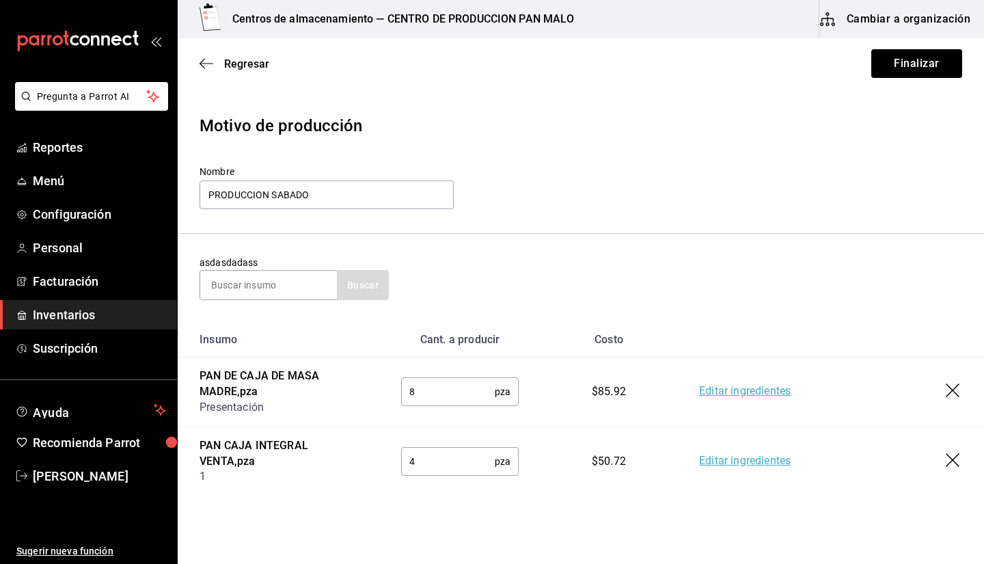
scroll to position [0, 0]
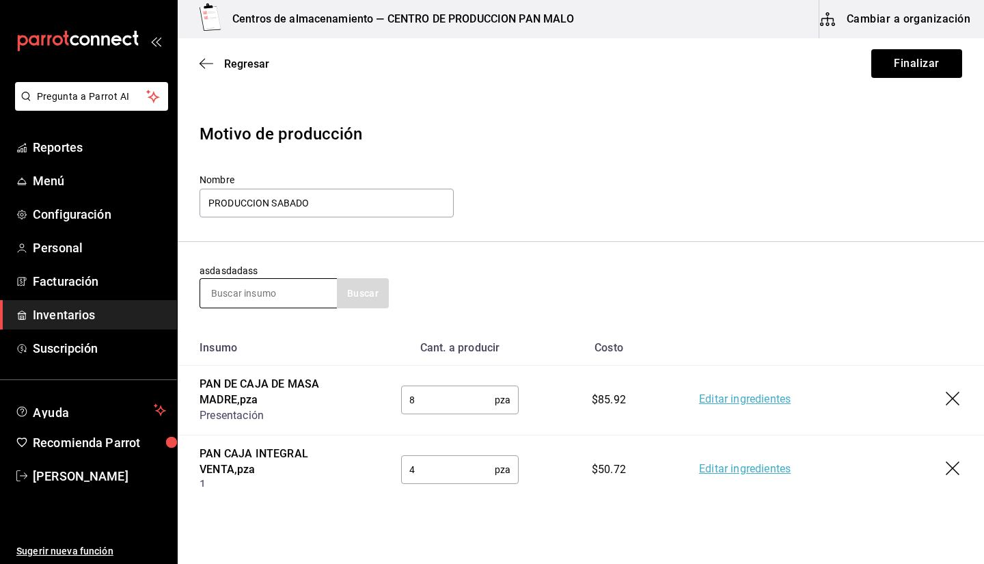
type input "8"
click at [262, 288] on input at bounding box center [268, 293] width 137 height 29
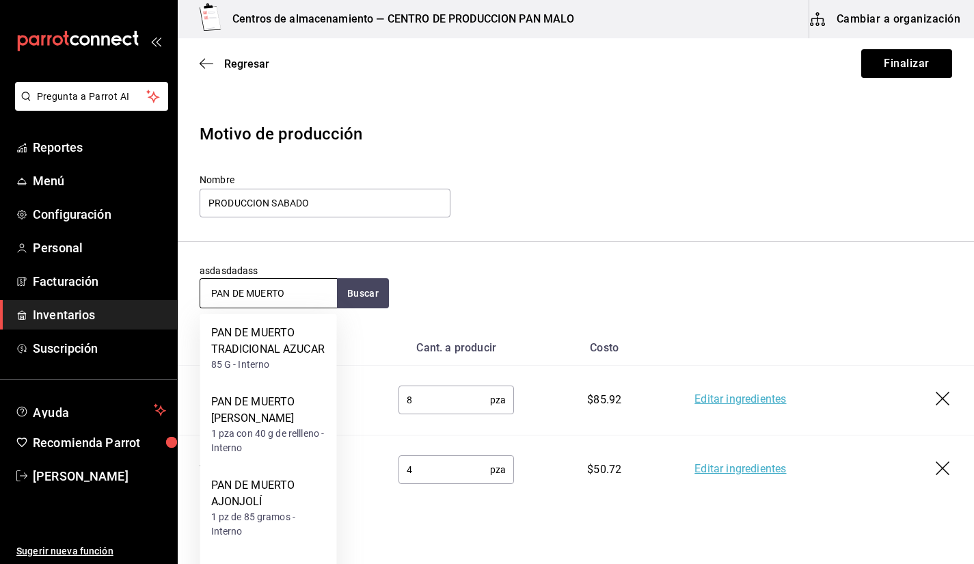
type input "PAN DE MUERTO"
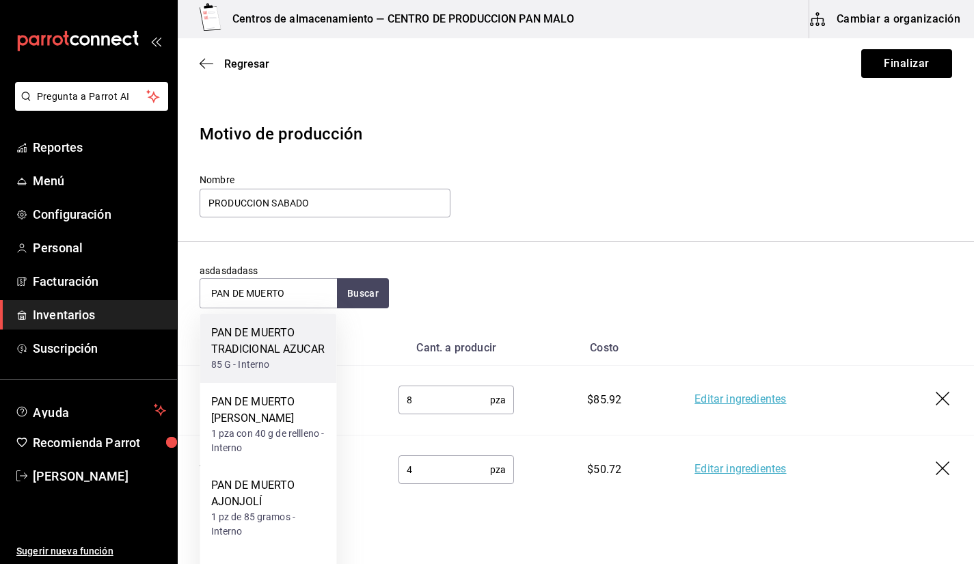
drag, startPoint x: 284, startPoint y: 353, endPoint x: 269, endPoint y: 352, distance: 15.0
click at [269, 352] on div "PAN DE MUERTO TRADICIONAL AZUCAR" at bounding box center [268, 341] width 115 height 33
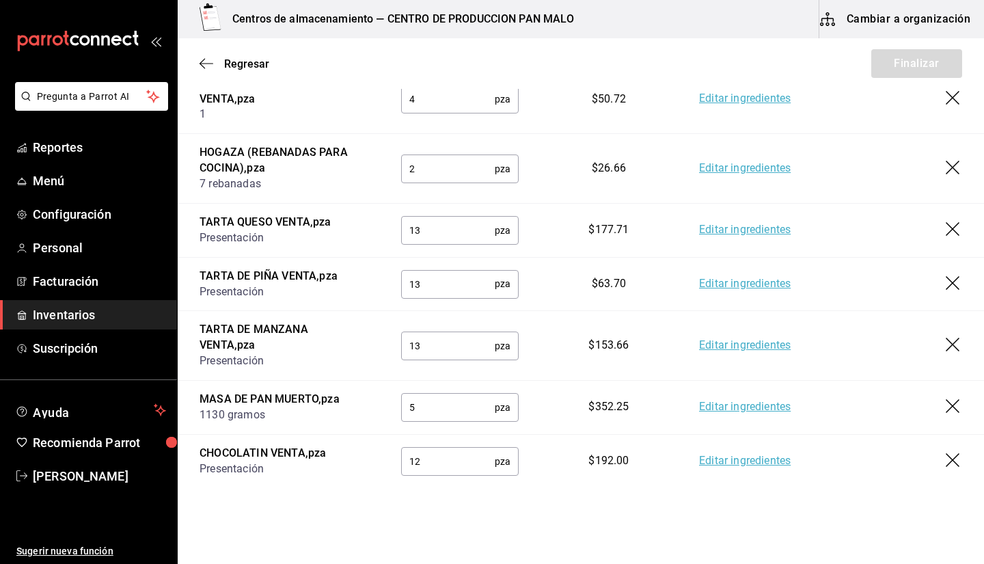
scroll to position [650, 0]
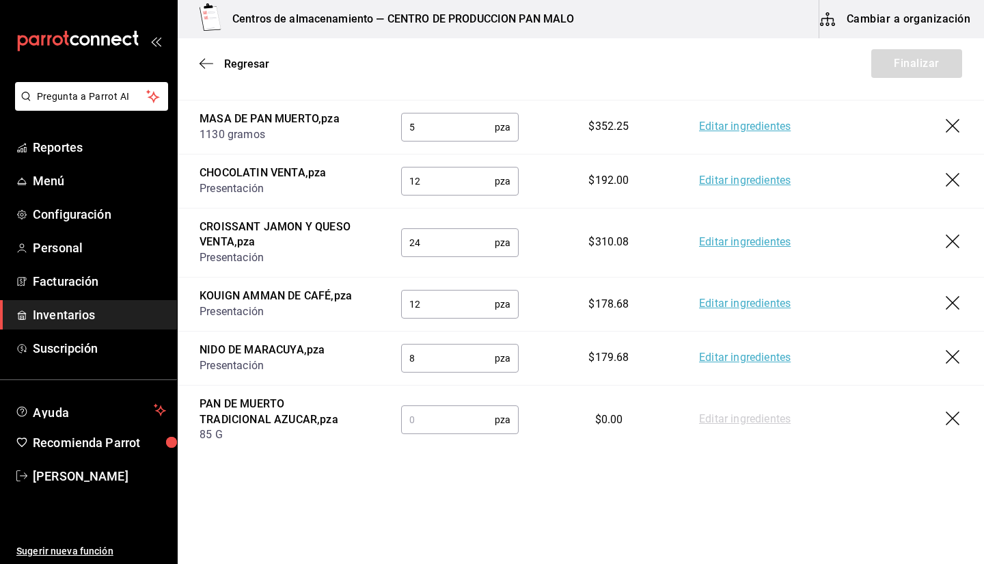
click at [470, 436] on td "pza ​" at bounding box center [459, 419] width 161 height 69
click at [446, 418] on input "text" at bounding box center [448, 419] width 94 height 27
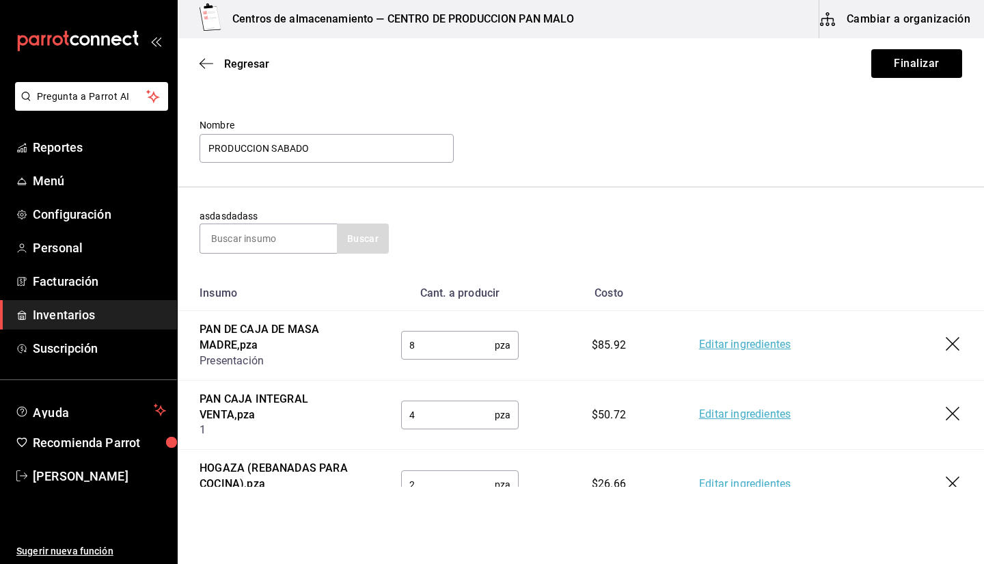
scroll to position [51, 0]
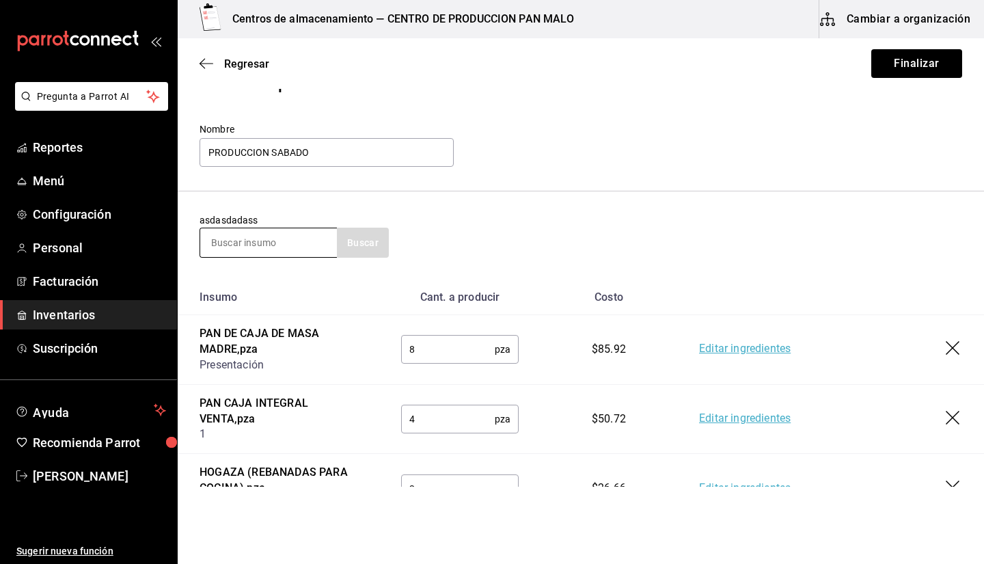
type input "57"
click at [277, 245] on input at bounding box center [268, 242] width 137 height 29
click at [357, 240] on button "Buscar" at bounding box center [363, 243] width 52 height 30
click at [329, 238] on input "PASTEL DEVILS" at bounding box center [268, 242] width 137 height 29
click at [359, 250] on button "Buscar" at bounding box center [363, 243] width 52 height 30
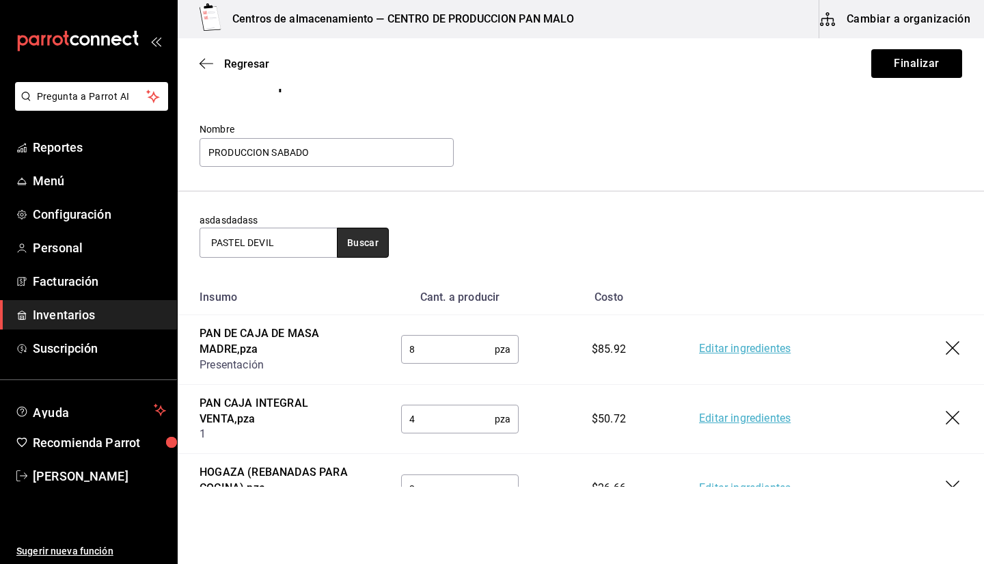
click at [359, 250] on button "Buscar" at bounding box center [363, 243] width 52 height 30
click at [297, 240] on input "PASTEL DEVIL" at bounding box center [268, 242] width 137 height 29
type input "PASTEL D"
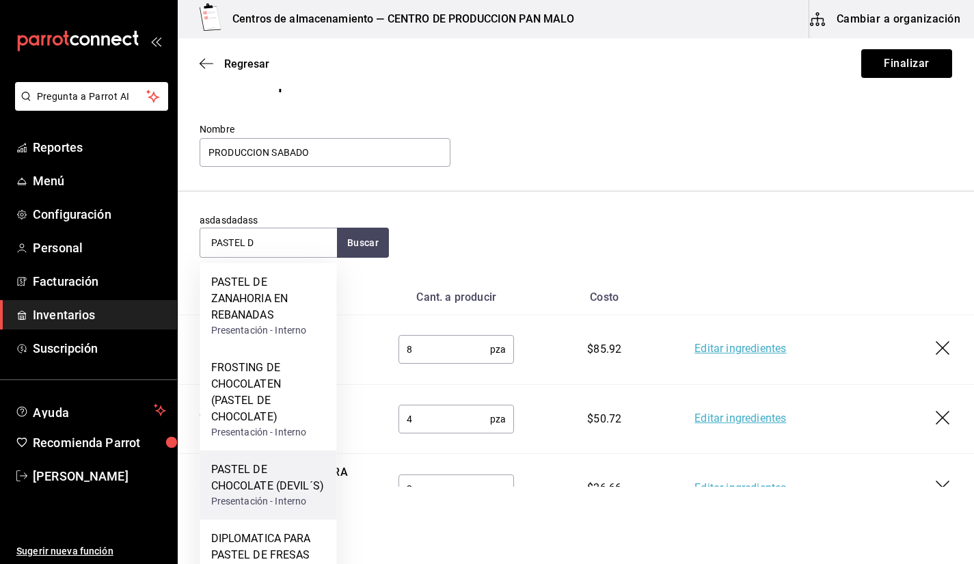
click at [275, 498] on div "Presentación - Interno" at bounding box center [268, 501] width 115 height 14
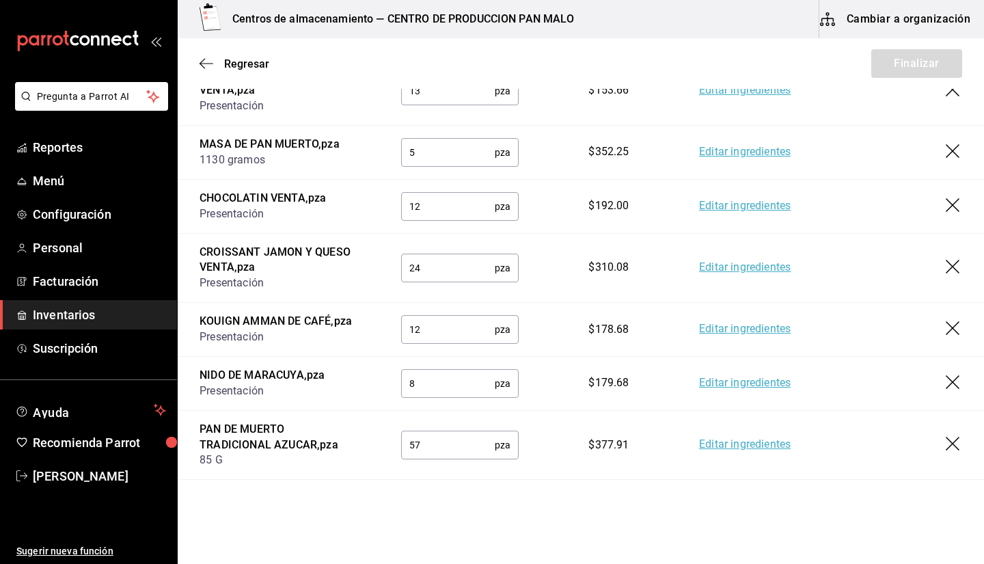
scroll to position [720, 0]
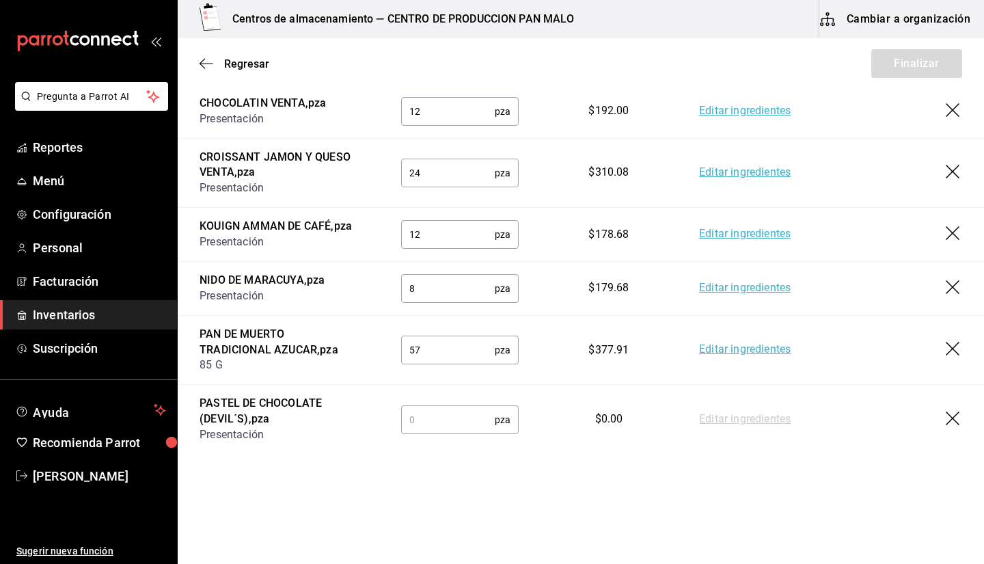
click at [440, 417] on input "text" at bounding box center [448, 419] width 94 height 27
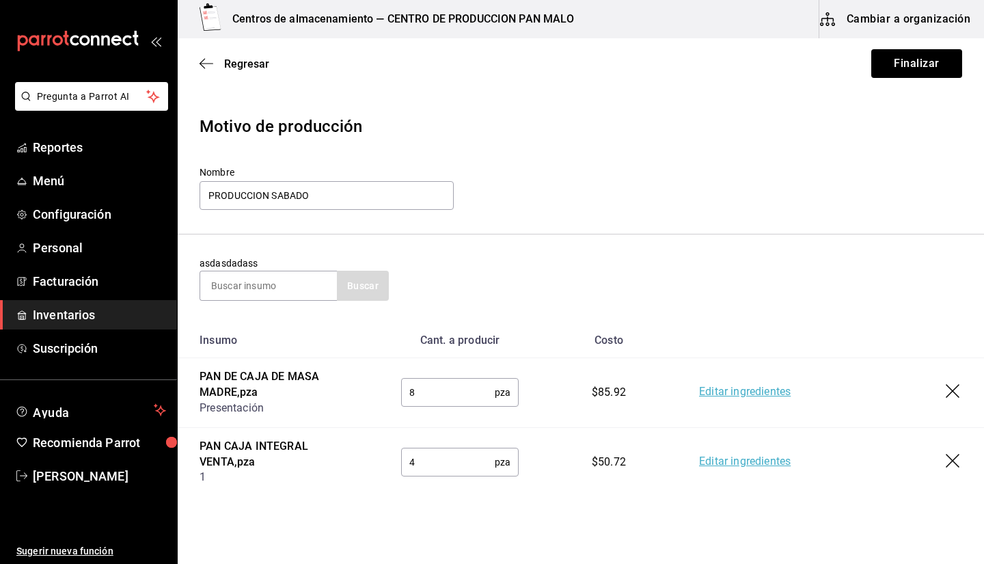
scroll to position [3, 0]
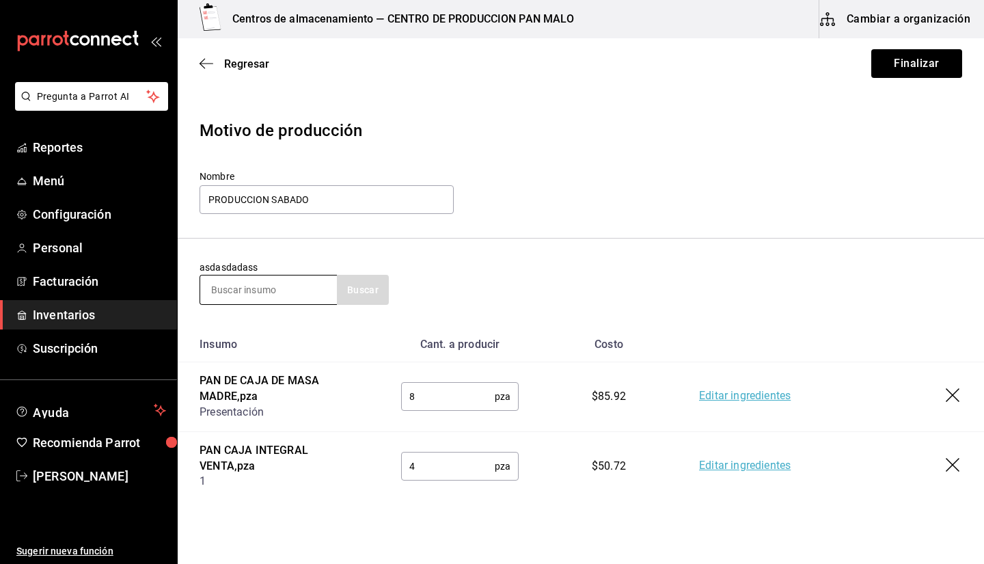
type input "1"
click at [297, 290] on input at bounding box center [268, 289] width 137 height 29
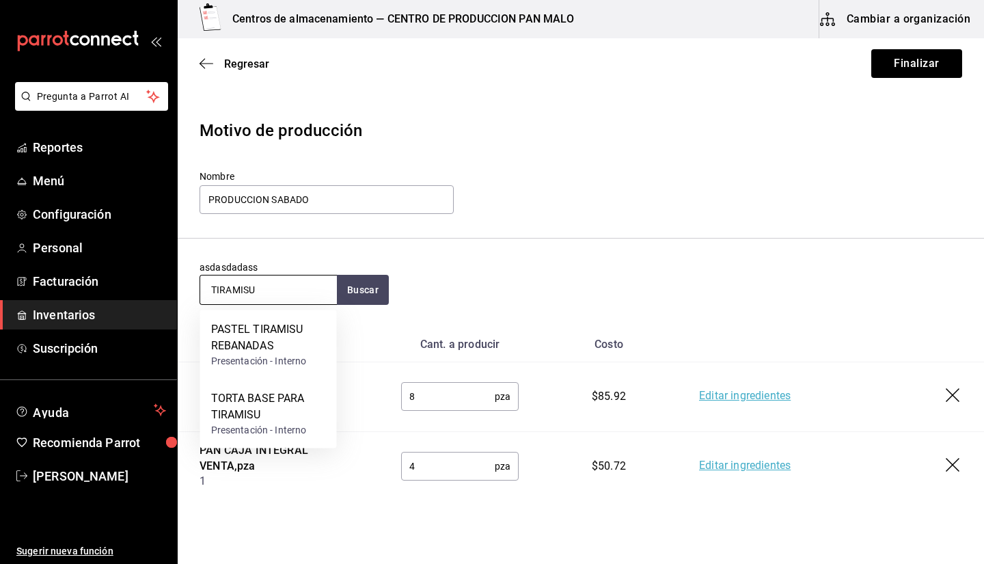
type input "TIRAMISU"
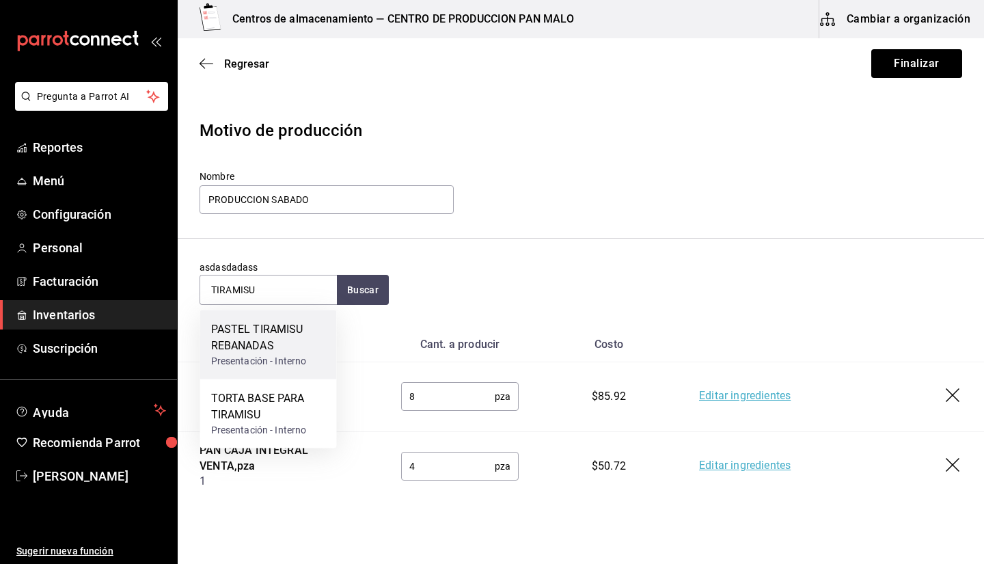
click at [268, 350] on div "PASTEL TIRAMISU REBANADAS" at bounding box center [268, 337] width 115 height 33
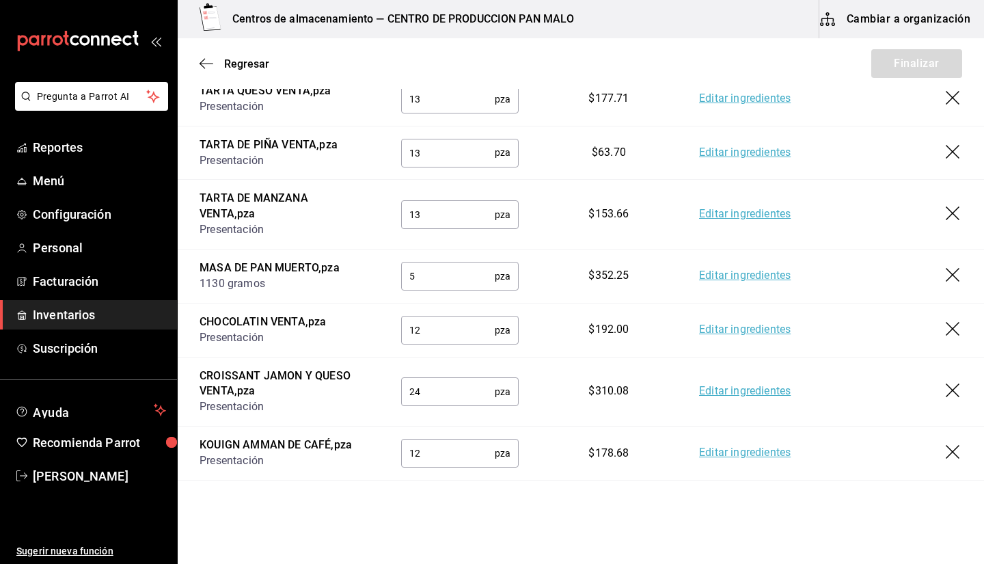
scroll to position [789, 0]
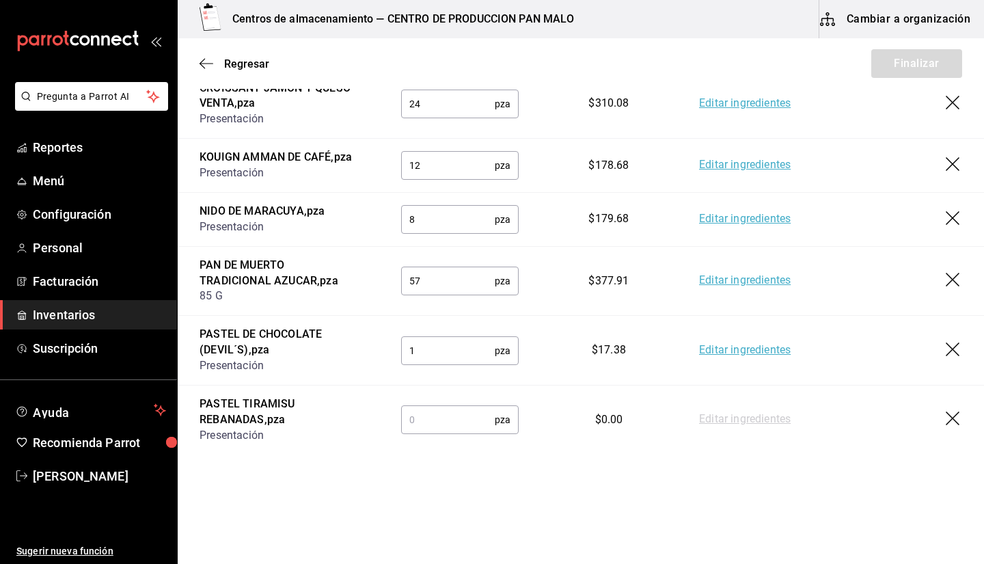
click at [444, 408] on input "text" at bounding box center [448, 419] width 94 height 27
type input "10"
click at [456, 351] on input "1" at bounding box center [448, 350] width 94 height 27
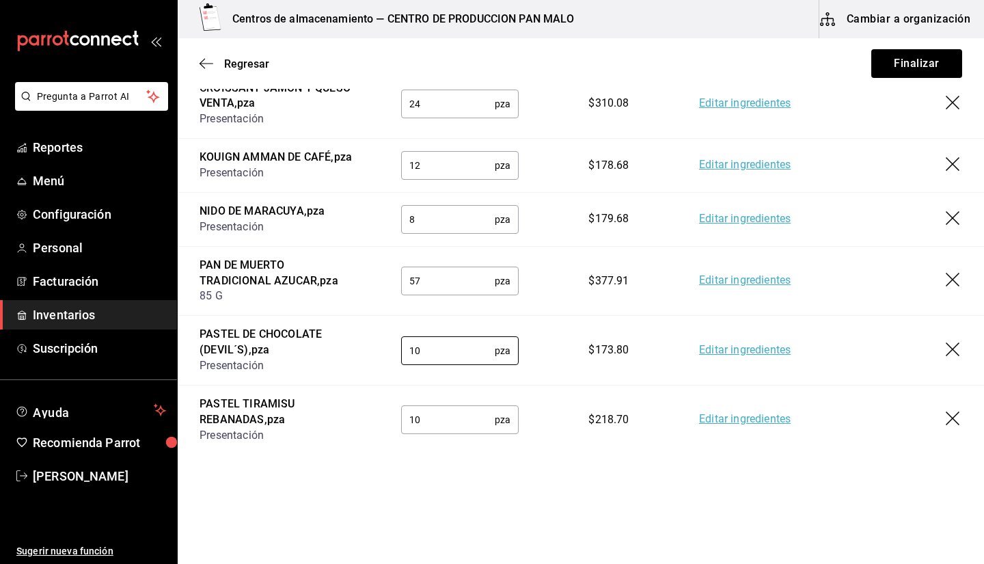
scroll to position [0, 0]
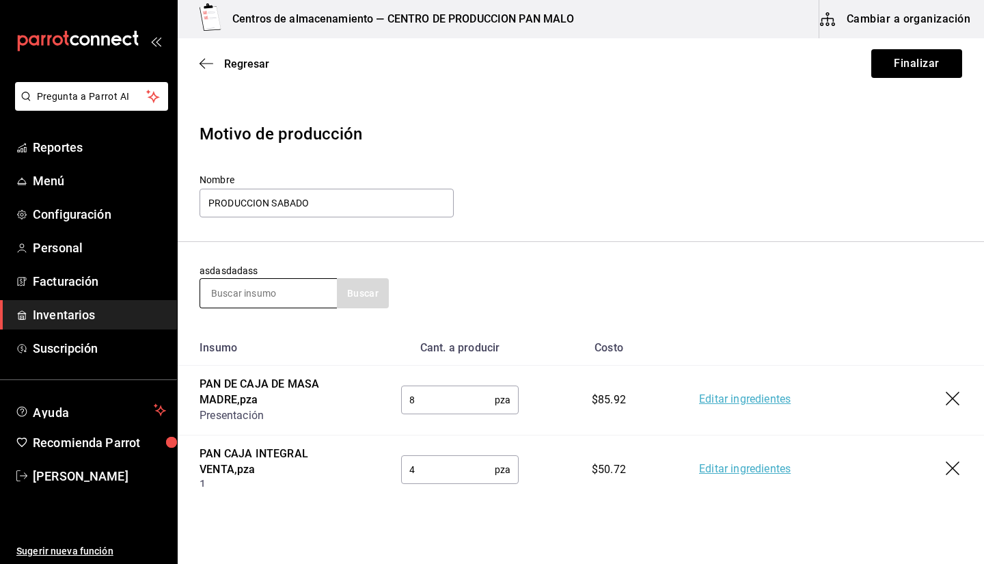
type input "10"
click at [300, 282] on input at bounding box center [268, 293] width 137 height 29
click at [278, 297] on input at bounding box center [268, 293] width 137 height 29
type input "CHEES"
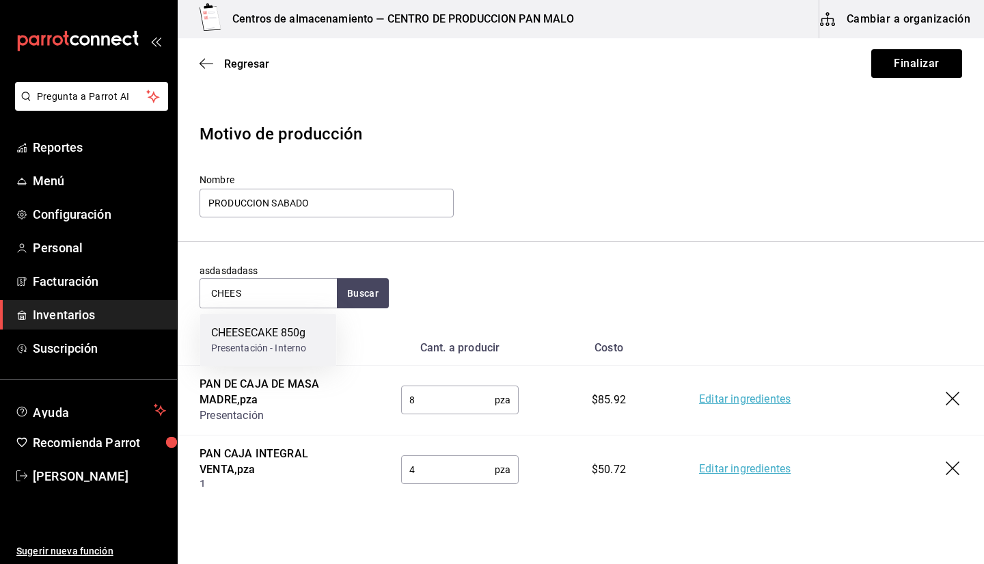
click at [244, 343] on div "Presentación - Interno" at bounding box center [259, 348] width 96 height 14
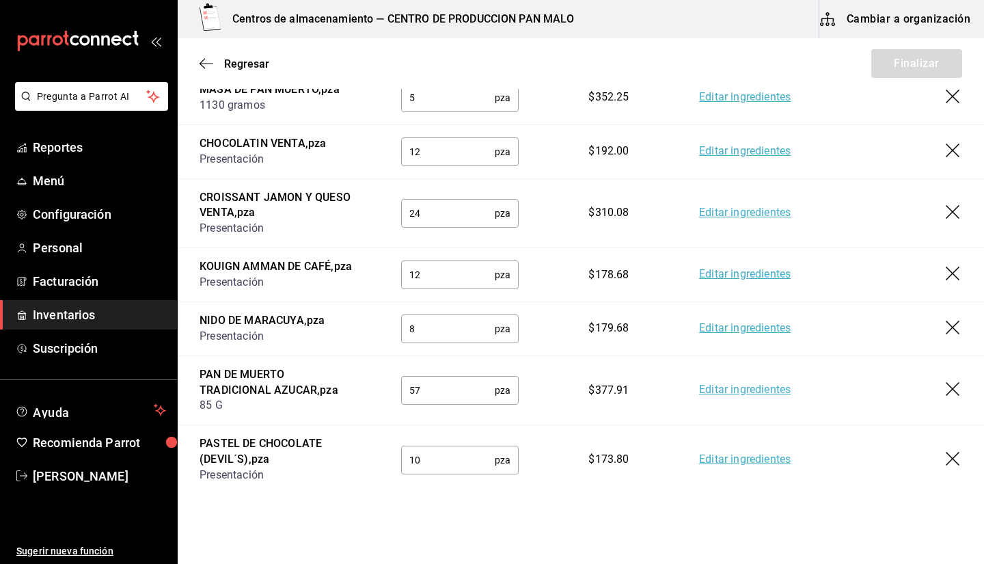
scroll to position [843, 0]
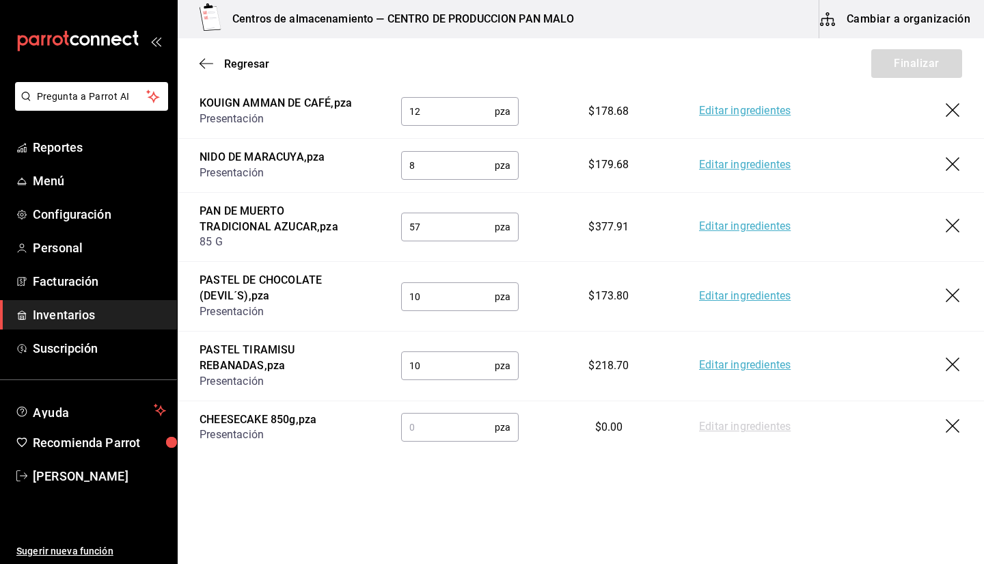
click at [480, 431] on icon "button" at bounding box center [954, 427] width 16 height 16
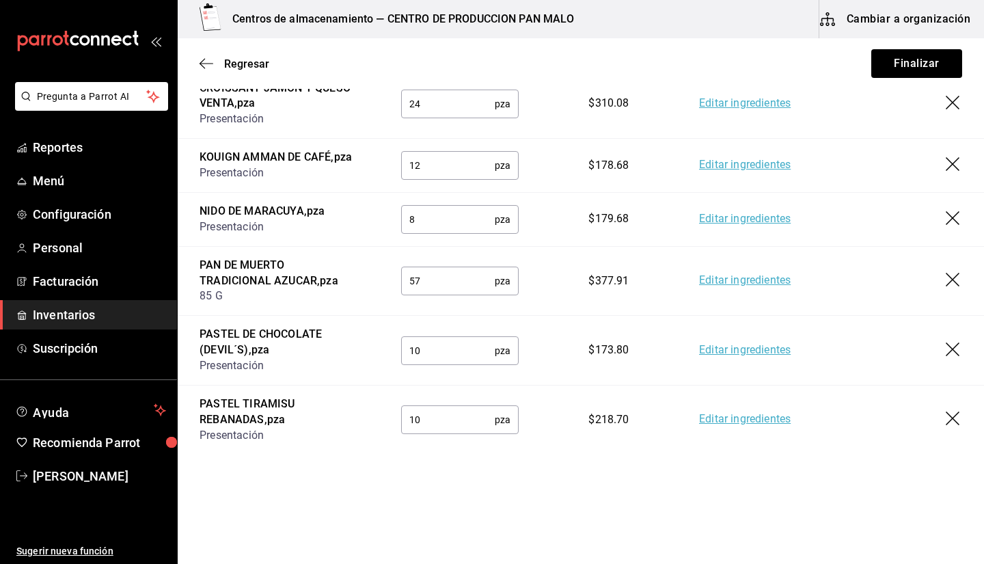
scroll to position [0, 0]
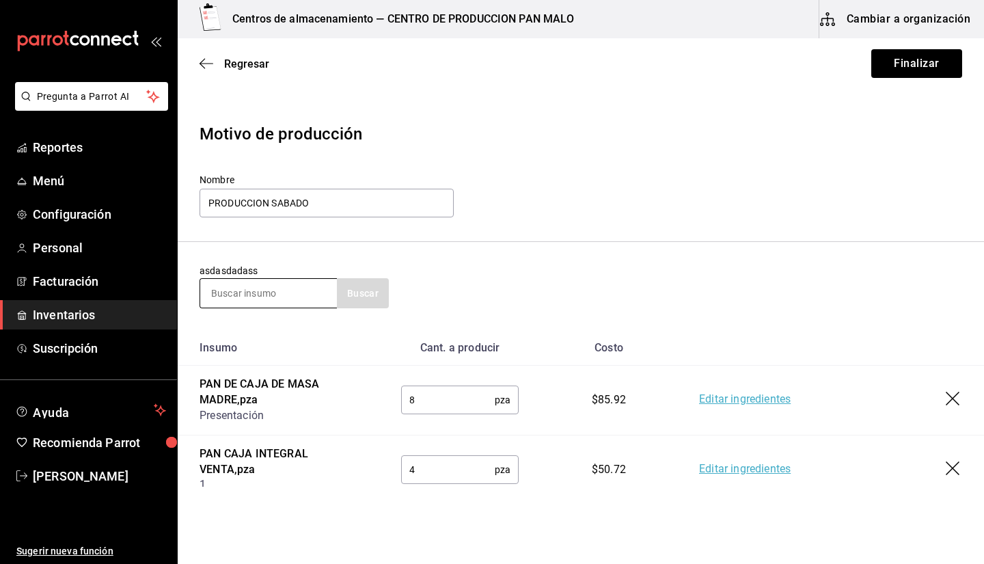
click at [288, 283] on input at bounding box center [268, 293] width 137 height 29
type input "REDVEL"
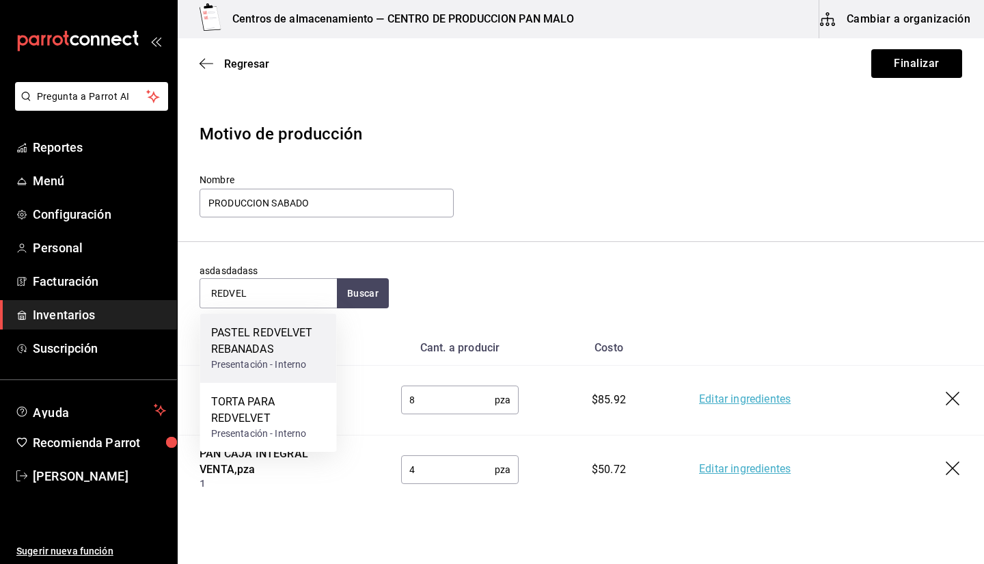
click at [285, 351] on div "PASTEL REDVELVET REBANADAS" at bounding box center [268, 341] width 115 height 33
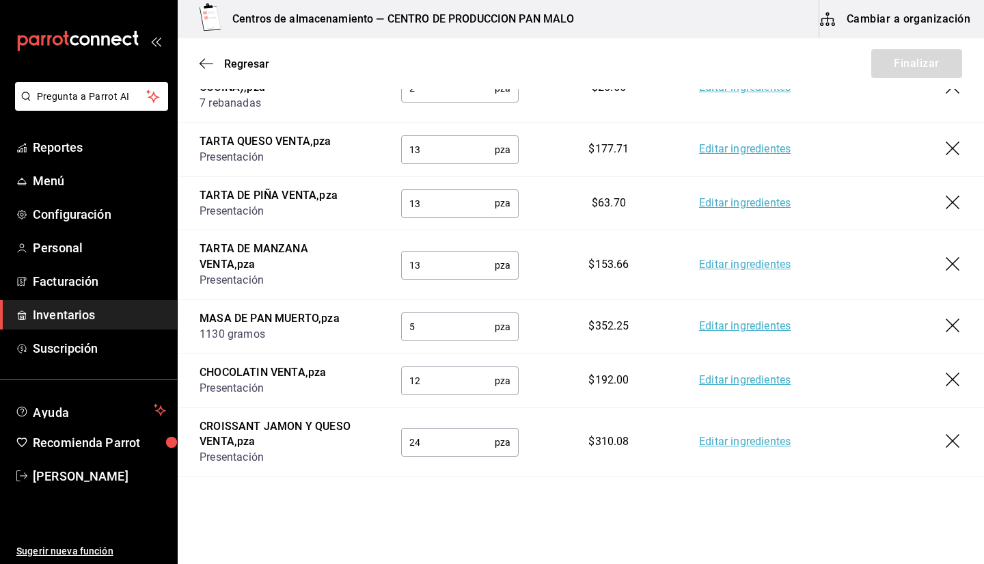
scroll to position [859, 0]
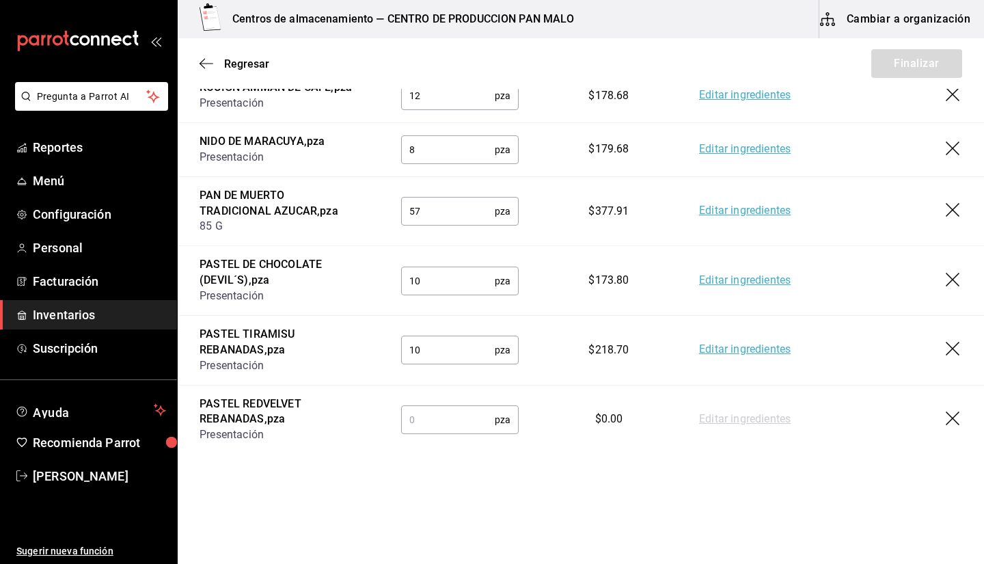
click at [469, 420] on input "text" at bounding box center [448, 419] width 94 height 27
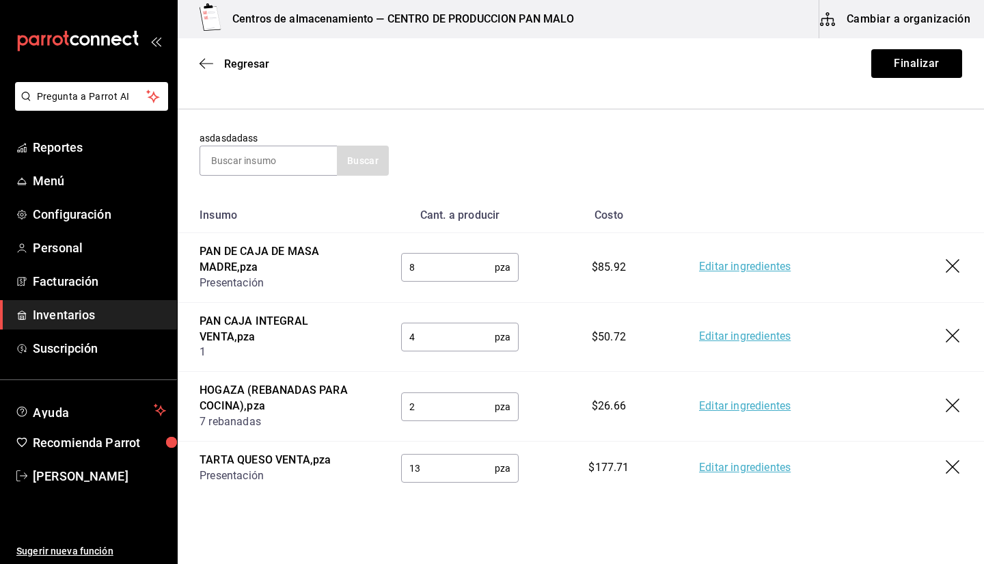
scroll to position [132, 0]
type input "10"
click at [295, 148] on input at bounding box center [268, 161] width 137 height 29
type input "FLAN"
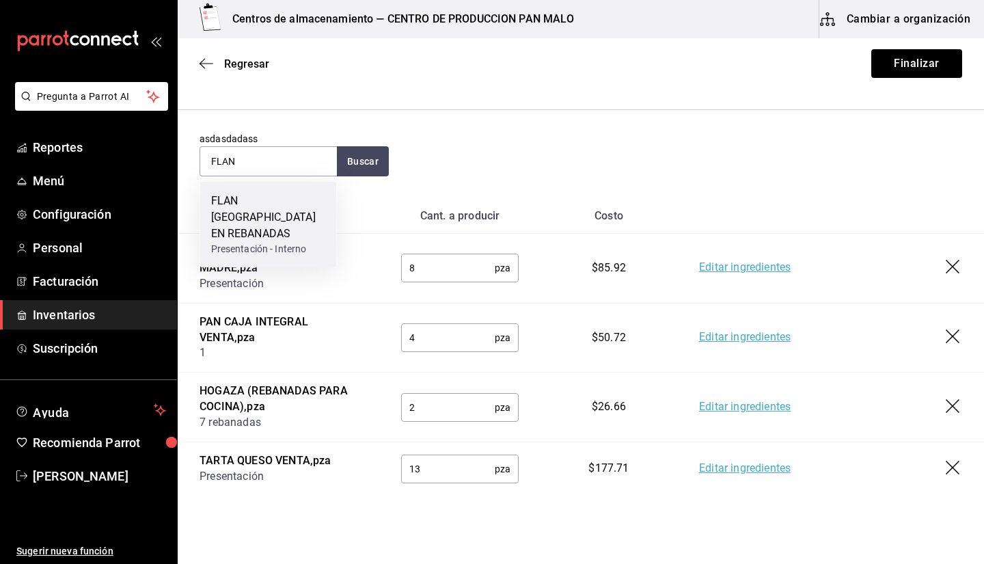
click at [271, 195] on div "FLAN [GEOGRAPHIC_DATA] EN REBANADAS" at bounding box center [268, 217] width 115 height 49
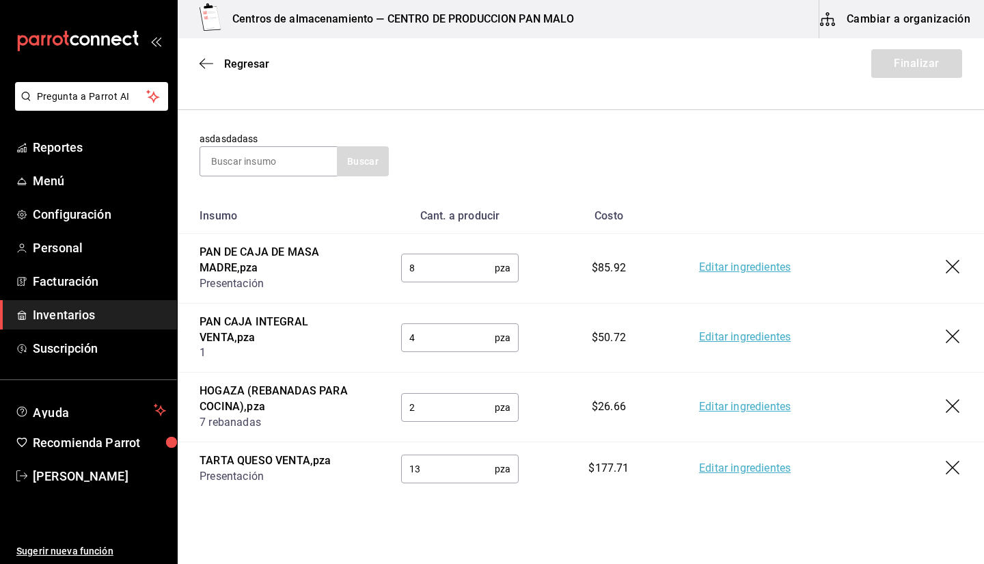
scroll to position [929, 0]
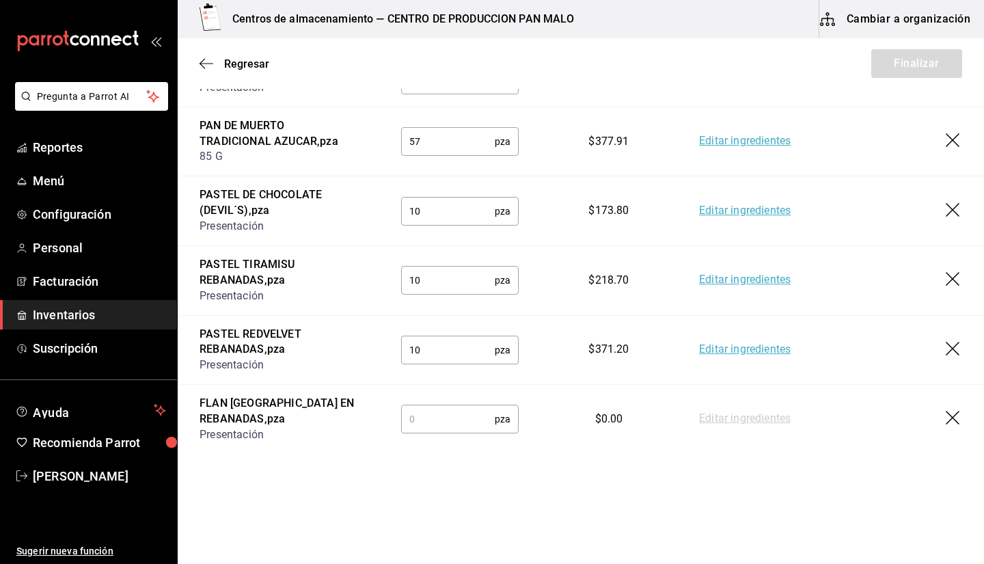
click at [411, 444] on td "pza ​" at bounding box center [459, 419] width 161 height 69
click at [444, 411] on input "text" at bounding box center [448, 418] width 94 height 27
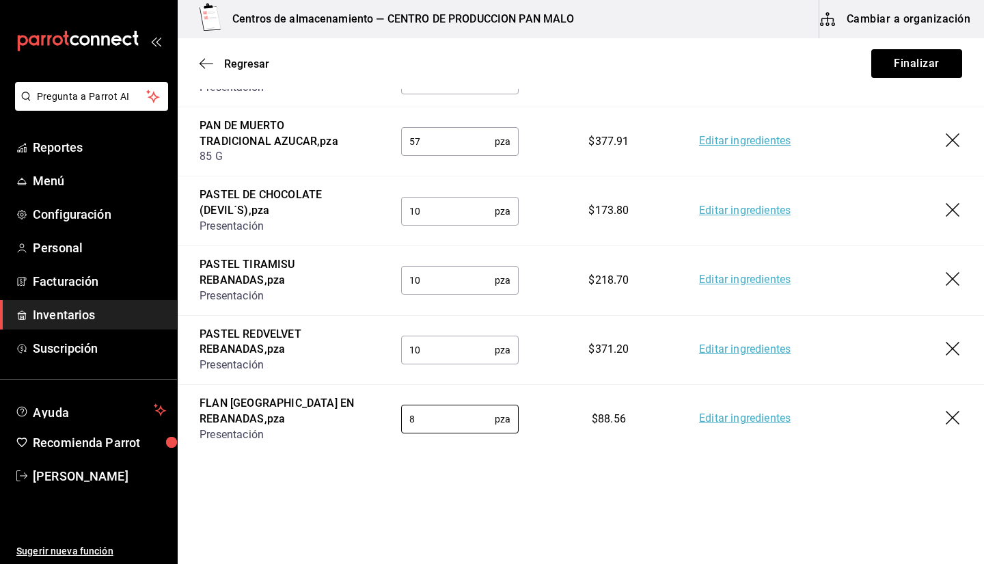
scroll to position [0, 0]
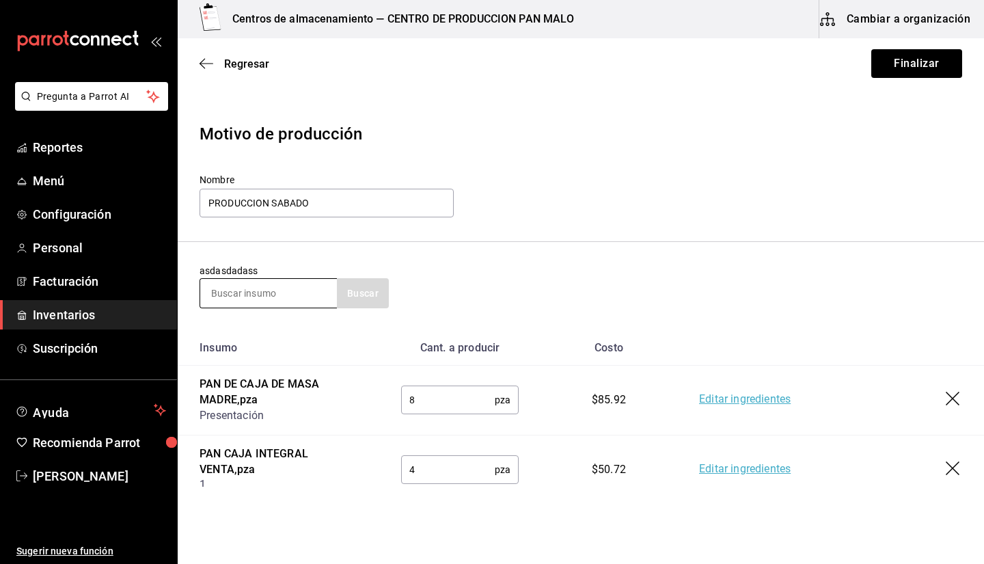
type input "8"
click at [212, 284] on input at bounding box center [268, 293] width 137 height 29
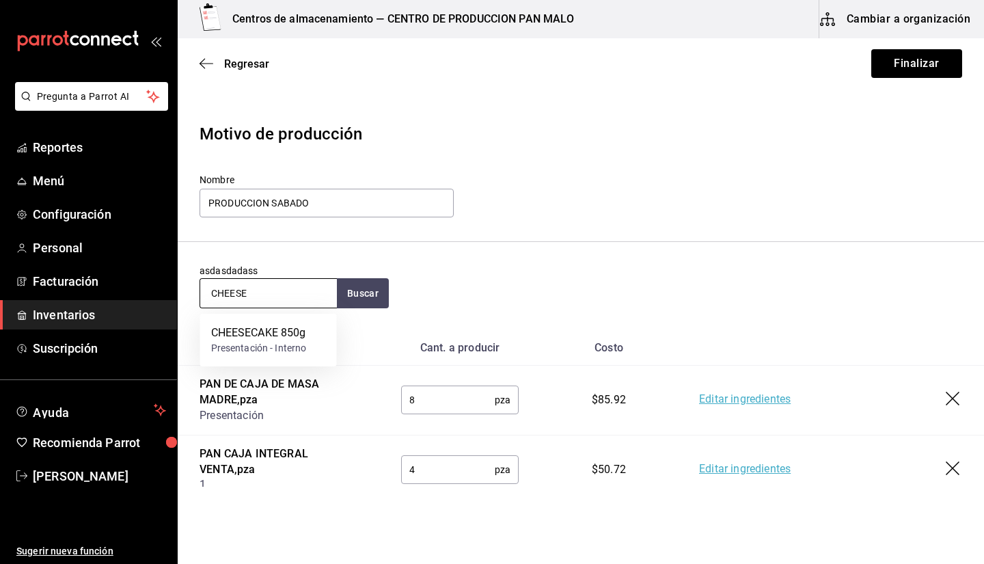
type input "CHEESE"
click at [304, 345] on div "Presentación - Interno" at bounding box center [259, 348] width 96 height 14
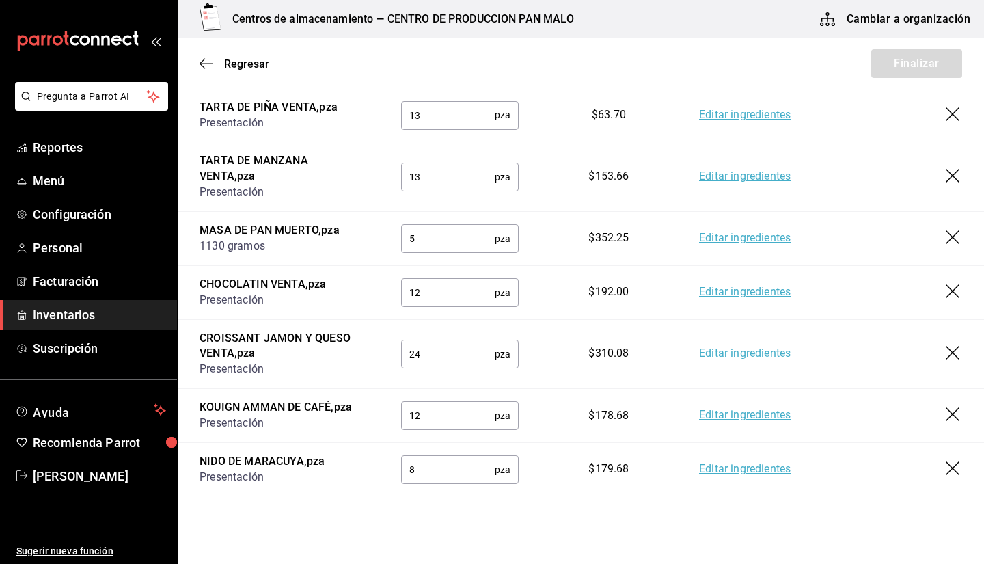
scroll to position [982, 0]
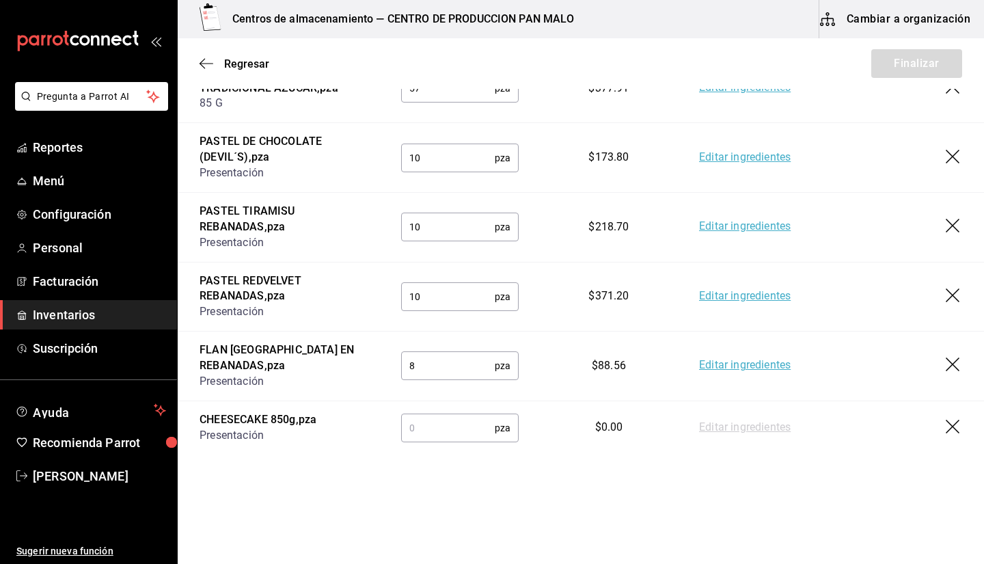
click at [435, 435] on input "text" at bounding box center [448, 427] width 94 height 27
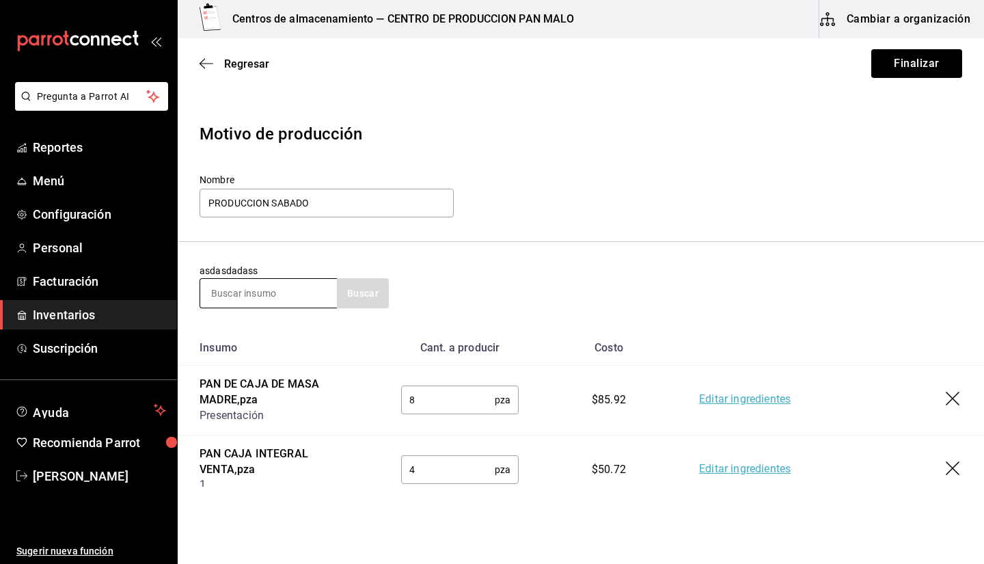
type input "1"
click at [272, 293] on input at bounding box center [268, 293] width 137 height 29
type input "BRIOCHE"
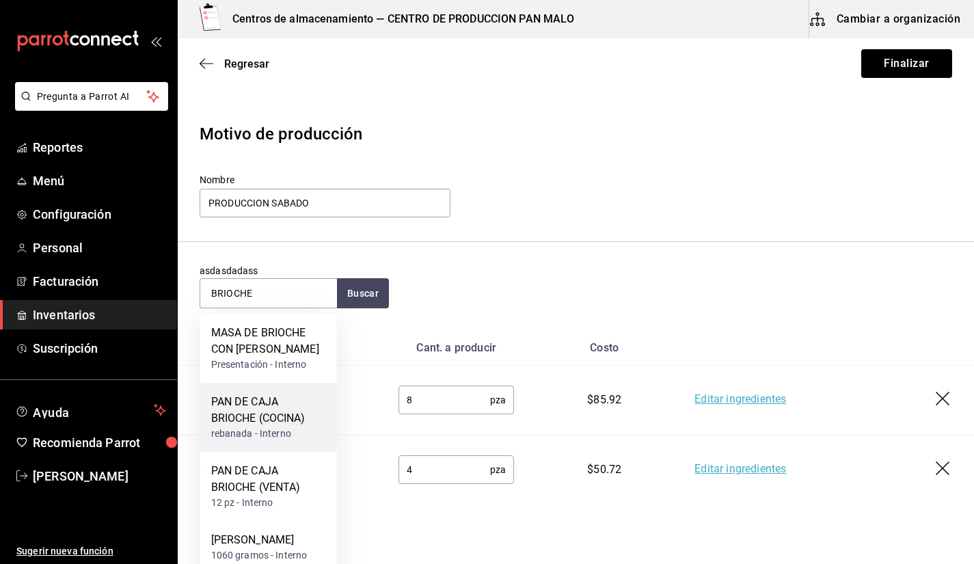
click at [278, 413] on div "PAN DE CAJA BRIOCHE (COCINA)" at bounding box center [268, 410] width 115 height 33
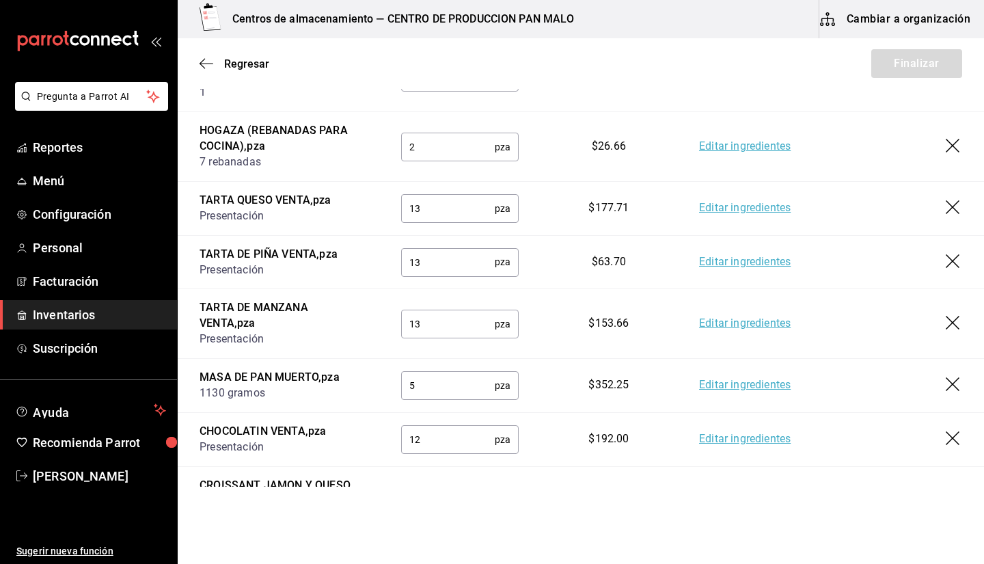
scroll to position [1052, 0]
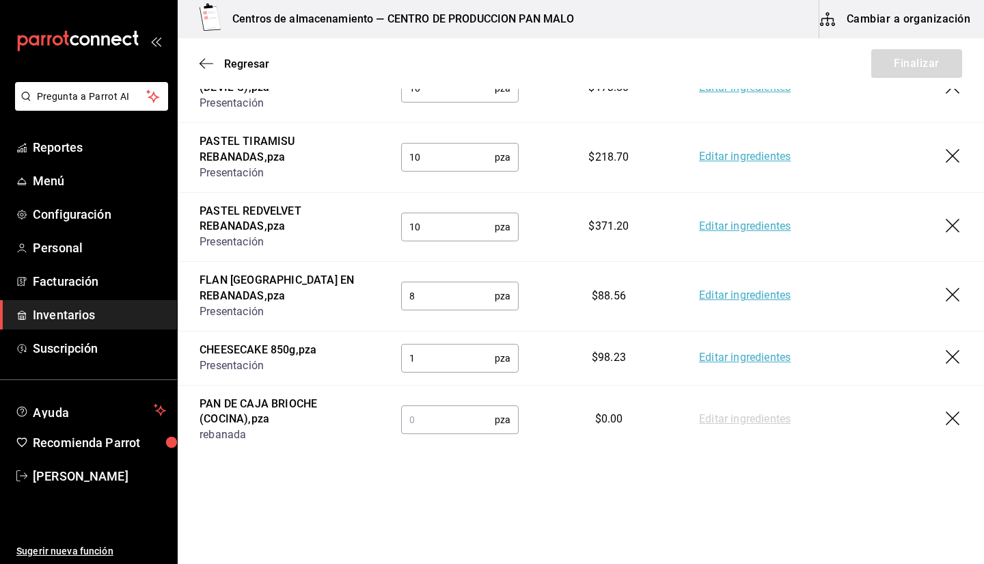
click at [445, 424] on input "text" at bounding box center [448, 419] width 94 height 27
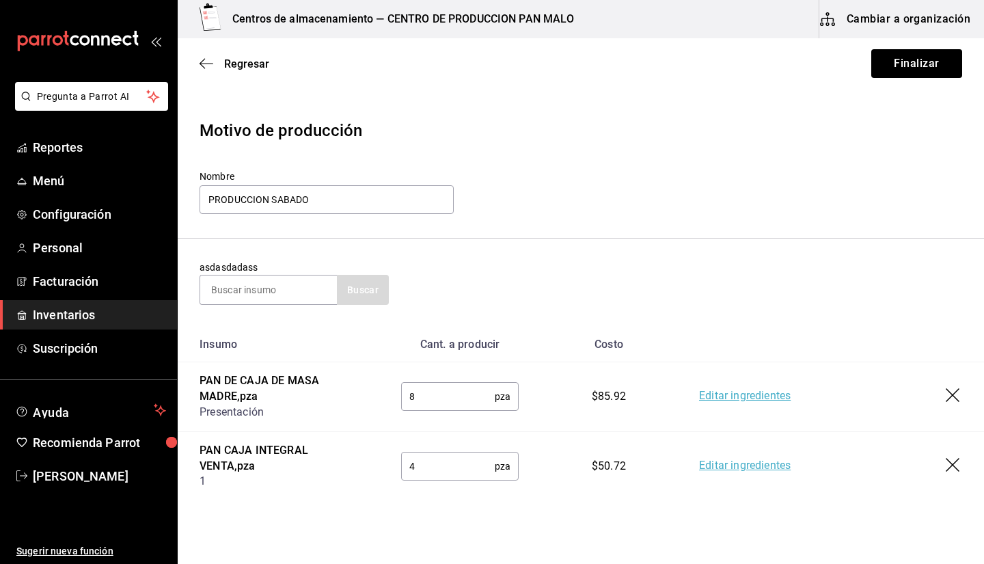
scroll to position [0, 0]
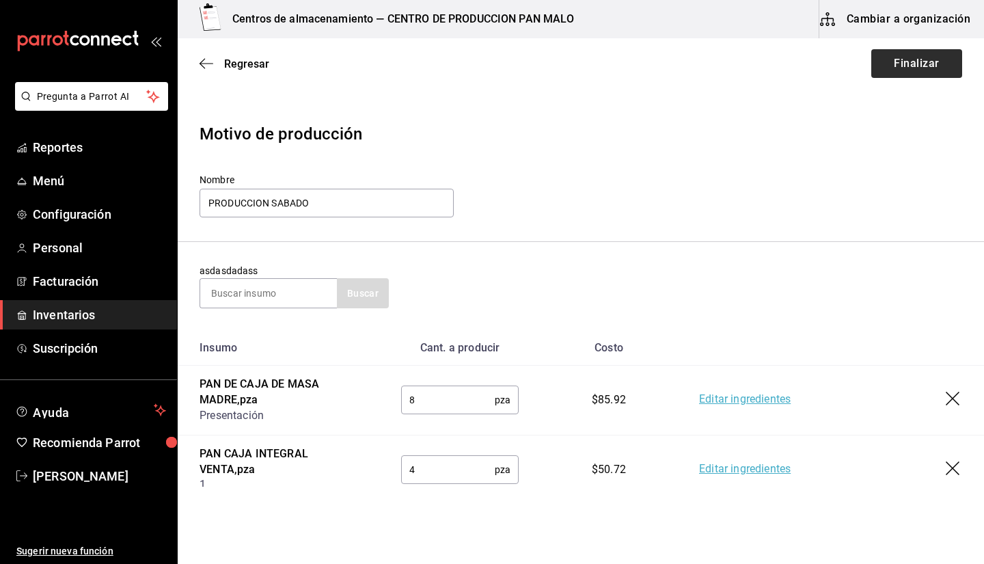
type input "2"
click at [480, 64] on button "Finalizar" at bounding box center [916, 63] width 91 height 29
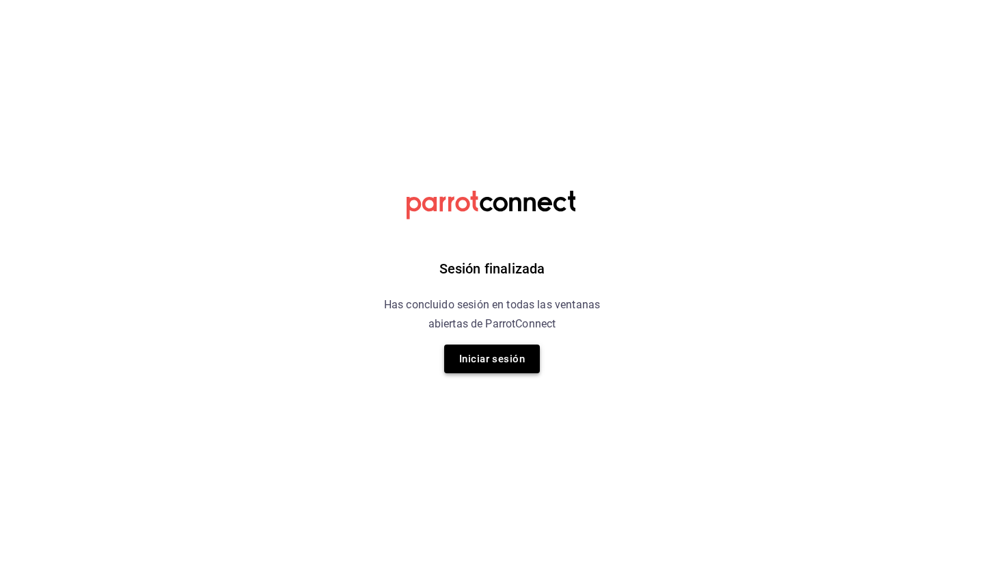
click at [463, 355] on button "Iniciar sesión" at bounding box center [492, 358] width 96 height 29
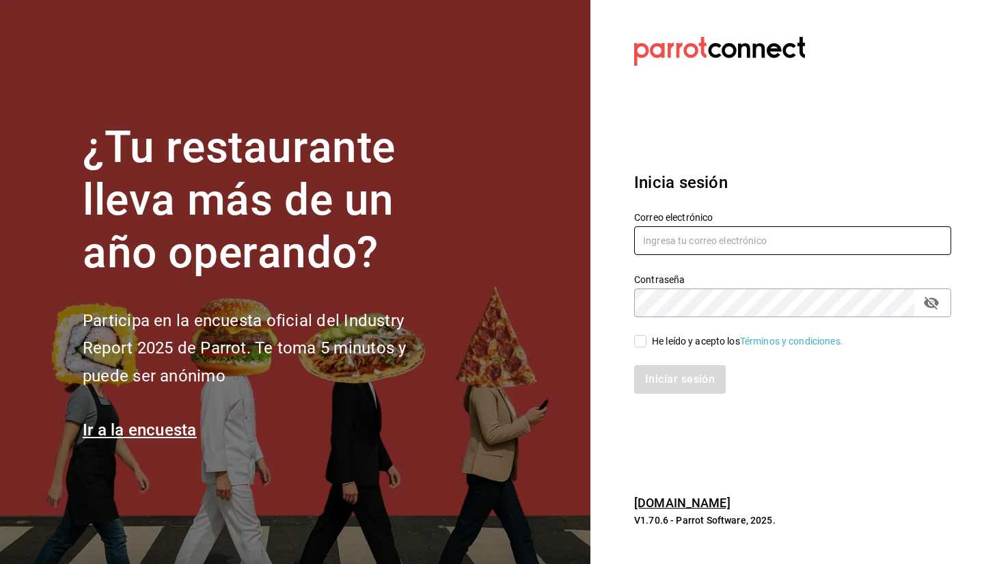
click at [480, 233] on input "text" at bounding box center [792, 240] width 317 height 29
type input "[EMAIL_ADDRESS][DOMAIN_NAME]"
click at [480, 351] on div "Iniciar sesión" at bounding box center [784, 370] width 333 height 45
click at [480, 348] on div "Iniciar sesión" at bounding box center [784, 370] width 333 height 45
click at [480, 347] on span "He leído y acepto los Términos y condiciones." at bounding box center [744, 341] width 197 height 14
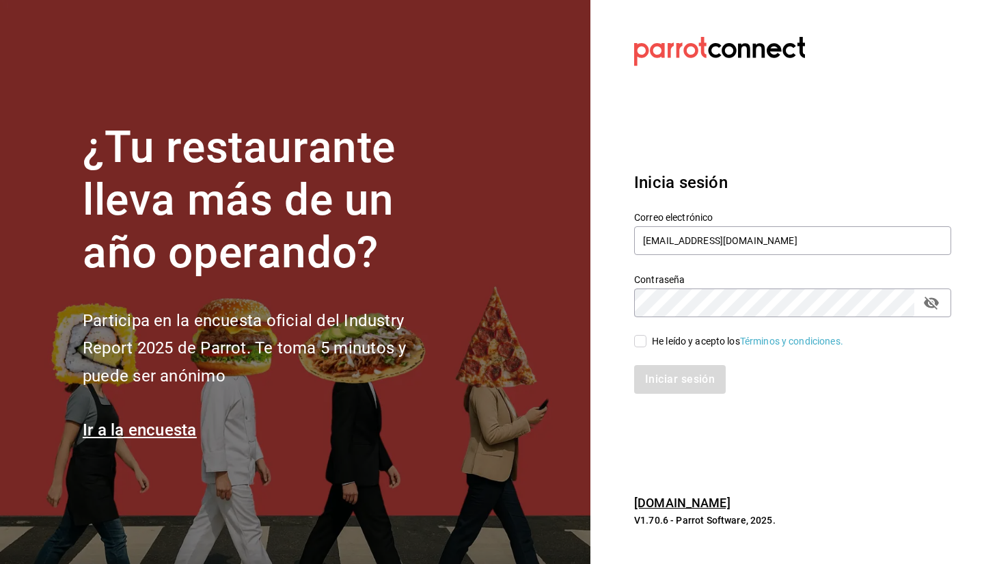
click at [480, 347] on input "He leído y acepto los Términos y condiciones." at bounding box center [640, 341] width 12 height 12
checkbox input "true"
click at [480, 405] on div "Inicia sesión Correo electrónico [EMAIL_ADDRESS][DOMAIN_NAME] Contraseña Contra…" at bounding box center [792, 282] width 317 height 256
click at [480, 379] on button "Iniciar sesión" at bounding box center [680, 379] width 93 height 29
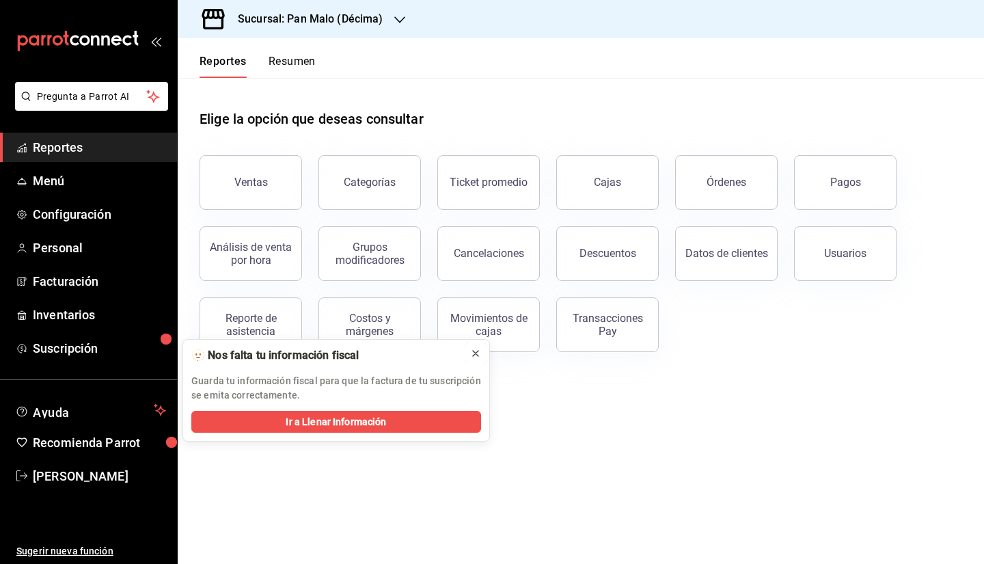
click at [478, 356] on icon at bounding box center [475, 353] width 11 height 11
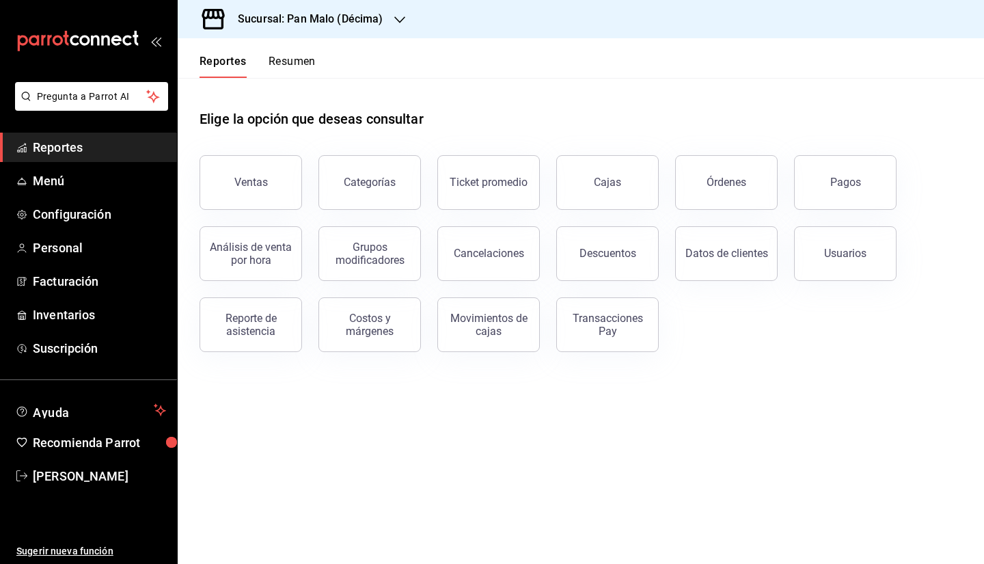
click at [593, 475] on main "Elige la opción que deseas consultar Ventas Categorías Ticket promedio Cajas Ór…" at bounding box center [581, 321] width 806 height 486
drag, startPoint x: 588, startPoint y: 474, endPoint x: 516, endPoint y: 403, distance: 101.5
click at [516, 403] on main "Elige la opción que deseas consultar Ventas Categorías Ticket promedio Cajas Ór…" at bounding box center [581, 321] width 806 height 486
drag, startPoint x: 420, startPoint y: 378, endPoint x: 504, endPoint y: 432, distance: 99.9
click at [504, 432] on main "Elige la opción que deseas consultar Ventas Categorías Ticket promedio Cajas Ór…" at bounding box center [581, 321] width 806 height 486
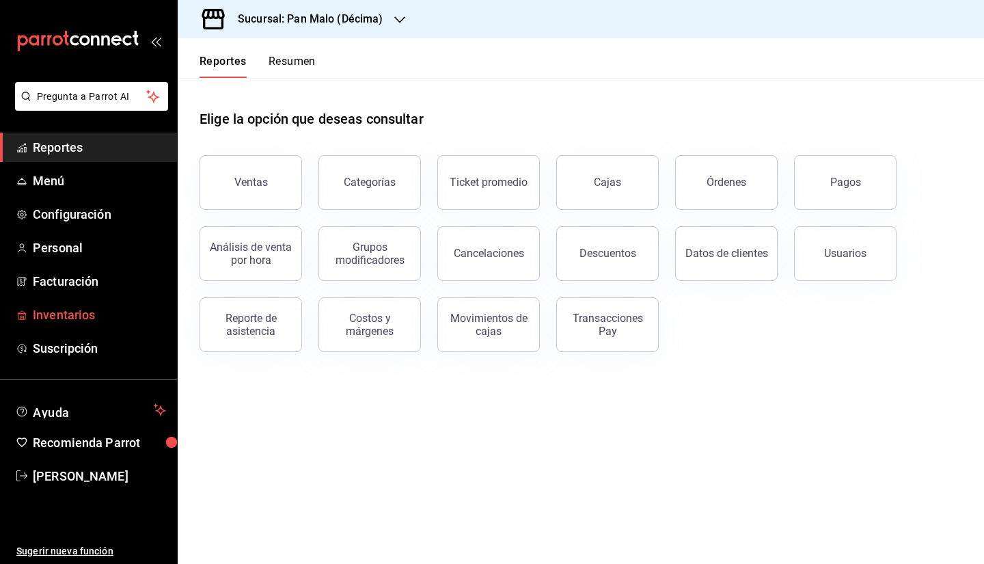
click at [85, 323] on span "Inventarios" at bounding box center [99, 314] width 133 height 18
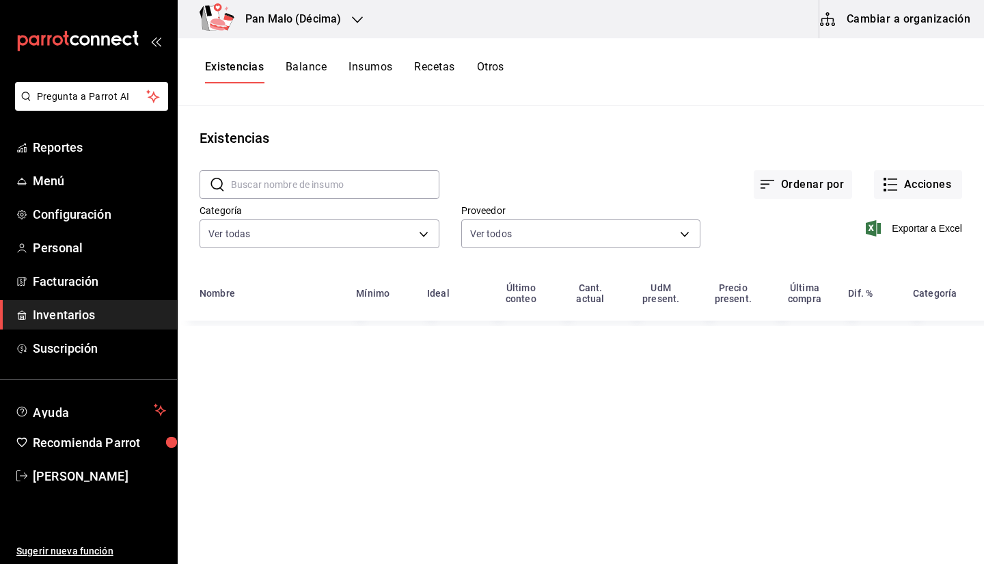
click at [310, 22] on h3 "Pan Malo (Décima)" at bounding box center [287, 19] width 107 height 16
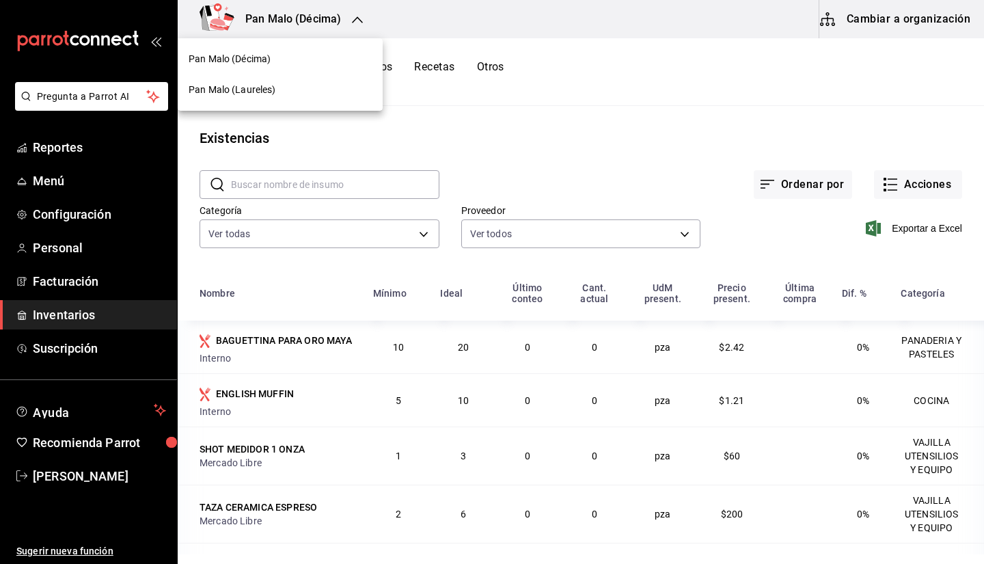
click at [510, 136] on div at bounding box center [492, 282] width 984 height 564
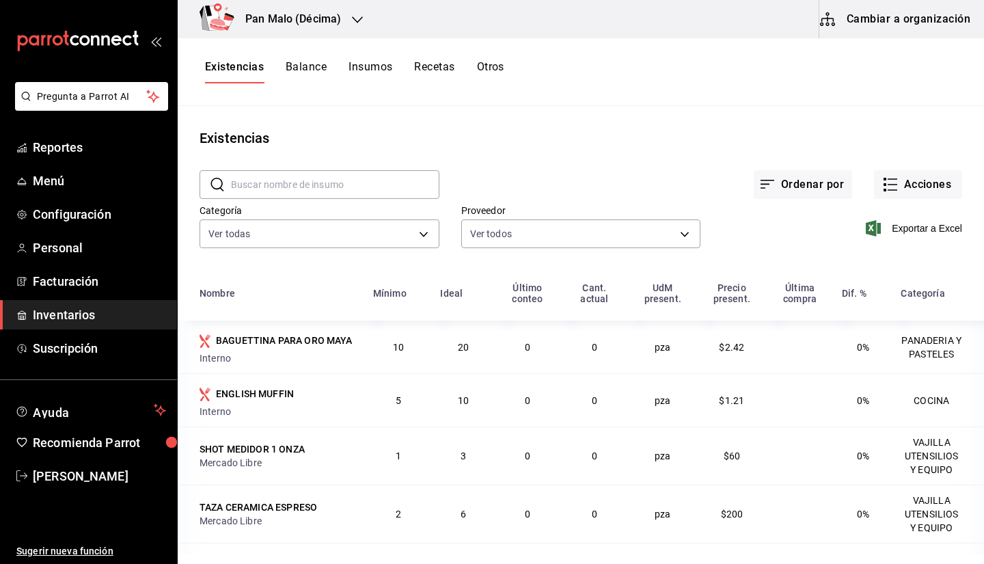
click at [314, 21] on h3 "Pan Malo (Décima)" at bounding box center [287, 19] width 107 height 16
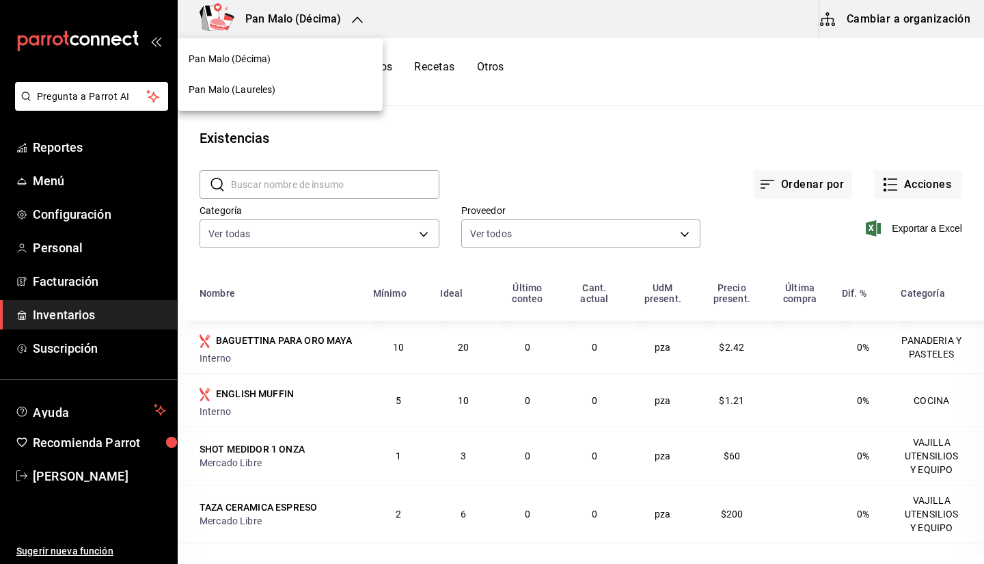
click at [289, 18] on div at bounding box center [492, 282] width 984 height 564
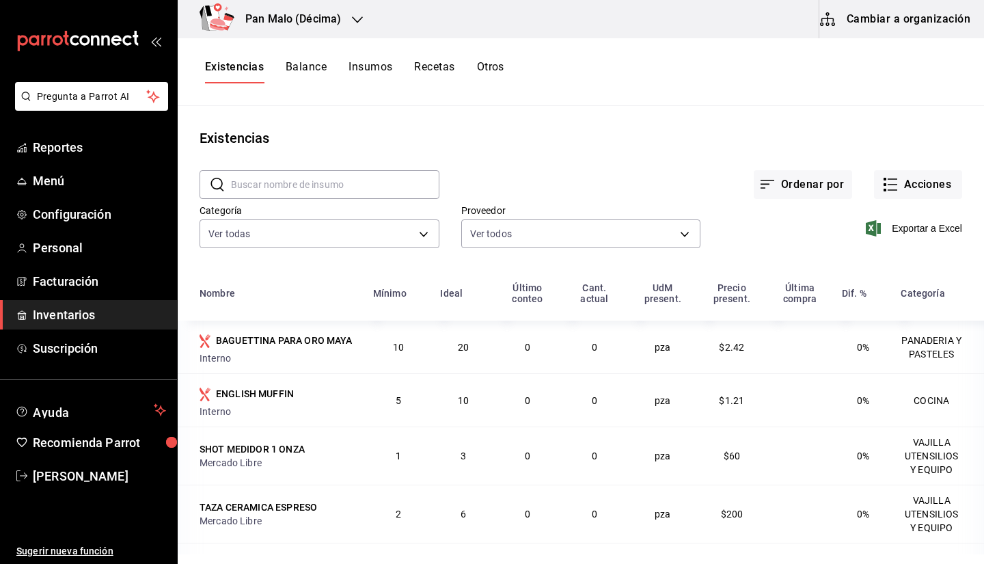
click at [275, 26] on h3 "Pan Malo (Décima)" at bounding box center [287, 19] width 107 height 16
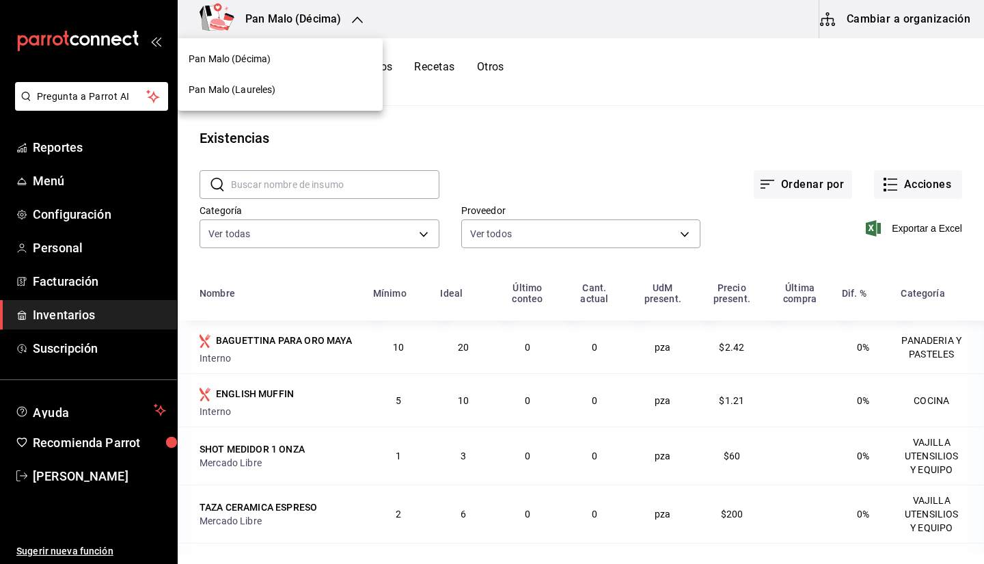
click at [857, 20] on div at bounding box center [492, 282] width 984 height 564
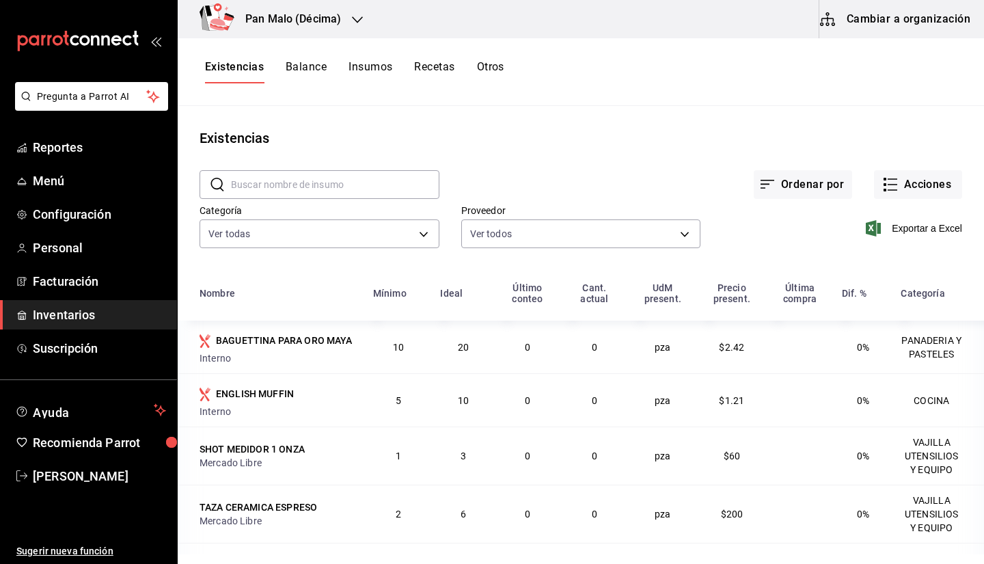
click at [853, 20] on button "Cambiar a organización" at bounding box center [896, 19] width 154 height 38
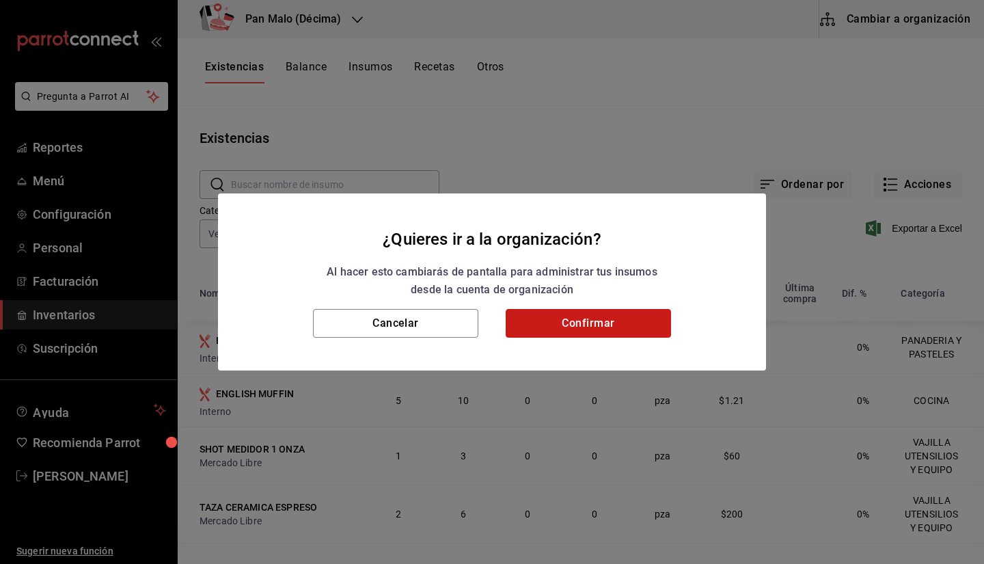
click at [564, 323] on button "Confirmar" at bounding box center [588, 323] width 165 height 29
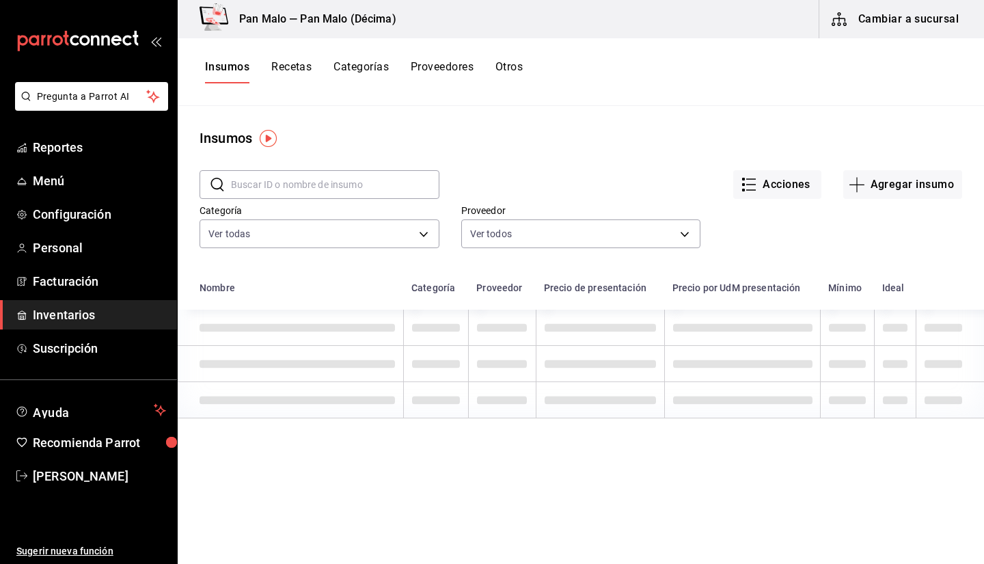
click at [866, 181] on button "Agregar insumo" at bounding box center [902, 184] width 119 height 29
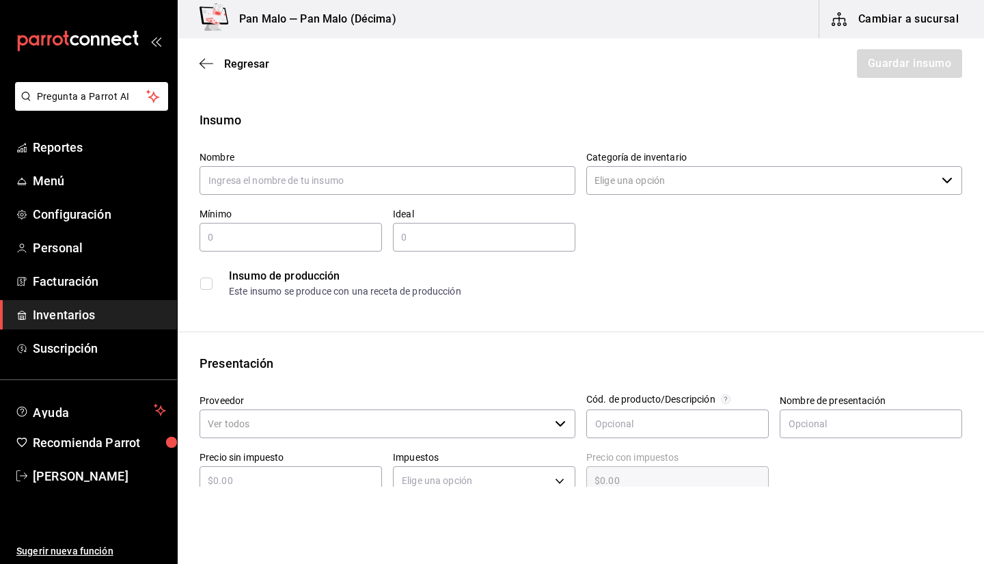
click at [191, 71] on div "Regresar Guardar insumo" at bounding box center [581, 63] width 806 height 51
click at [221, 65] on span "Regresar" at bounding box center [235, 63] width 70 height 13
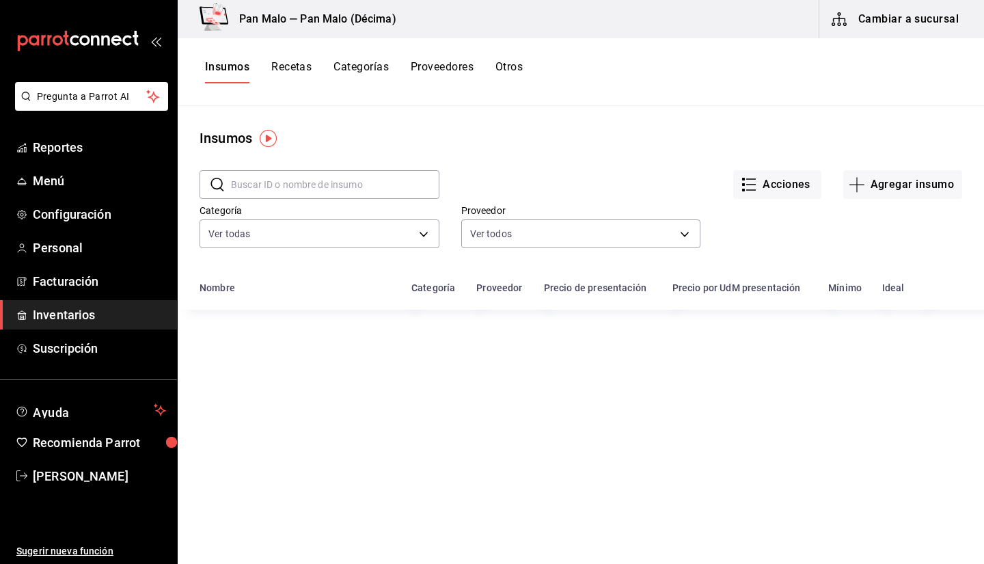
click at [905, 30] on button "Cambiar a sucursal" at bounding box center [896, 19] width 154 height 38
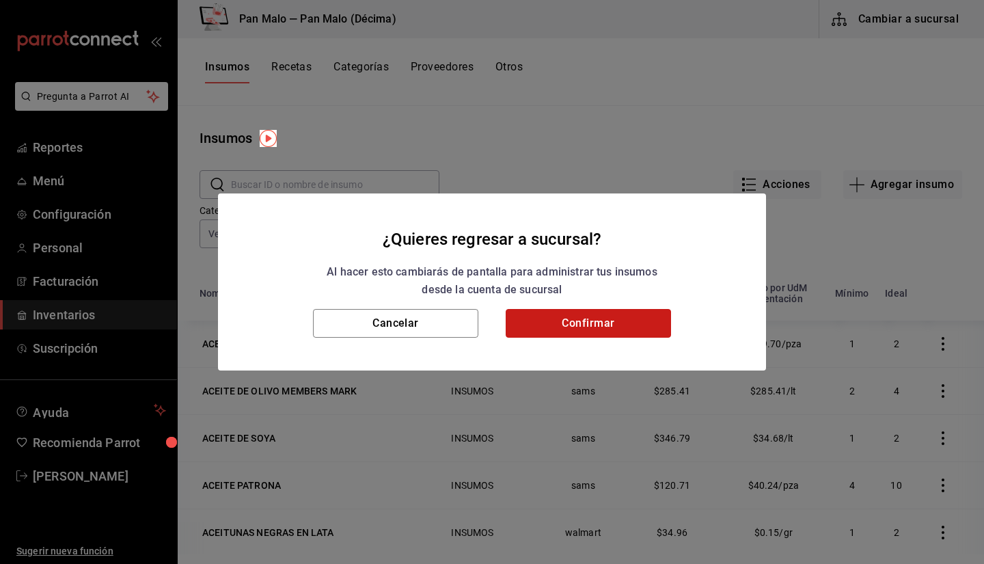
click at [603, 312] on button "Confirmar" at bounding box center [588, 323] width 165 height 29
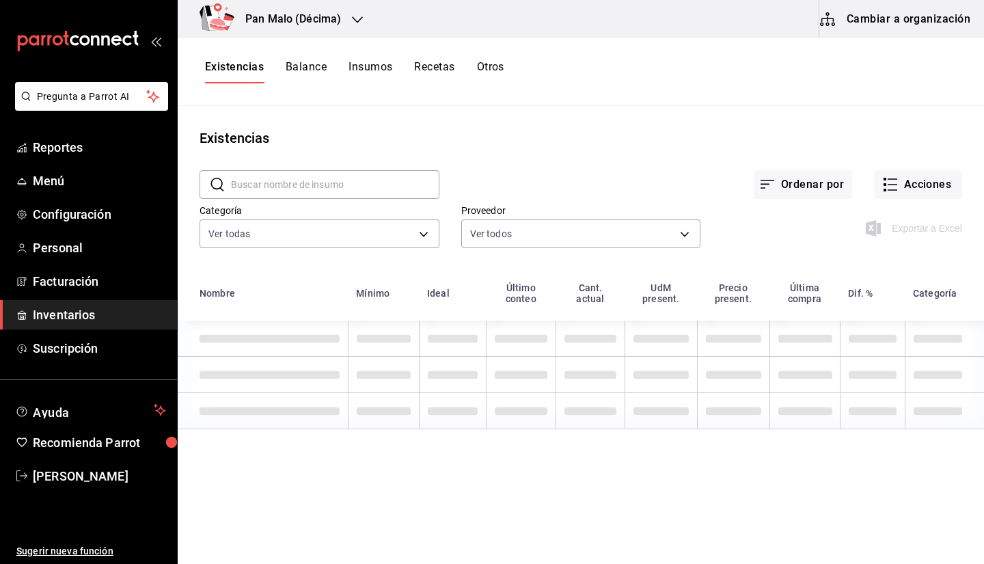
click at [523, 81] on div "Existencias Balance Insumos Recetas Otros" at bounding box center [581, 71] width 806 height 23
click at [495, 74] on button "Otros" at bounding box center [490, 71] width 27 height 23
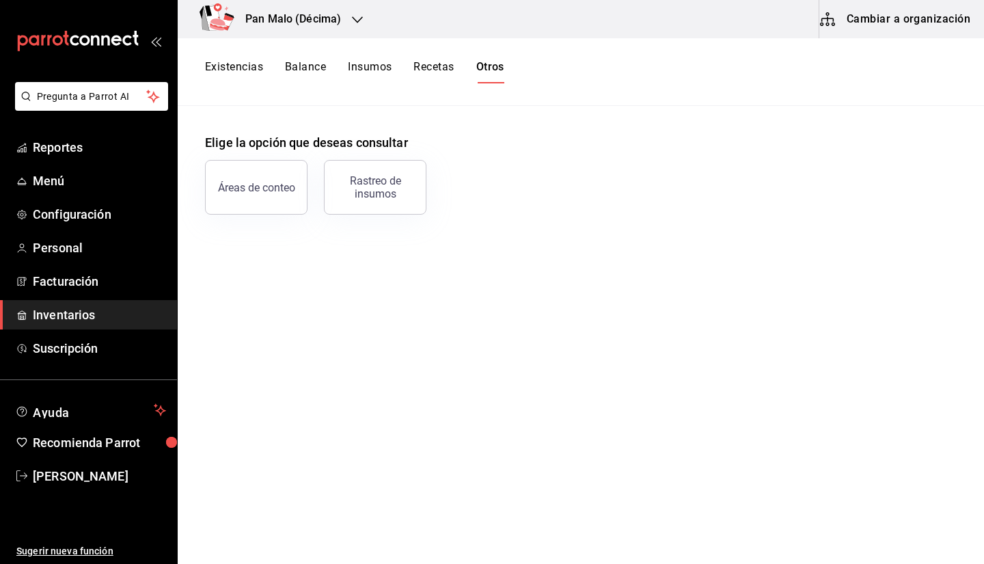
click at [906, 27] on button "Cambiar a organización" at bounding box center [896, 19] width 154 height 38
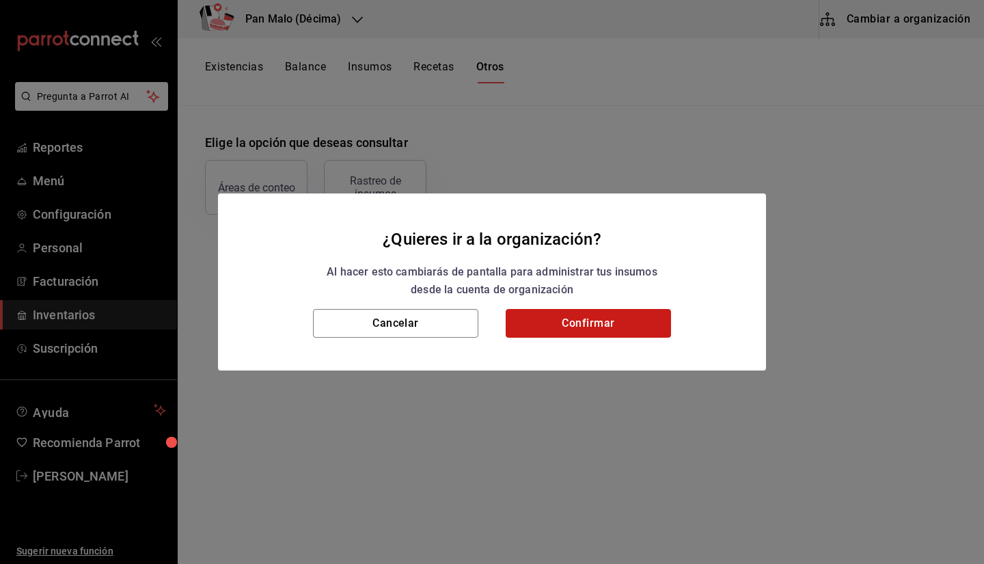
click at [543, 320] on button "Confirmar" at bounding box center [588, 323] width 165 height 29
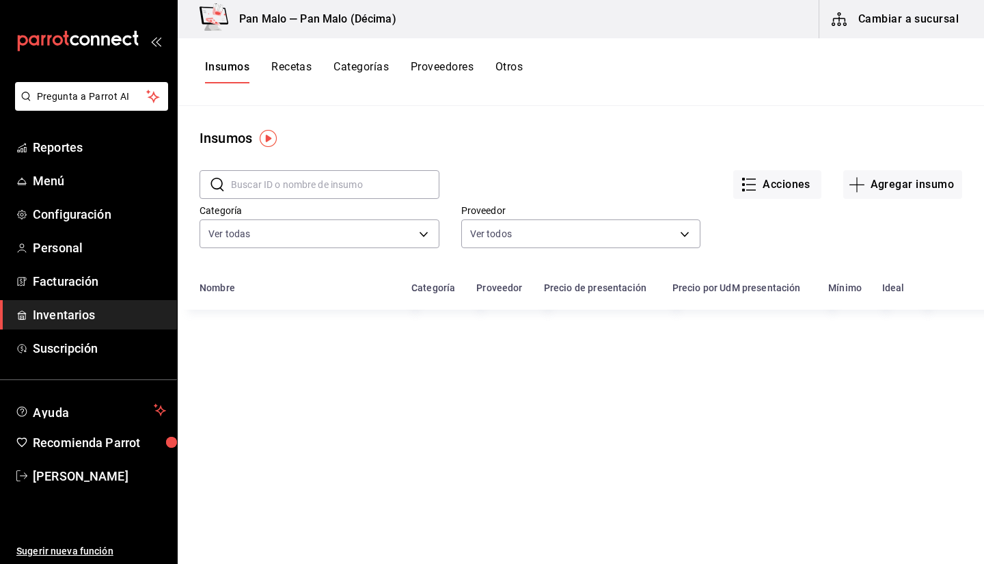
click at [498, 48] on div "Insumos Recetas Categorías Proveedores Otros" at bounding box center [581, 72] width 806 height 68
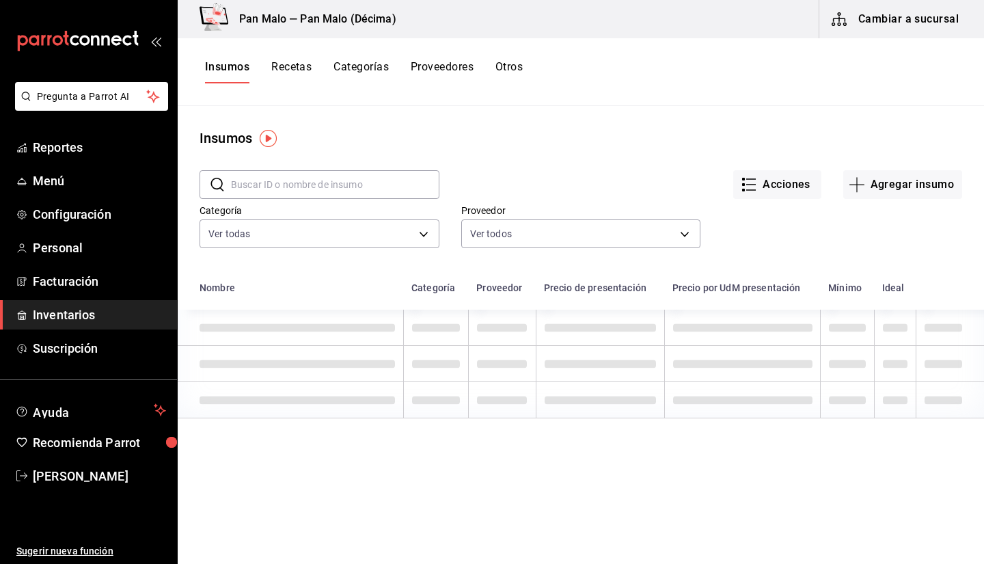
click at [499, 66] on button "Otros" at bounding box center [508, 71] width 27 height 23
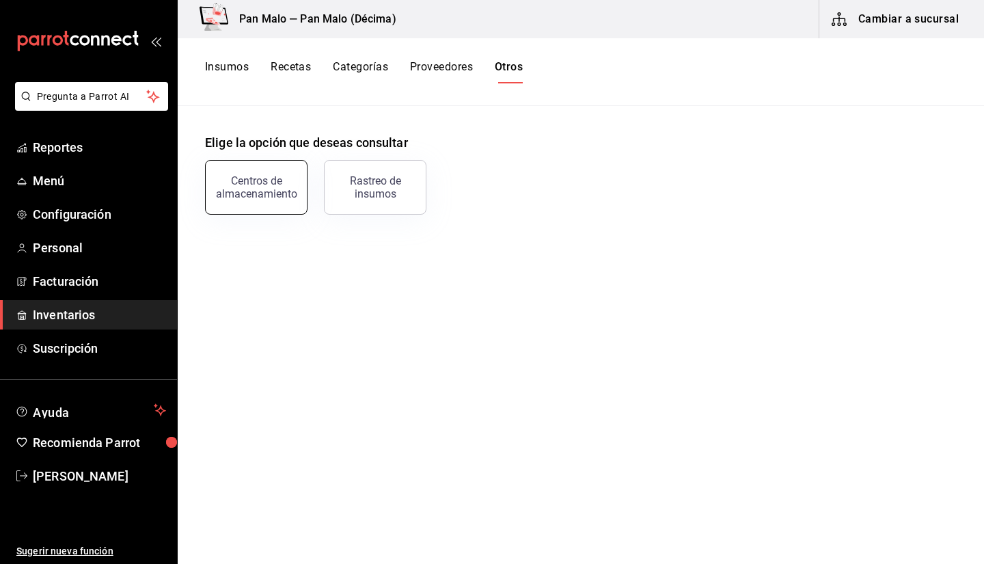
click at [255, 168] on button "Centros de almacenamiento" at bounding box center [256, 187] width 102 height 55
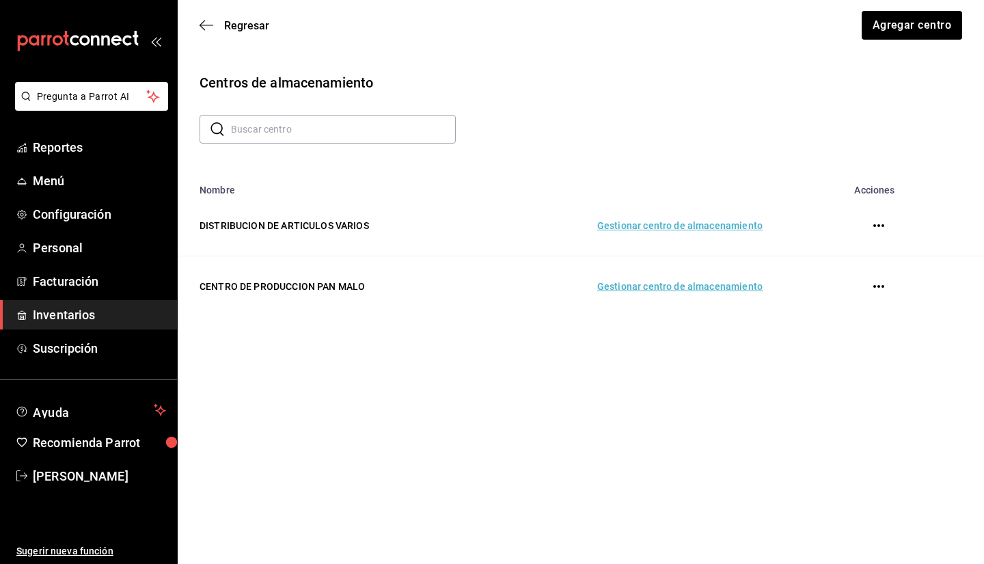
click at [665, 285] on td "Gestionar centro de almacenamiento" at bounding box center [632, 286] width 294 height 61
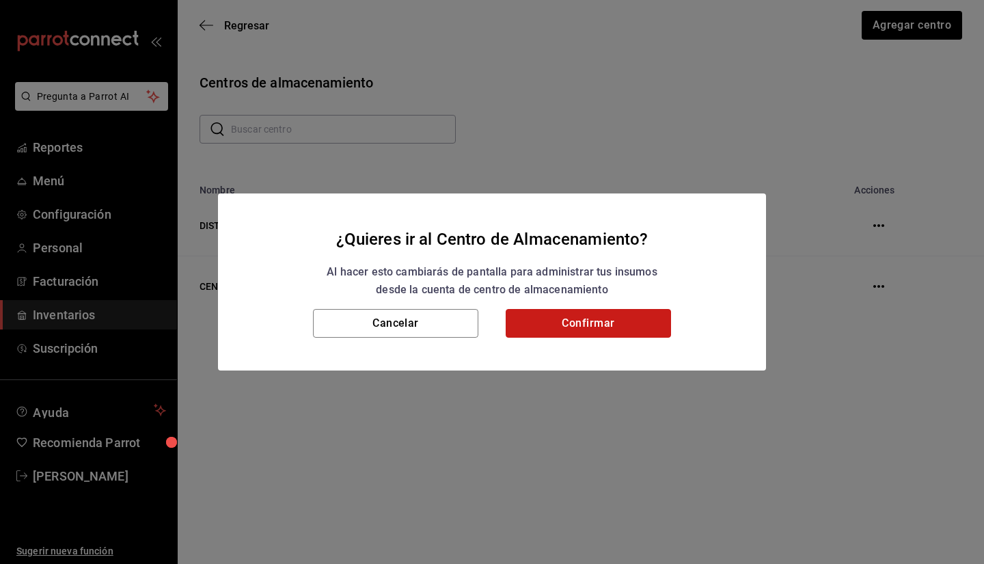
click at [565, 328] on button "Confirmar" at bounding box center [588, 323] width 165 height 29
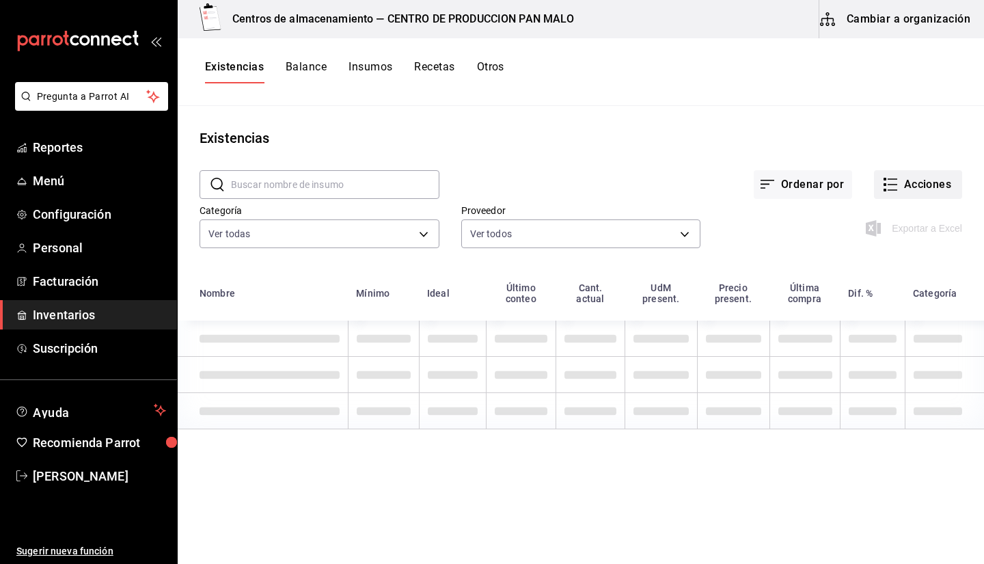
click at [916, 188] on button "Acciones" at bounding box center [918, 184] width 88 height 29
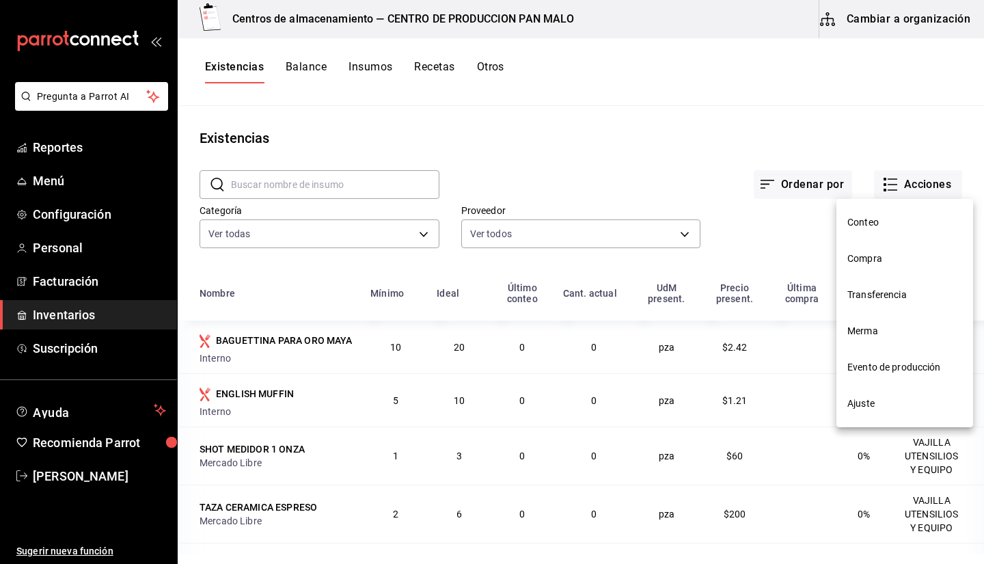
click at [858, 340] on li "Merma" at bounding box center [904, 331] width 137 height 36
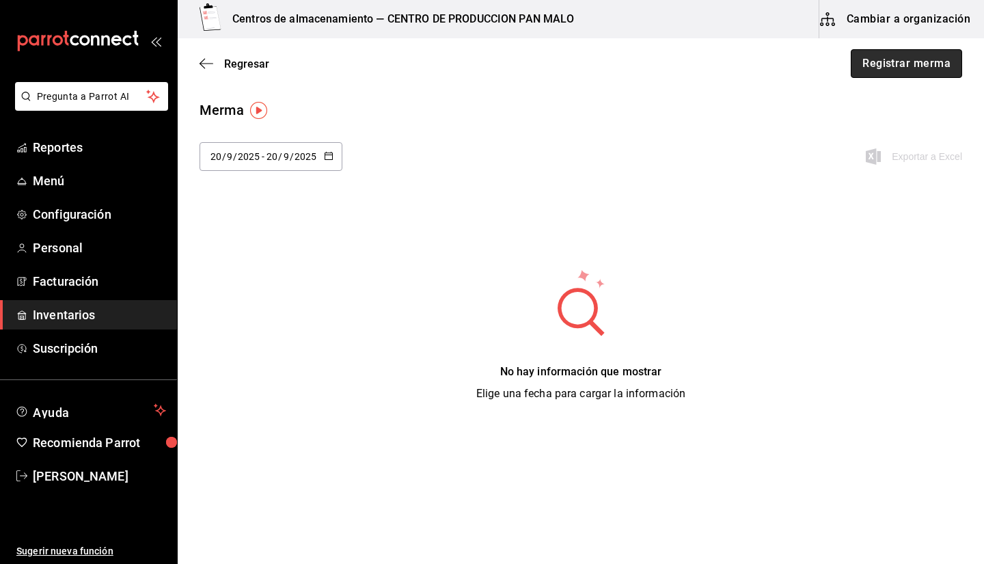
click at [915, 68] on button "Registrar merma" at bounding box center [906, 63] width 111 height 29
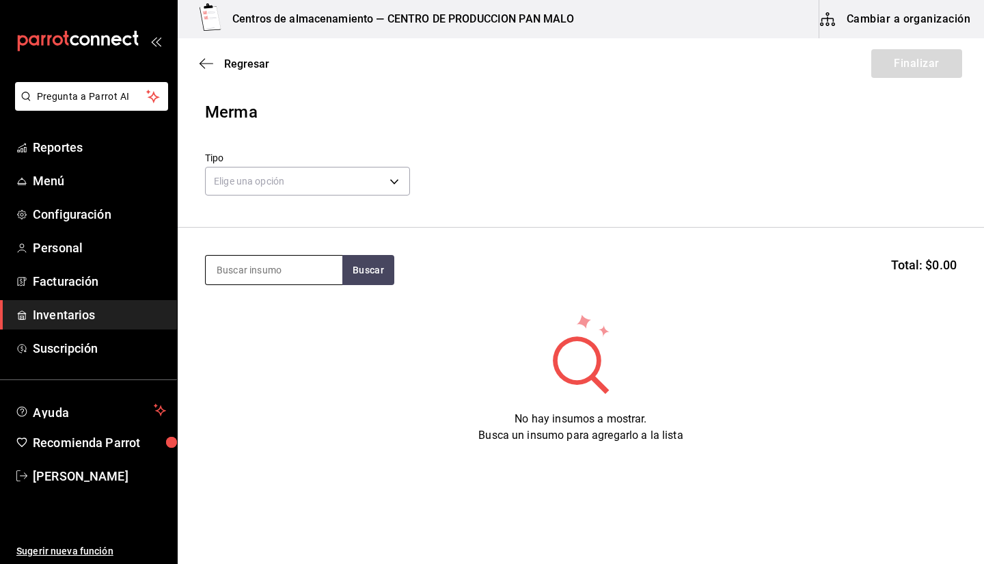
click at [223, 257] on input at bounding box center [274, 270] width 137 height 29
type input "LEVA"
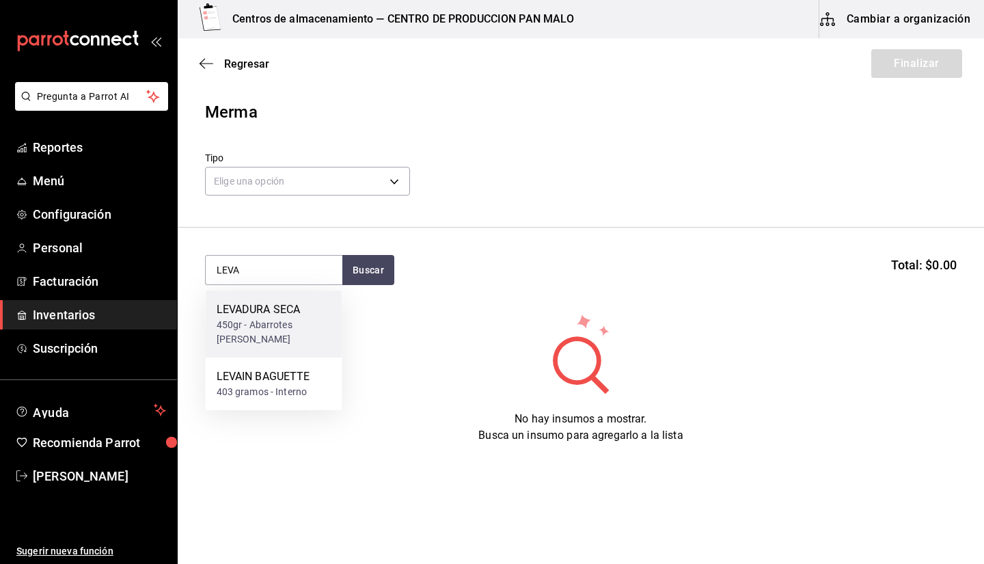
click at [277, 302] on div "LEVADURA SECA" at bounding box center [274, 309] width 115 height 16
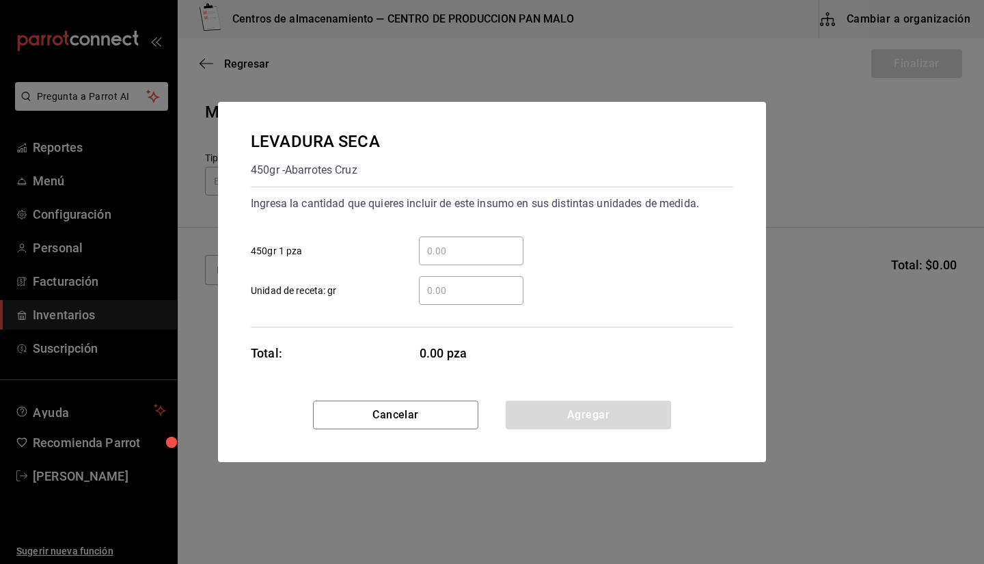
click at [435, 235] on div "​ 450gr 1 pza" at bounding box center [486, 245] width 493 height 40
click at [441, 251] on input "​ 450gr 1 pza" at bounding box center [471, 251] width 105 height 16
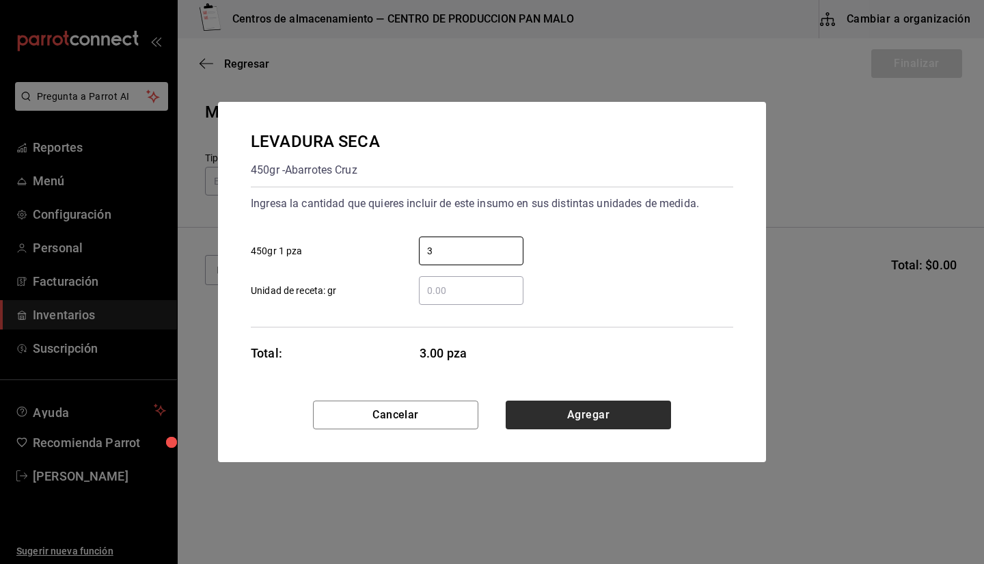
type input "3"
click at [603, 417] on button "Agregar" at bounding box center [588, 414] width 165 height 29
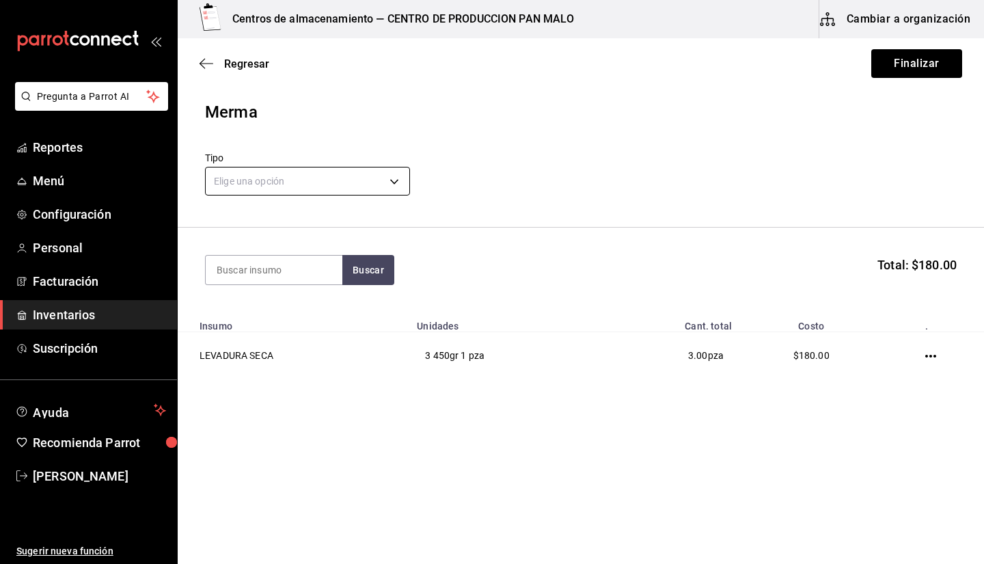
click at [280, 186] on body "Pregunta a Parrot AI Reportes Menú Configuración Personal Facturación Inventari…" at bounding box center [492, 243] width 984 height 487
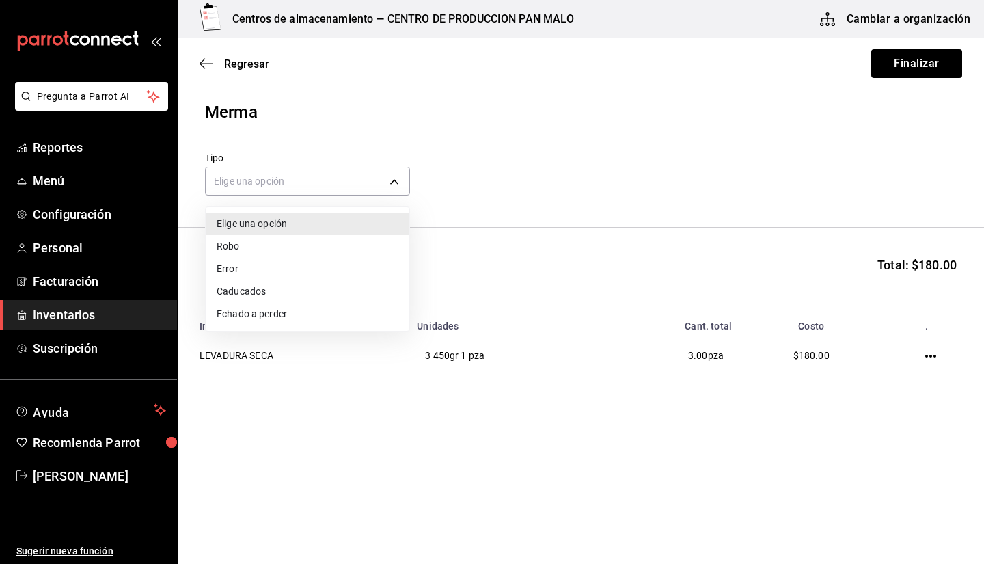
click at [273, 264] on li "Error" at bounding box center [308, 269] width 204 height 23
type input "ERROR"
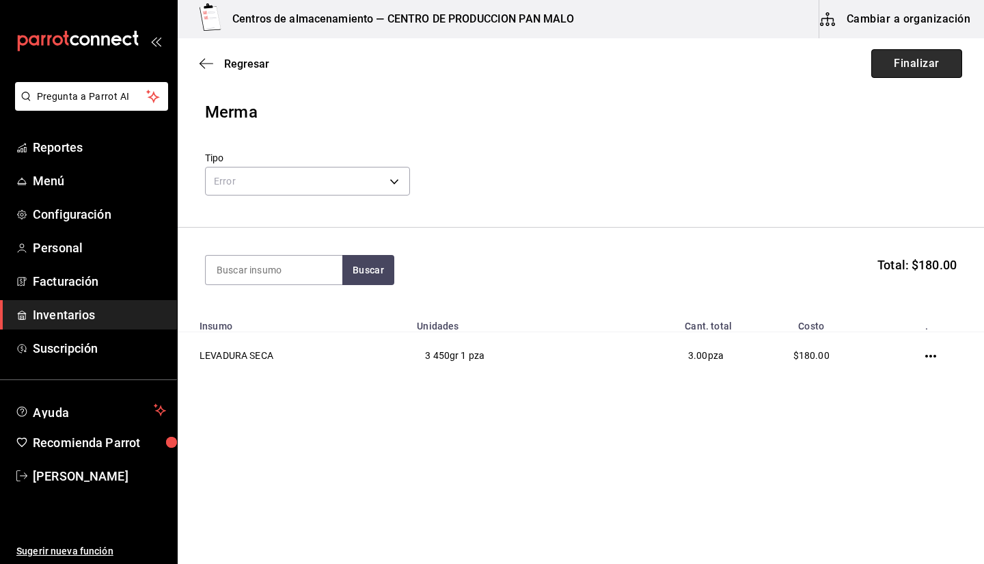
click at [888, 70] on button "Finalizar" at bounding box center [916, 63] width 91 height 29
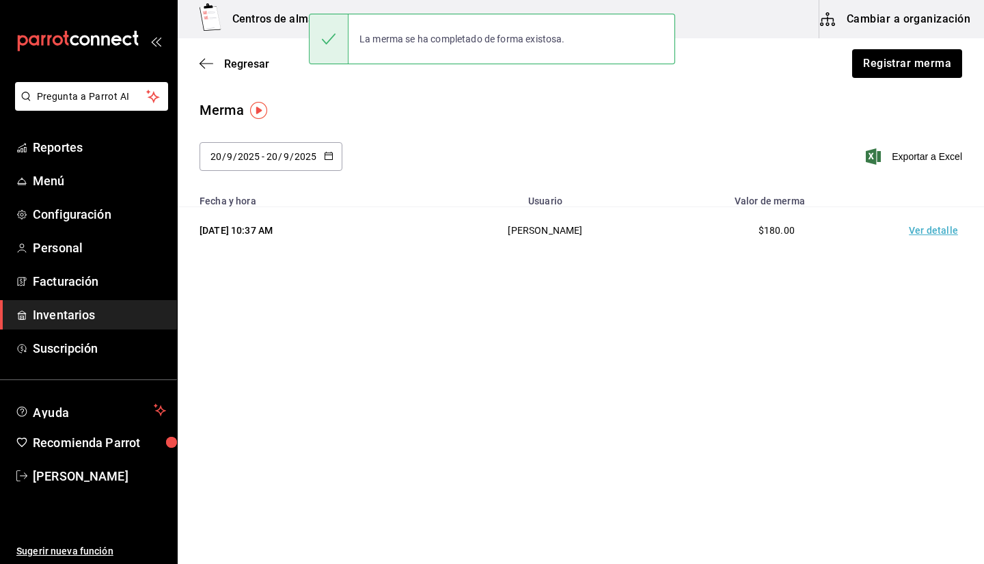
click at [208, 56] on div "Regresar Registrar merma" at bounding box center [581, 63] width 806 height 51
click at [215, 70] on div "Regresar Registrar merma" at bounding box center [581, 63] width 806 height 51
click at [217, 68] on span "Regresar" at bounding box center [235, 63] width 70 height 13
